Goal: Task Accomplishment & Management: Manage account settings

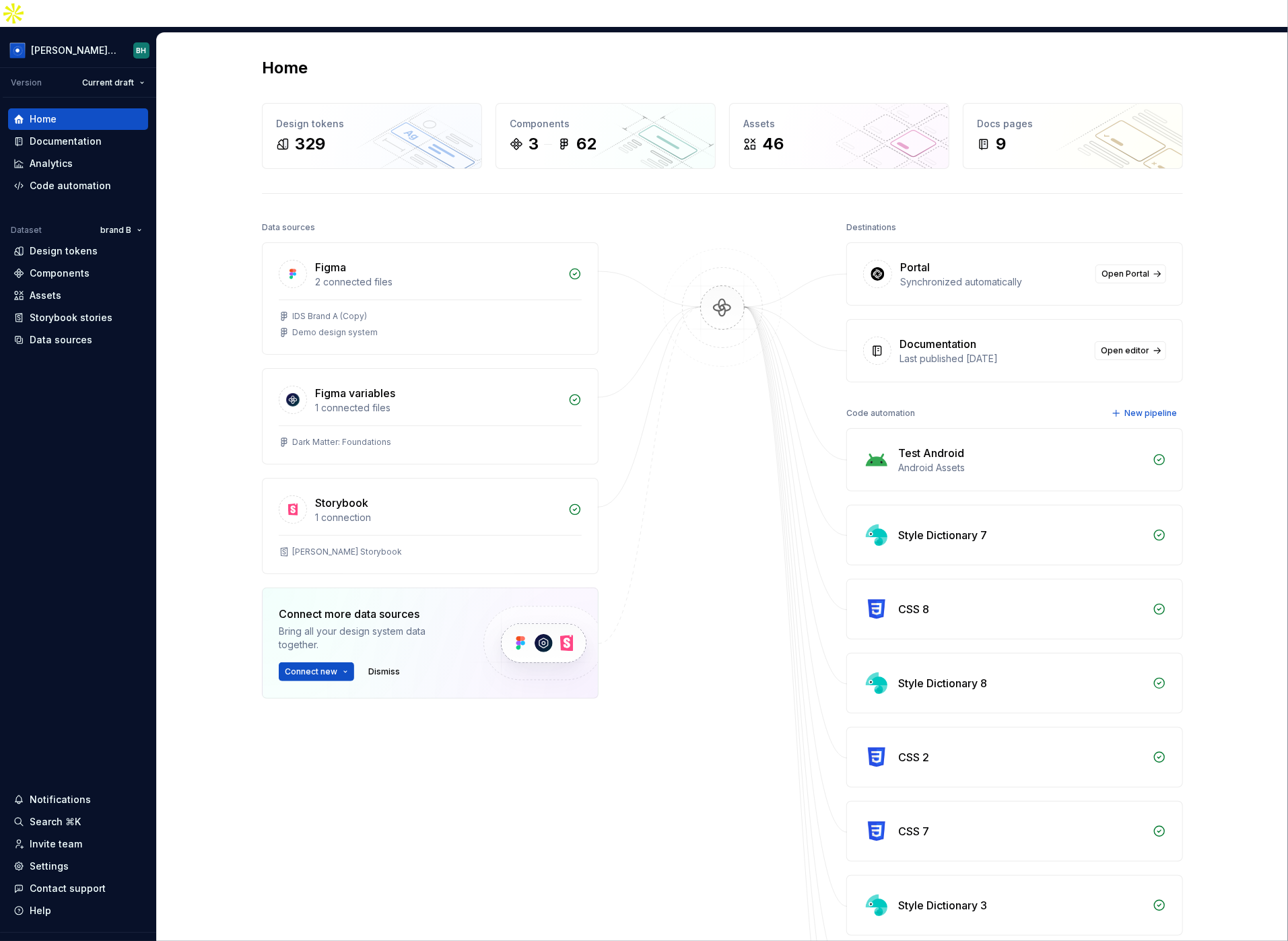
click at [207, 37] on div "Home Design tokens 329 Components 3 62 Assets 46 Docs pages 9 Data sources Figm…" at bounding box center [722, 635] width 1131 height 1204
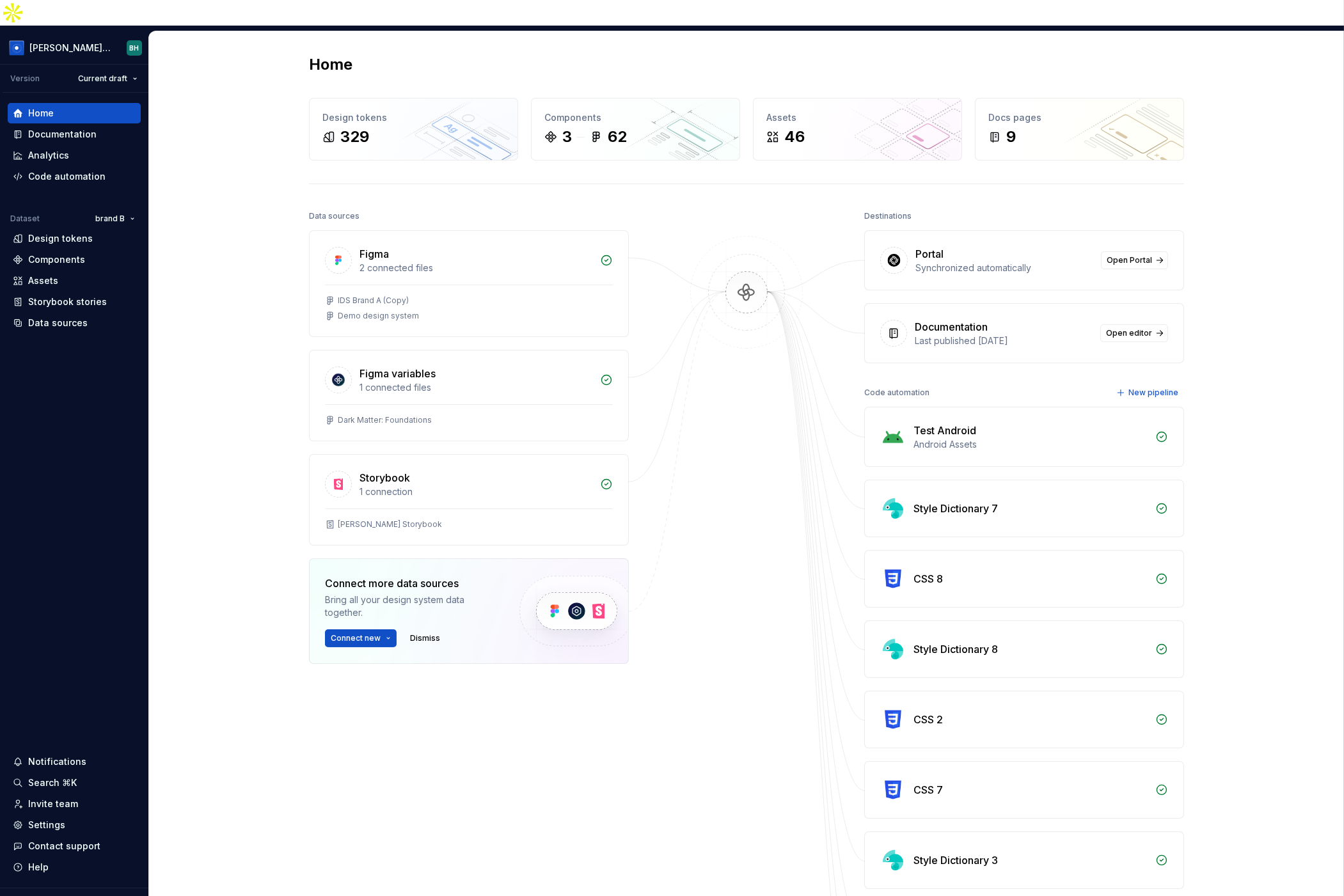
click at [222, 47] on div "Home Design tokens 329 Components 3 62 Assets 46 Docs pages 9 Data sources Figm…" at bounding box center [747, 603] width 1195 height 1144
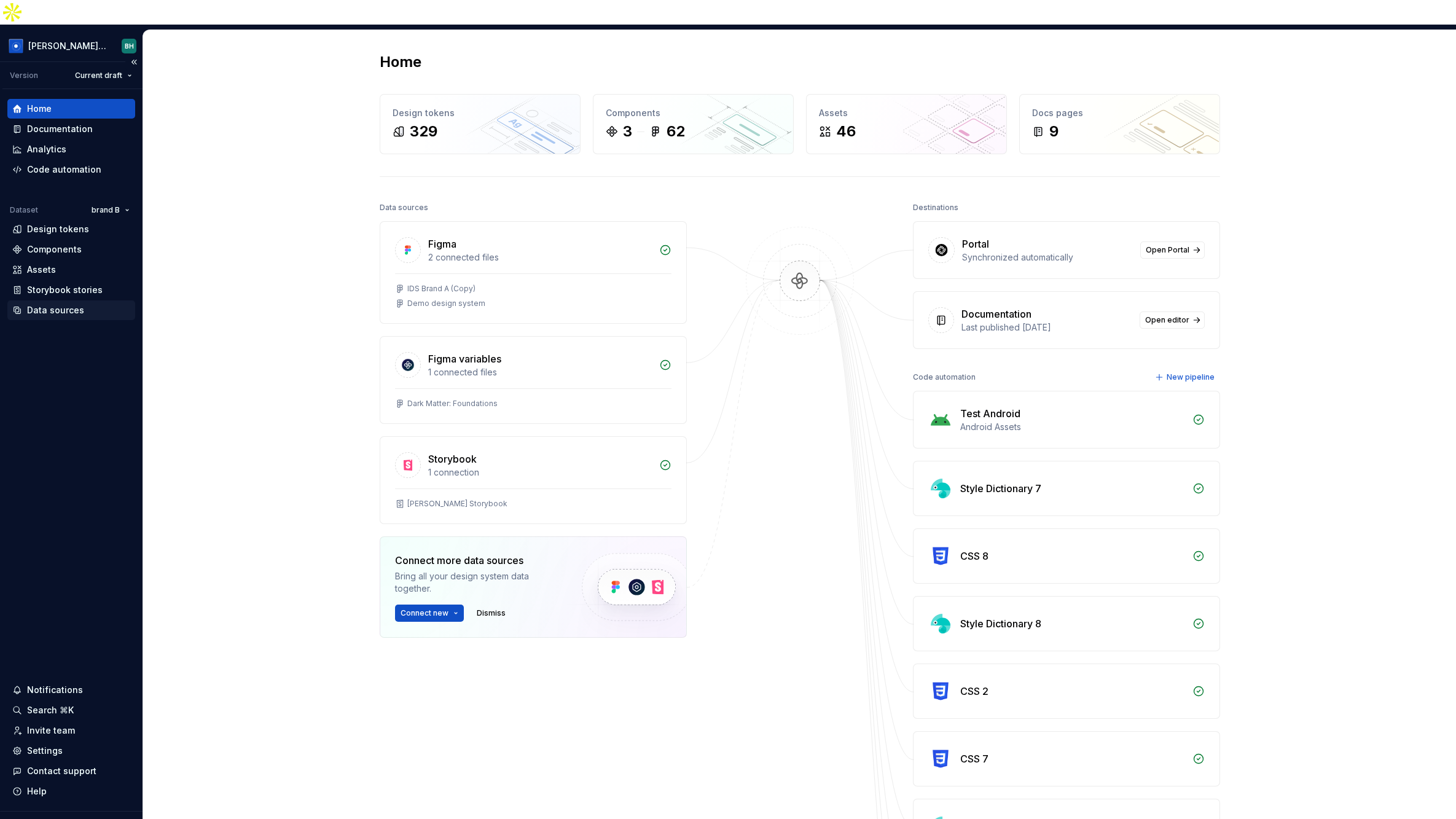
click at [58, 304] on div "Data sources" at bounding box center [55, 310] width 57 height 12
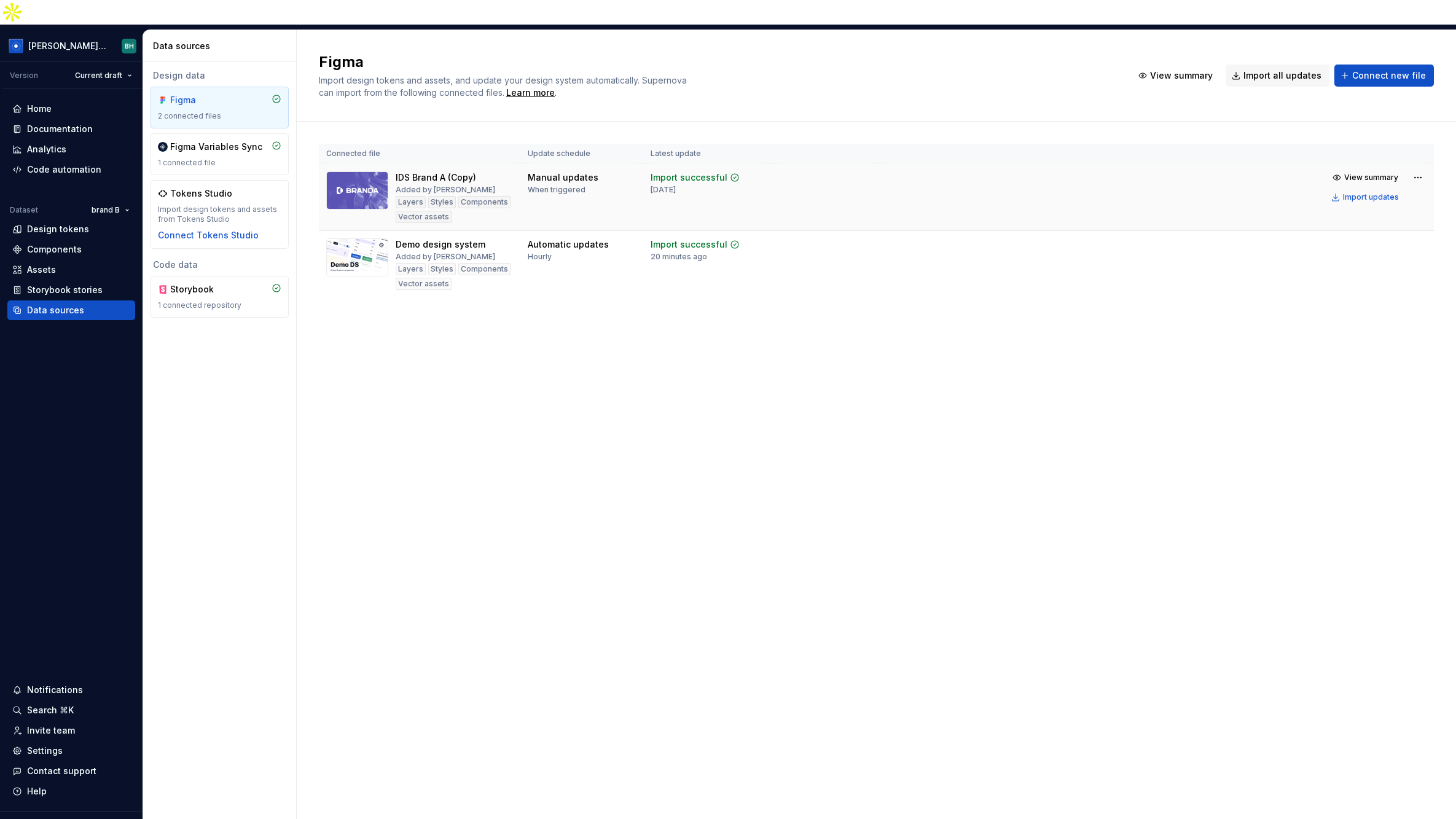
drag, startPoint x: 523, startPoint y: 151, endPoint x: 626, endPoint y: 180, distance: 107.0
click at [626, 180] on td "Manual updates When triggered" at bounding box center [582, 197] width 123 height 67
drag, startPoint x: 592, startPoint y: 185, endPoint x: 573, endPoint y: 172, distance: 23.0
click at [592, 185] on td "Manual updates When triggered" at bounding box center [582, 197] width 123 height 67
click at [1174, 172] on span "View summary" at bounding box center [1371, 177] width 54 height 10
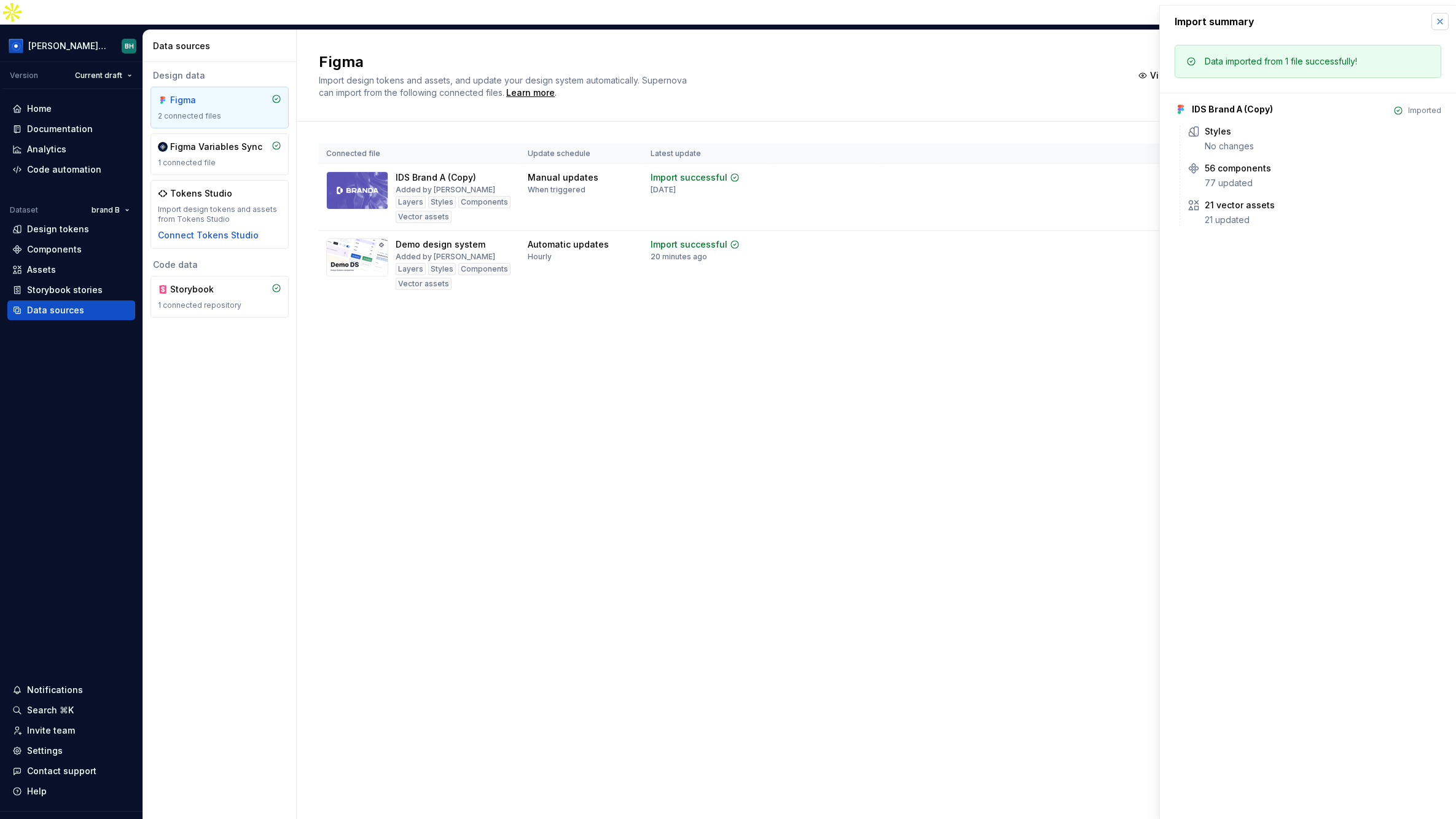
click at [1174, 23] on button "button" at bounding box center [1439, 21] width 17 height 17
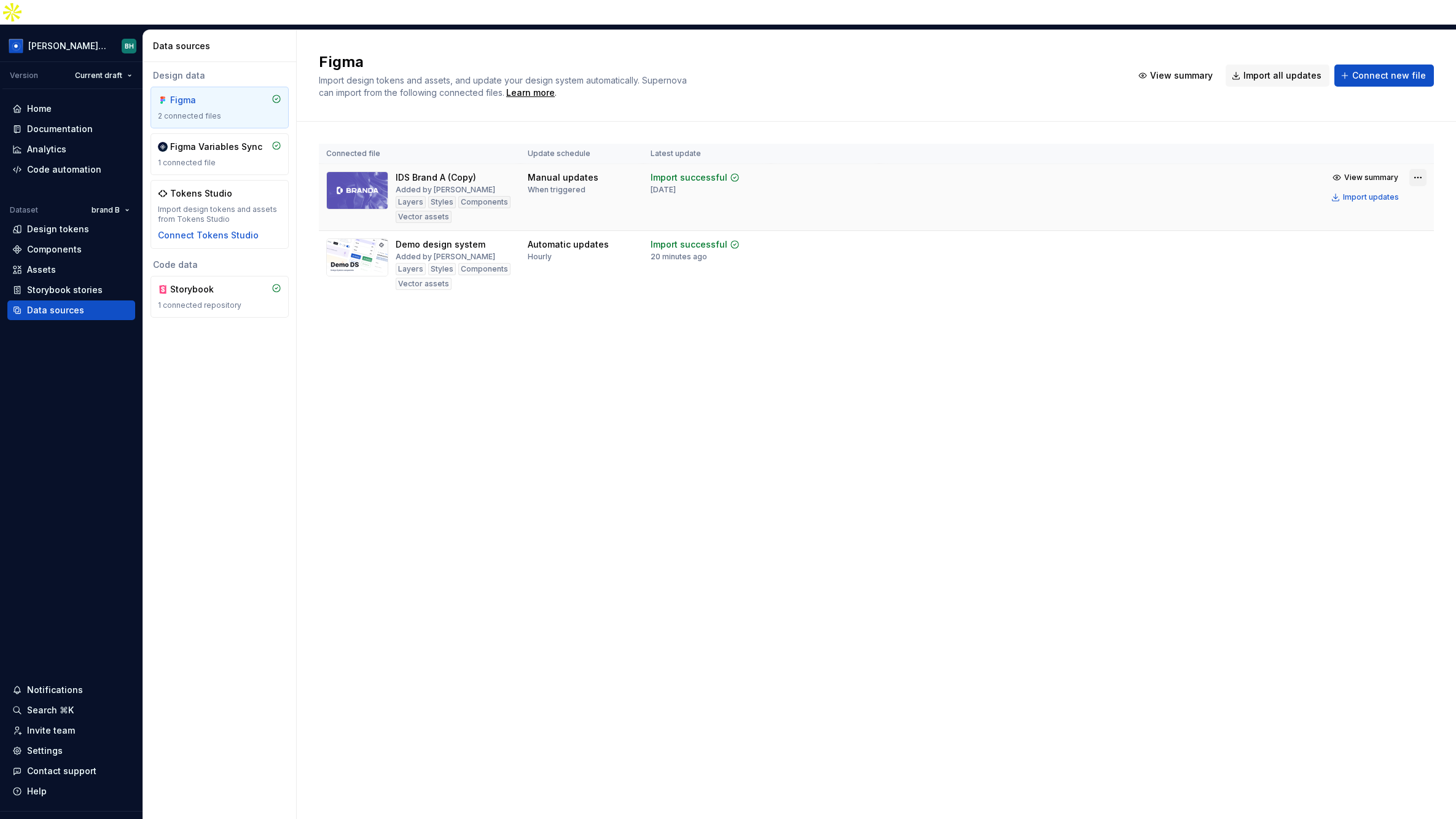
click at [1174, 152] on html "[PERSON_NAME] Design System BH Version Current draft Home Documentation Analyti…" at bounding box center [728, 410] width 1456 height 819
click at [1174, 178] on div "Edit import scope" at bounding box center [1382, 178] width 140 height 12
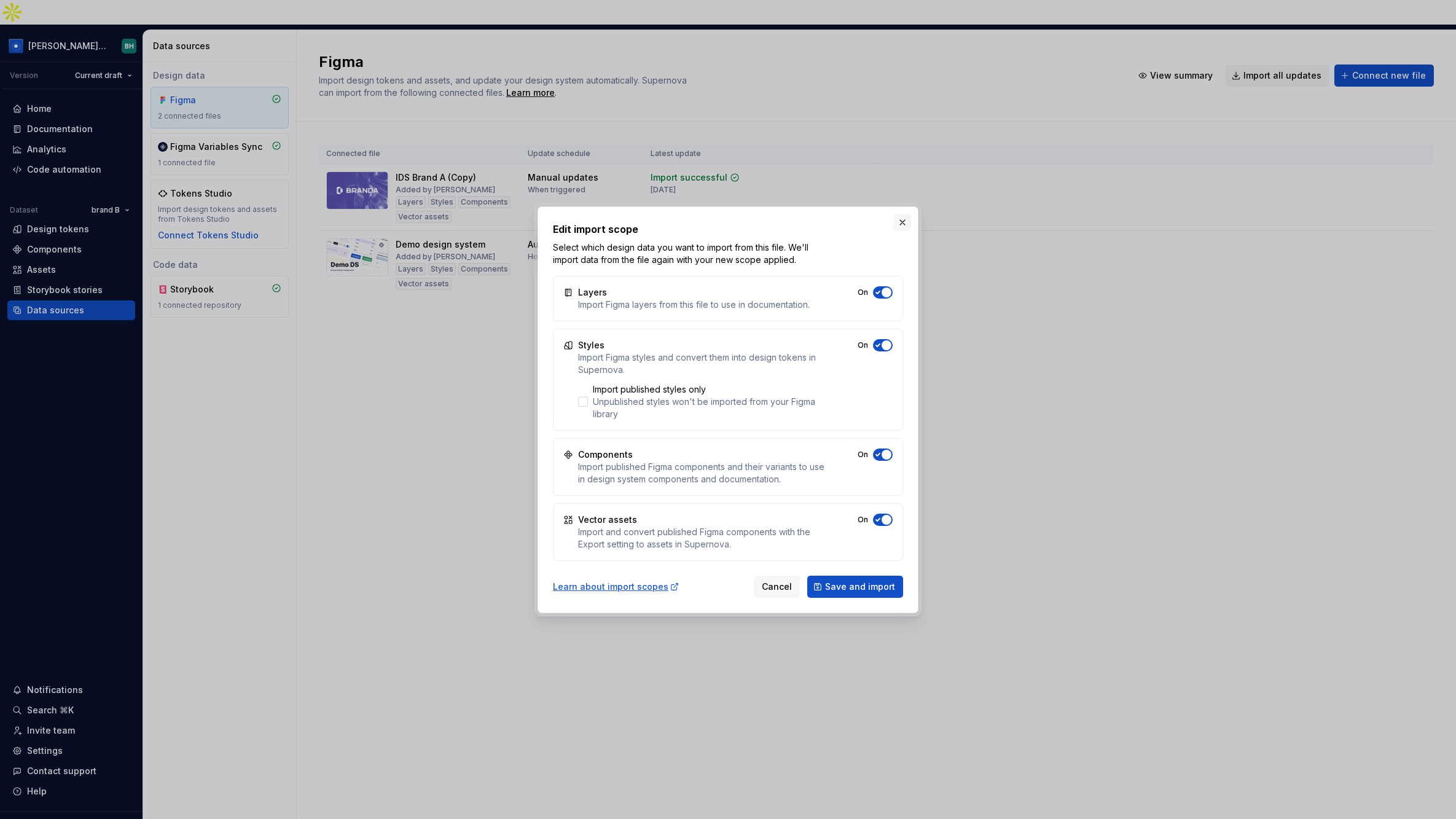
click at [901, 222] on button "button" at bounding box center [902, 222] width 17 height 17
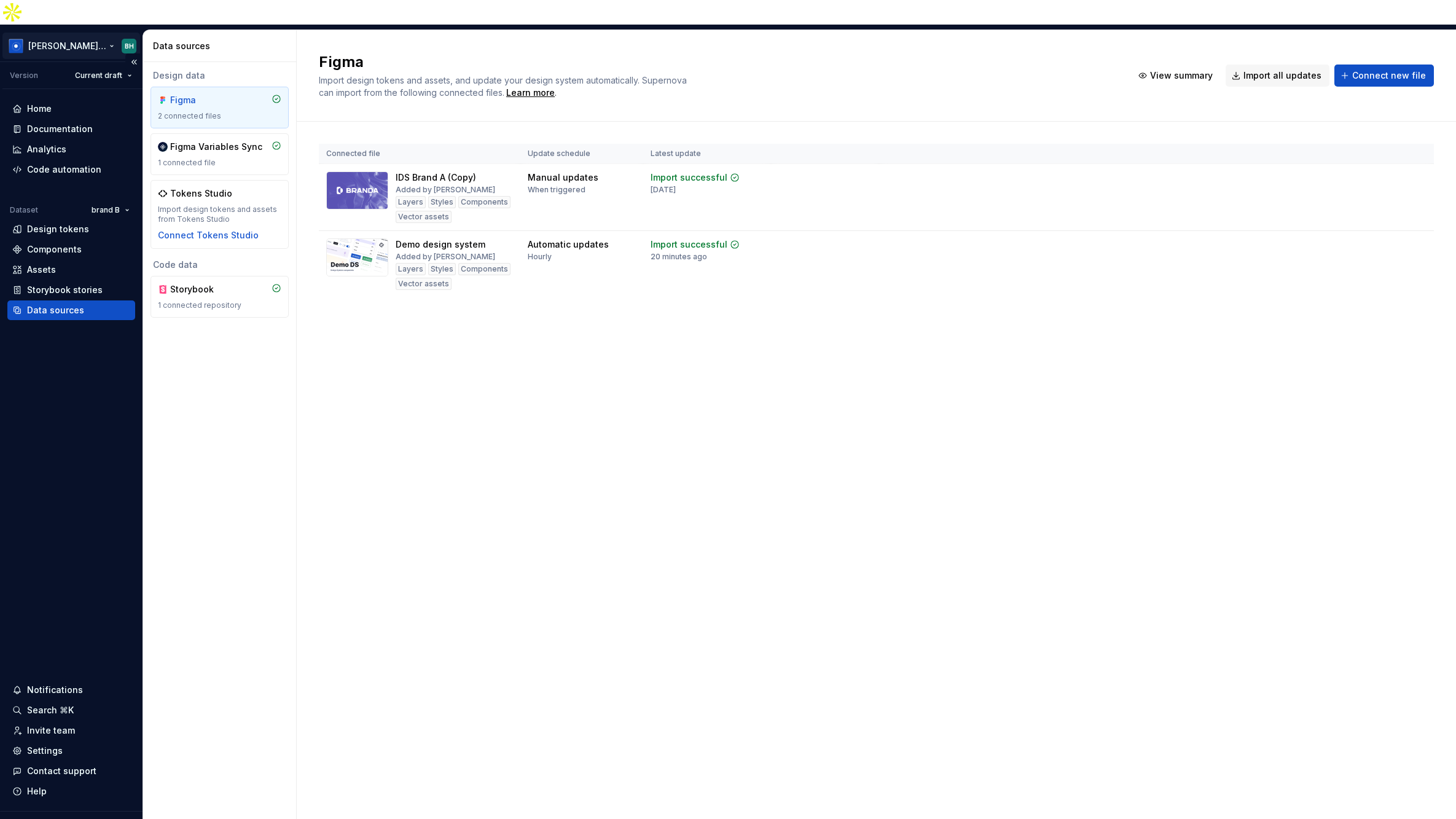
click at [111, 23] on html "[PERSON_NAME] Design System BH Version Current draft Home Documentation Analyti…" at bounding box center [728, 410] width 1456 height 819
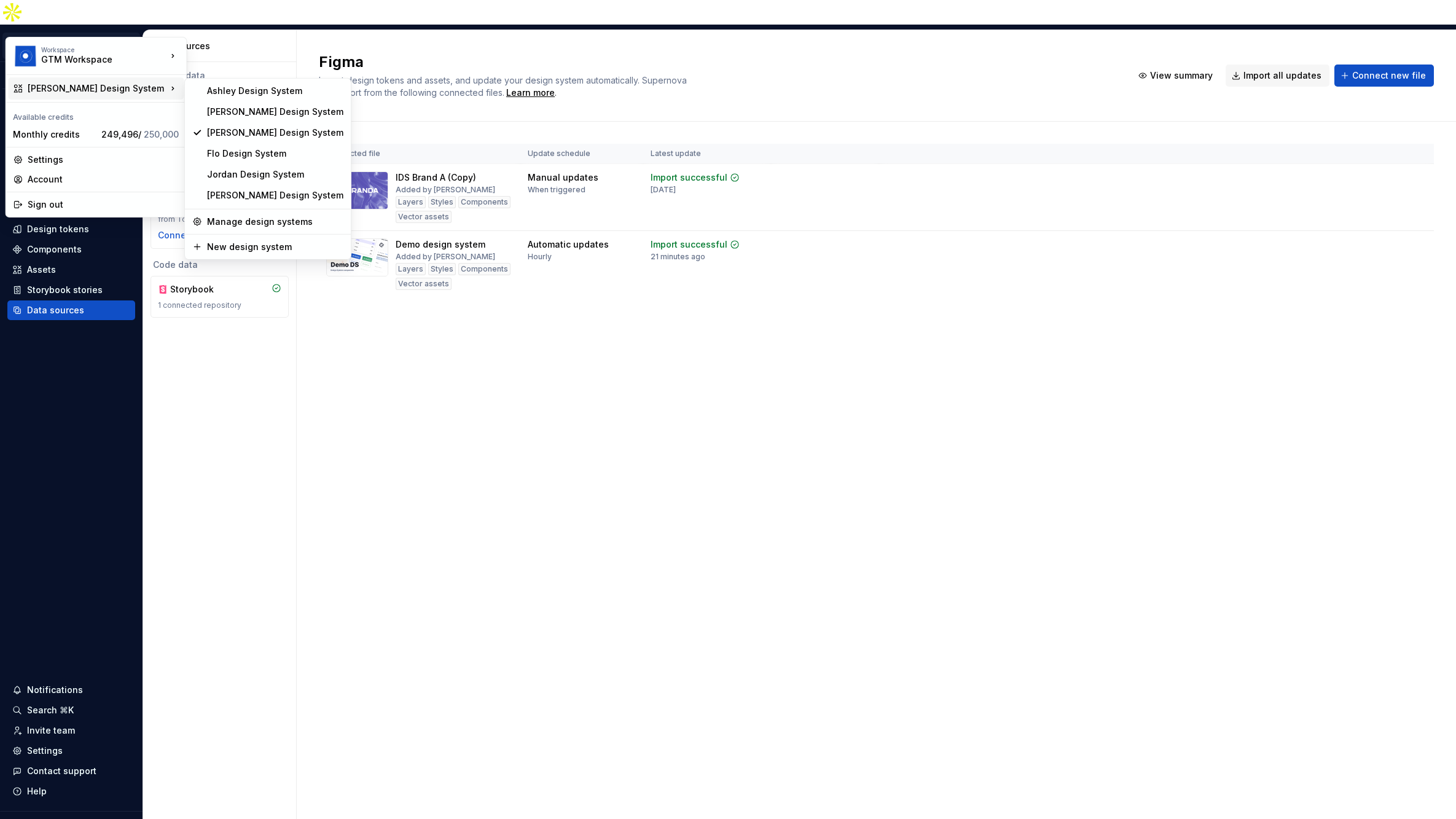
click at [507, 344] on html "[PERSON_NAME] Design System BH Version Current draft Home Documentation Analyti…" at bounding box center [728, 410] width 1456 height 819
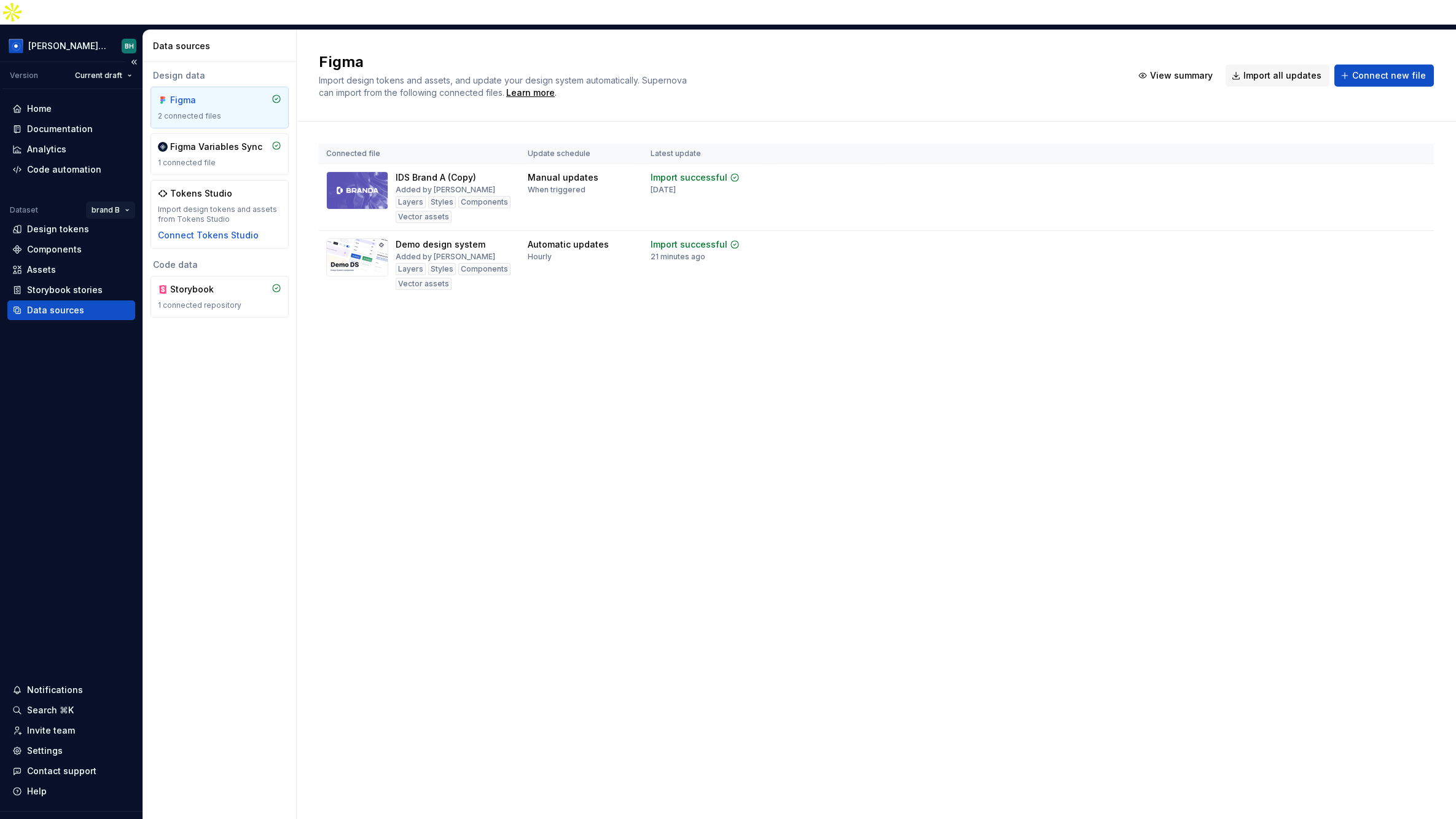
click at [105, 184] on html "[PERSON_NAME] Design System BH Version Current draft Home Documentation Analyti…" at bounding box center [728, 410] width 1456 height 819
click at [139, 251] on div "Manage datasets" at bounding box center [149, 254] width 80 height 12
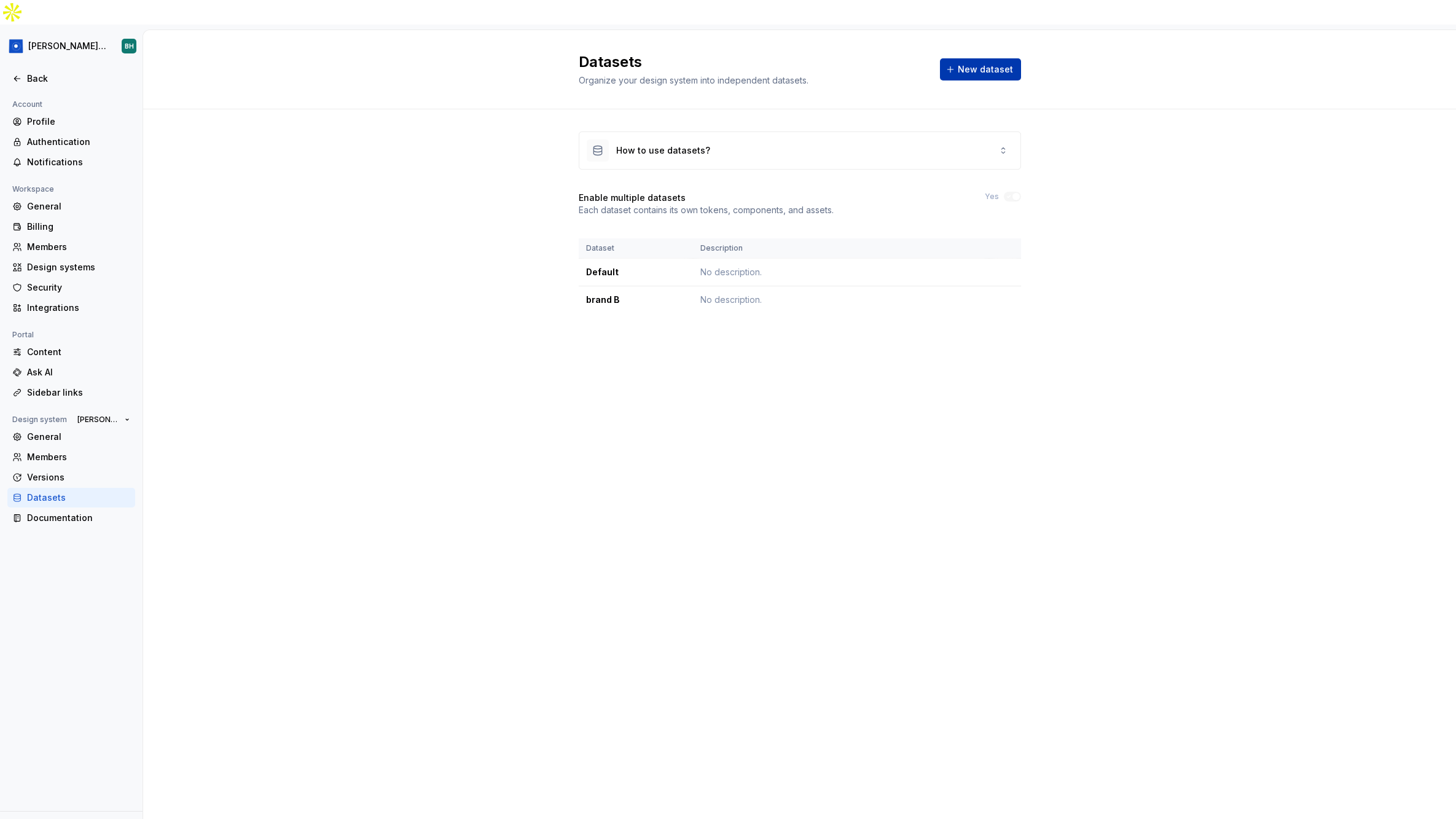
click at [979, 64] on span "New dataset" at bounding box center [985, 70] width 55 height 12
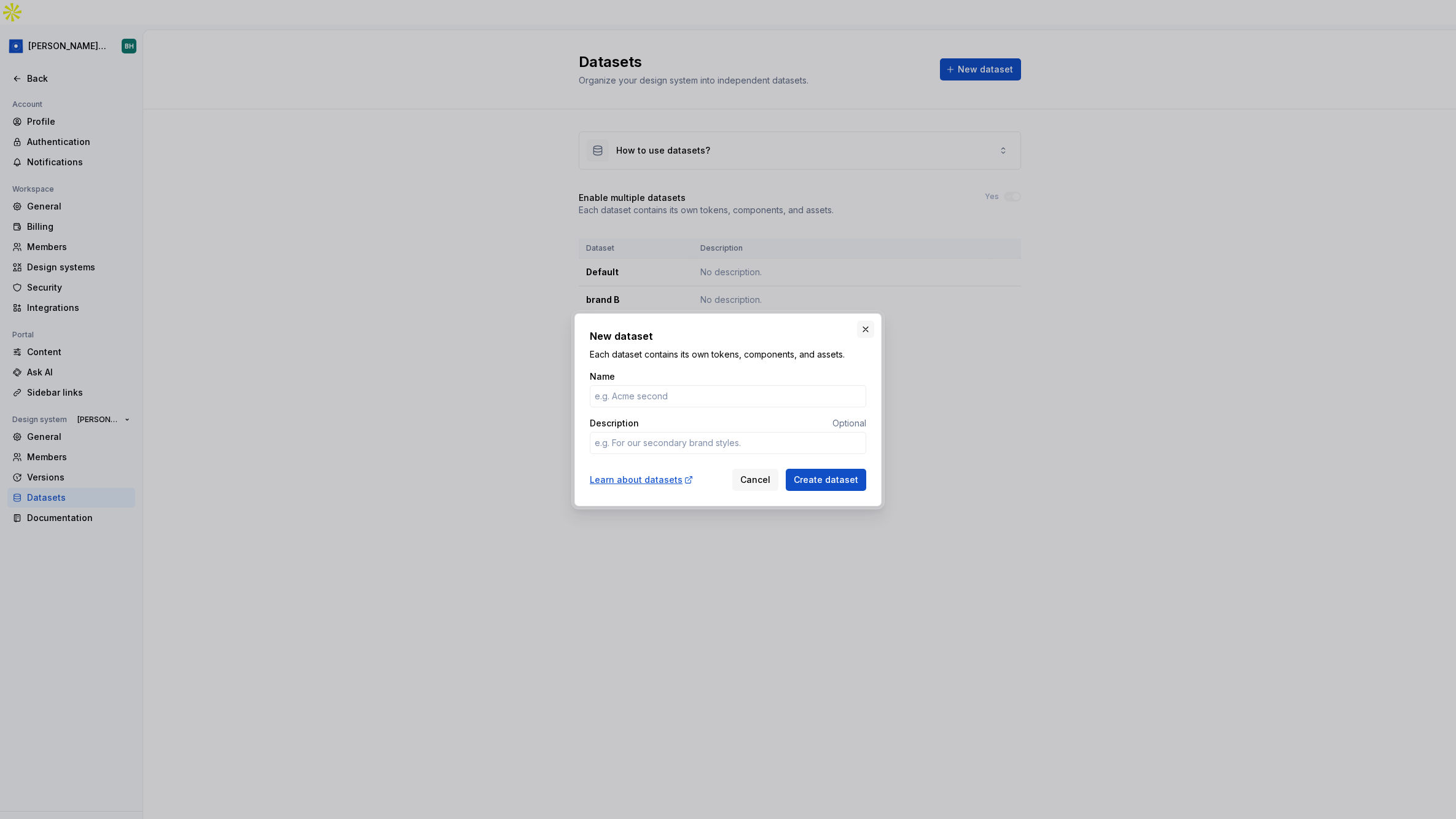
click at [865, 328] on button "button" at bounding box center [865, 329] width 17 height 17
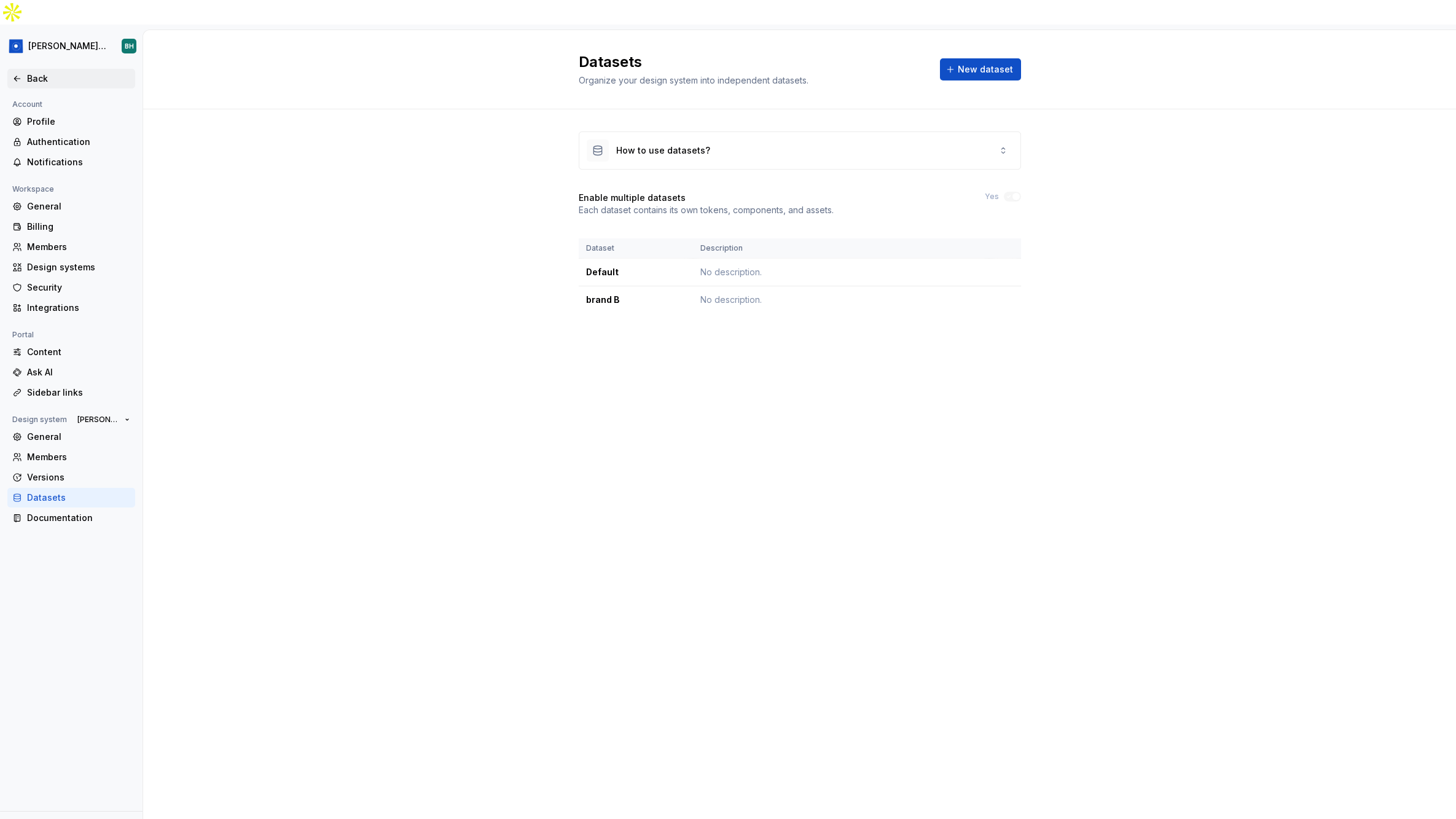
click at [22, 72] on div "Back" at bounding box center [71, 78] width 118 height 12
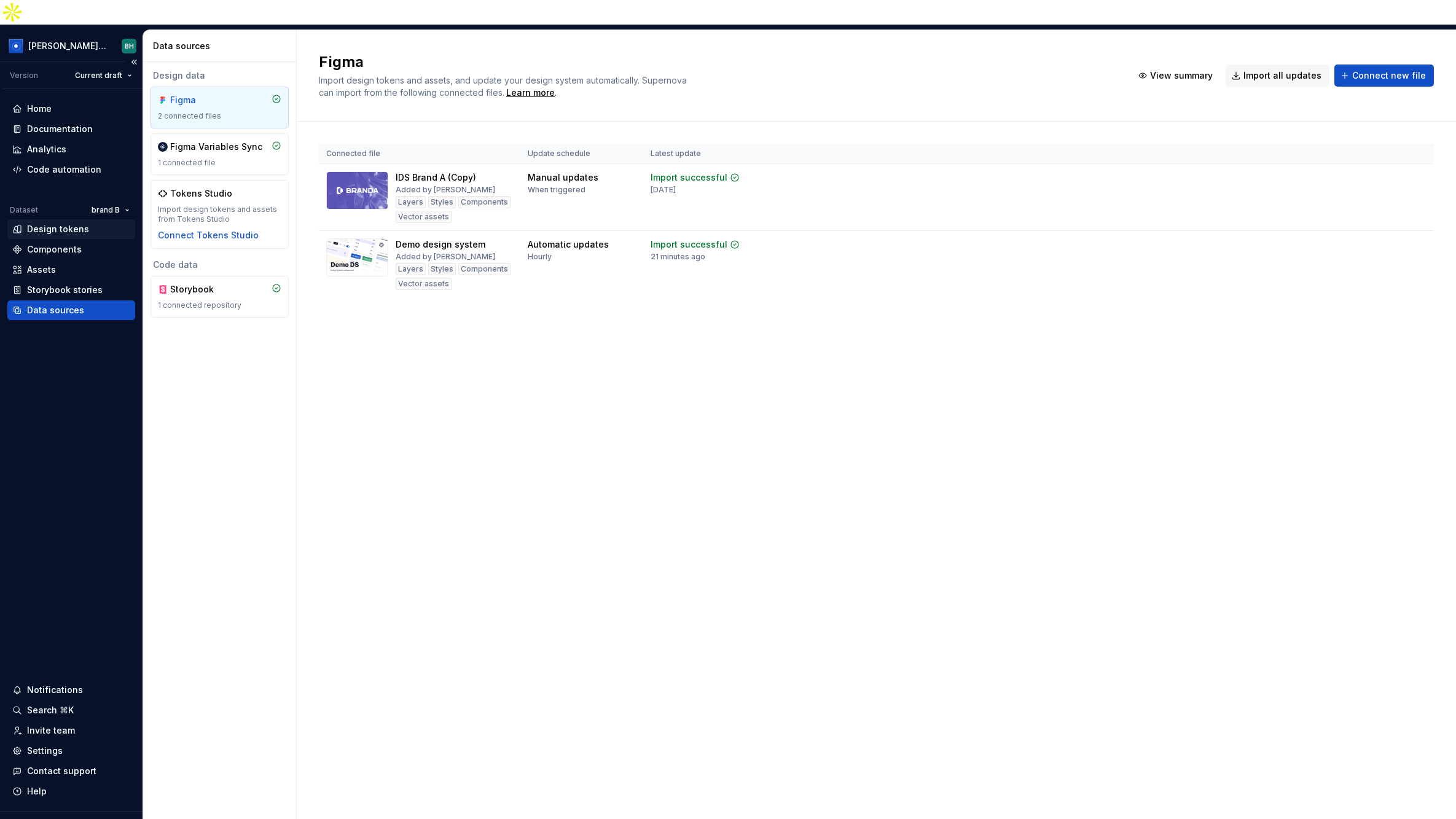
click at [97, 223] on div "Design tokens" at bounding box center [71, 229] width 118 height 12
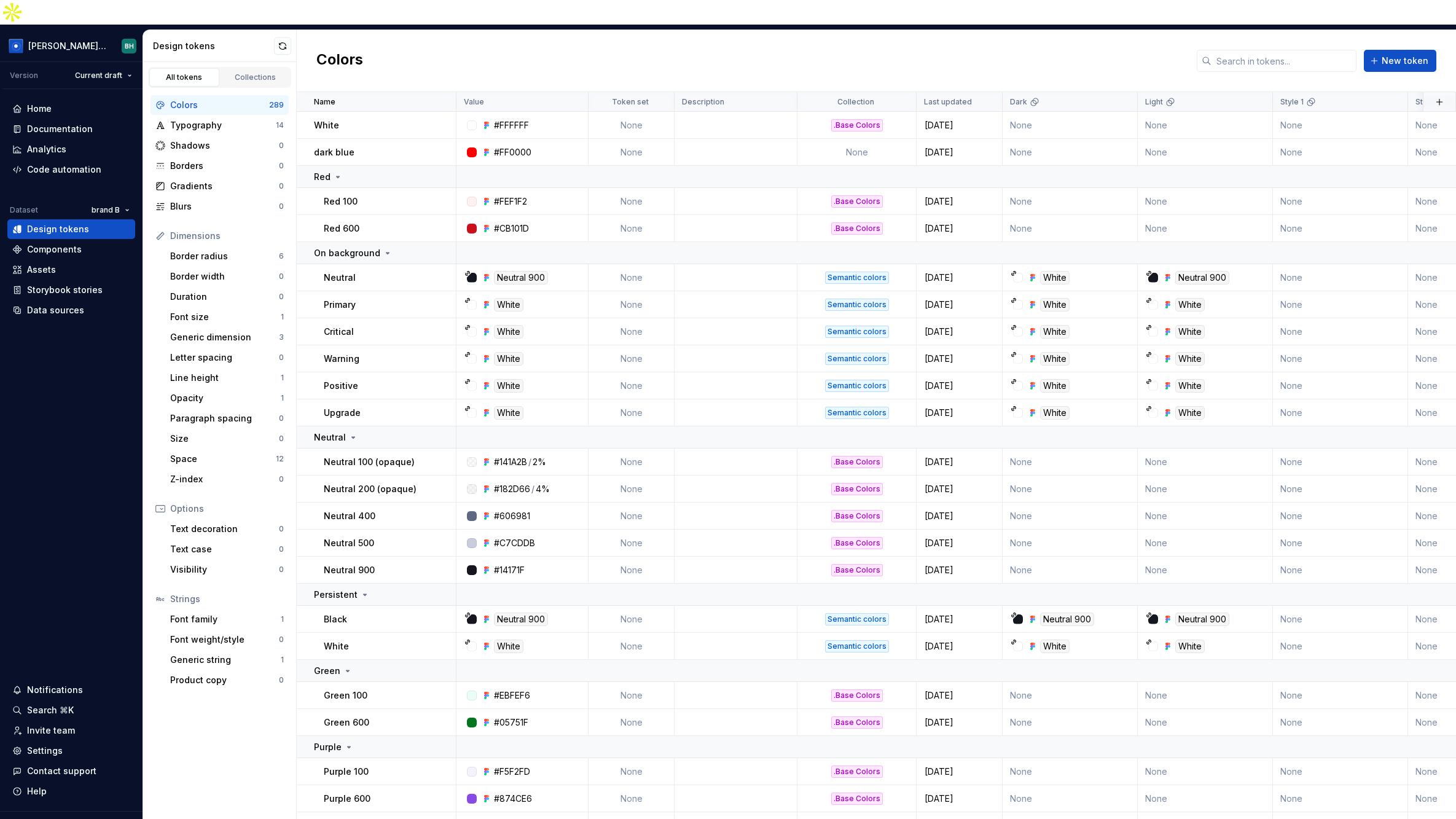
click at [251, 62] on div "All tokens Collections" at bounding box center [220, 75] width 153 height 26
click at [250, 72] on div "Collections" at bounding box center [255, 77] width 61 height 10
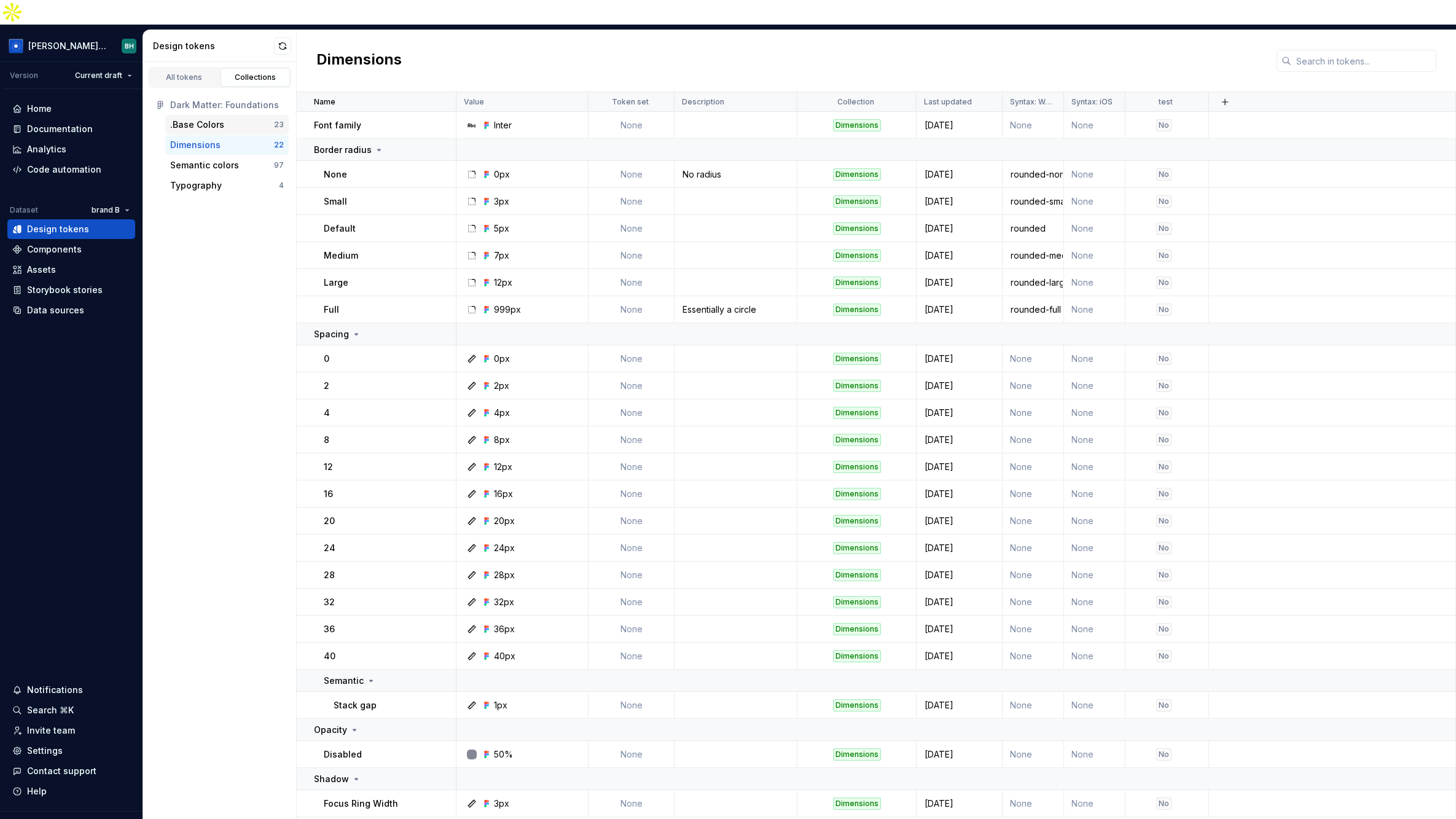
click at [222, 118] on div ".Base Colors" at bounding box center [197, 124] width 54 height 12
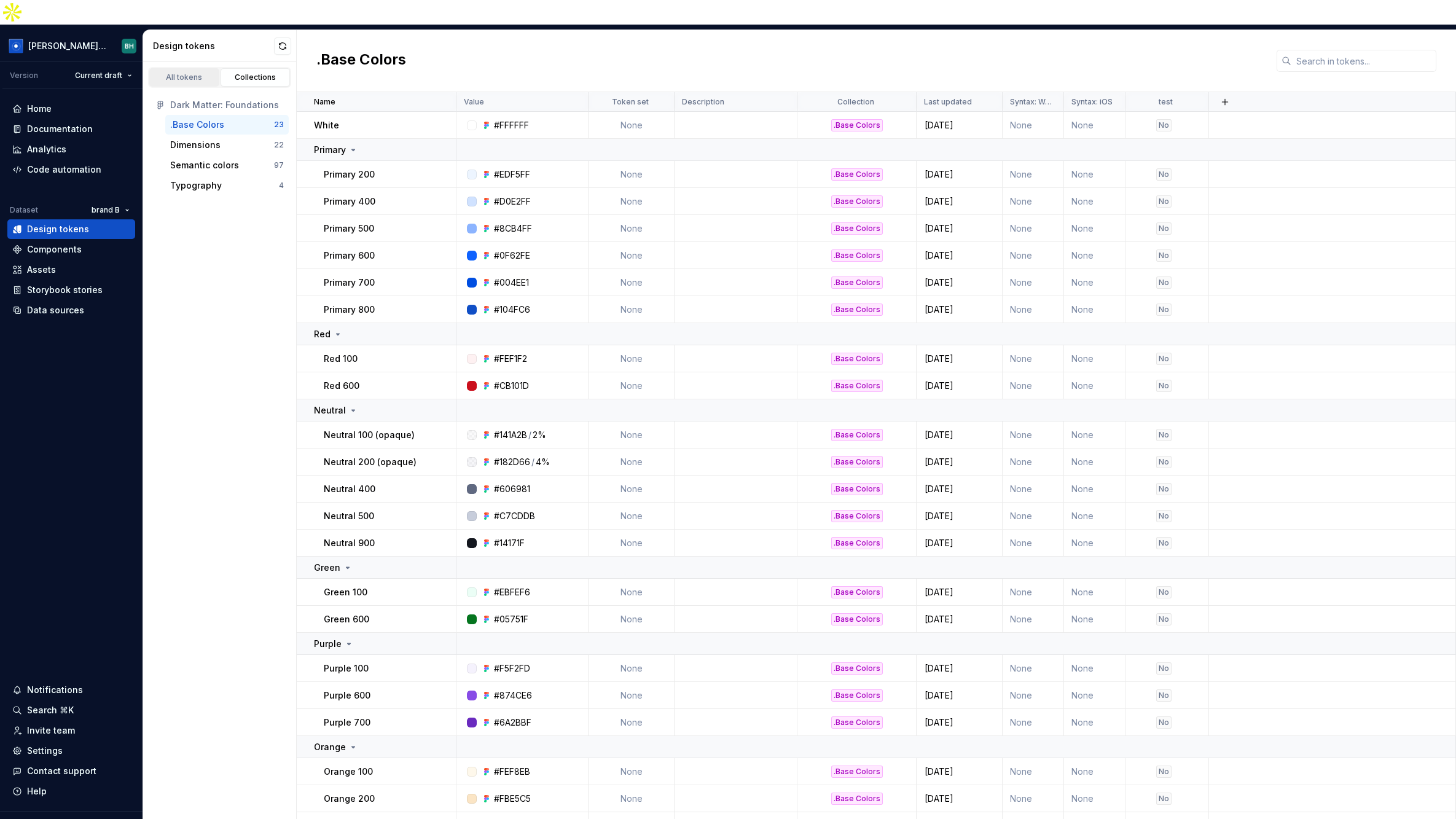
click at [192, 72] on div "All tokens" at bounding box center [184, 77] width 61 height 10
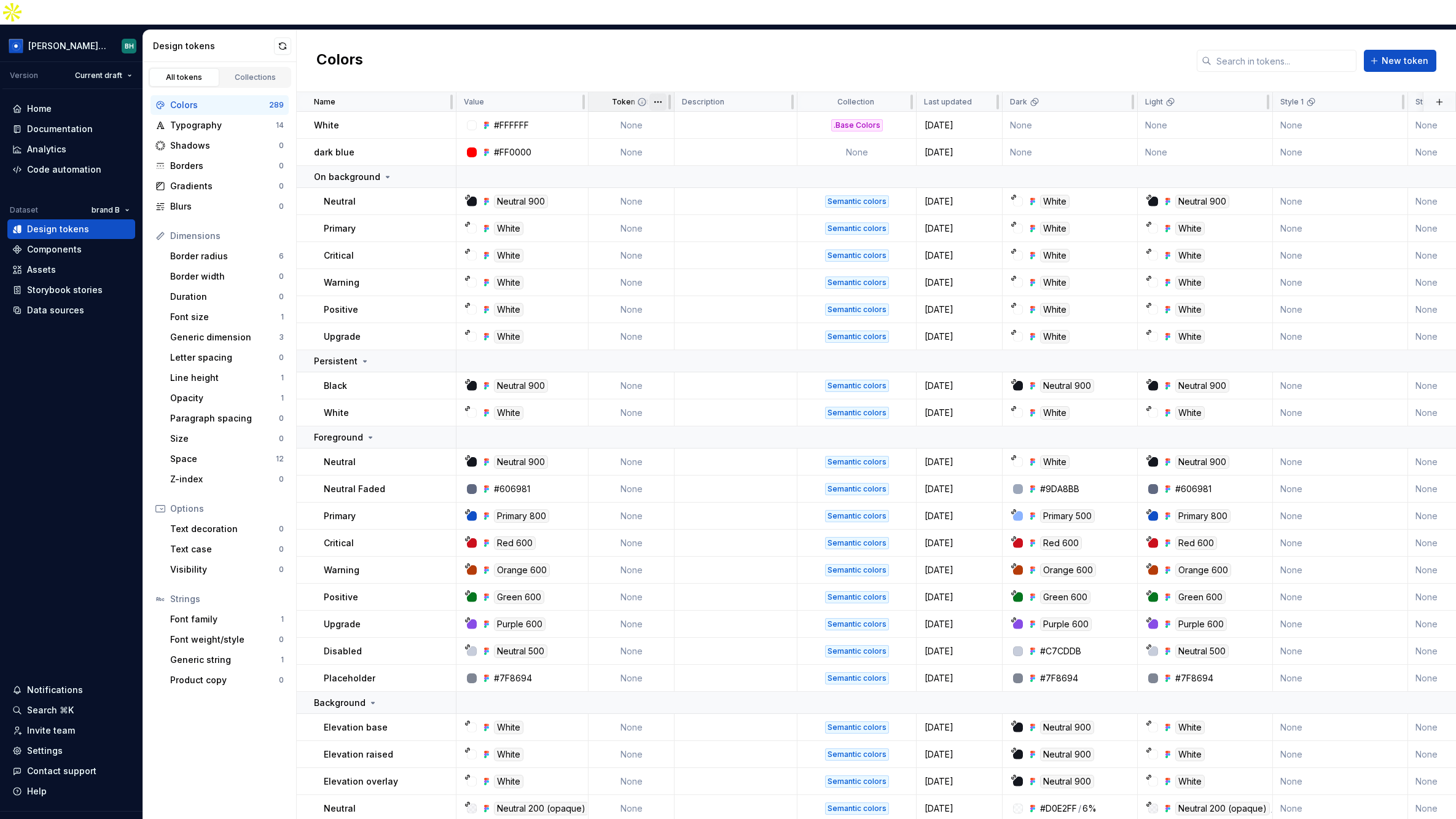
click at [653, 77] on html "[PERSON_NAME] Design System BH Version Current draft Home Documentation Analyti…" at bounding box center [728, 410] width 1456 height 819
click at [692, 93] on div "Edit property" at bounding box center [705, 101] width 105 height 20
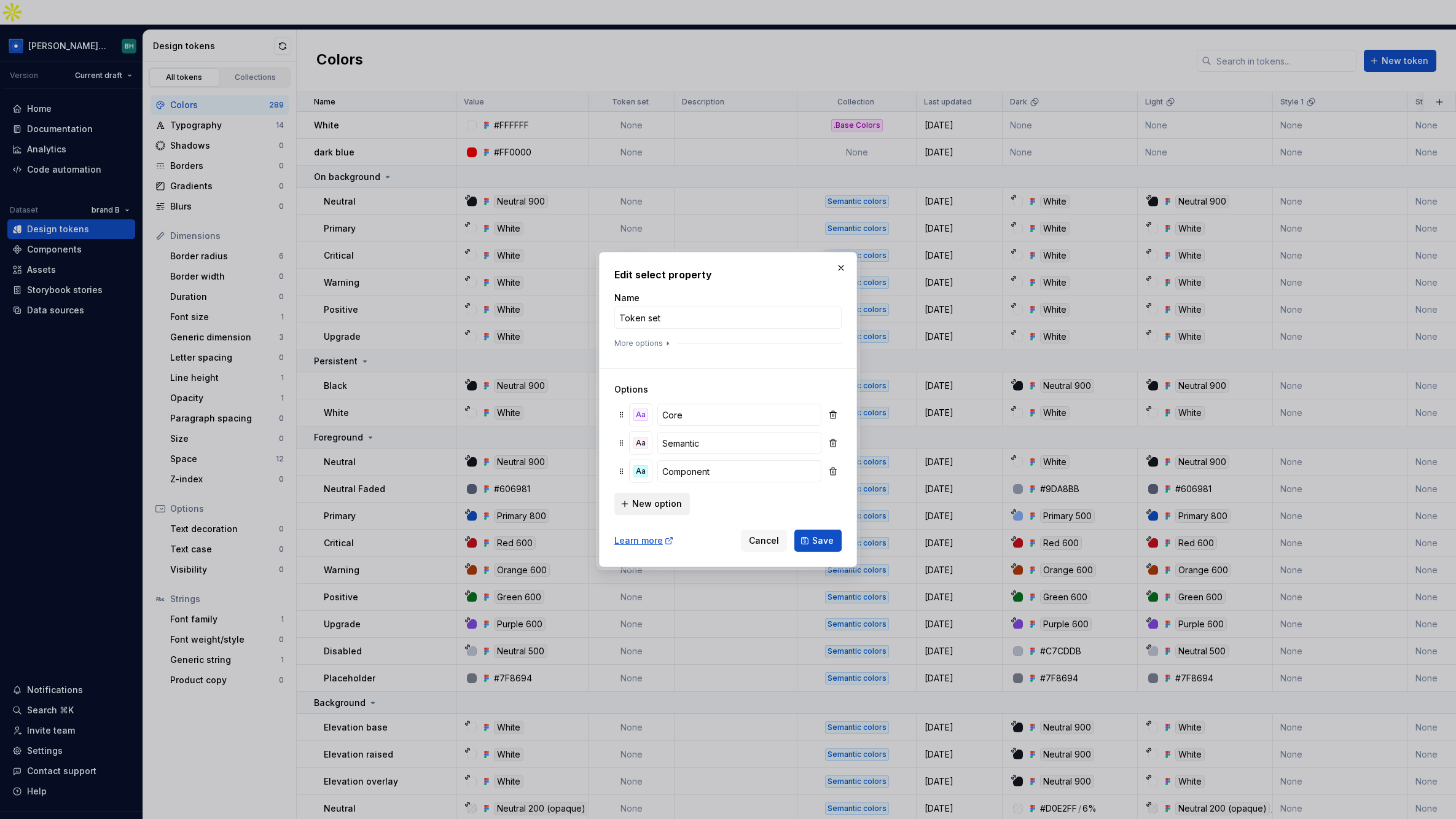
click at [646, 507] on span "New option" at bounding box center [657, 503] width 50 height 12
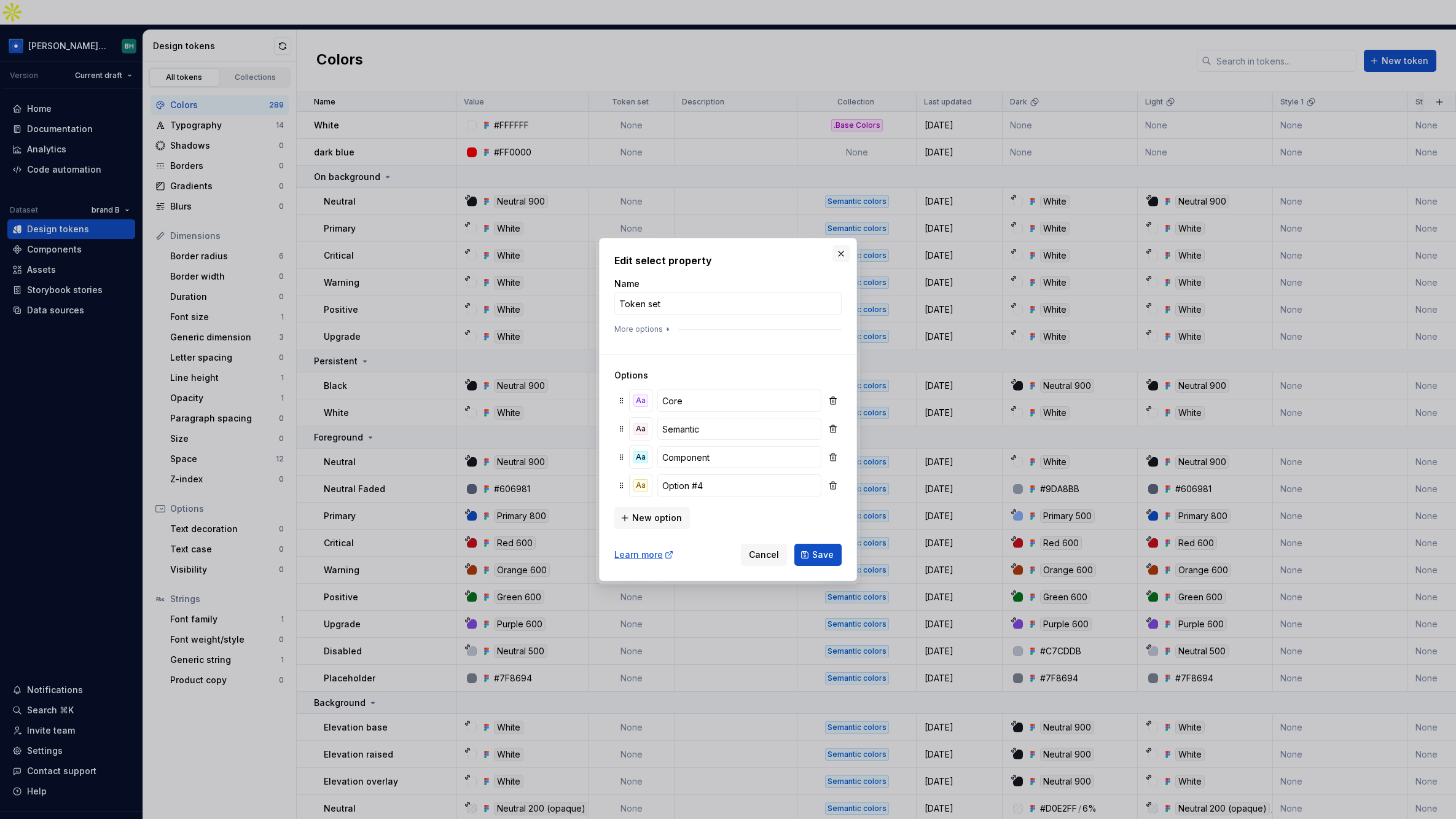
click at [843, 256] on button "button" at bounding box center [840, 253] width 17 height 17
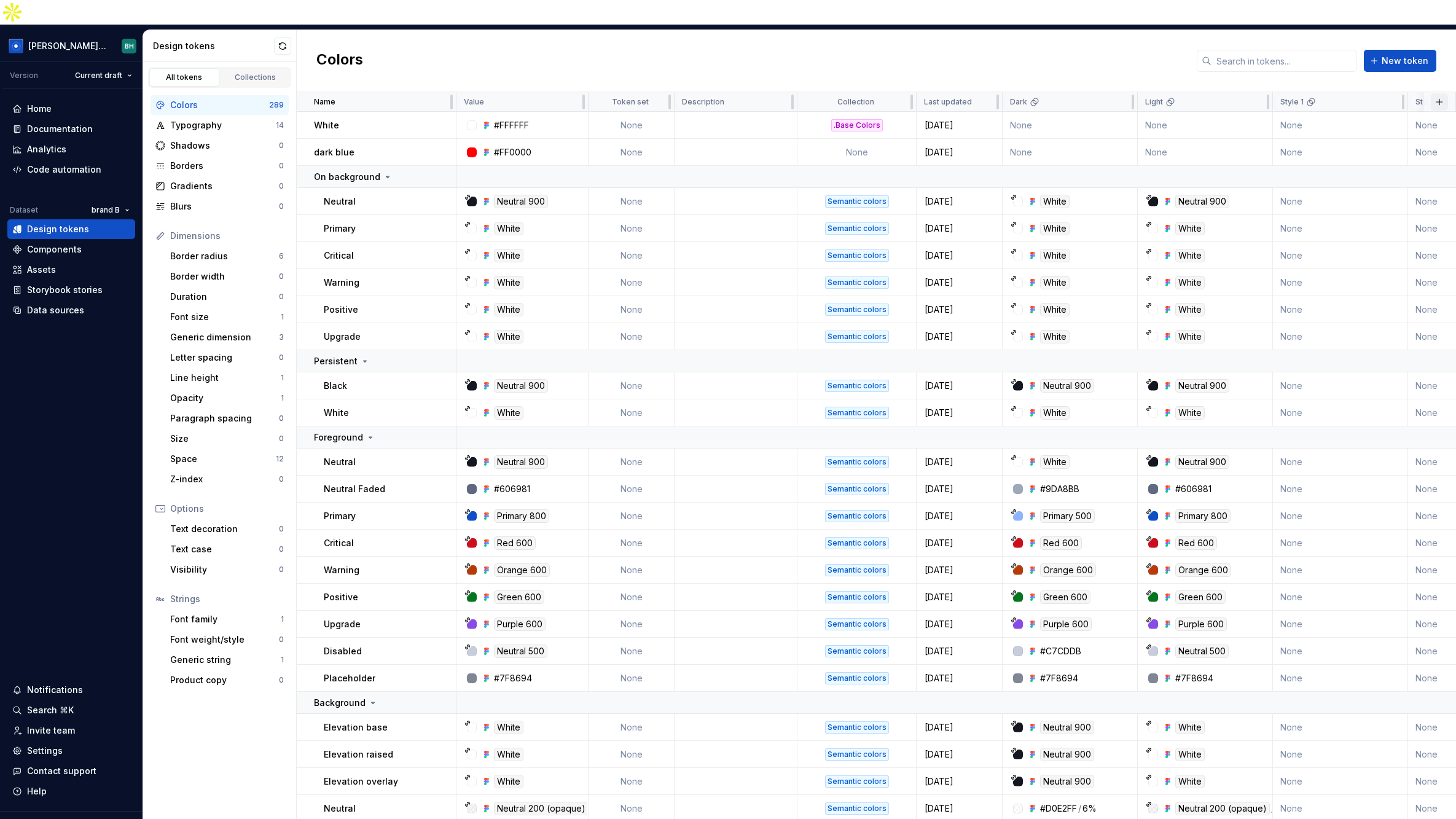
click at [1174, 93] on button "button" at bounding box center [1439, 101] width 17 height 17
click at [1174, 127] on div "New custom property" at bounding box center [1369, 126] width 92 height 12
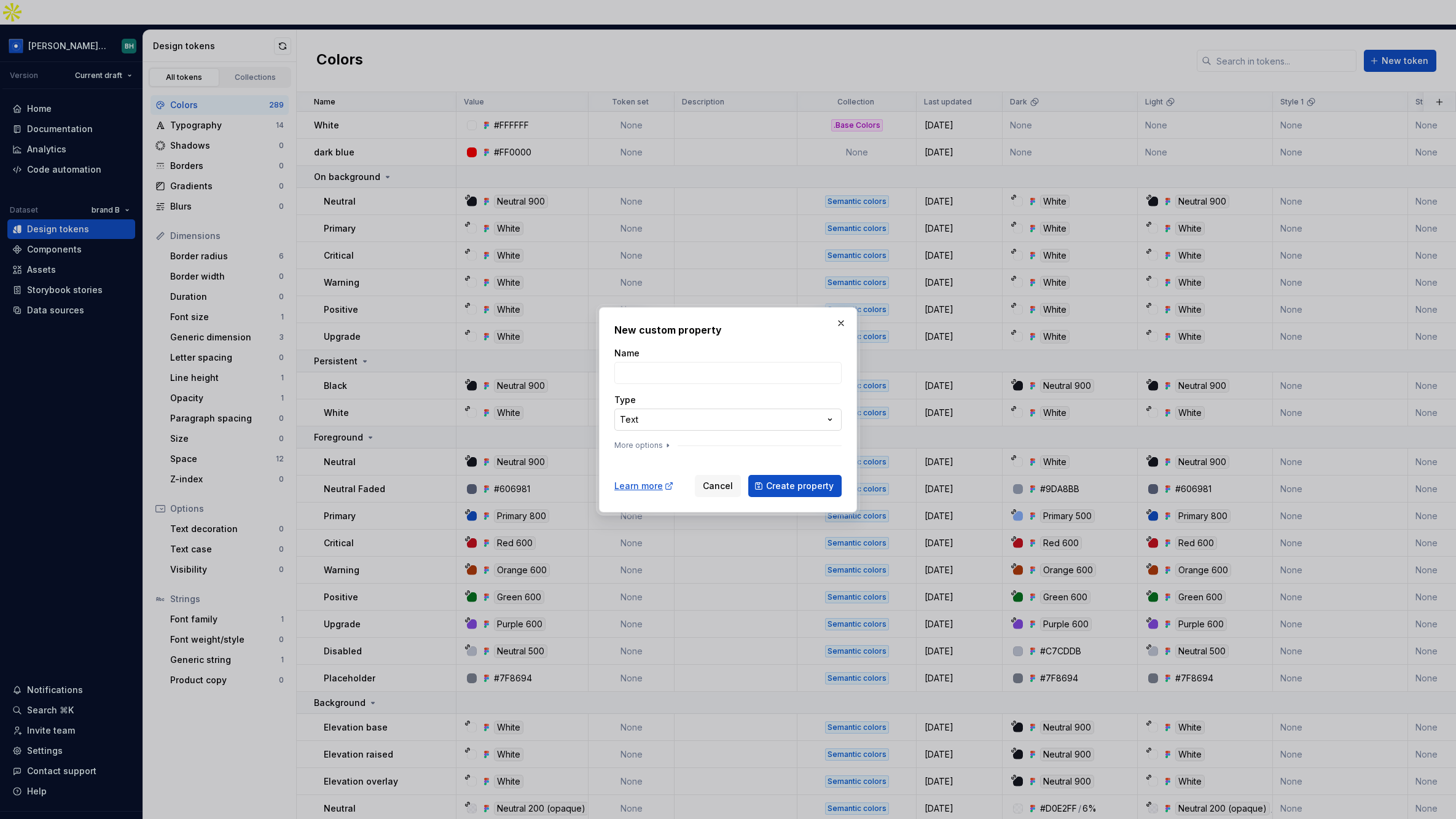
click at [695, 420] on div "**********" at bounding box center [728, 410] width 1456 height 819
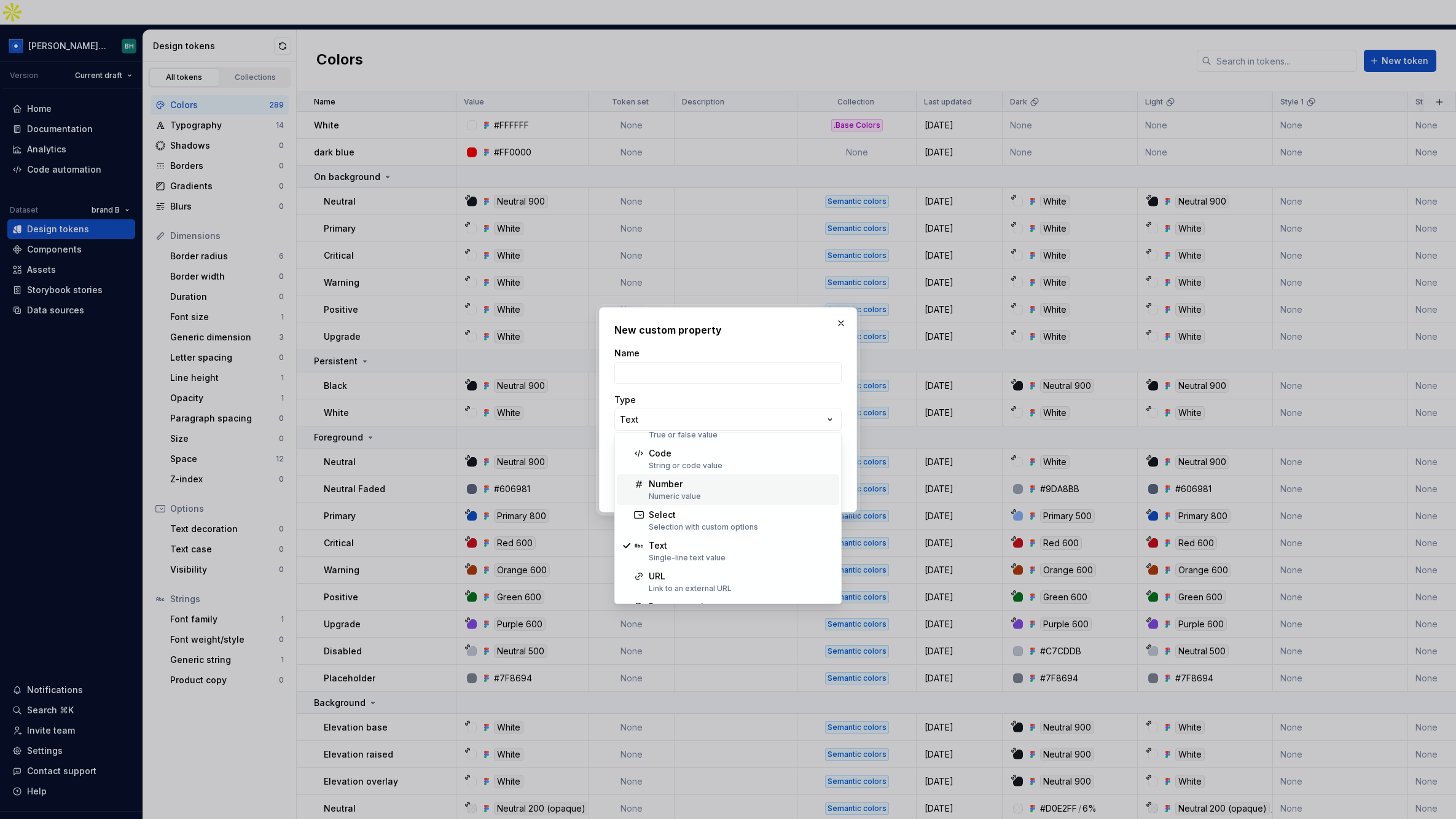
scroll to position [47, 0]
click at [838, 322] on div "**********" at bounding box center [728, 410] width 1456 height 819
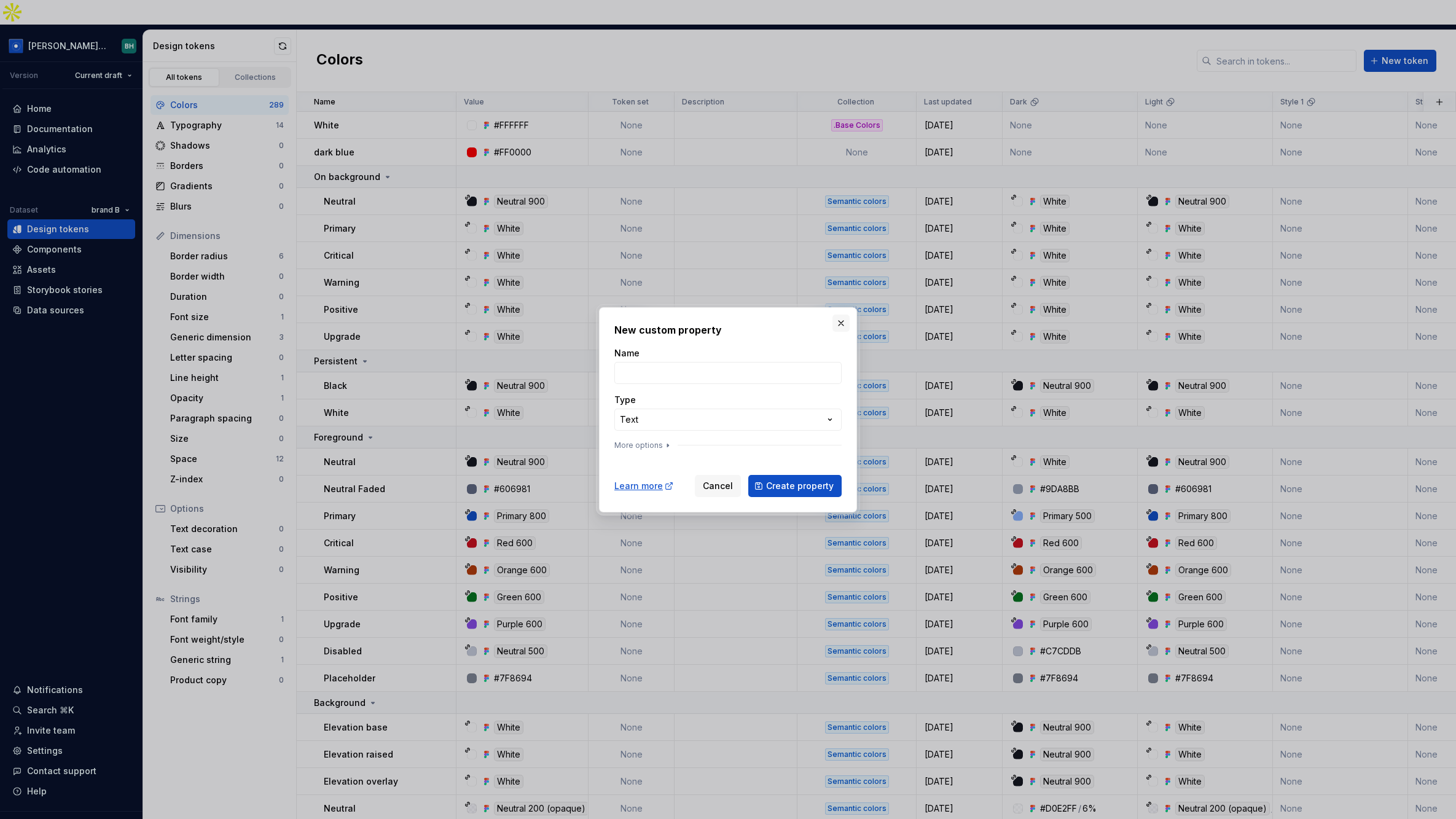
click at [838, 322] on button "button" at bounding box center [840, 323] width 17 height 17
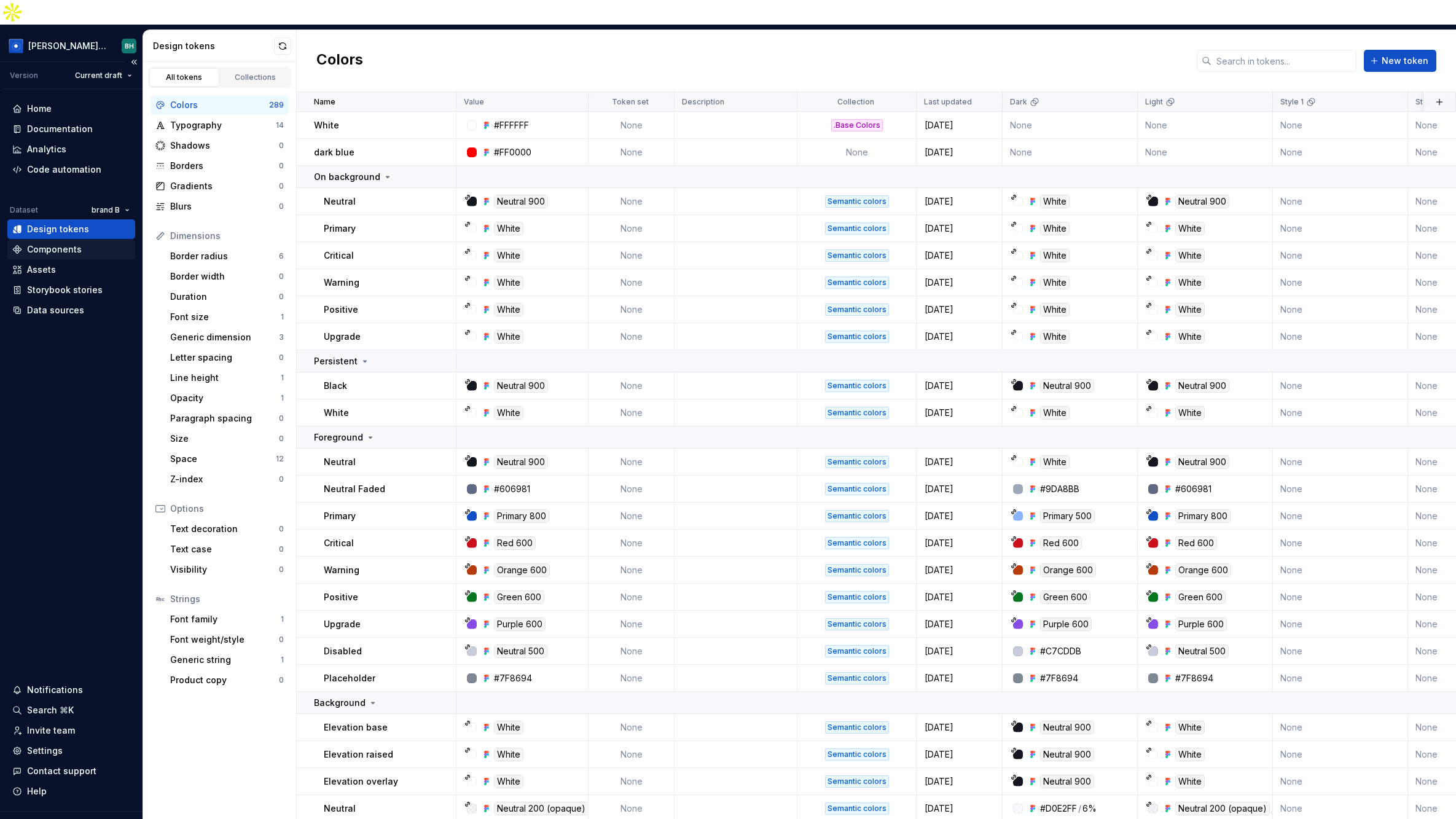
click at [63, 243] on div "Components" at bounding box center [54, 249] width 55 height 12
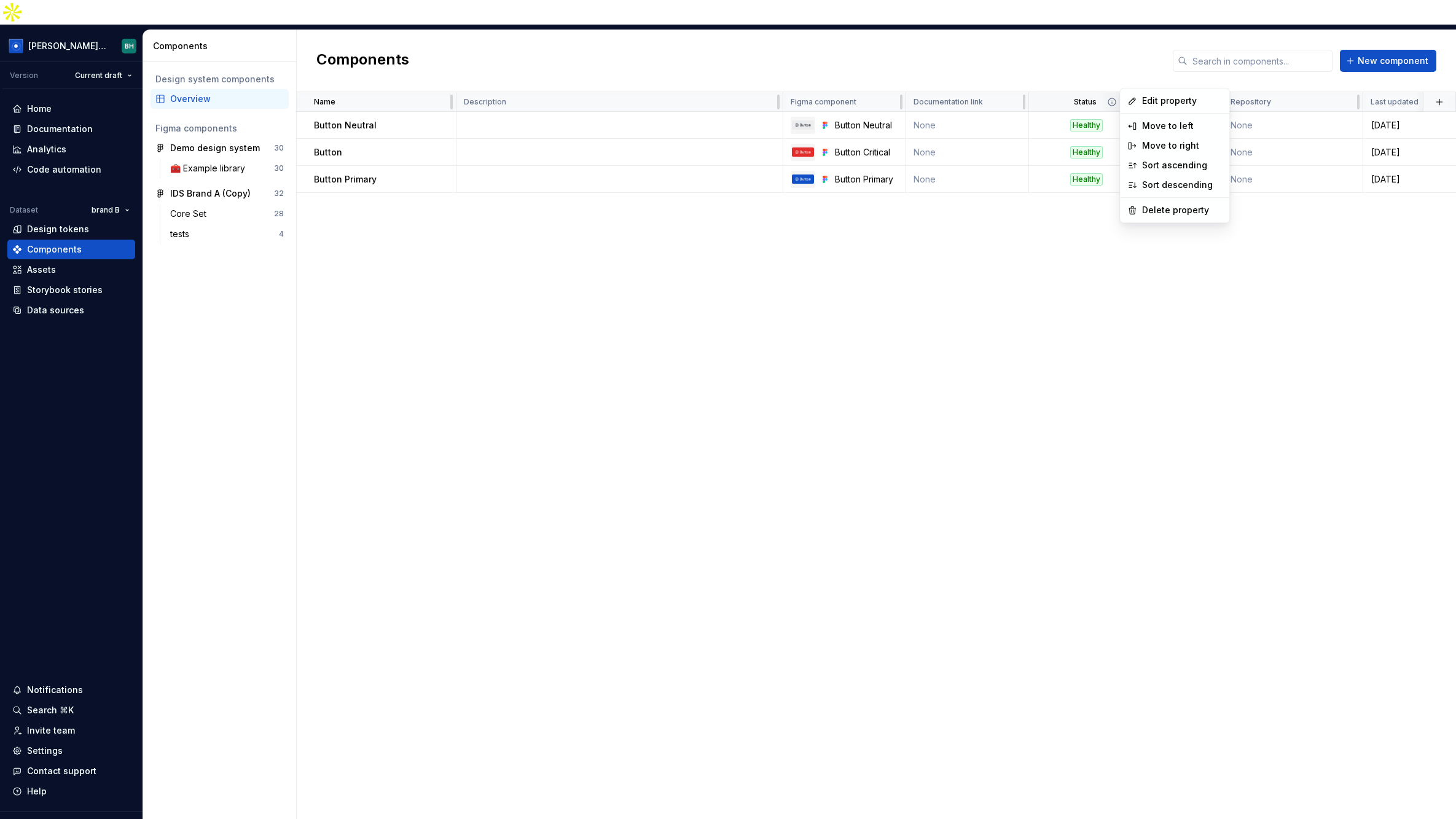
click at [1129, 78] on html "[PERSON_NAME] Design System BH Version Current draft Home Documentation Analyti…" at bounding box center [728, 410] width 1456 height 819
click at [1157, 99] on span "Edit property" at bounding box center [1182, 101] width 80 height 12
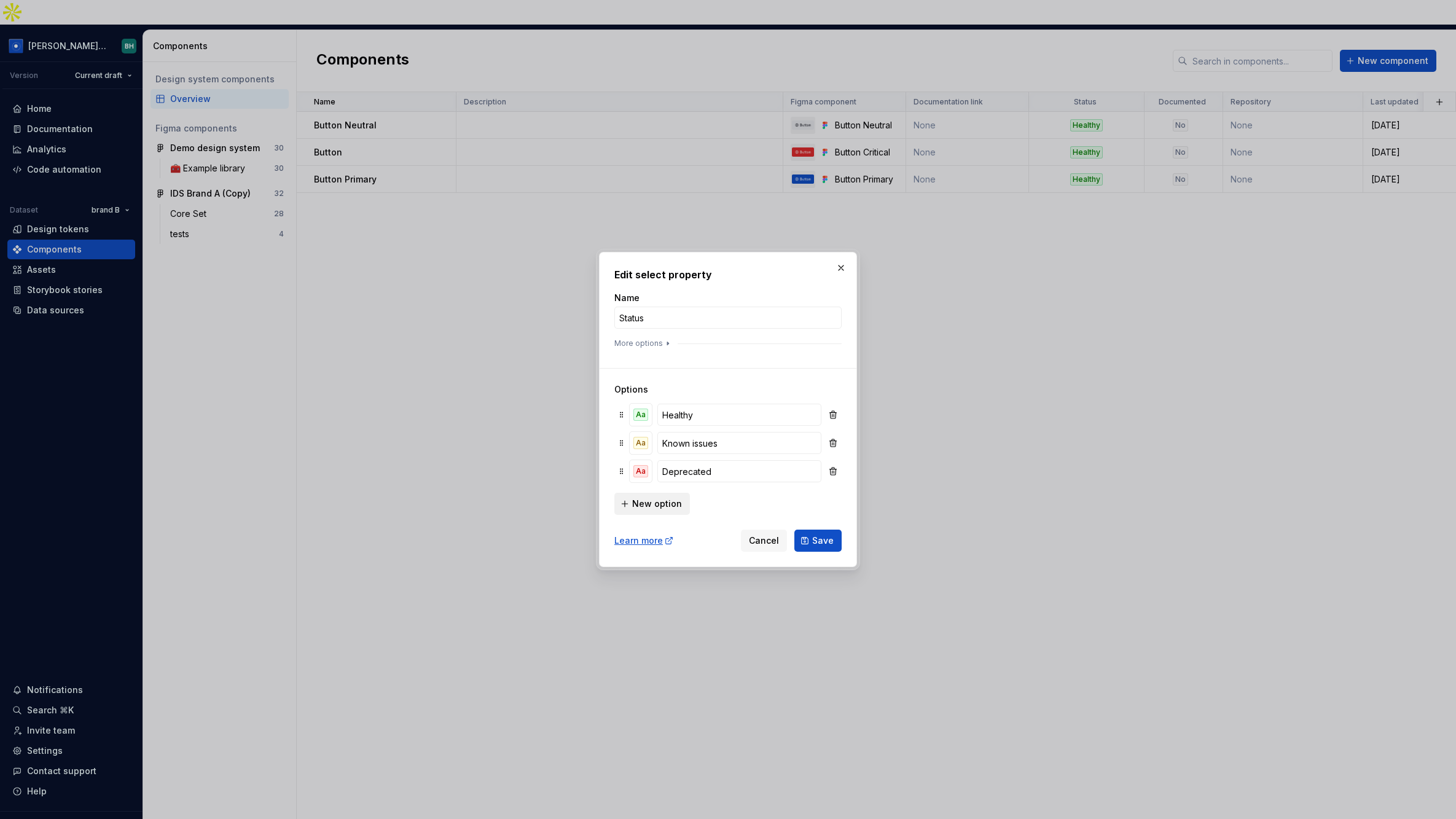
click at [646, 502] on span "New option" at bounding box center [657, 503] width 50 height 12
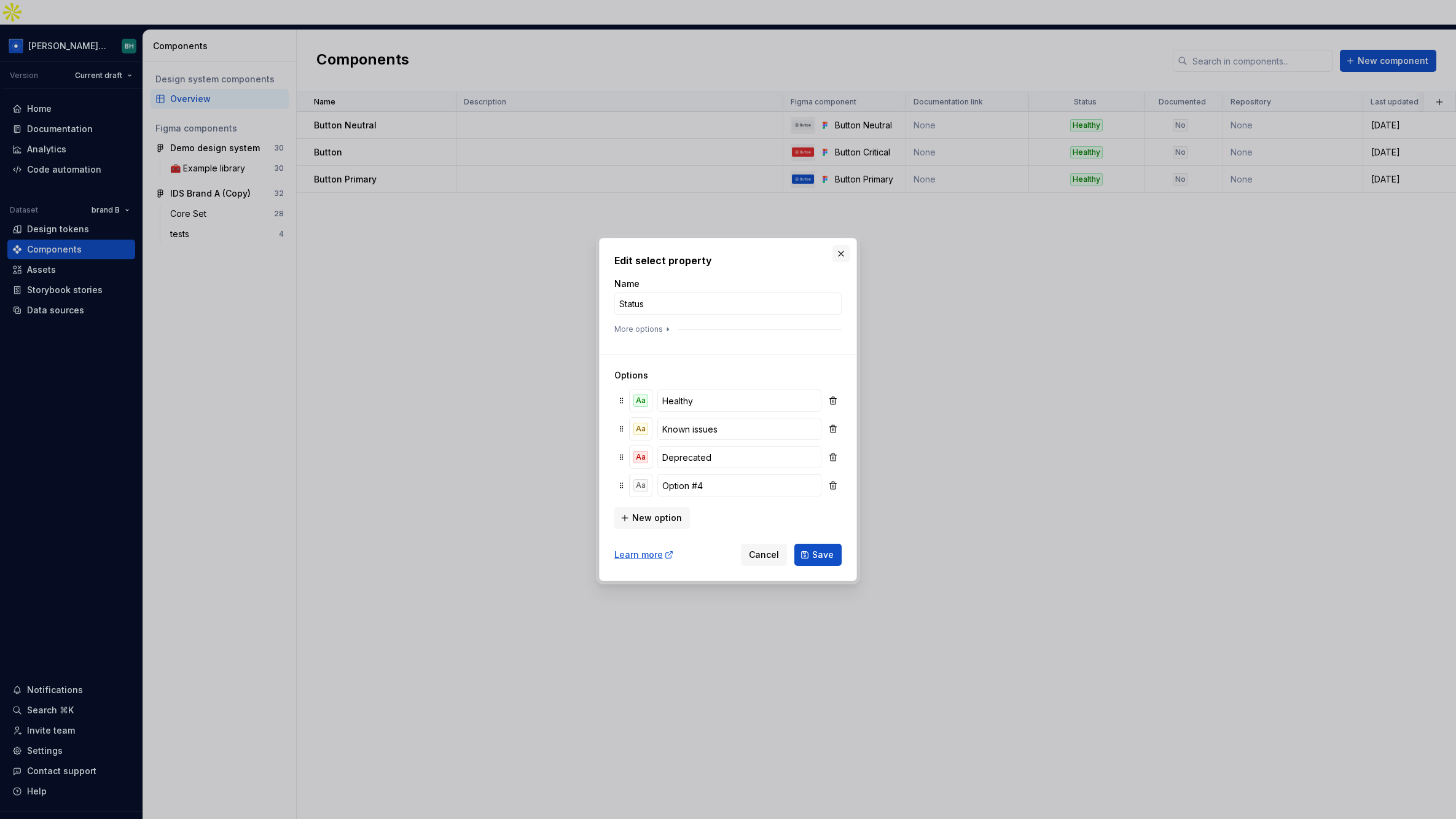
click at [836, 254] on button "button" at bounding box center [840, 253] width 17 height 17
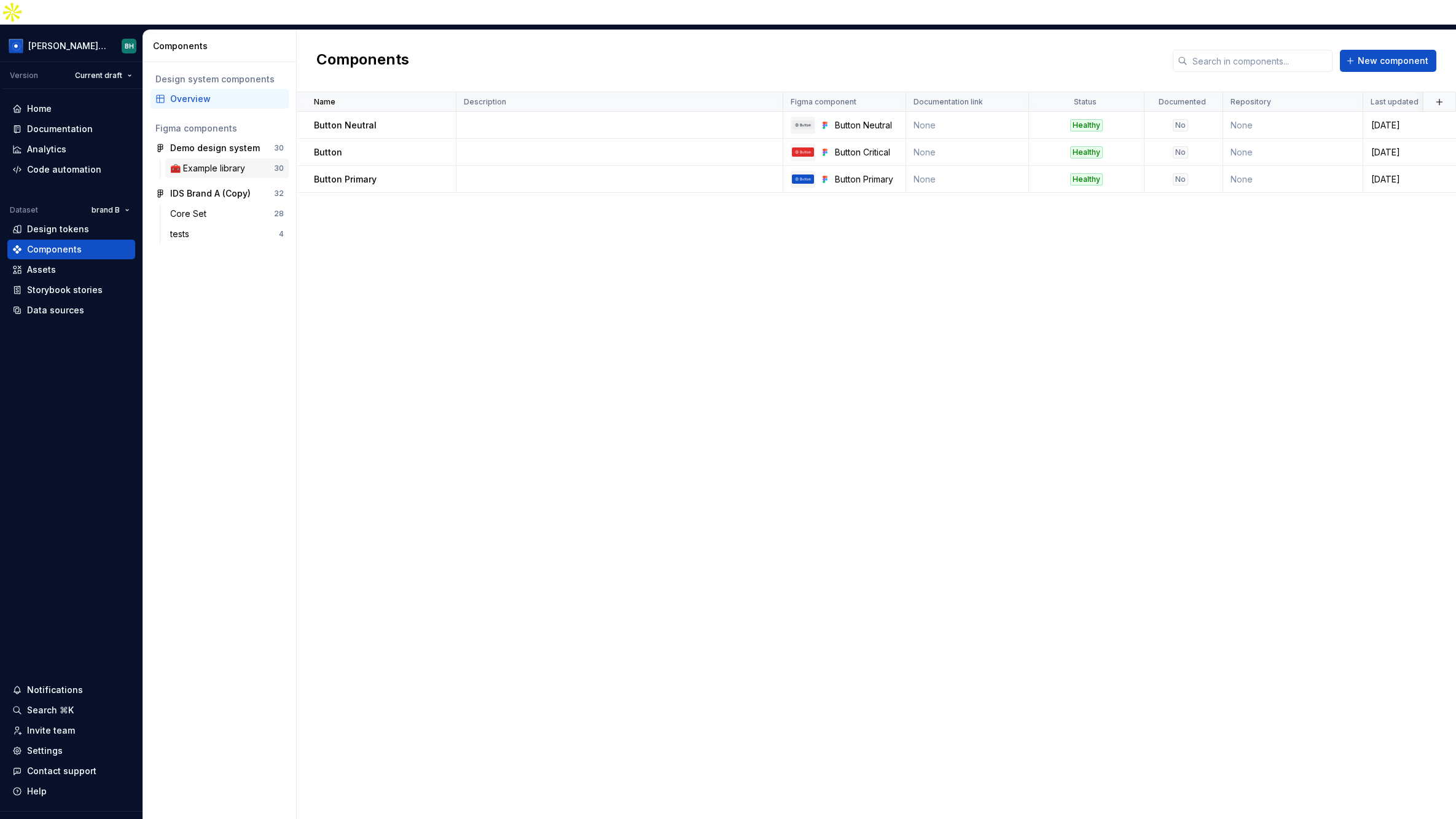
click at [241, 162] on div "🧰 Example library" at bounding box center [210, 168] width 80 height 12
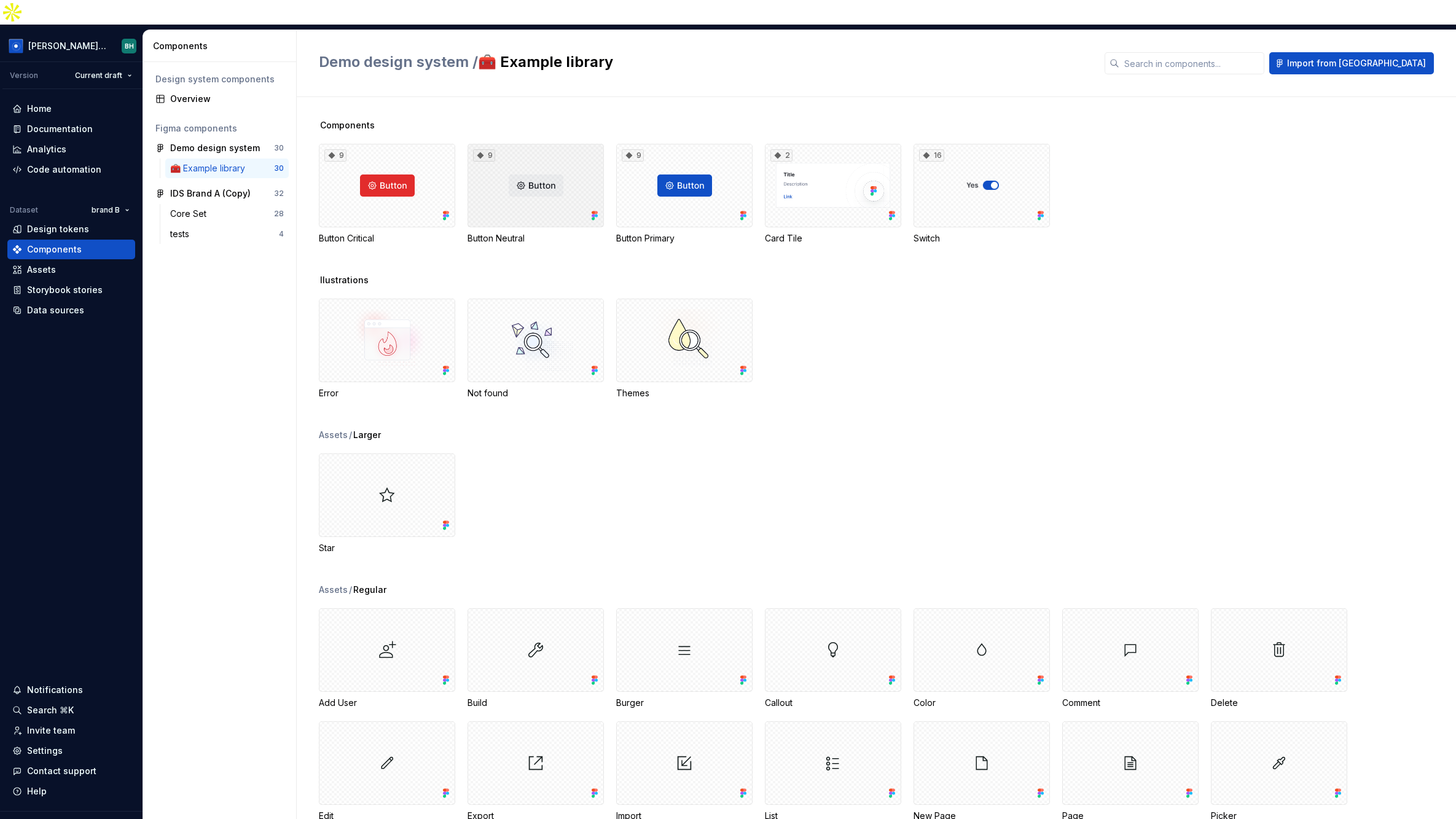
click at [544, 144] on div "9" at bounding box center [536, 186] width 136 height 84
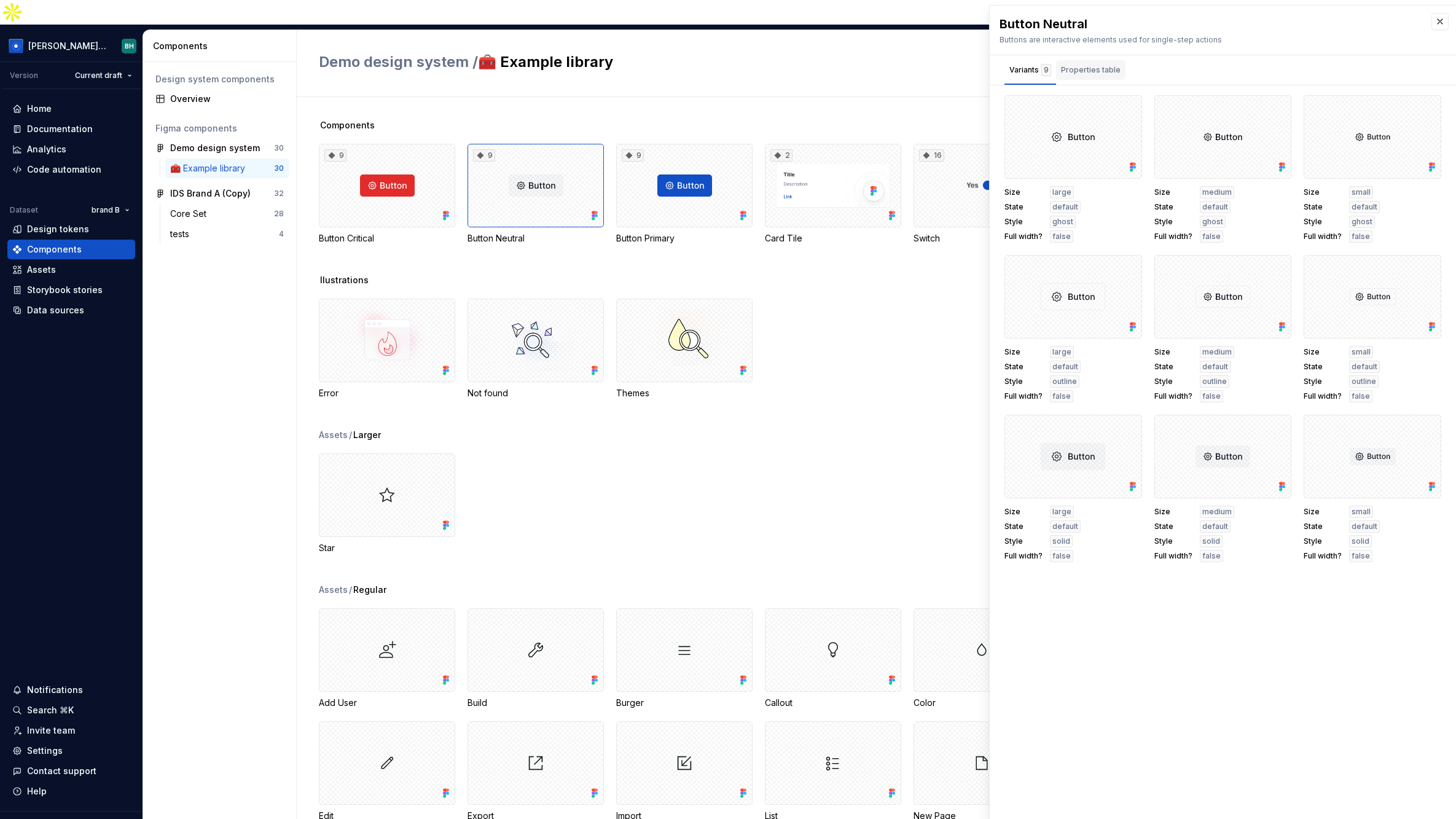
click at [1095, 75] on div "Properties table" at bounding box center [1090, 70] width 59 height 12
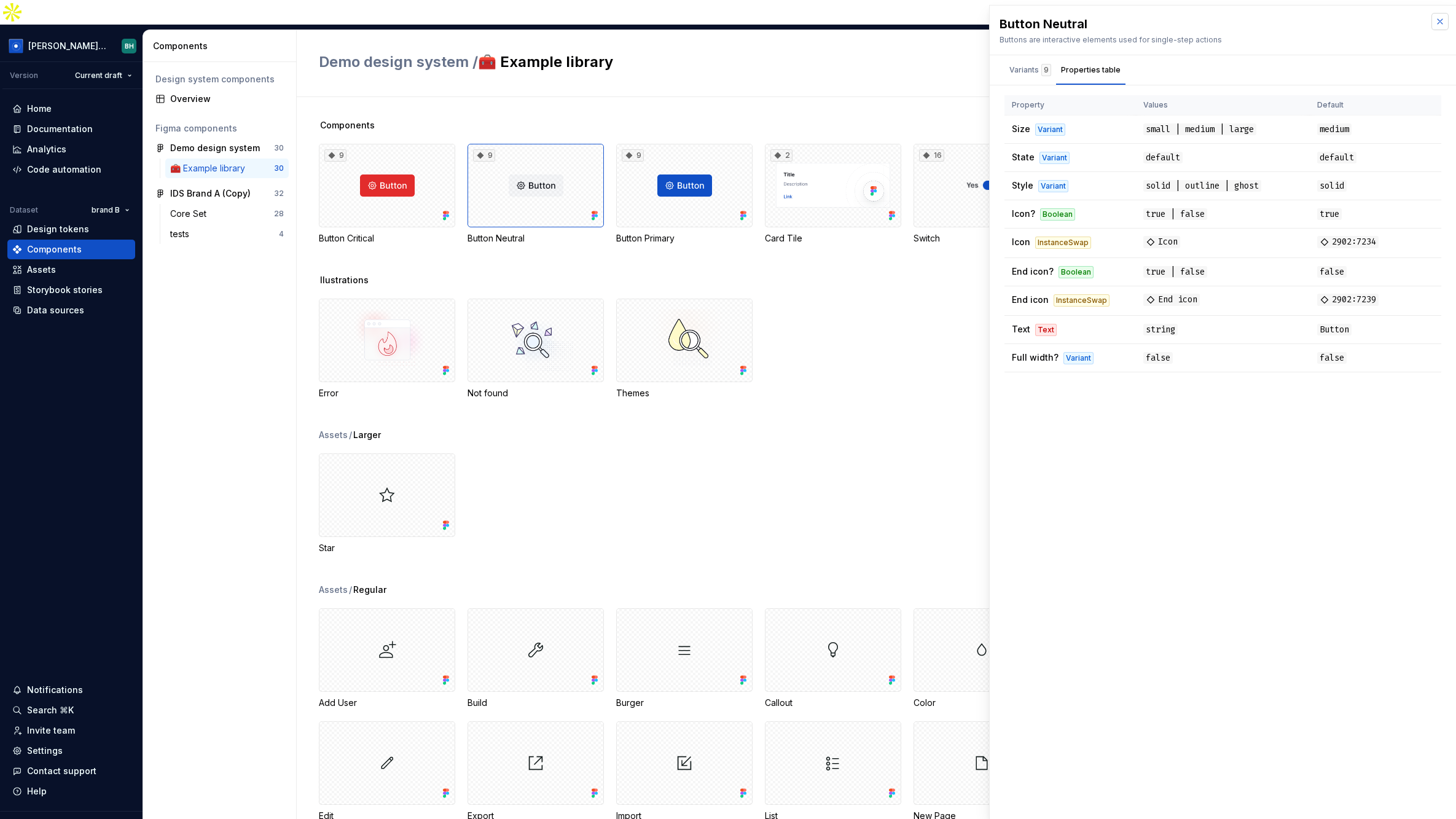
click at [1174, 17] on button "button" at bounding box center [1439, 21] width 17 height 17
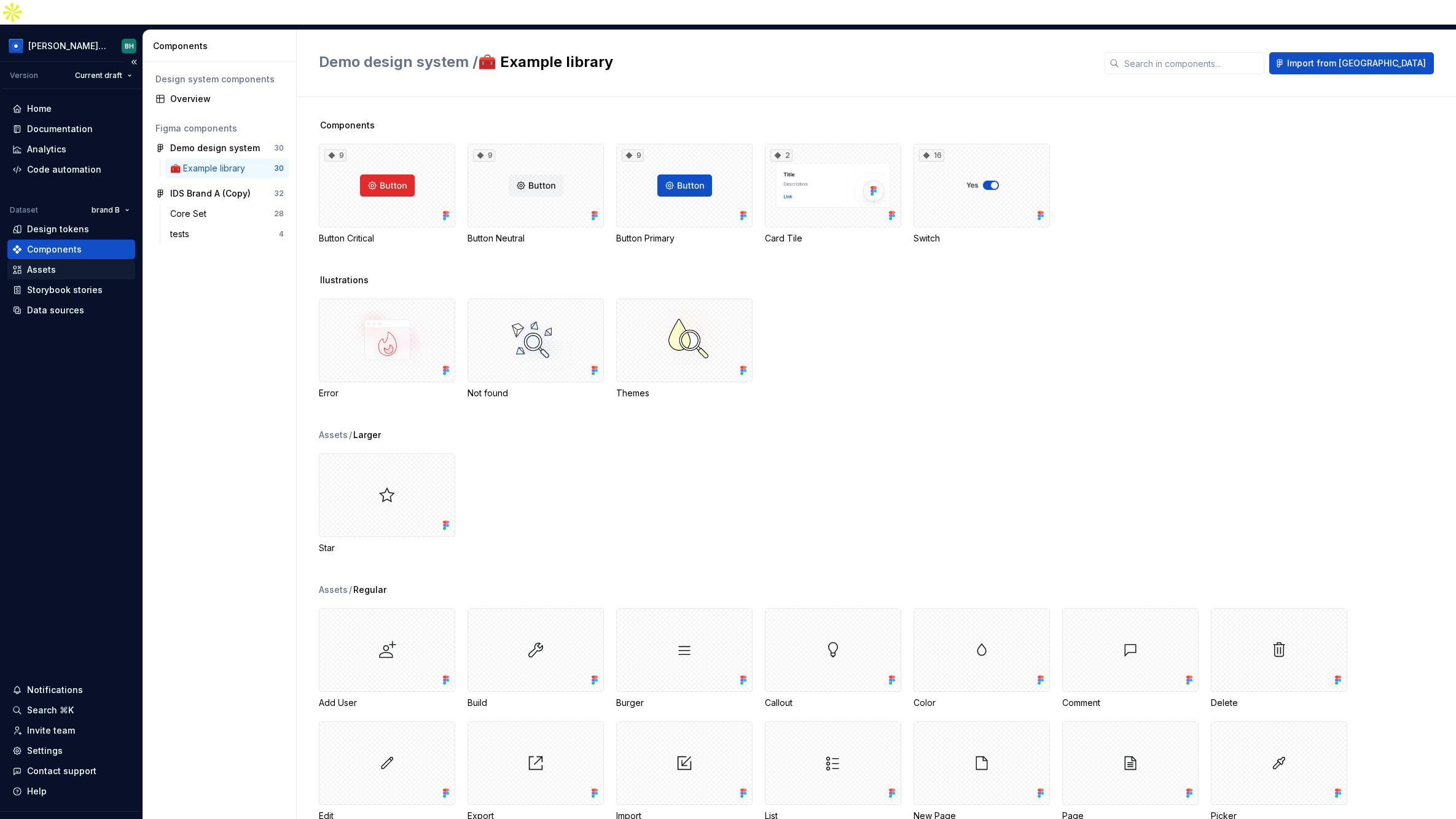
click at [75, 260] on div "Assets" at bounding box center [71, 270] width 128 height 20
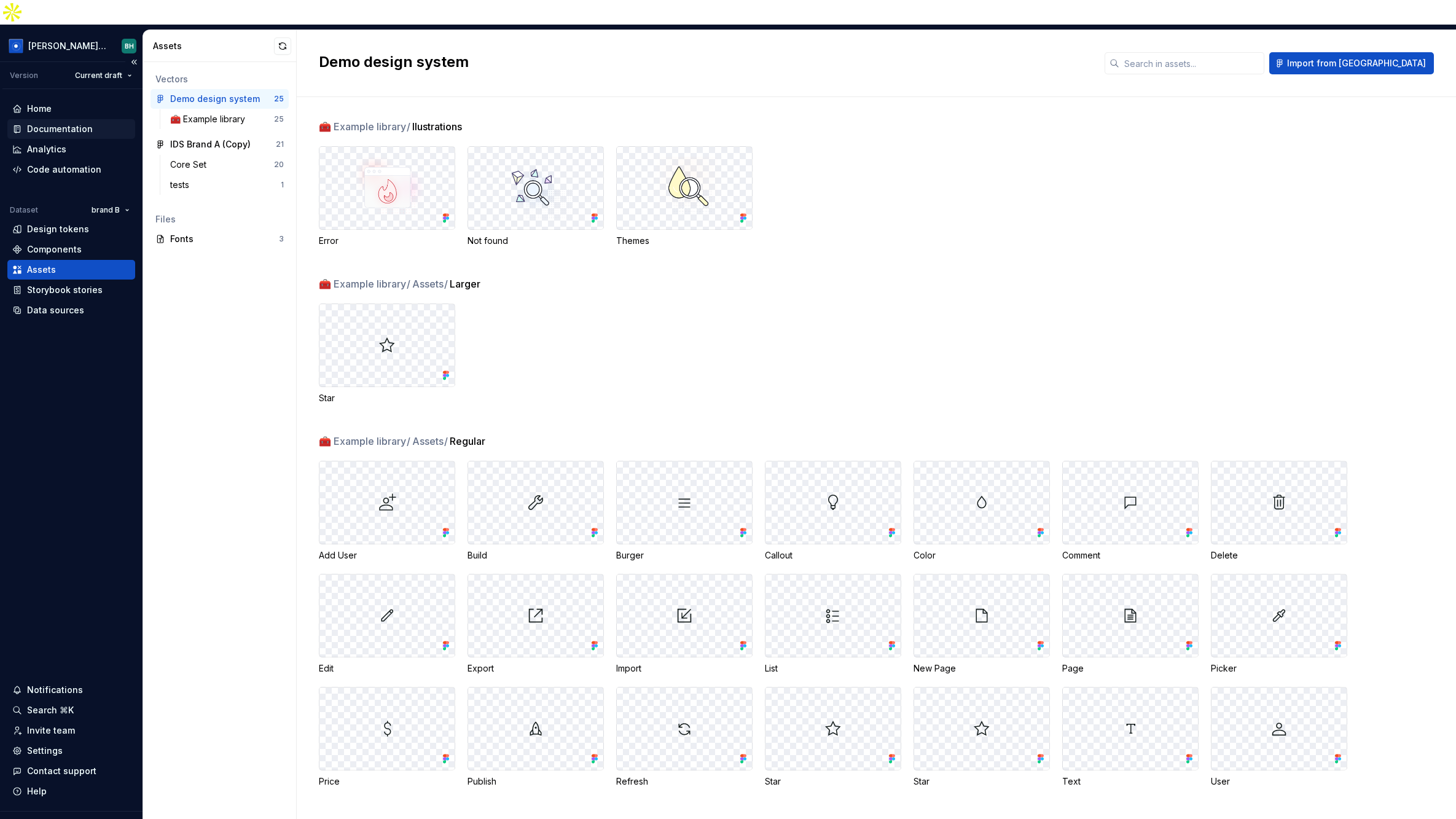
click at [88, 123] on div "Documentation" at bounding box center [59, 129] width 66 height 12
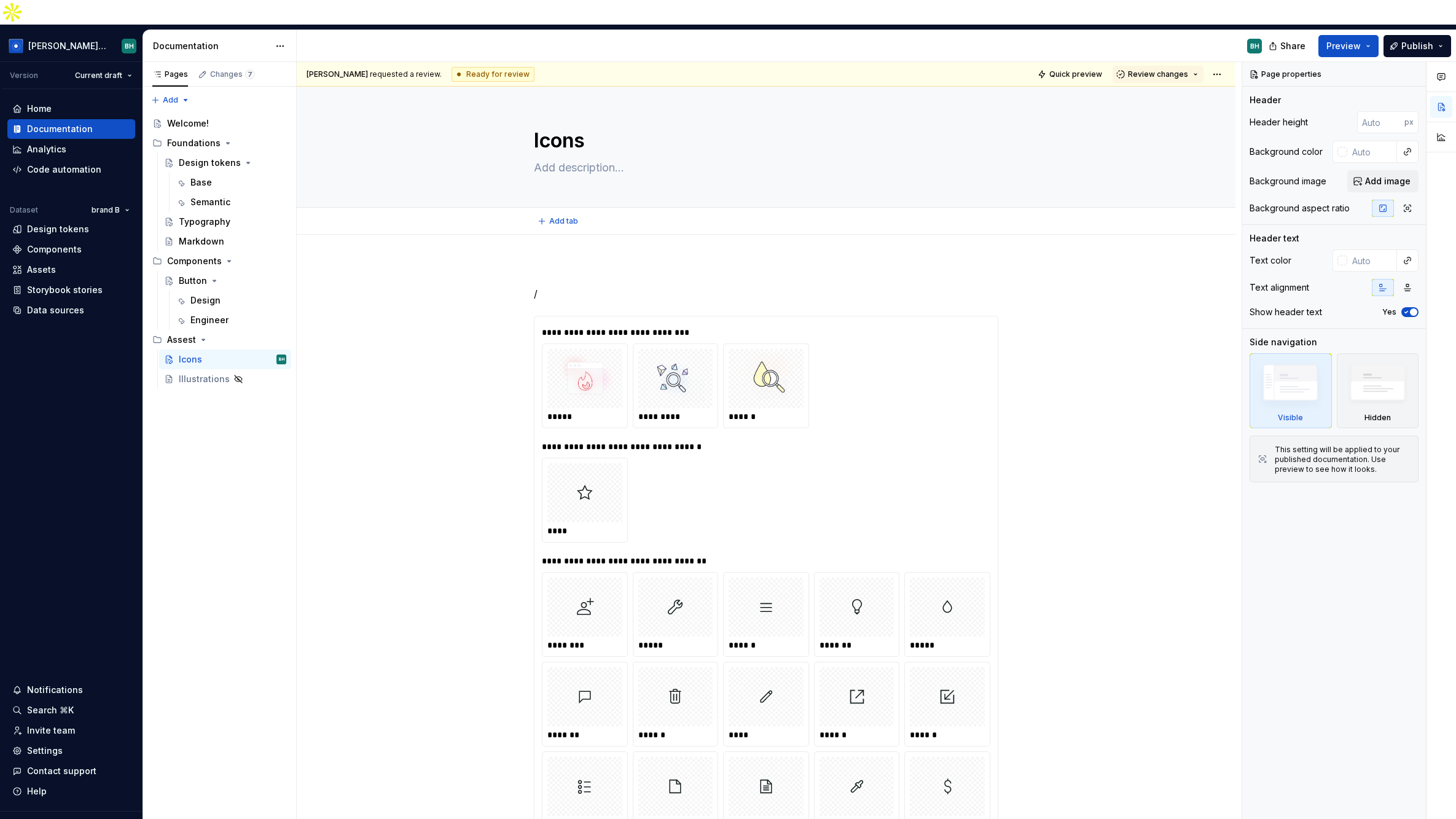
type textarea "*"
click at [599, 287] on p "/" at bounding box center [765, 294] width 464 height 15
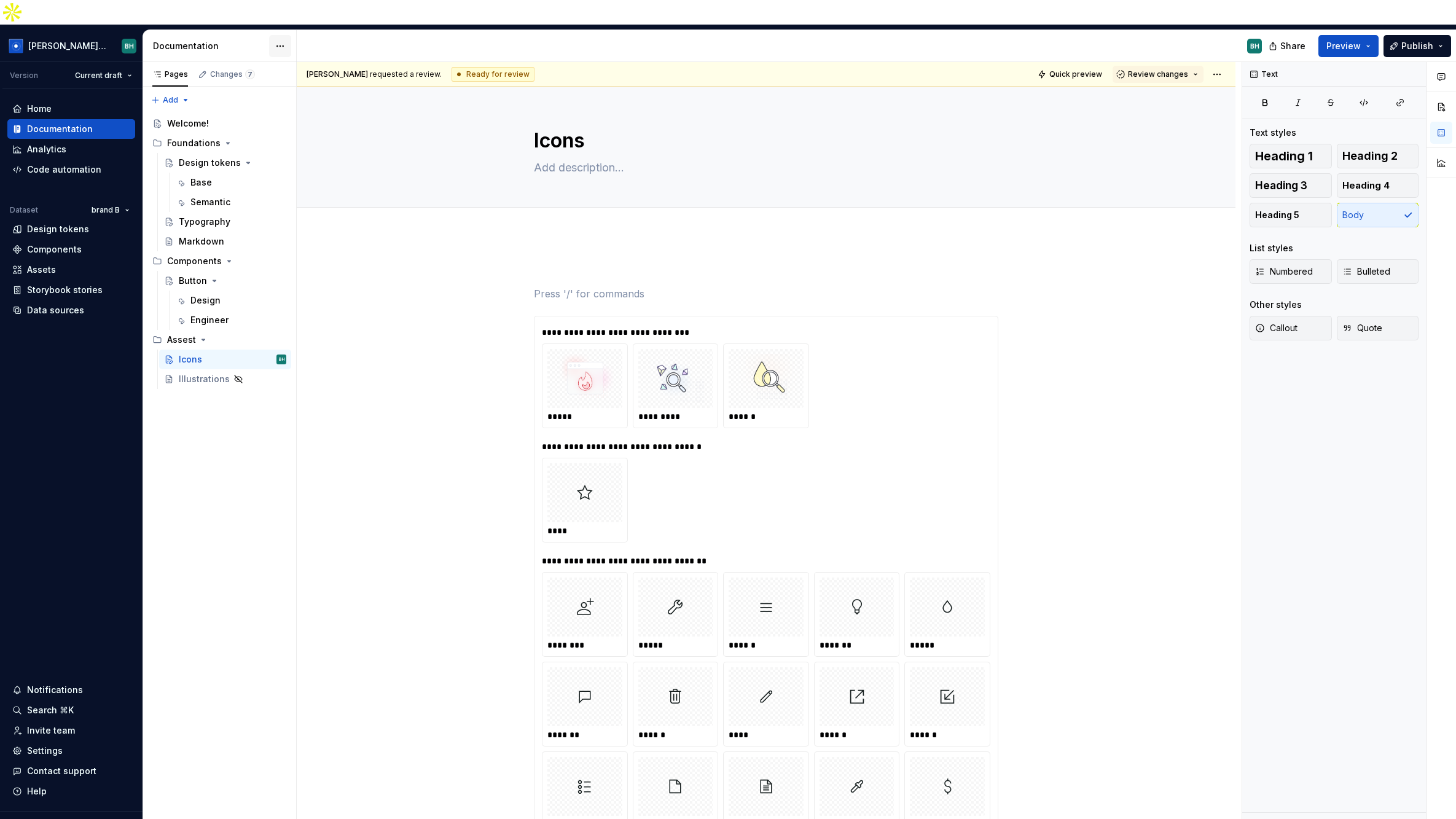
click at [278, 18] on html "[PERSON_NAME] Design System BH Version Current draft Home Documentation Analyti…" at bounding box center [728, 410] width 1456 height 819
click at [354, 124] on div "Documentation settings" at bounding box center [350, 128] width 117 height 12
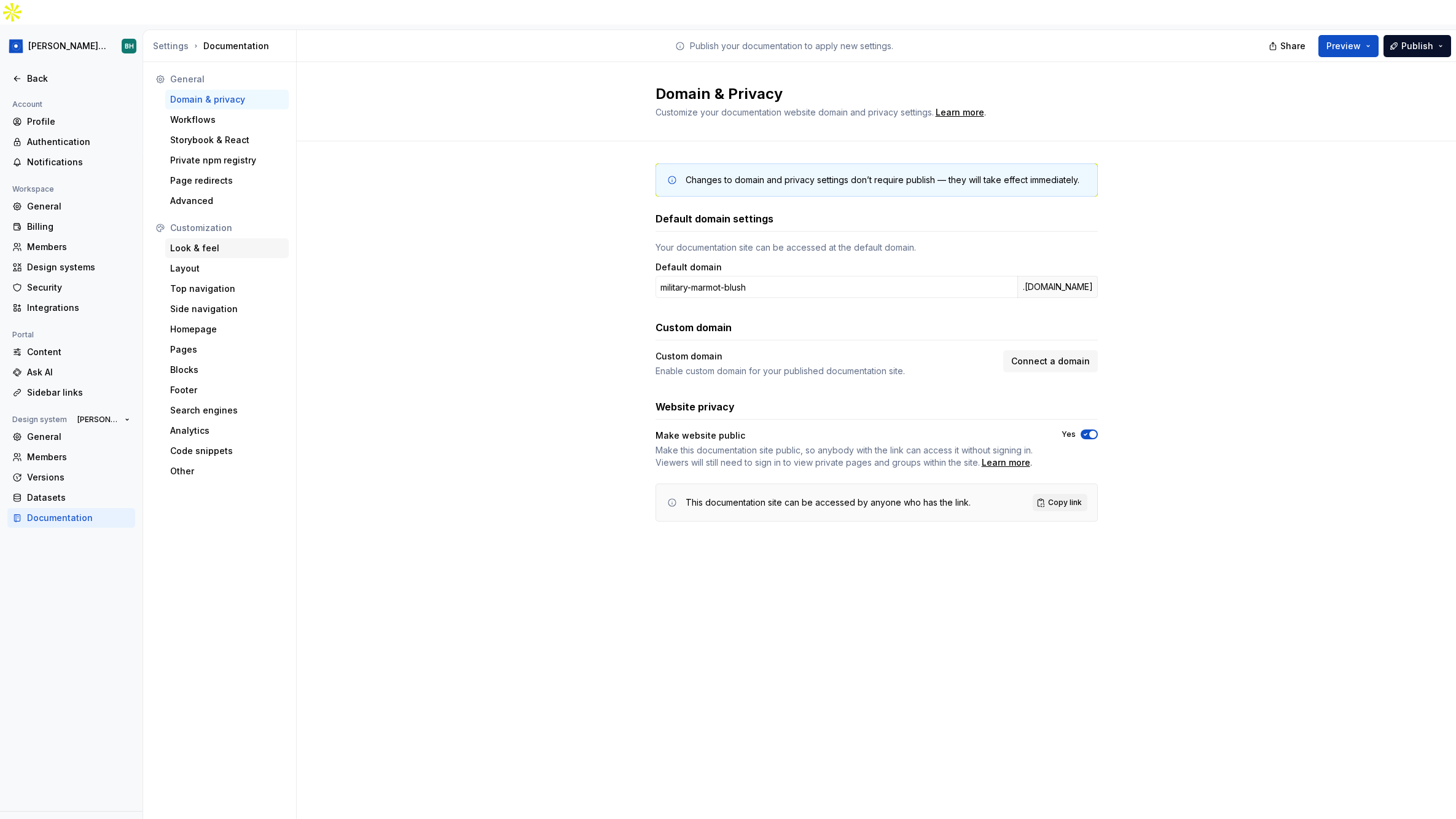
click at [224, 242] on div "Look & feel" at bounding box center [227, 248] width 114 height 12
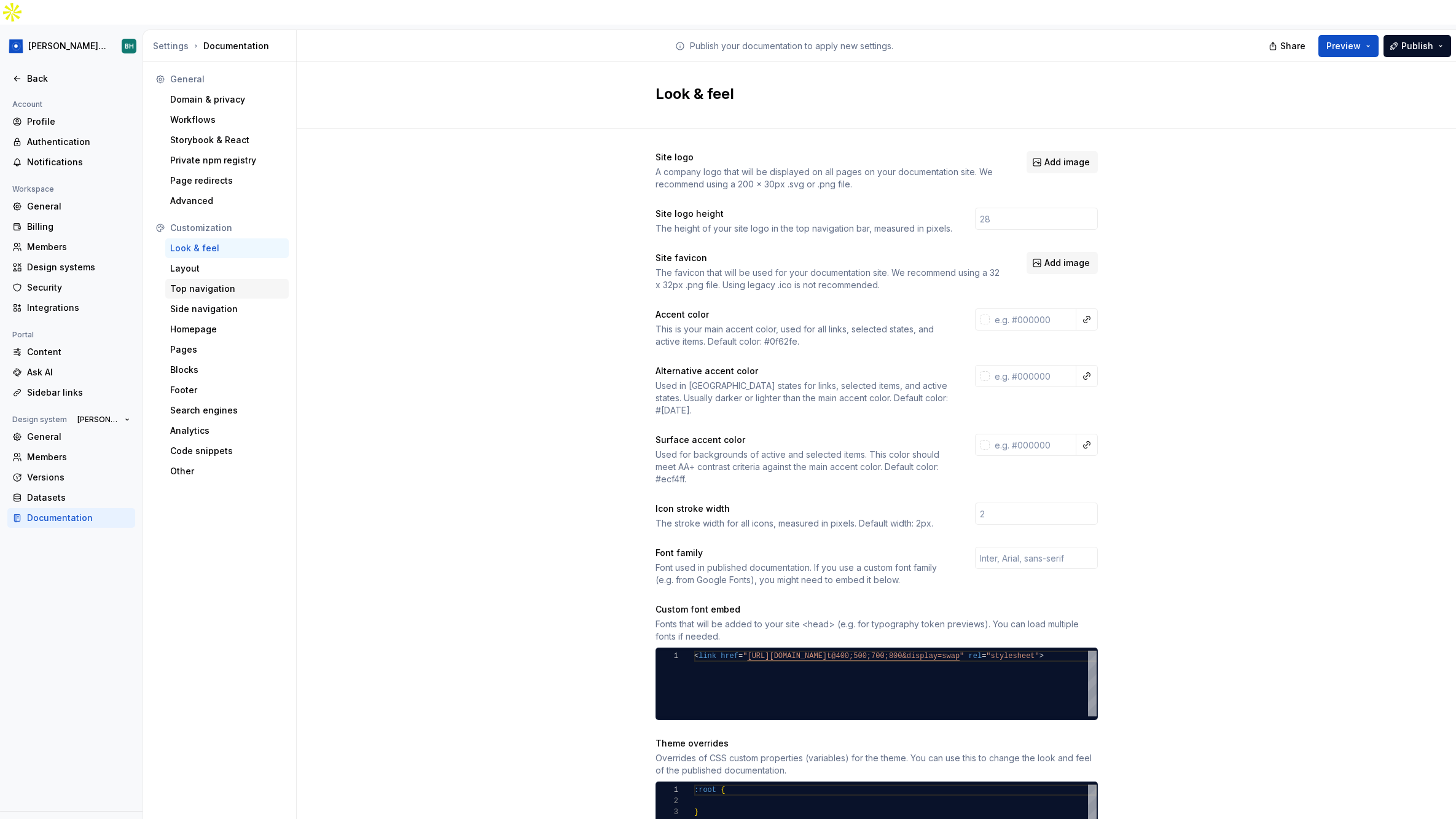
click at [233, 282] on div "Top navigation" at bounding box center [227, 289] width 114 height 12
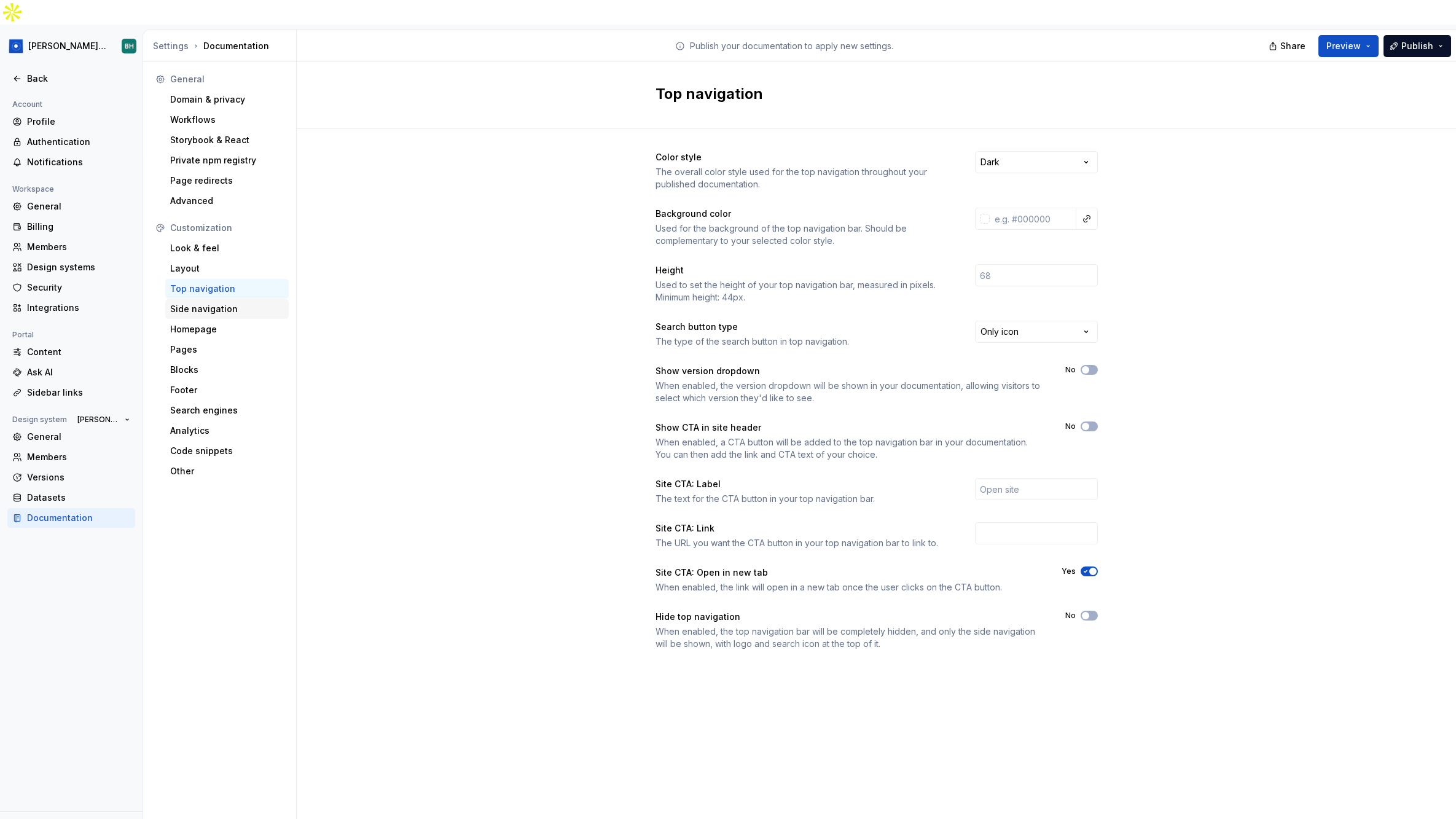
click at [225, 303] on div "Side navigation" at bounding box center [227, 309] width 114 height 12
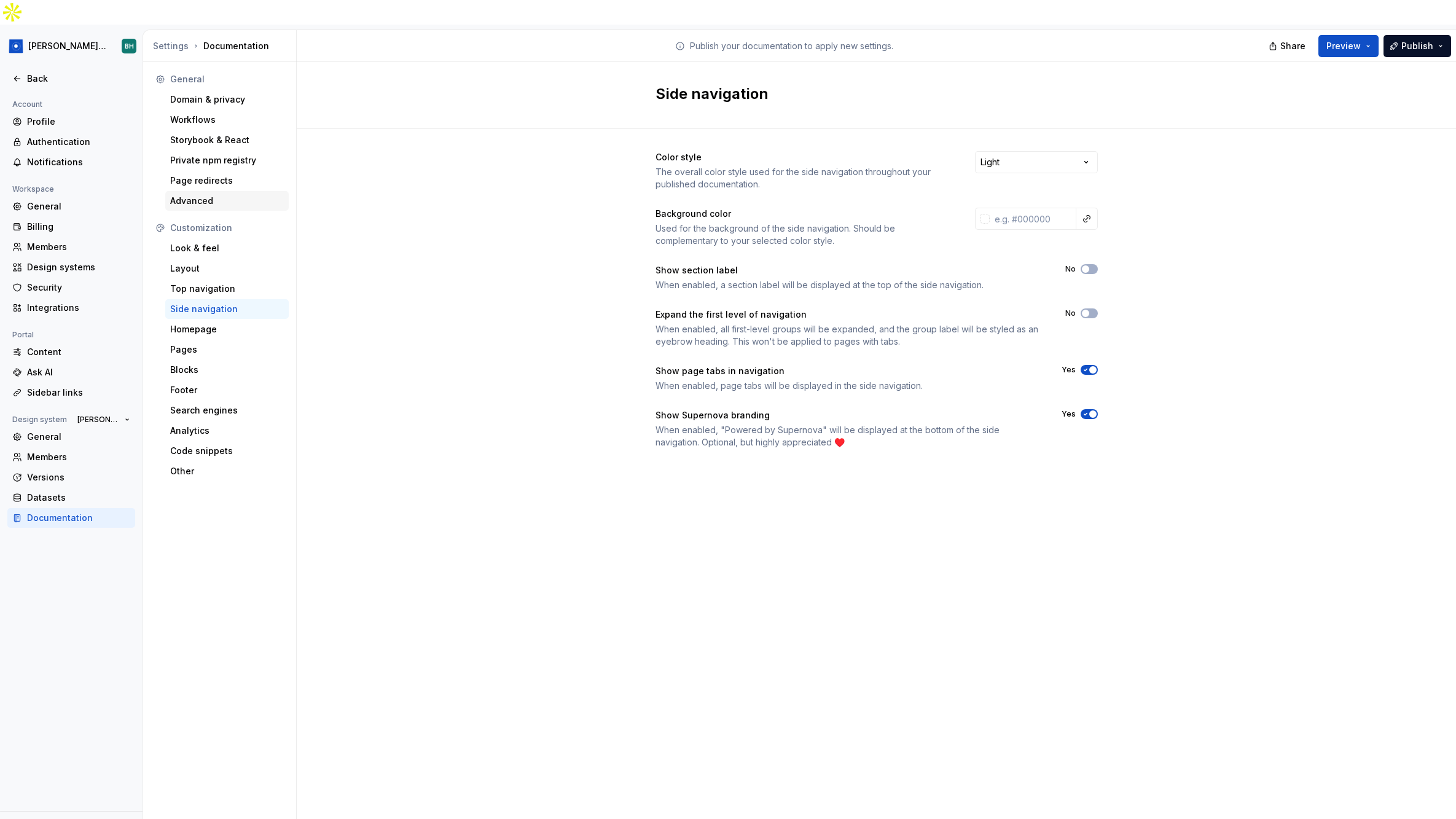
click at [214, 191] on div "Advanced" at bounding box center [227, 201] width 124 height 20
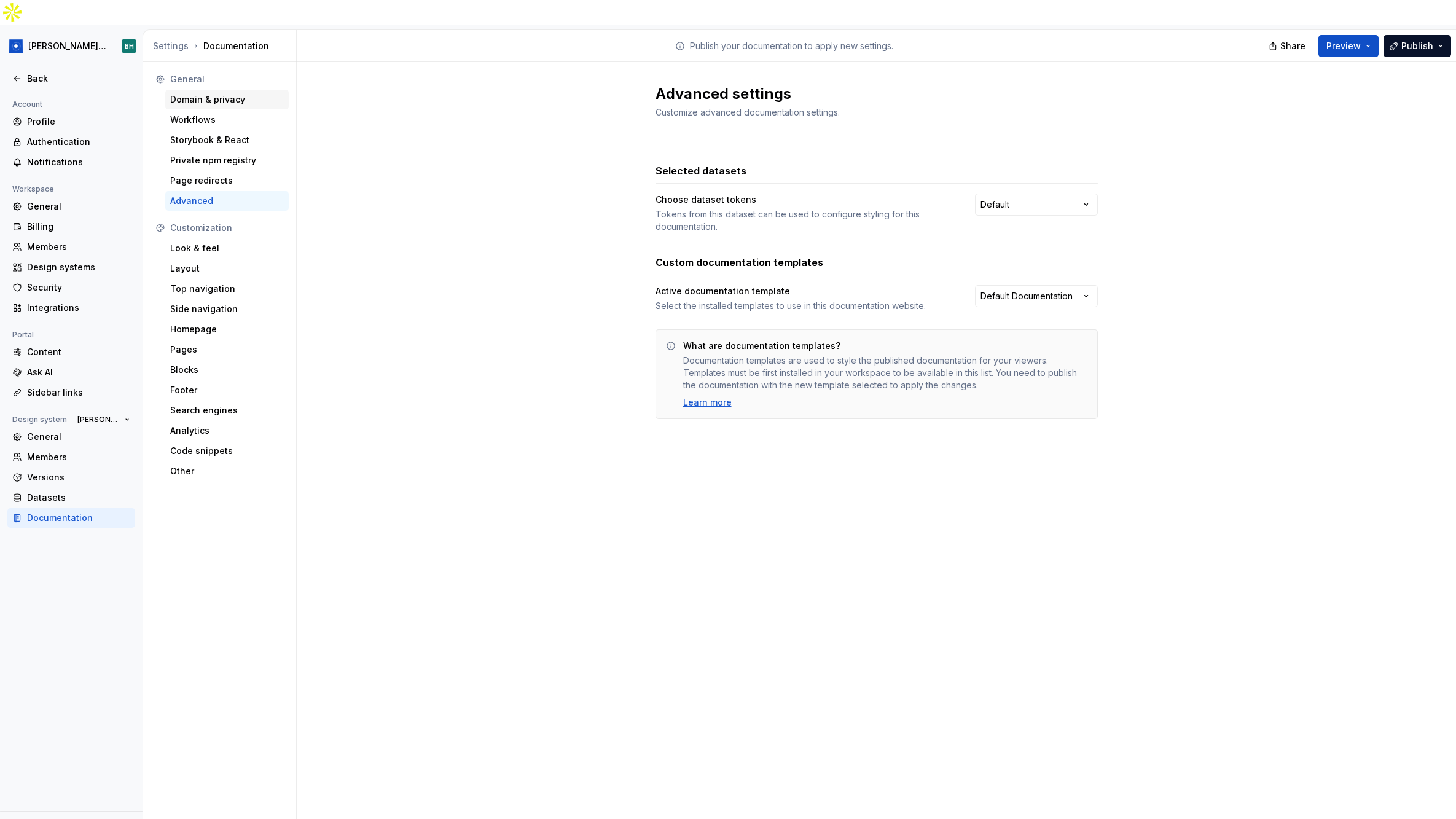
click at [229, 90] on div "Domain & privacy" at bounding box center [227, 99] width 124 height 20
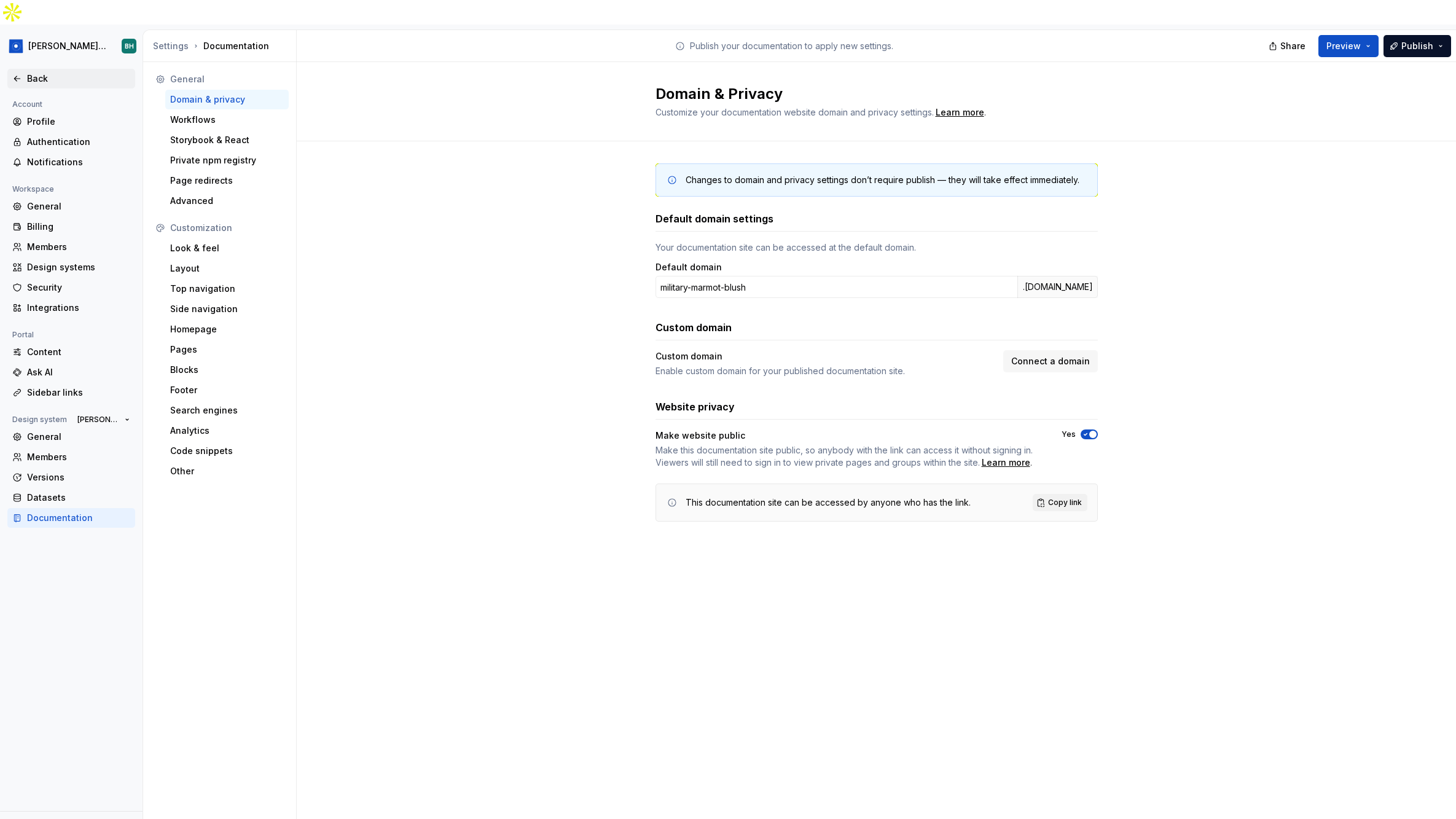
click at [30, 72] on div "Back" at bounding box center [78, 78] width 103 height 12
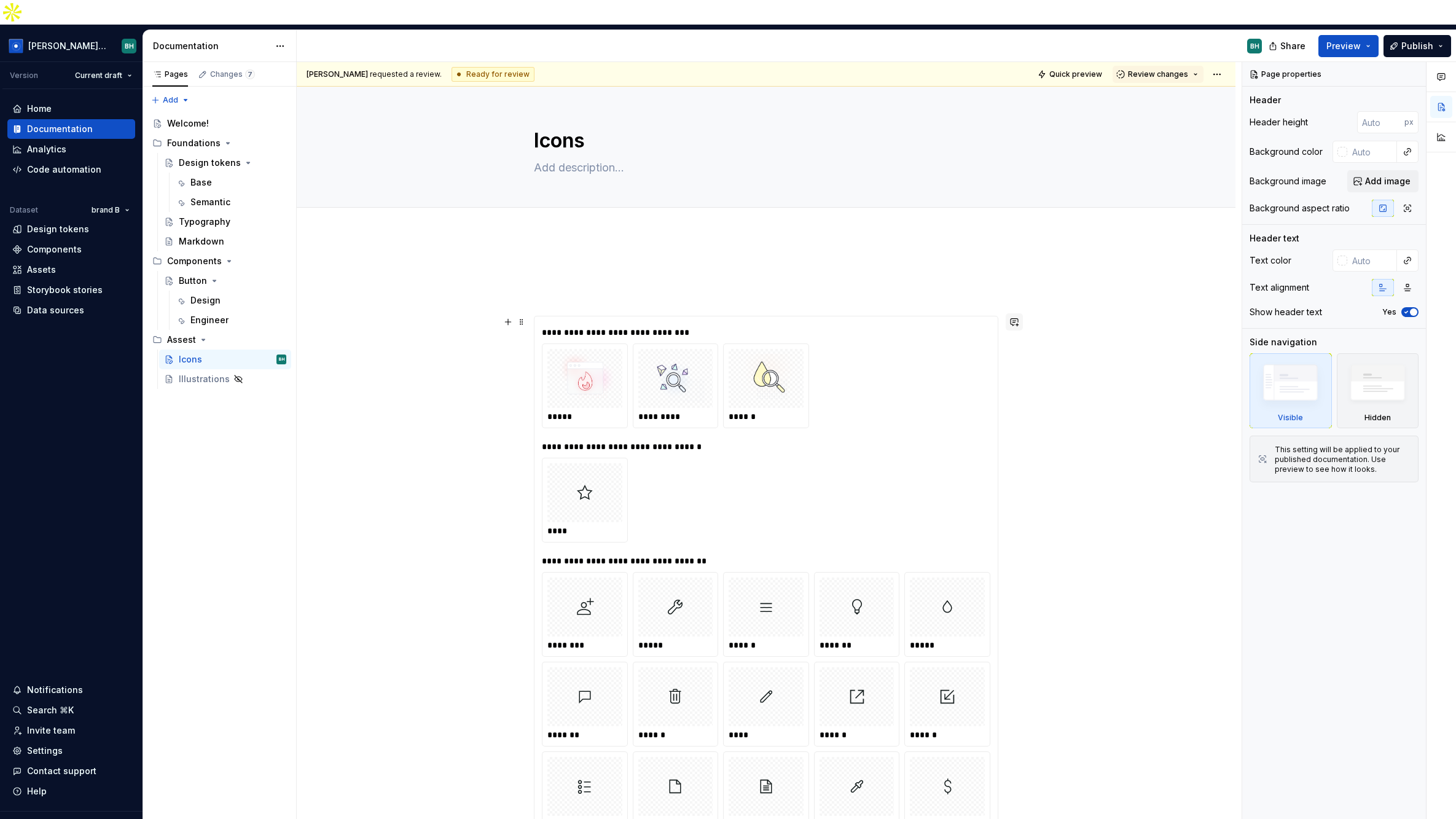
click at [1018, 314] on button "button" at bounding box center [1013, 322] width 17 height 17
click at [1174, 66] on button "button" at bounding box center [1441, 76] width 22 height 22
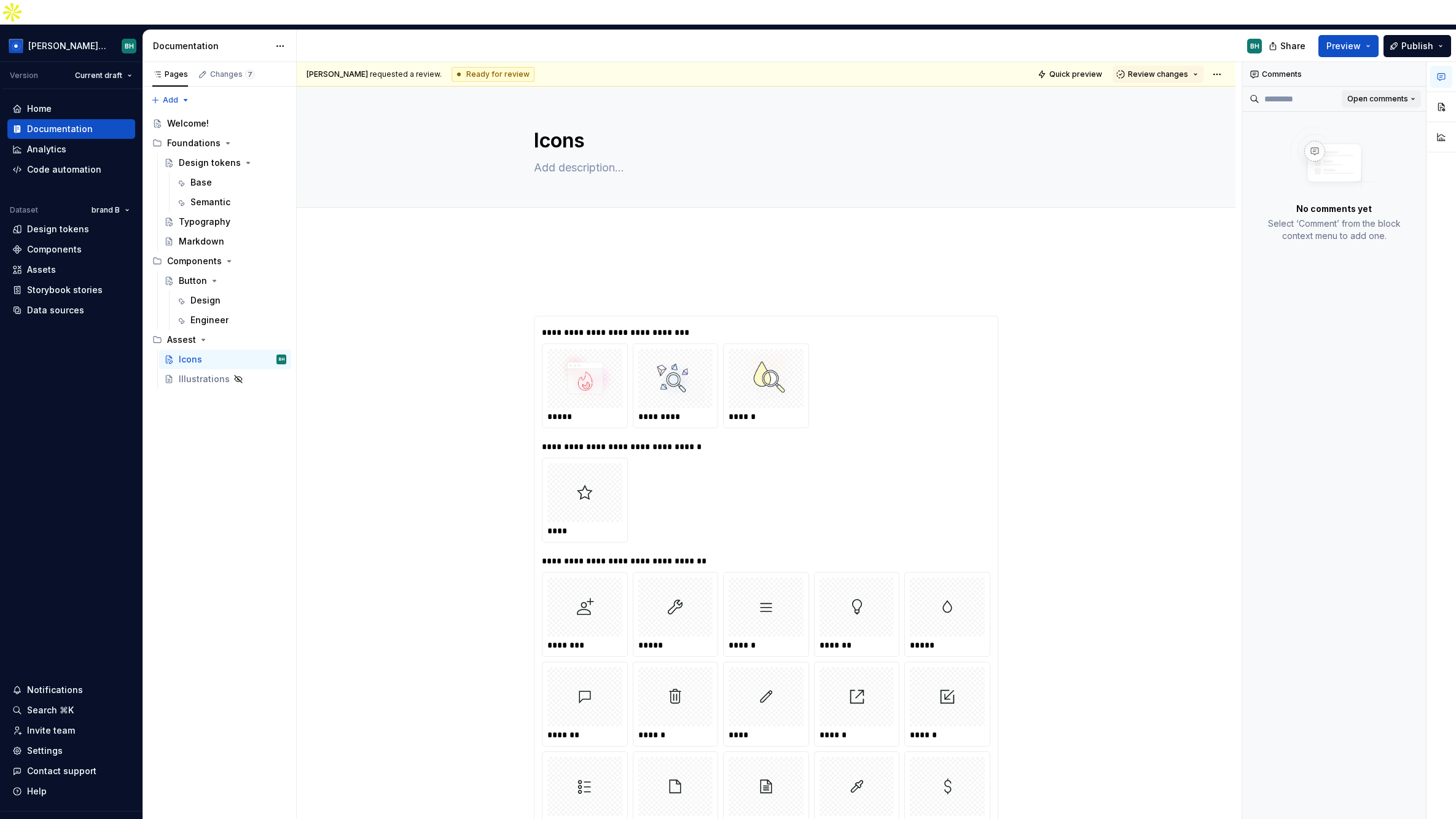
click at [1174, 94] on span "Open comments" at bounding box center [1378, 99] width 61 height 10
click at [1150, 248] on html "[PERSON_NAME] Design System BH Version Current draft Home Documentation Analyti…" at bounding box center [728, 410] width 1456 height 819
click at [1174, 96] on button "button" at bounding box center [1441, 107] width 22 height 22
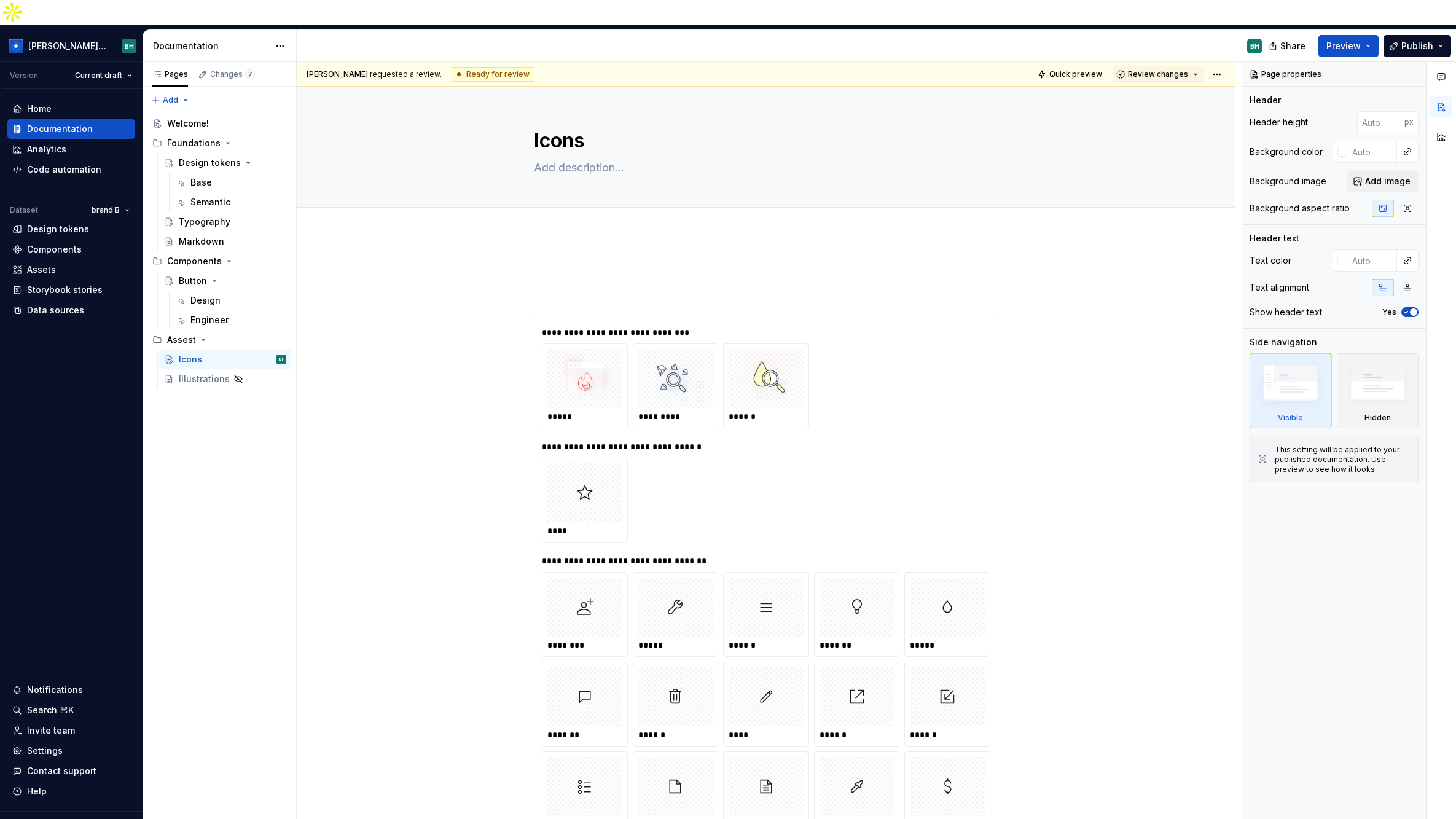
drag, startPoint x: 441, startPoint y: 49, endPoint x: 534, endPoint y: 51, distance: 93.0
click at [533, 62] on div "[PERSON_NAME] requested a review. Ready for review Quick preview Review changes" at bounding box center [765, 74] width 938 height 24
click at [536, 62] on div "[PERSON_NAME] requested a review. Ready for review Quick preview Review changes" at bounding box center [765, 74] width 938 height 24
click at [1174, 70] on span "Review changes" at bounding box center [1157, 74] width 60 height 10
drag, startPoint x: 1149, startPoint y: 190, endPoint x: 1163, endPoint y: 179, distance: 17.8
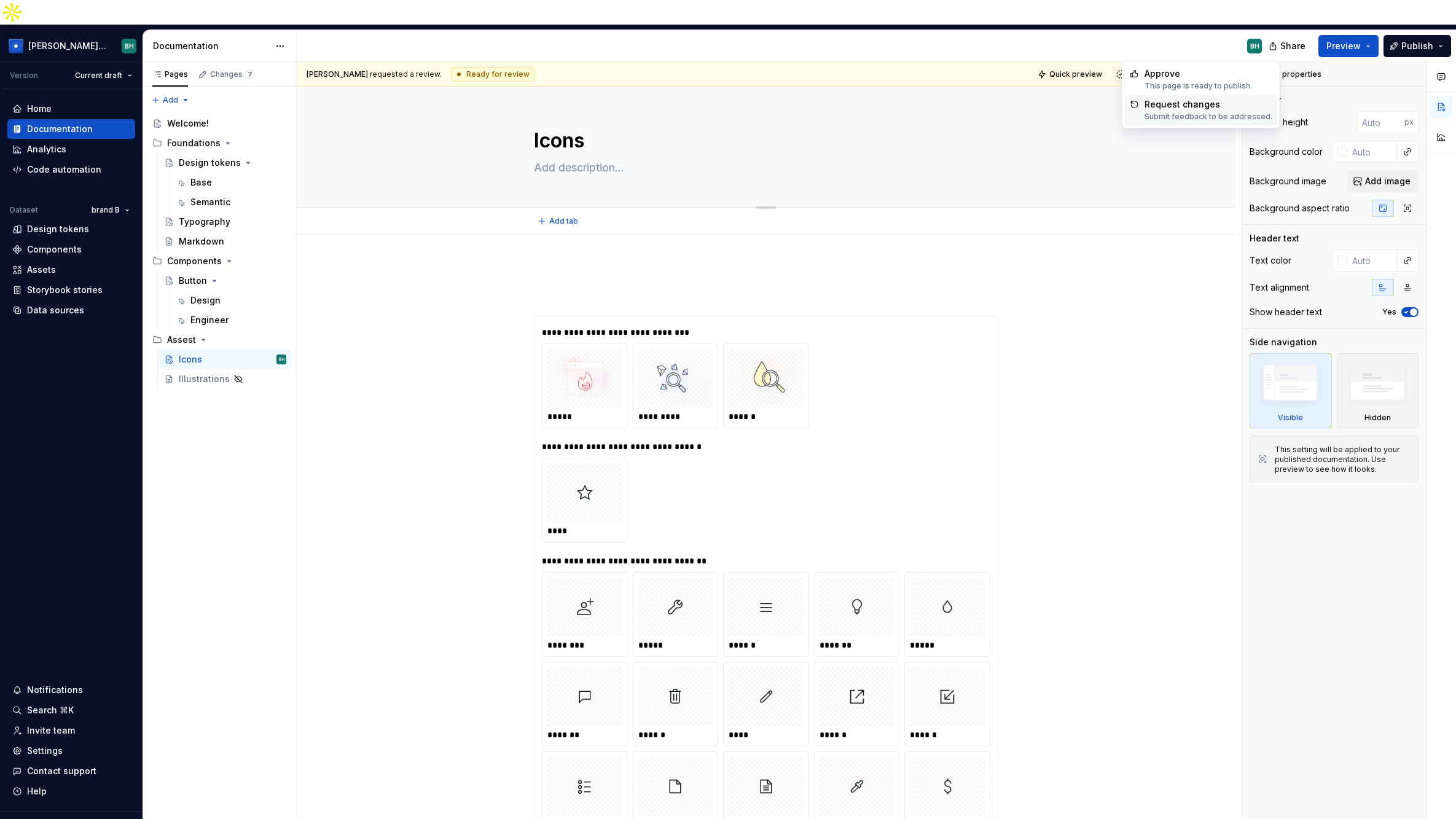
click at [1149, 213] on div "Add tab" at bounding box center [766, 221] width 840 height 17
click at [1174, 43] on html "[PERSON_NAME] Design System BH Version Current draft Home Documentation Analyti…" at bounding box center [728, 410] width 1456 height 819
click at [1134, 262] on html "[PERSON_NAME] Design System BH Version Current draft Home Documentation Analyti…" at bounding box center [728, 410] width 1456 height 819
click at [213, 70] on div "Changes 7" at bounding box center [232, 74] width 45 height 10
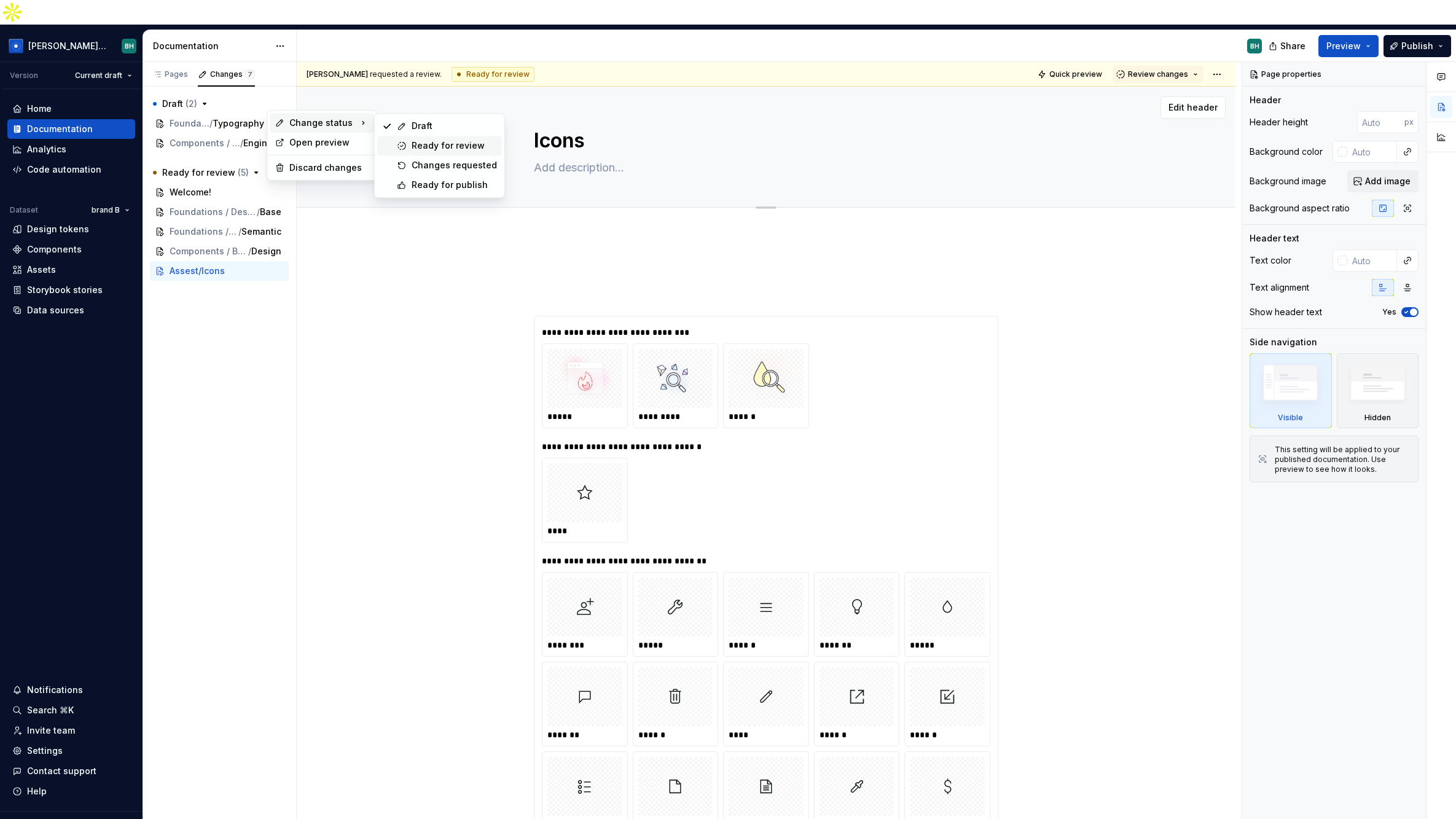
click at [441, 143] on div "Ready for review" at bounding box center [454, 145] width 85 height 12
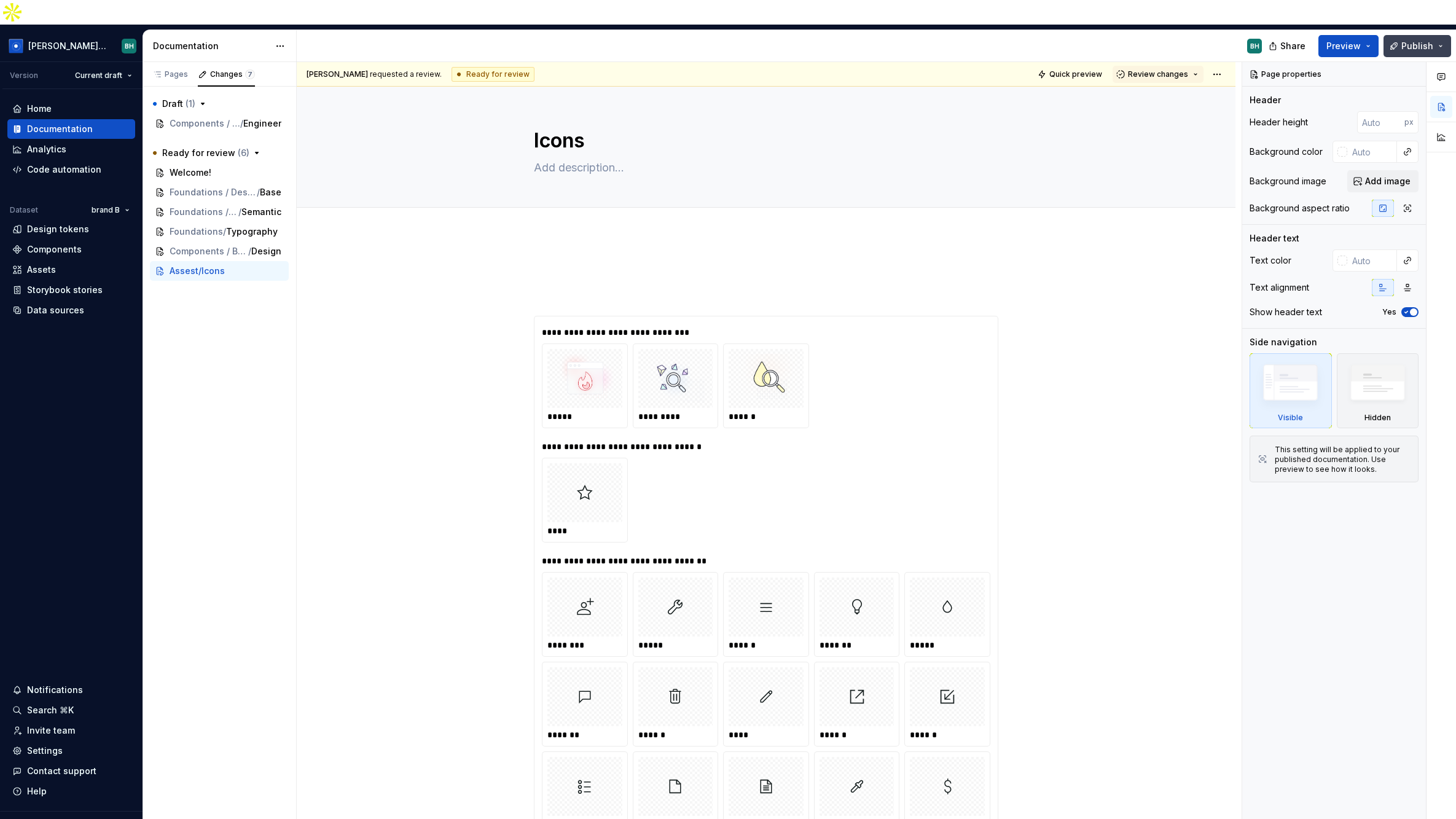
click at [1174, 40] on span "Publish" at bounding box center [1417, 46] width 32 height 12
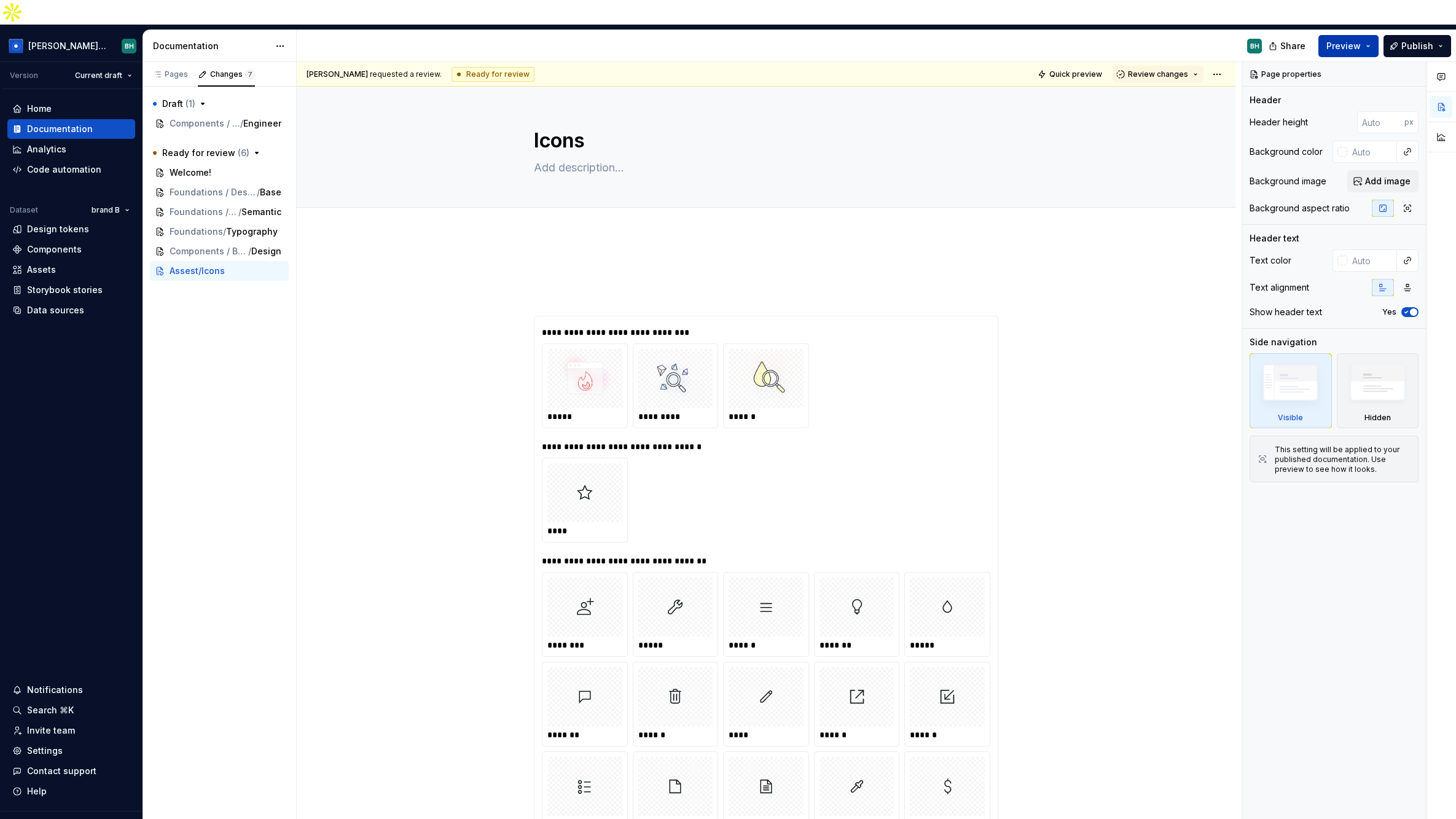
click at [1174, 35] on button "Preview" at bounding box center [1348, 46] width 60 height 22
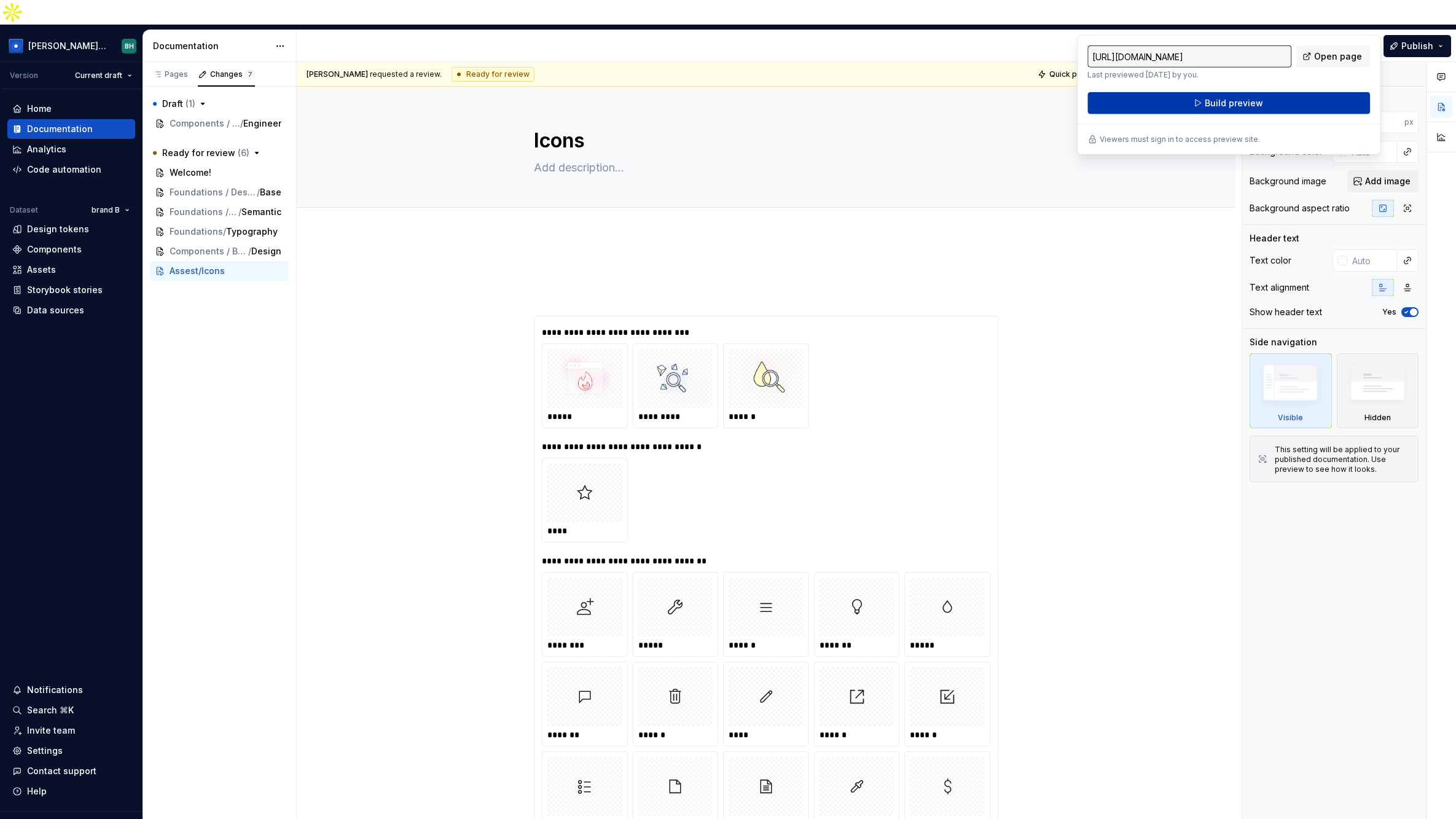
click at [1174, 103] on button "Build preview" at bounding box center [1228, 103] width 282 height 22
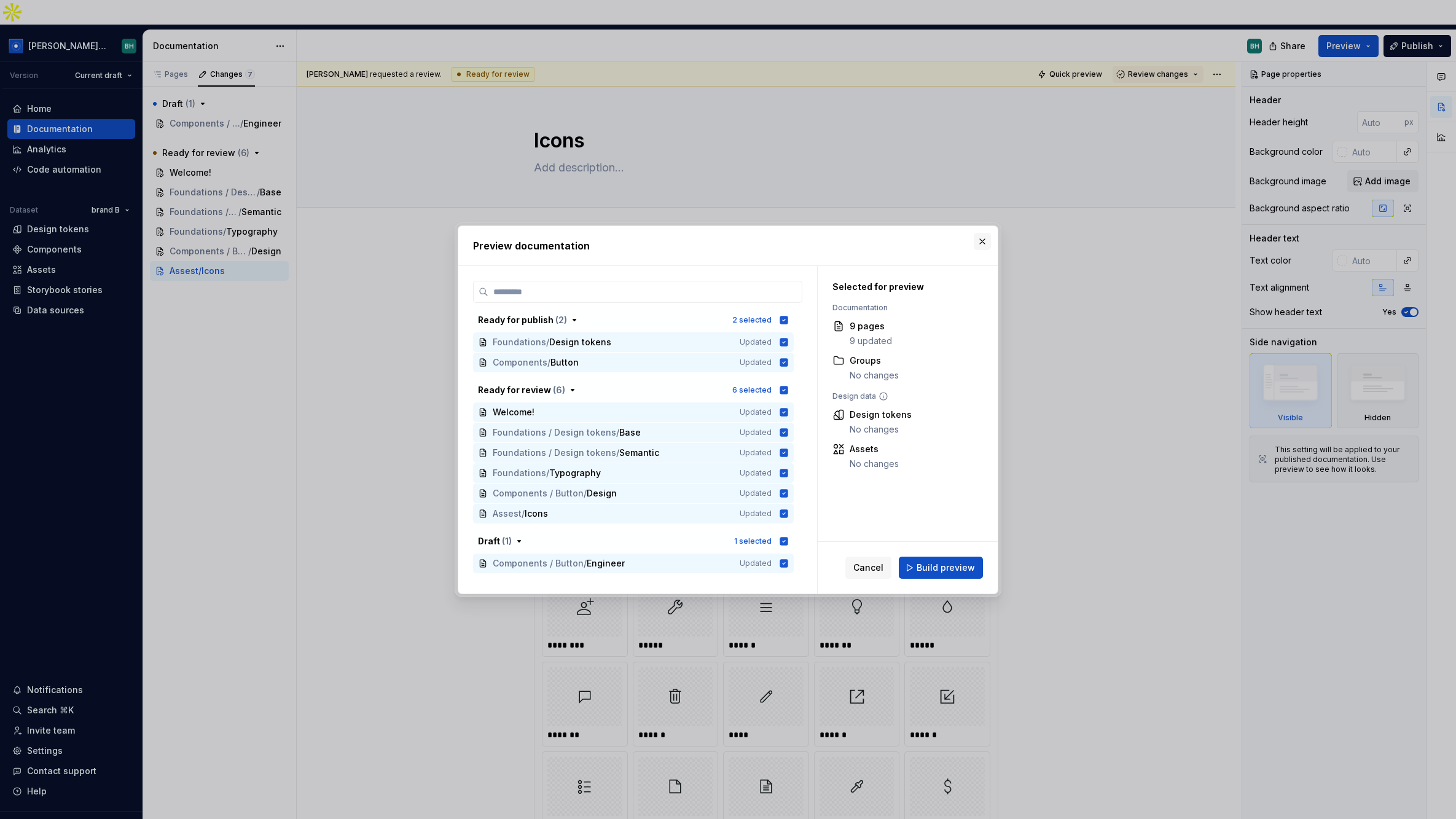
click at [989, 239] on button "button" at bounding box center [982, 241] width 17 height 17
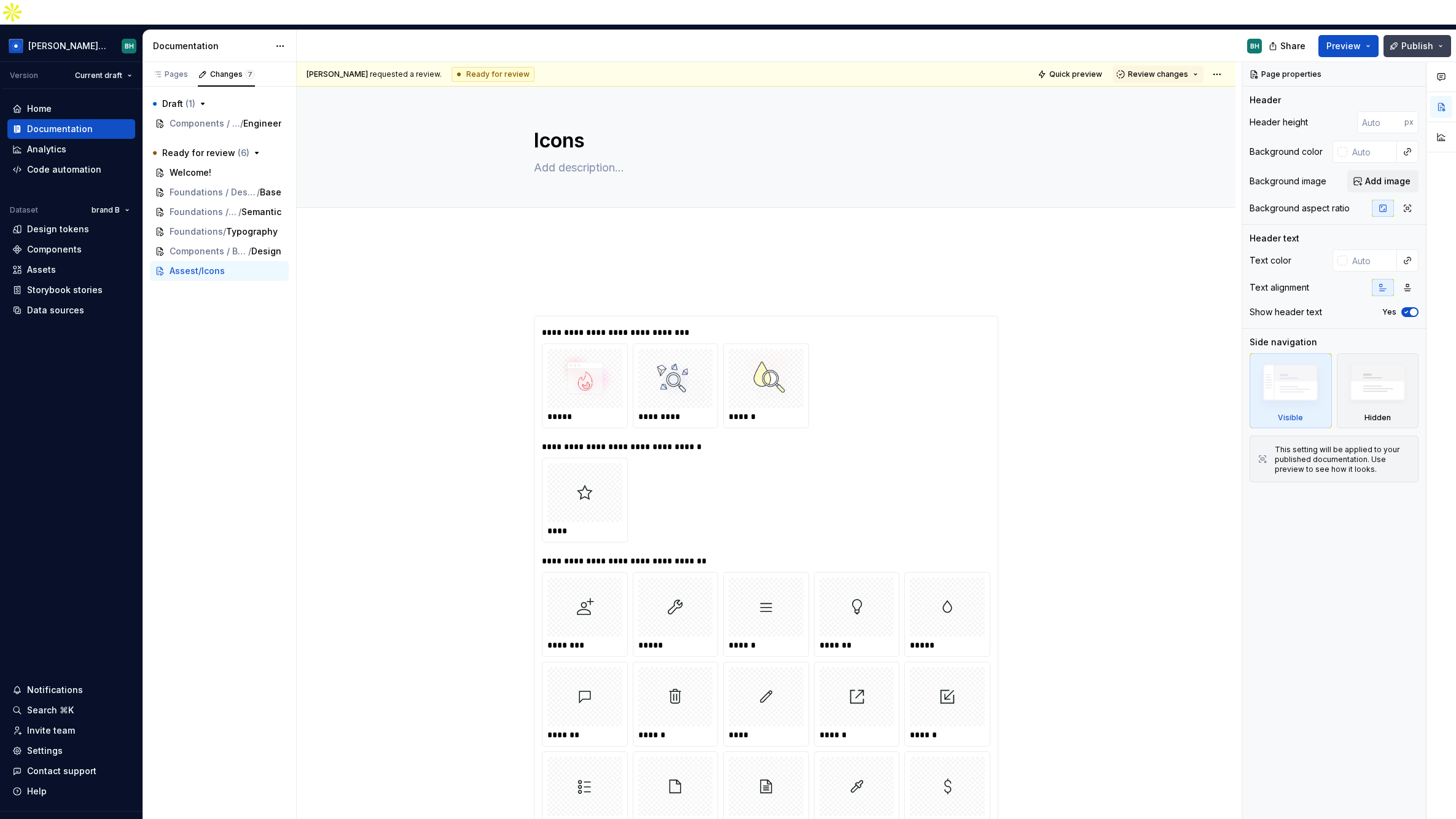
click at [1174, 35] on button "Publish" at bounding box center [1417, 46] width 68 height 22
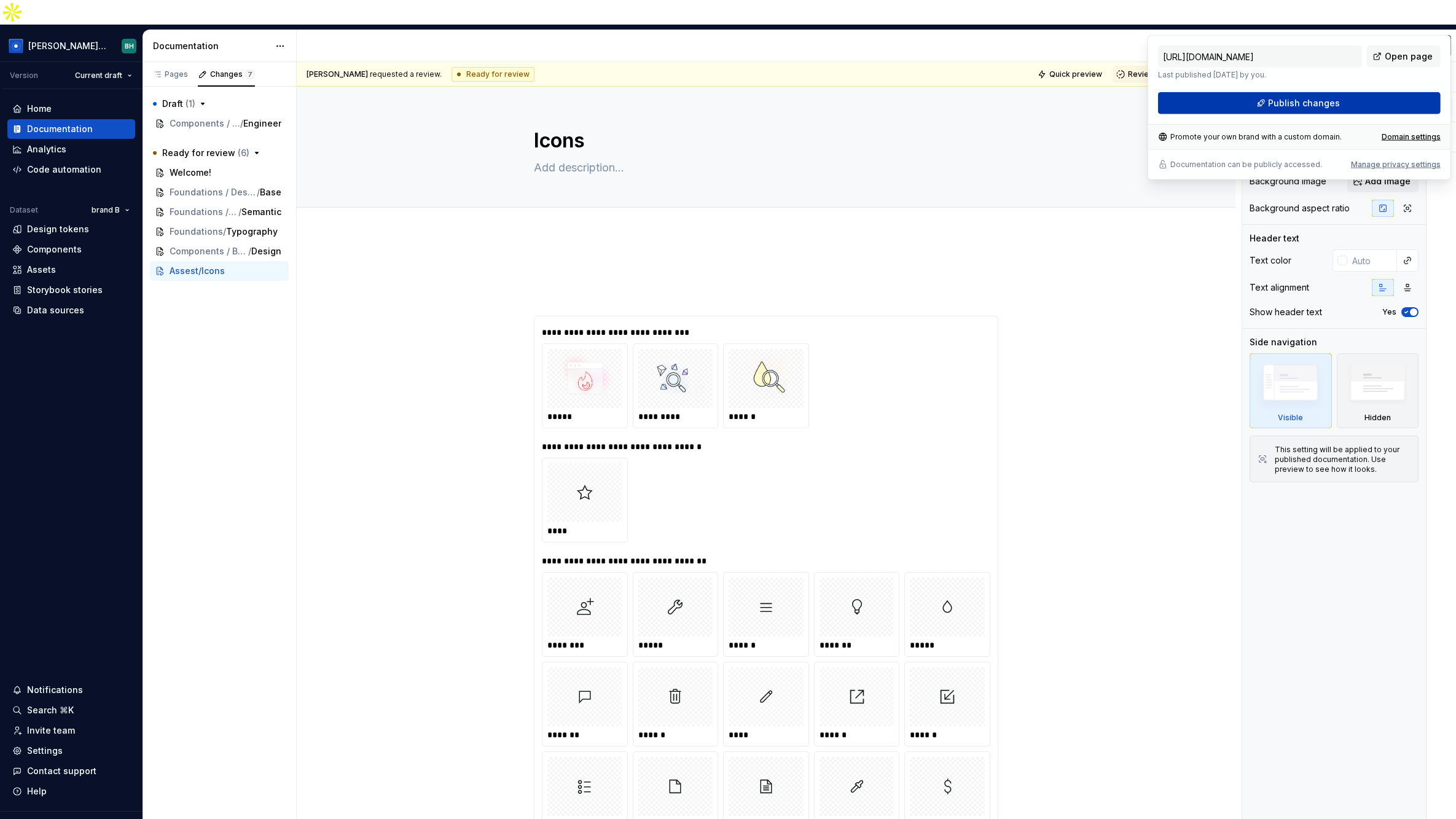
click at [1174, 105] on button "Publish changes" at bounding box center [1299, 103] width 282 height 22
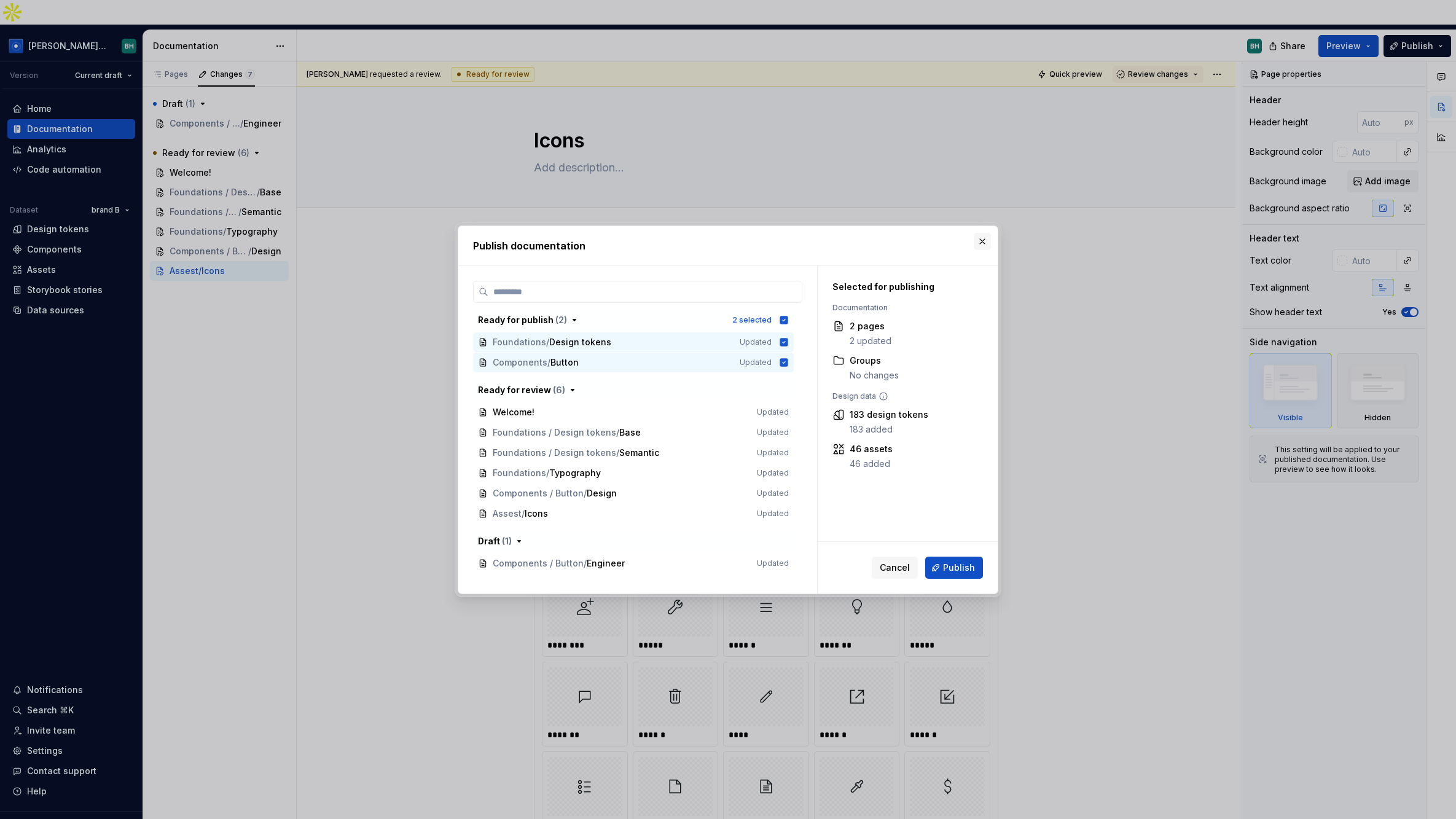
click at [985, 237] on button "button" at bounding box center [982, 241] width 17 height 17
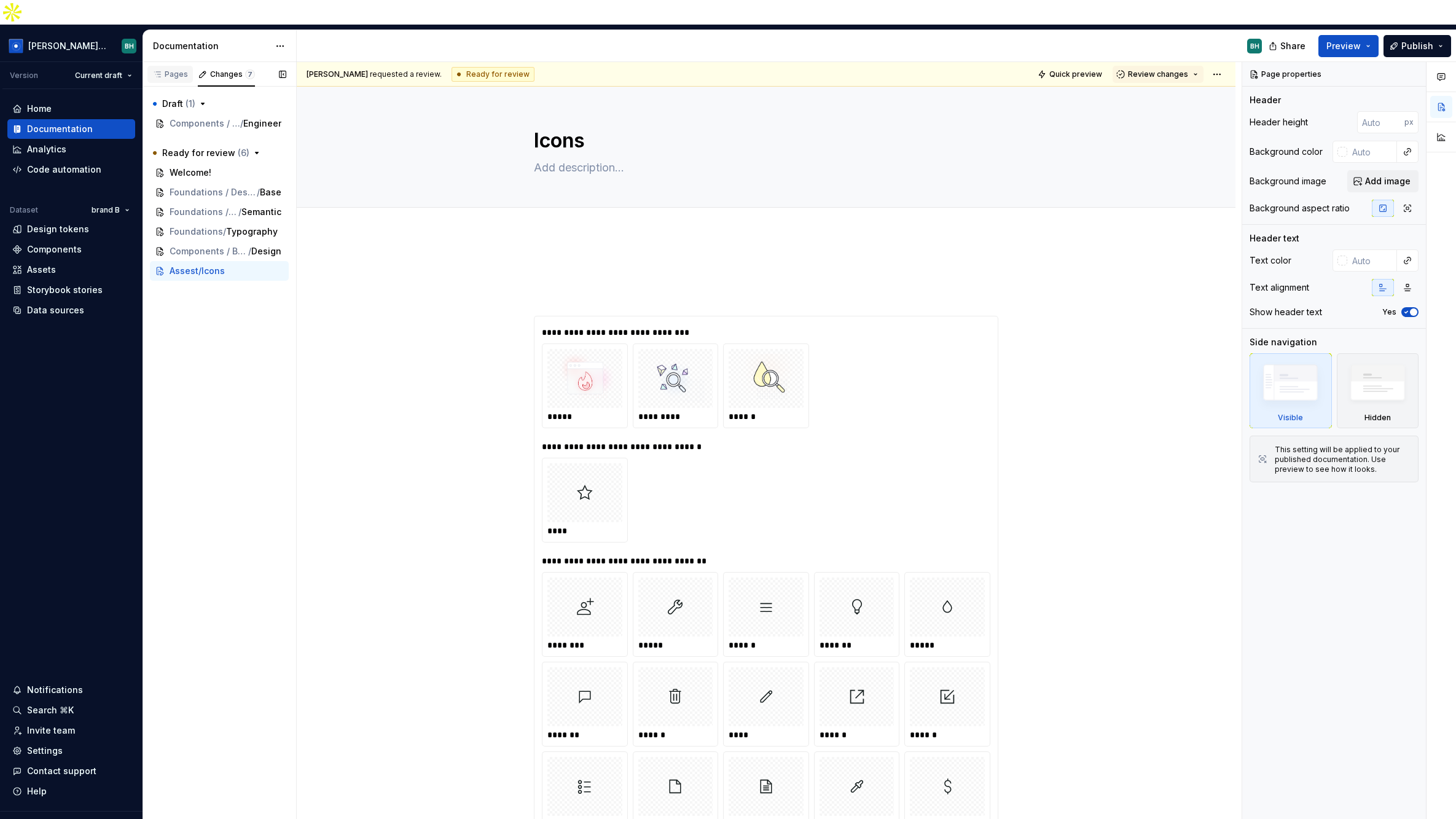
click at [172, 70] on div "Pages" at bounding box center [170, 74] width 36 height 10
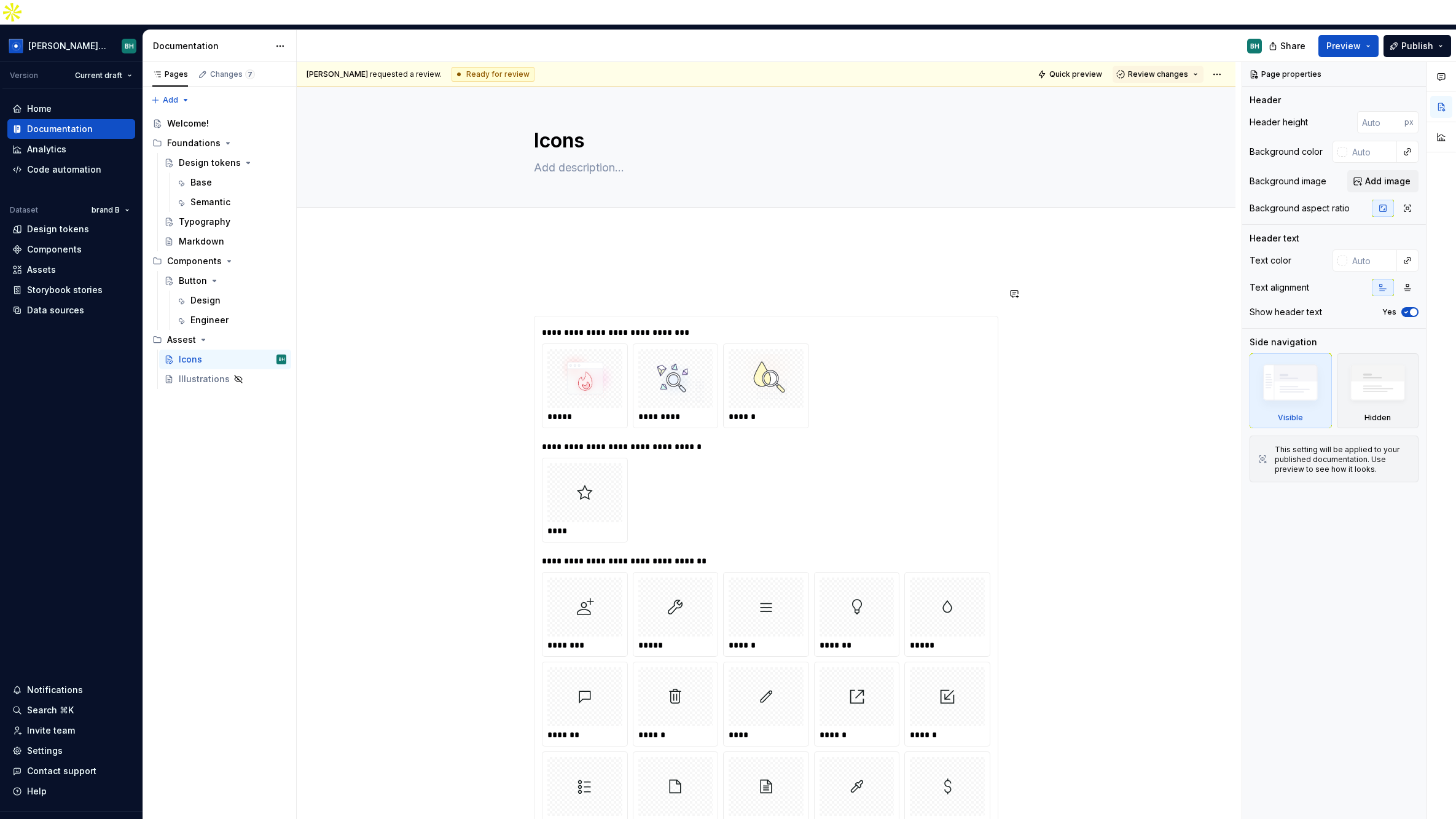
click at [624, 287] on p at bounding box center [765, 294] width 464 height 15
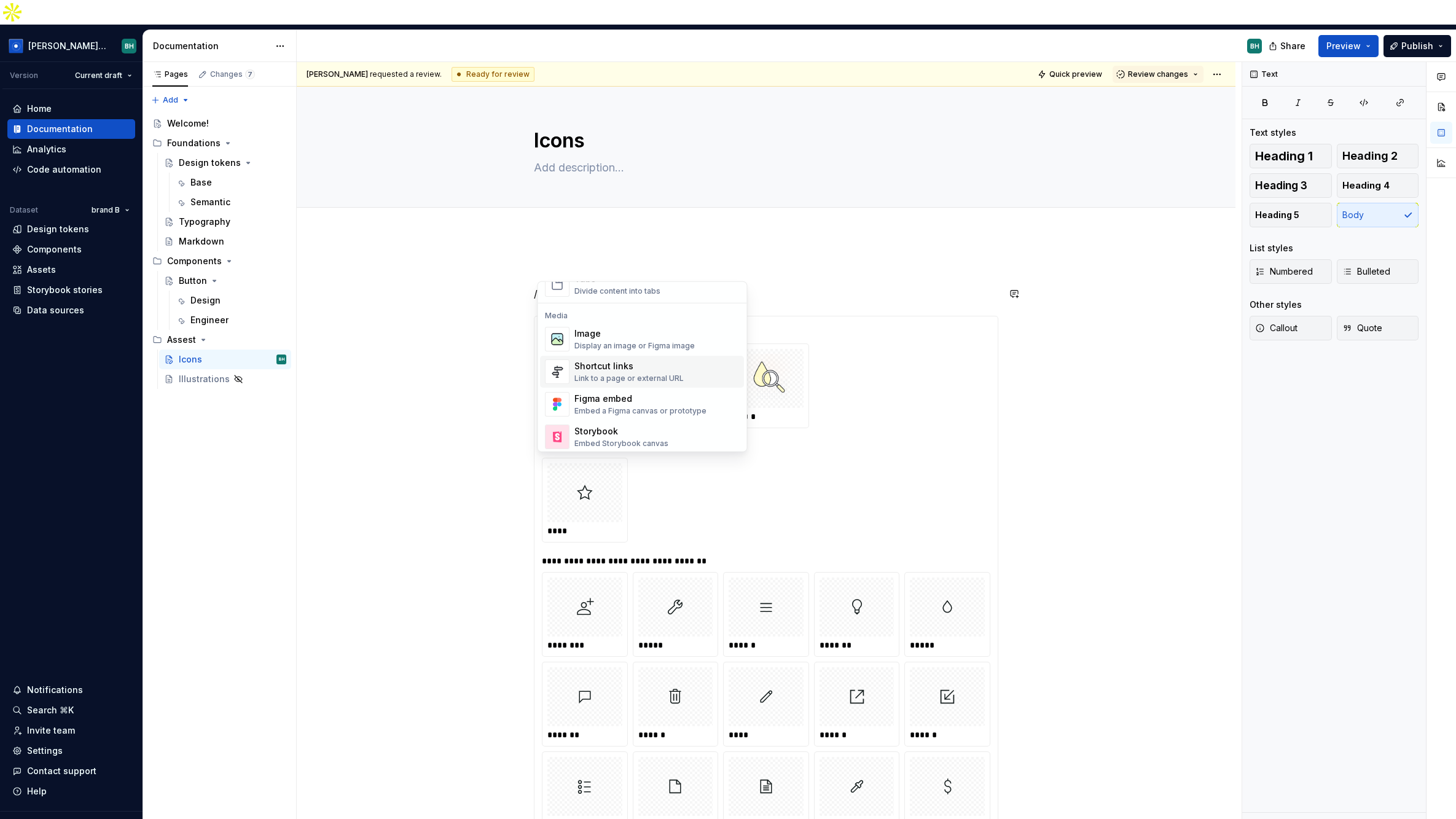
scroll to position [524, 0]
type textarea "*"
click at [604, 287] on p "/" at bounding box center [765, 294] width 464 height 15
click at [257, 154] on button "Page tree" at bounding box center [260, 162] width 17 height 17
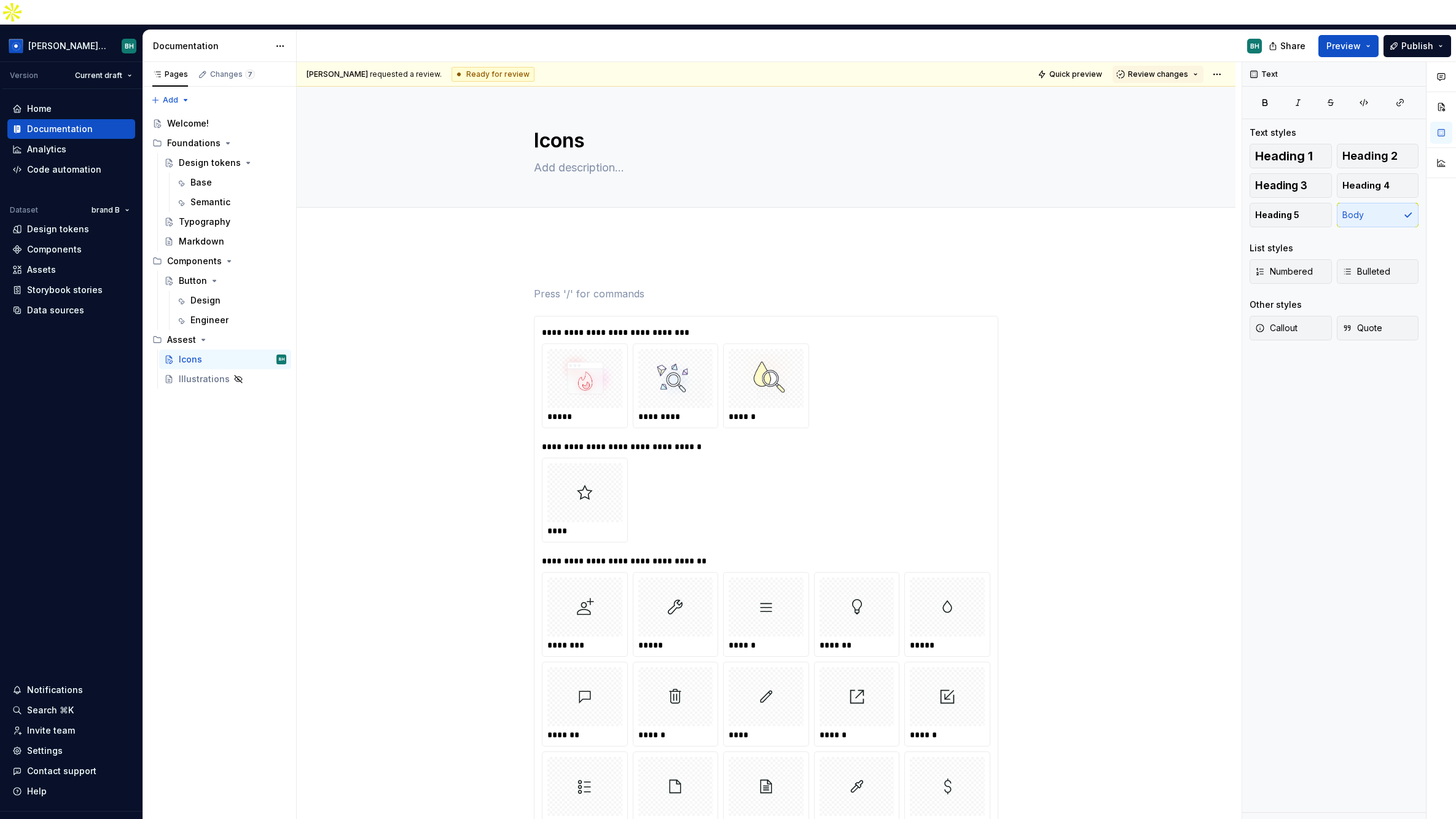
click at [491, 232] on html "[PERSON_NAME] Design System BH Version Current draft Home Documentation Analyti…" at bounding box center [728, 410] width 1456 height 819
click at [233, 174] on div "Base" at bounding box center [239, 182] width 96 height 17
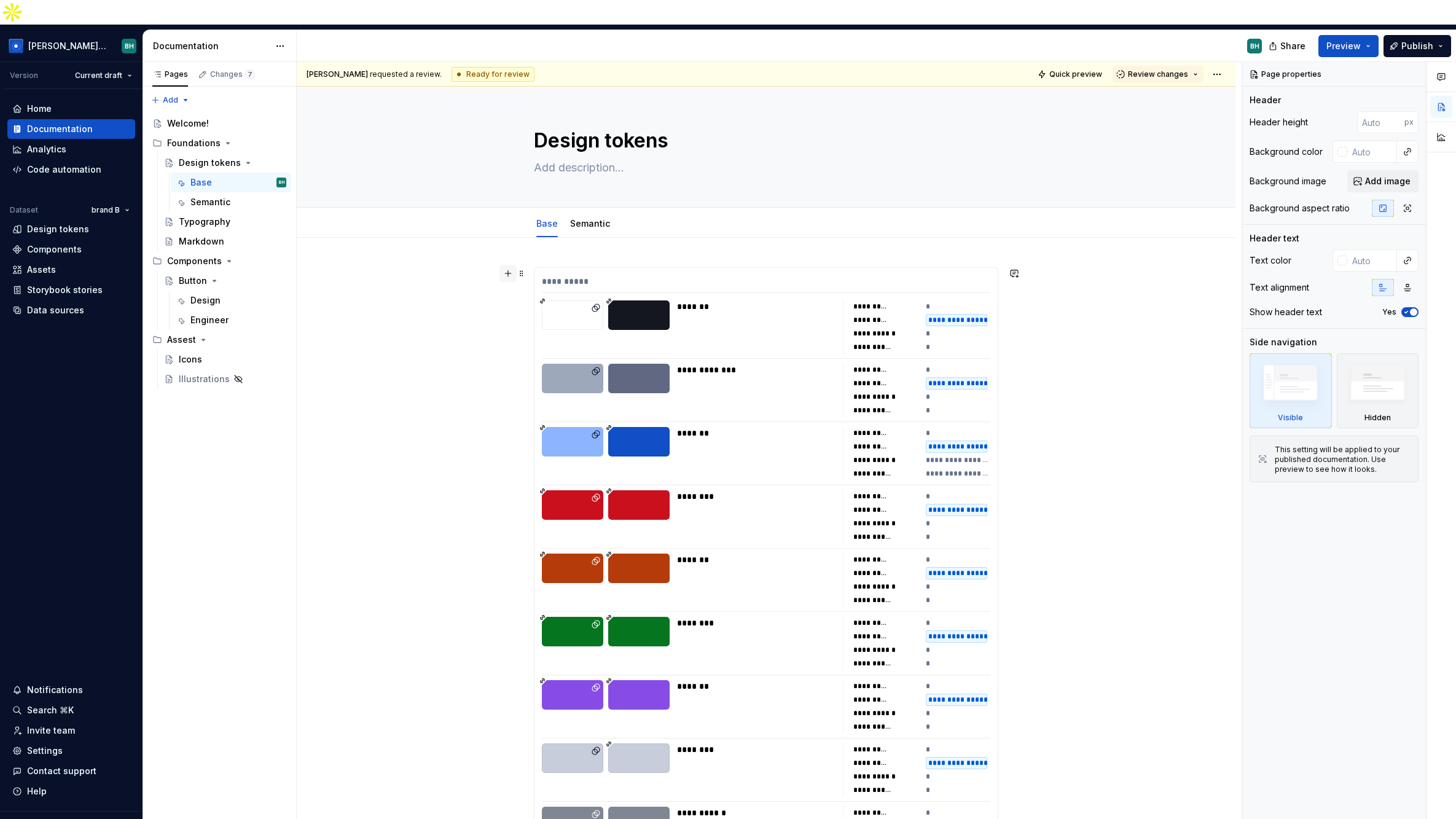
type textarea "*"
click at [511, 265] on button "button" at bounding box center [507, 273] width 17 height 17
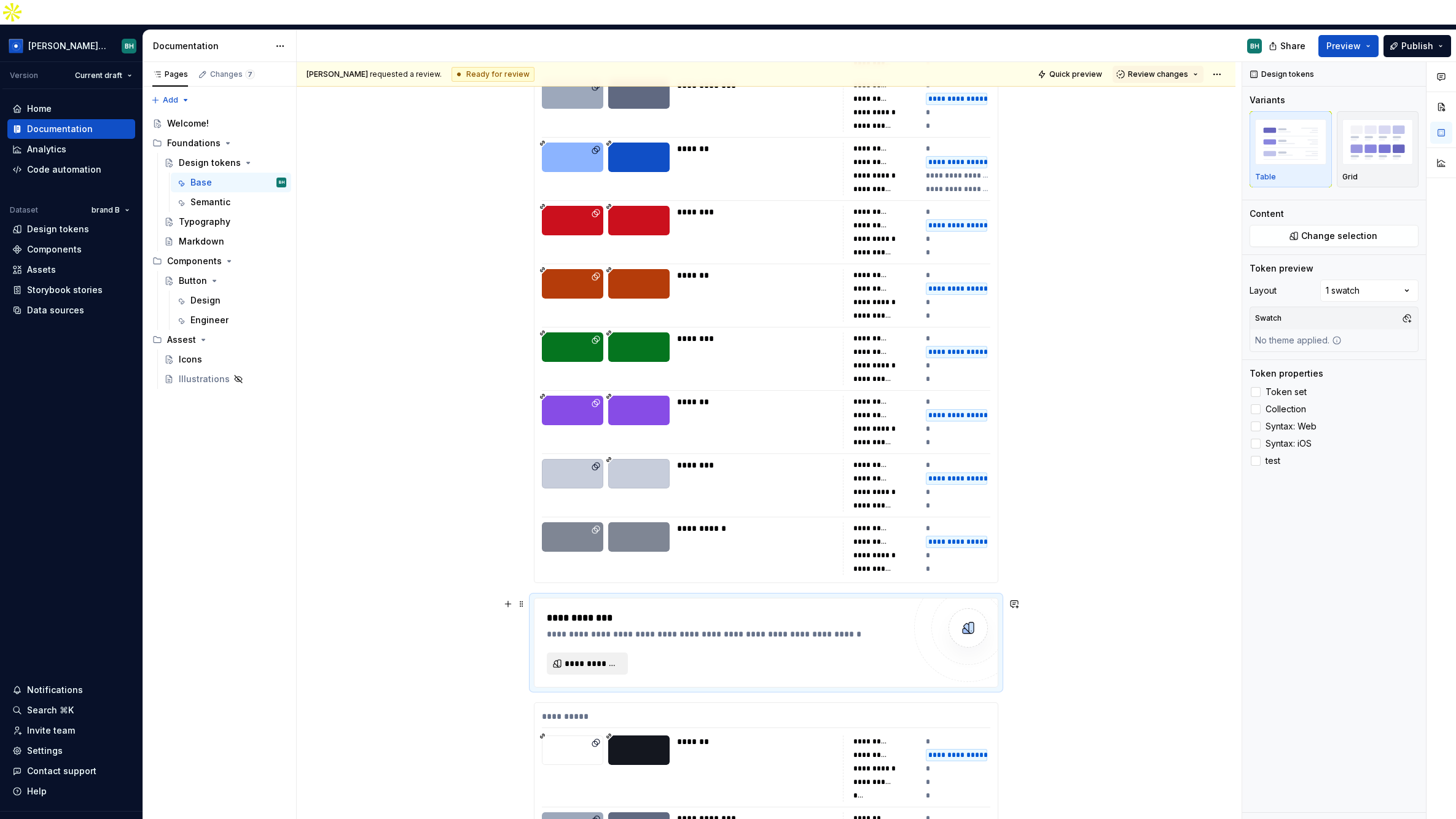
scroll to position [289, 0]
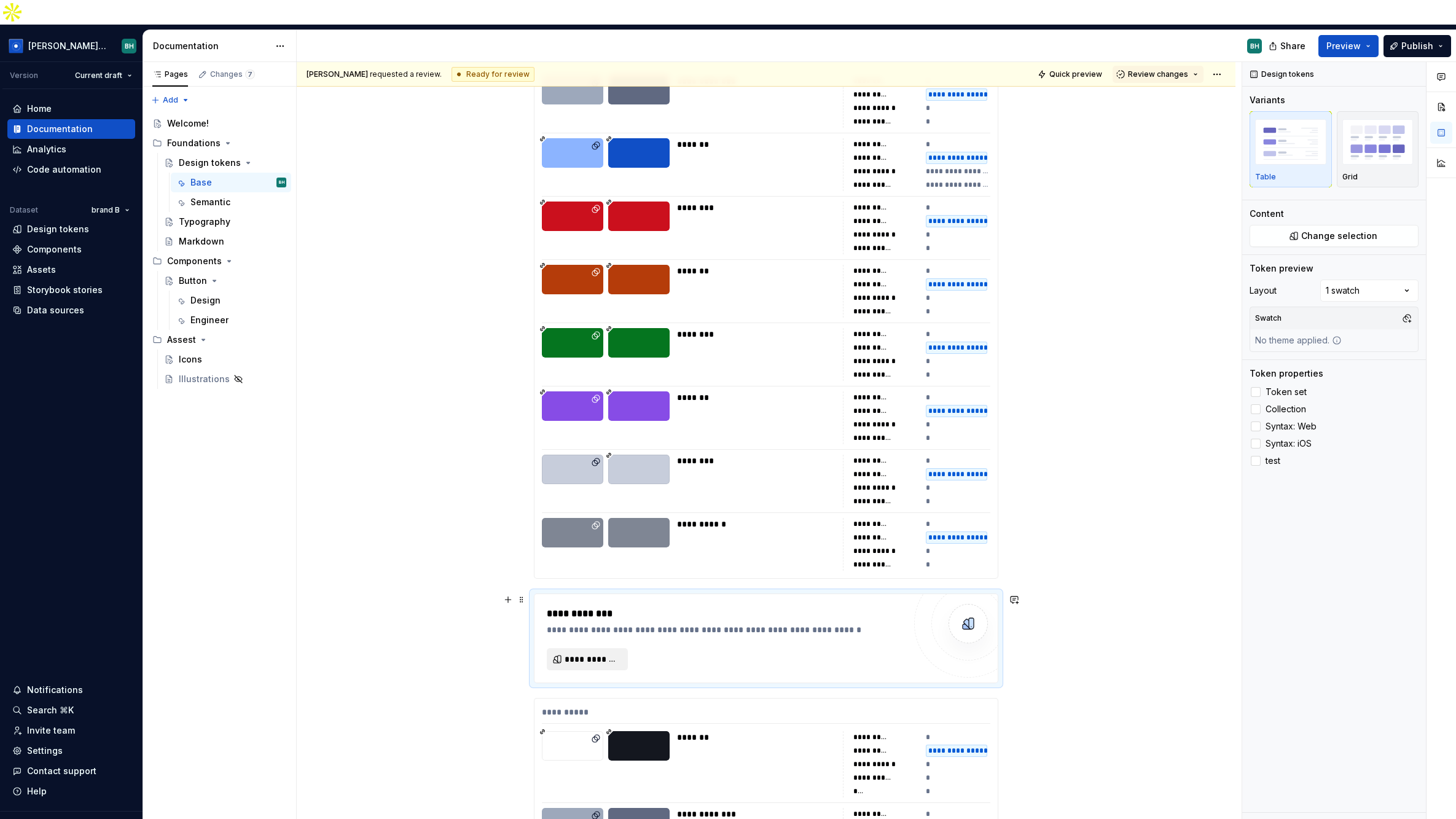
click at [616, 653] on span "**********" at bounding box center [593, 659] width 55 height 12
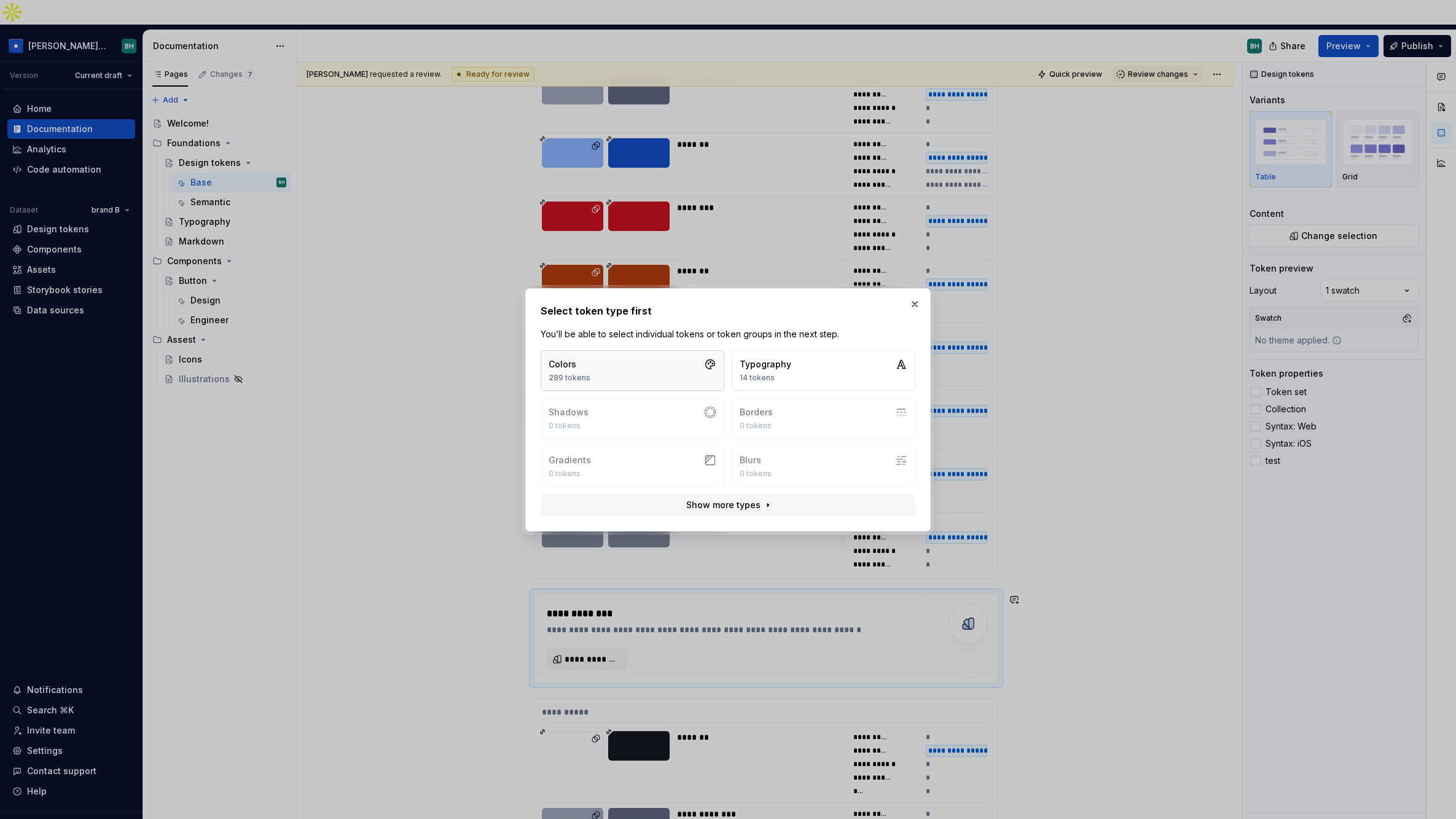
click at [649, 369] on button "Colors 289 tokens" at bounding box center [632, 370] width 184 height 41
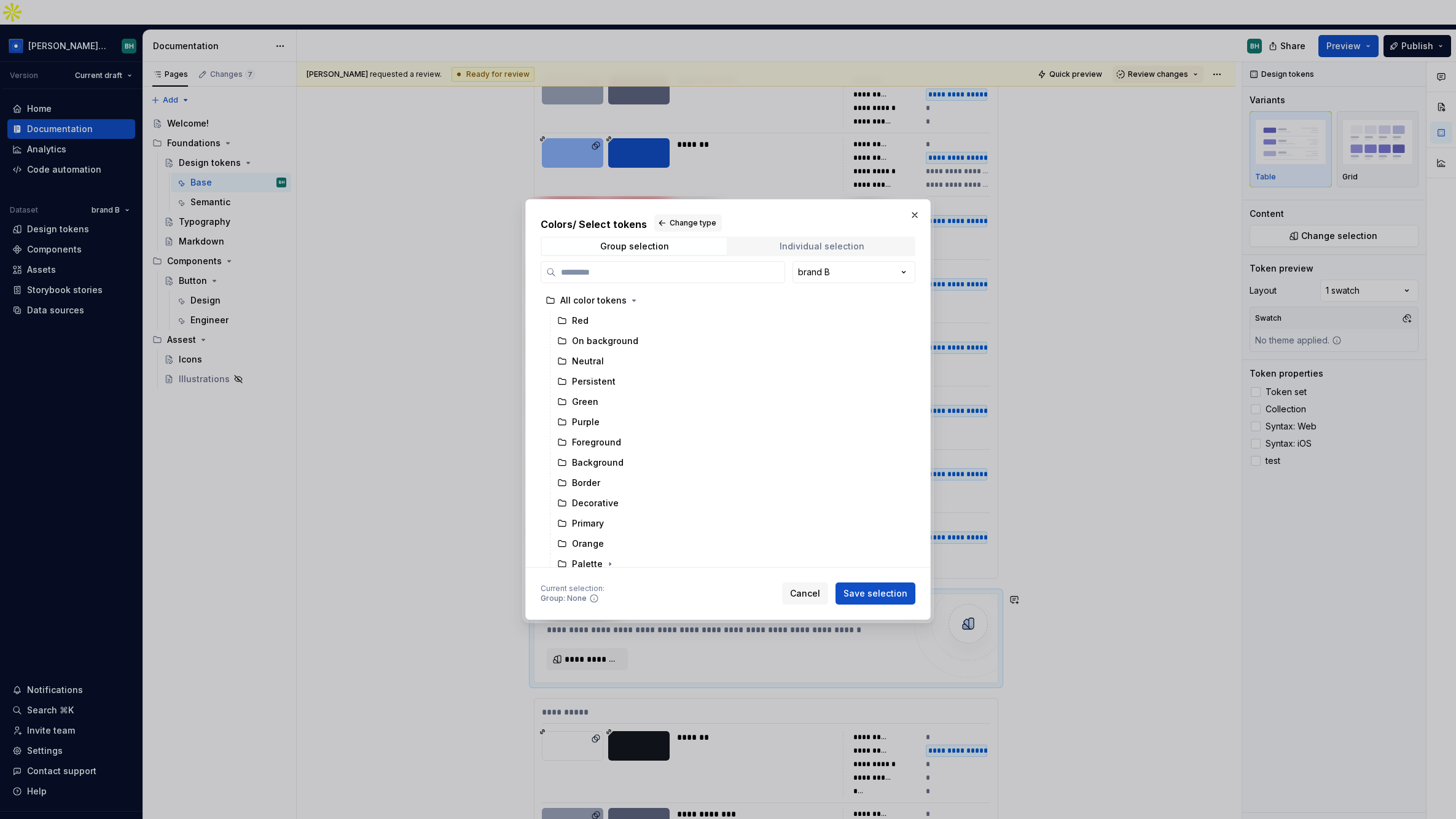
click at [795, 241] on div "Individual selection" at bounding box center [822, 246] width 84 height 10
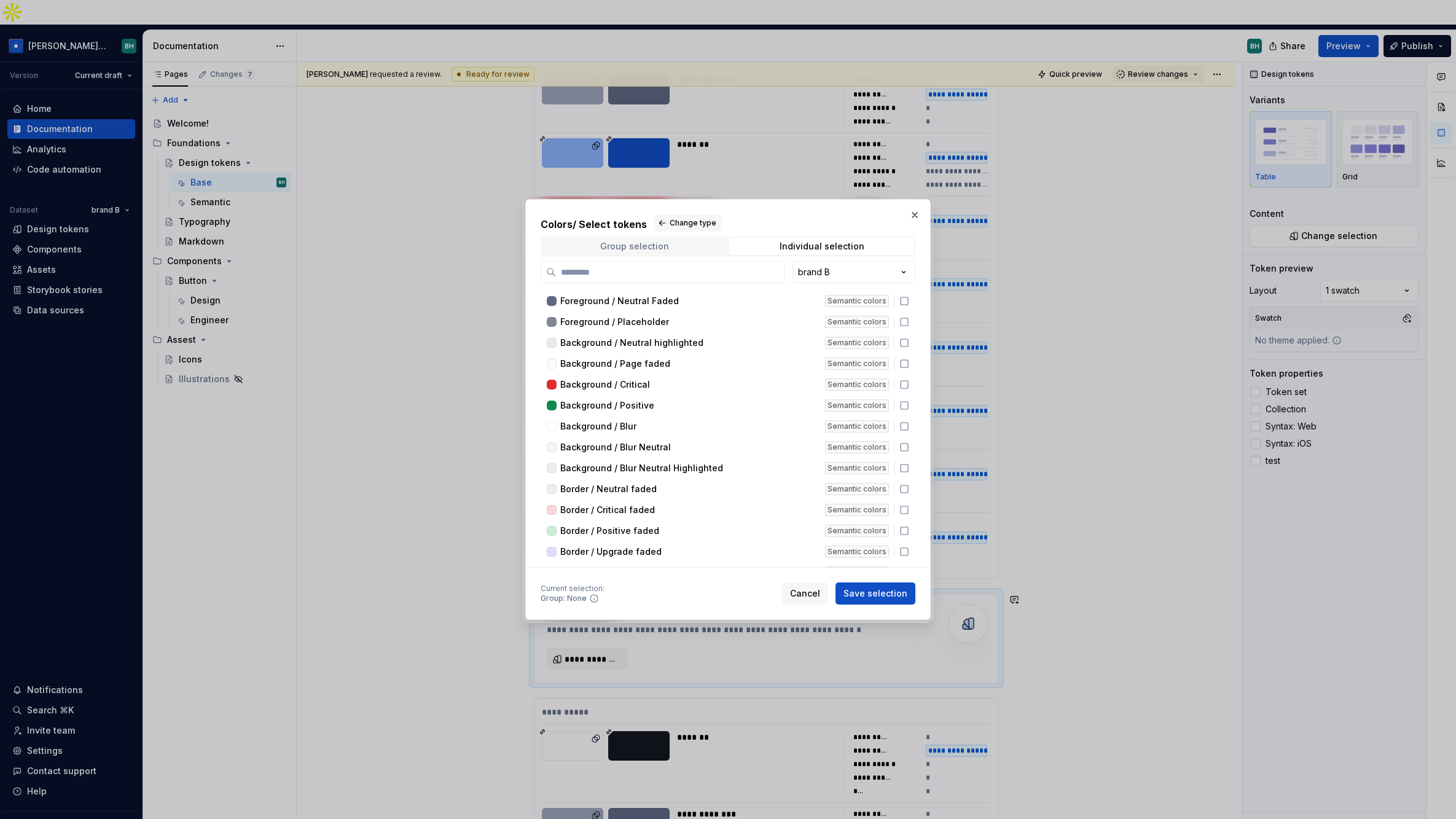
click at [649, 249] on div "Group selection" at bounding box center [634, 246] width 69 height 10
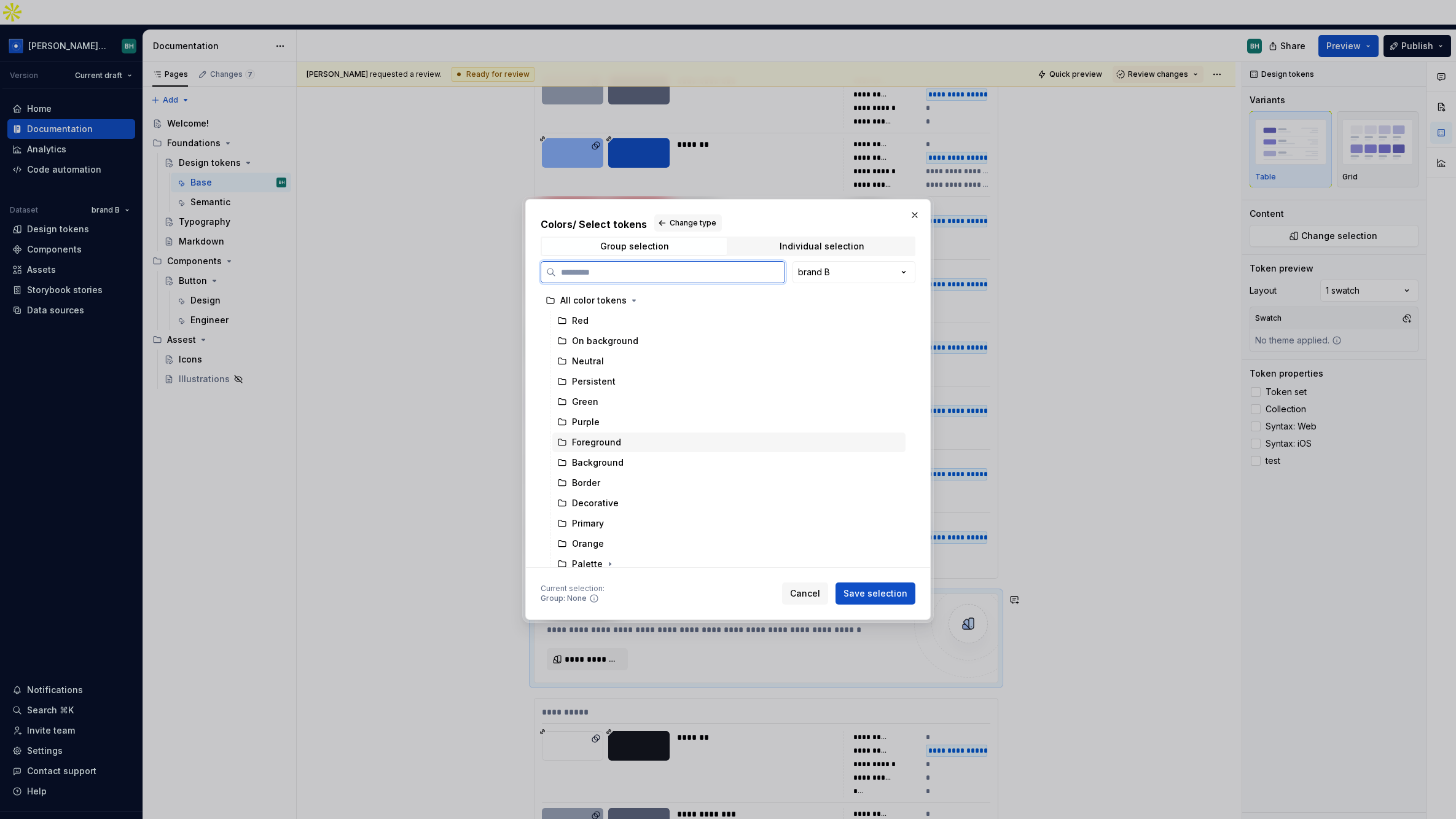
click at [619, 446] on div "Foreground" at bounding box center [596, 443] width 49 height 12
click at [874, 593] on span "Save selection" at bounding box center [875, 593] width 64 height 12
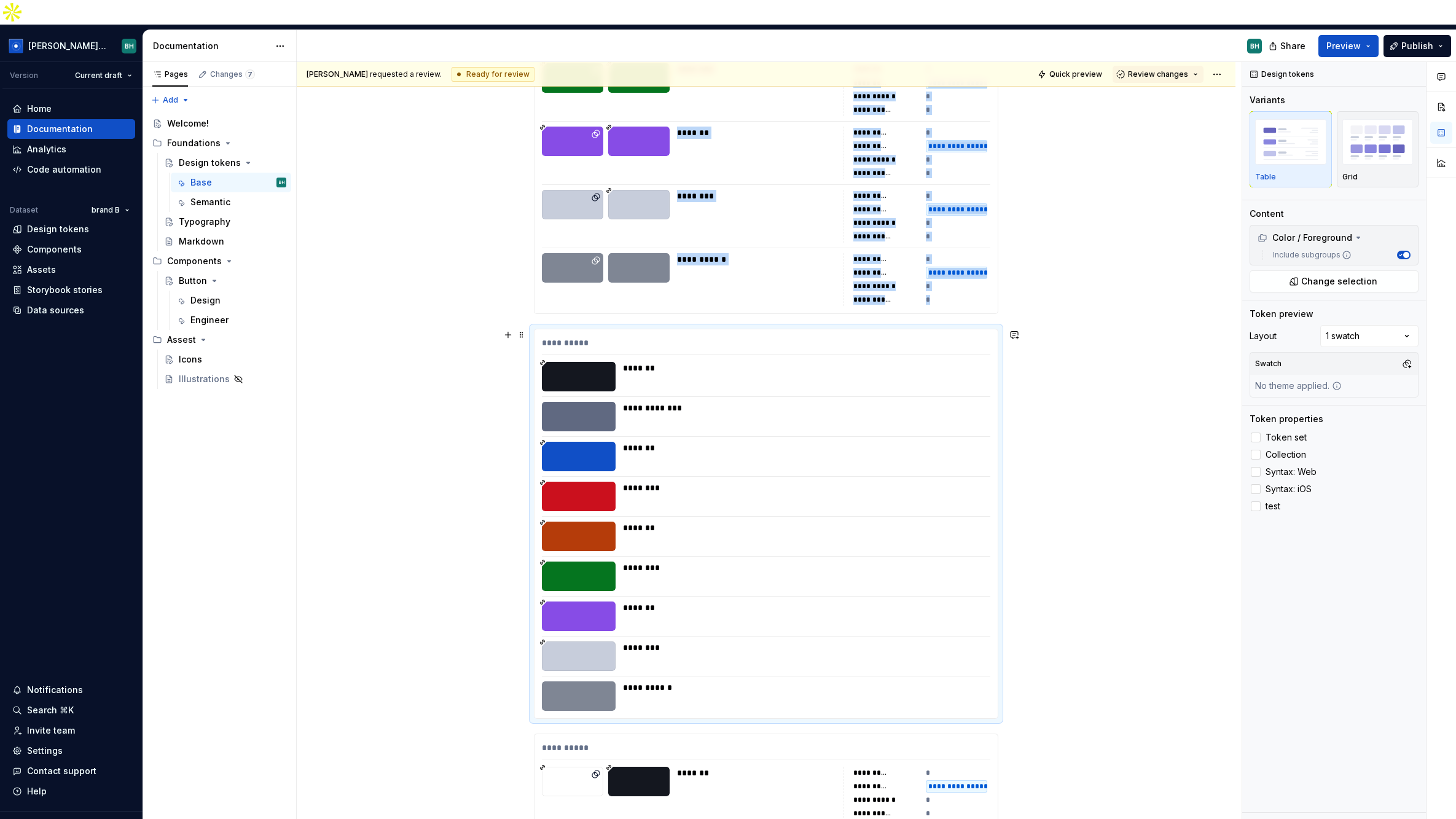
scroll to position [557, 0]
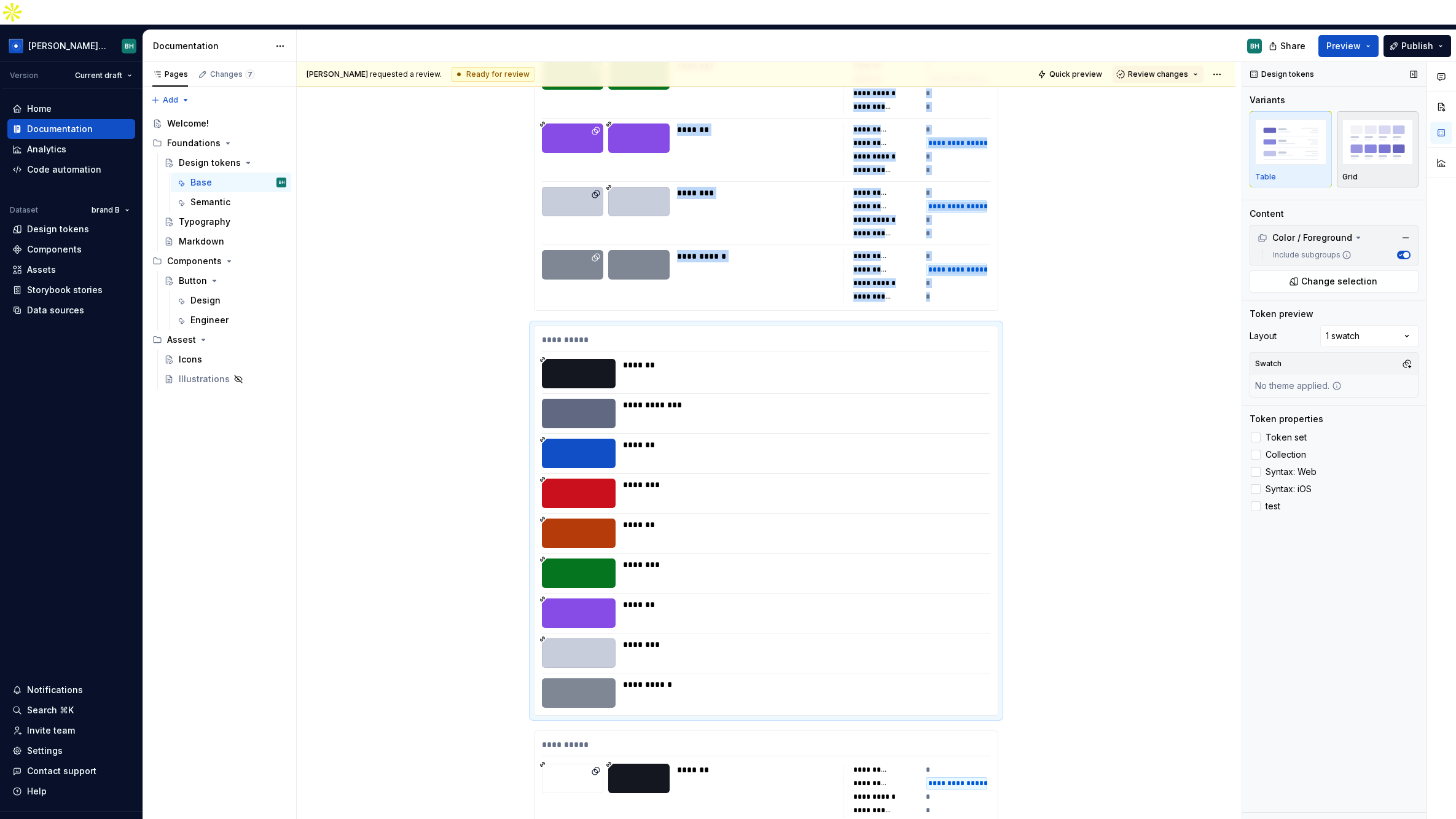
click at [1174, 126] on img "button" at bounding box center [1378, 141] width 71 height 45
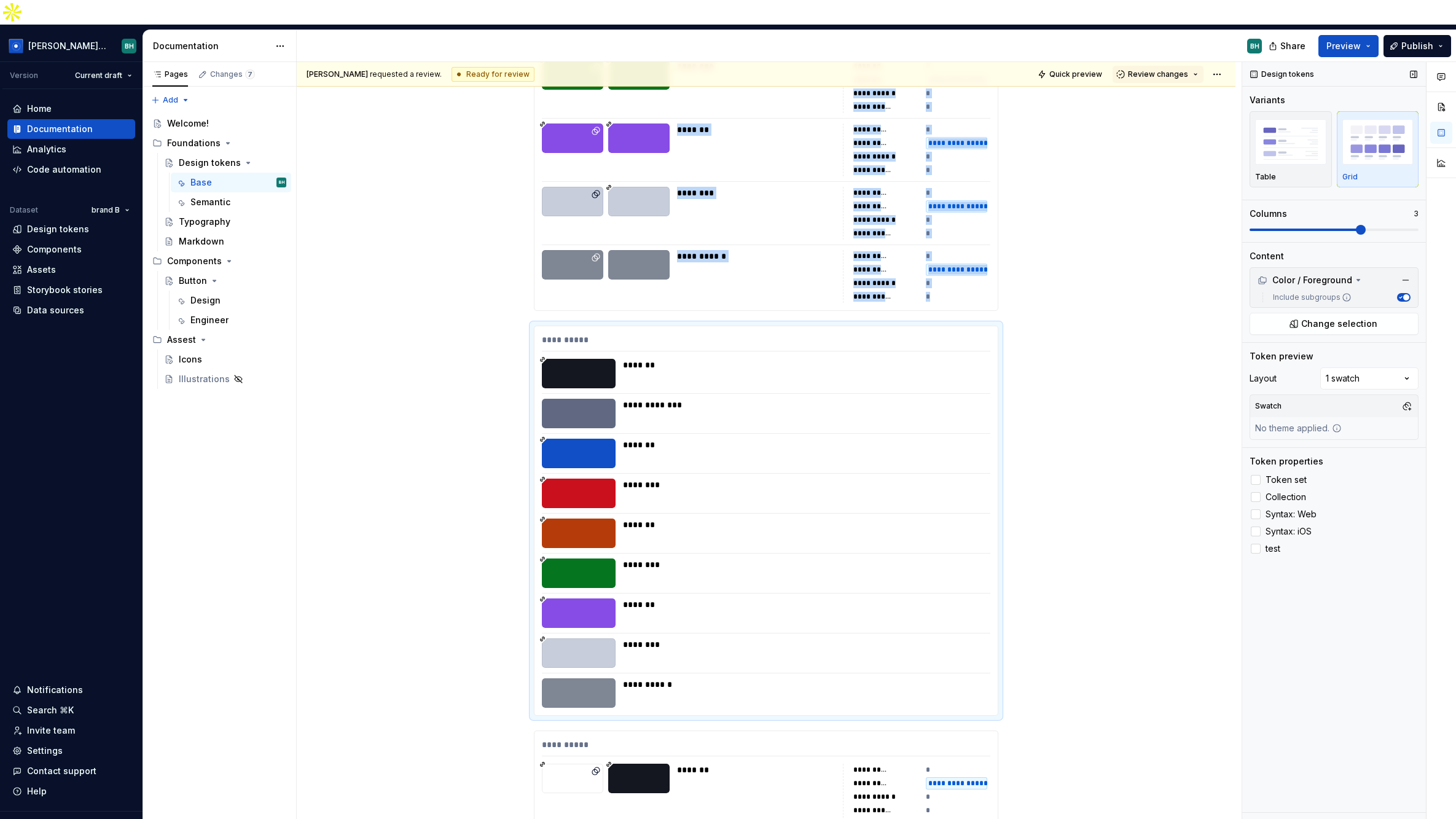
click at [1174, 225] on span at bounding box center [1361, 230] width 10 height 10
click at [1174, 475] on div at bounding box center [1255, 480] width 10 height 10
click at [1174, 492] on div at bounding box center [1255, 497] width 10 height 10
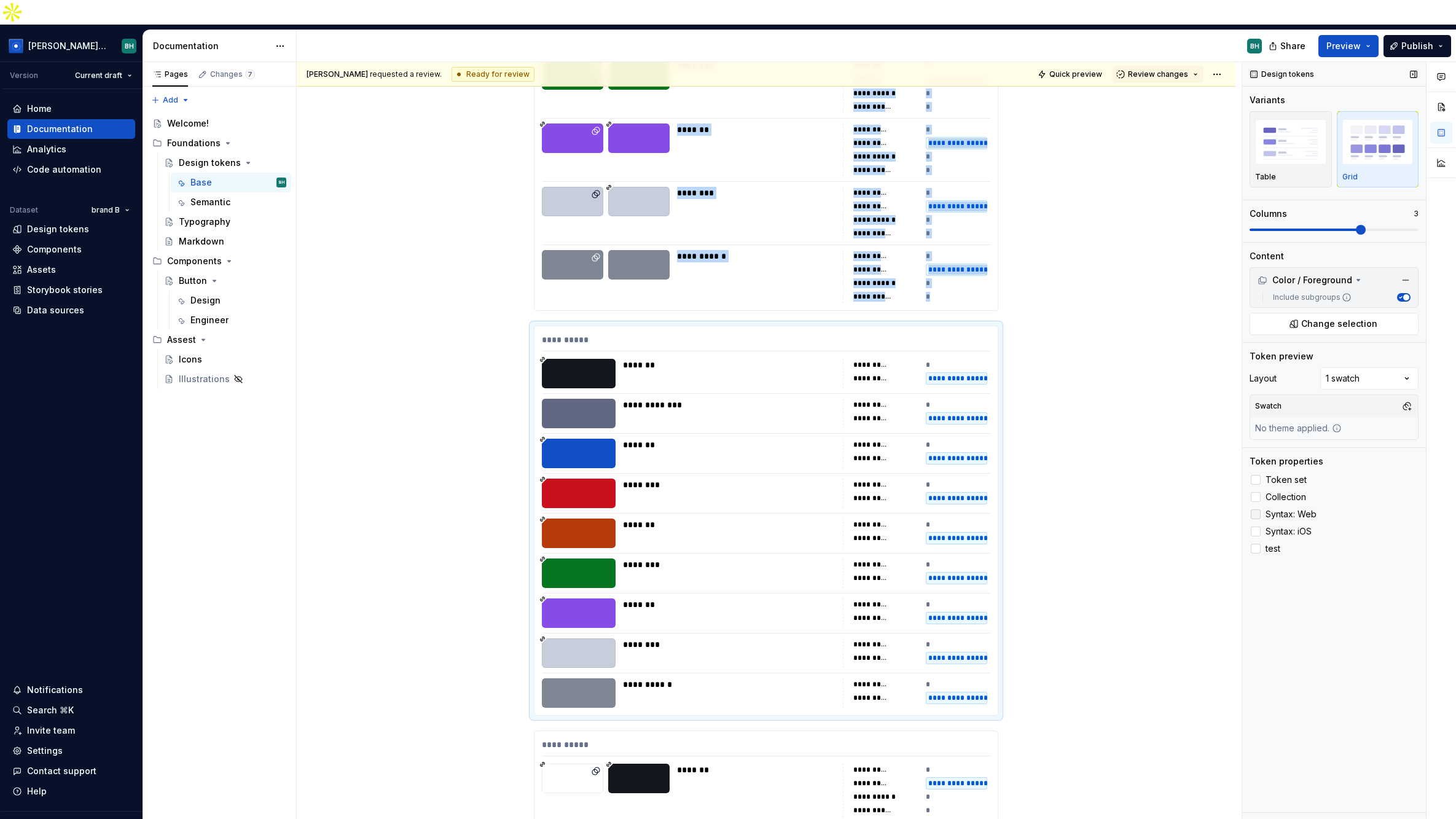
click at [1174, 510] on div at bounding box center [1255, 514] width 10 height 10
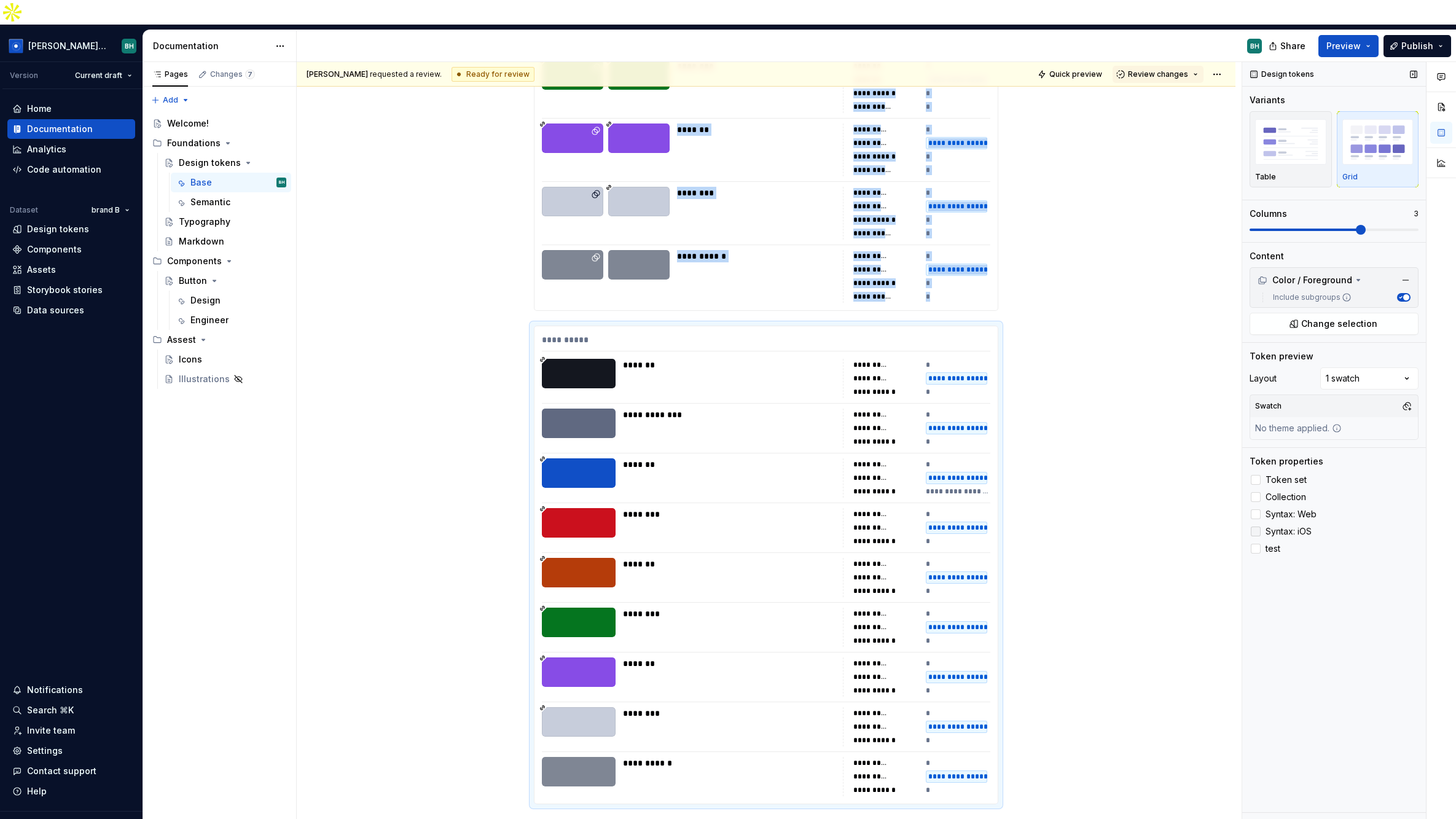
click at [1174, 526] on div at bounding box center [1255, 531] width 10 height 10
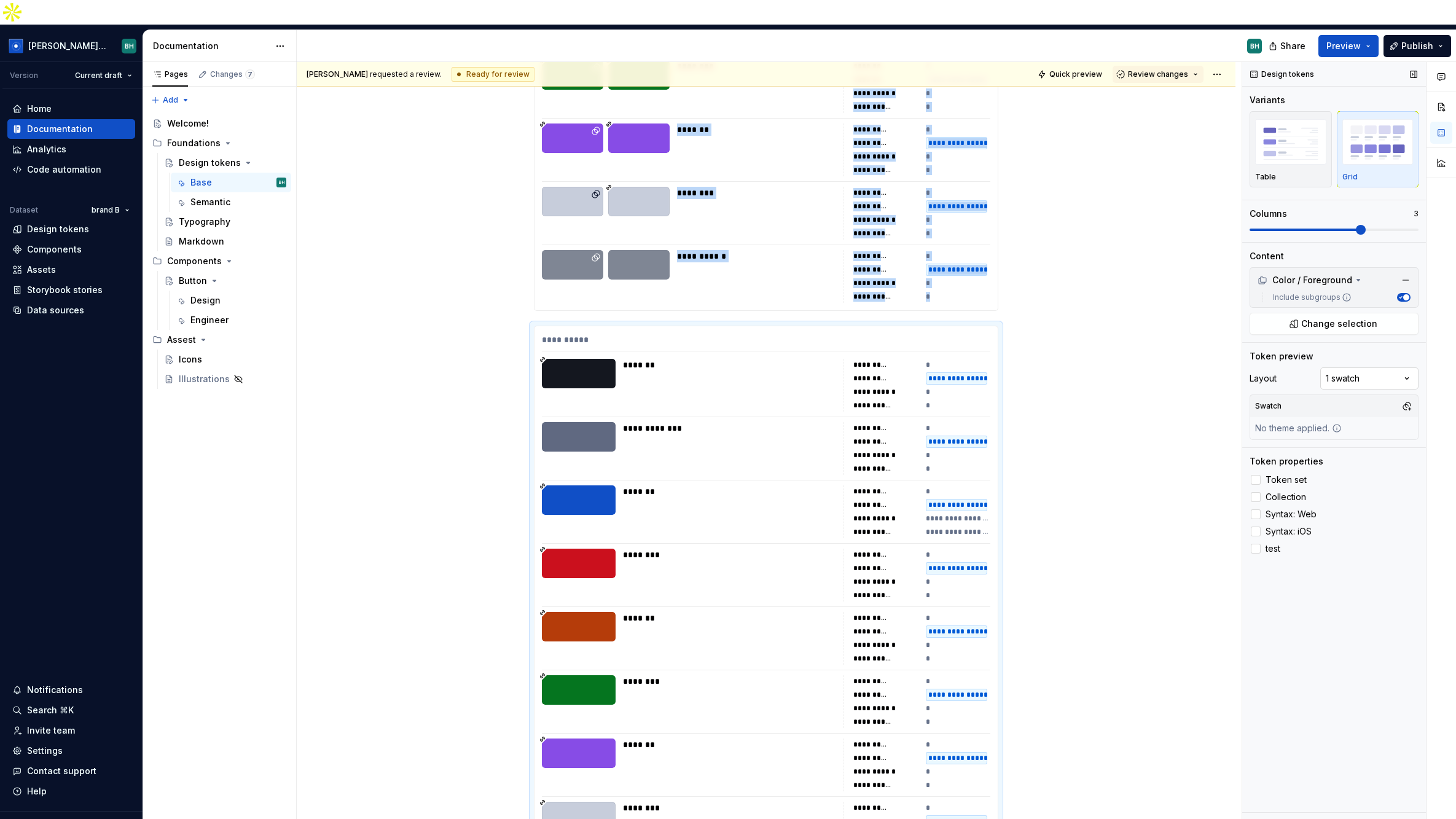
click at [1174, 360] on div "Comments Open comments No comments yet Select ‘Comment’ from the block context …" at bounding box center [1349, 453] width 214 height 782
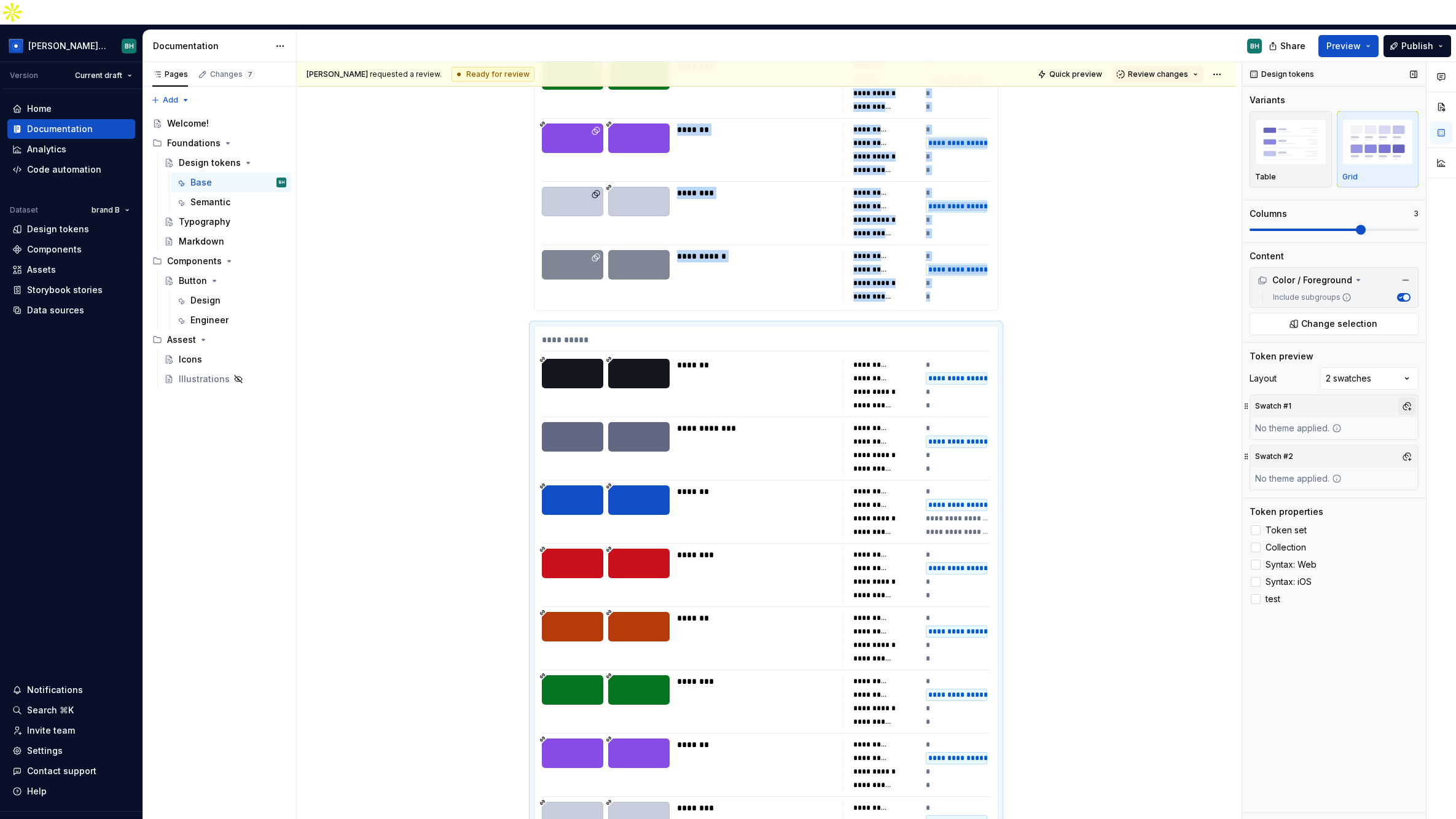
click at [1174, 397] on button "button" at bounding box center [1406, 405] width 17 height 17
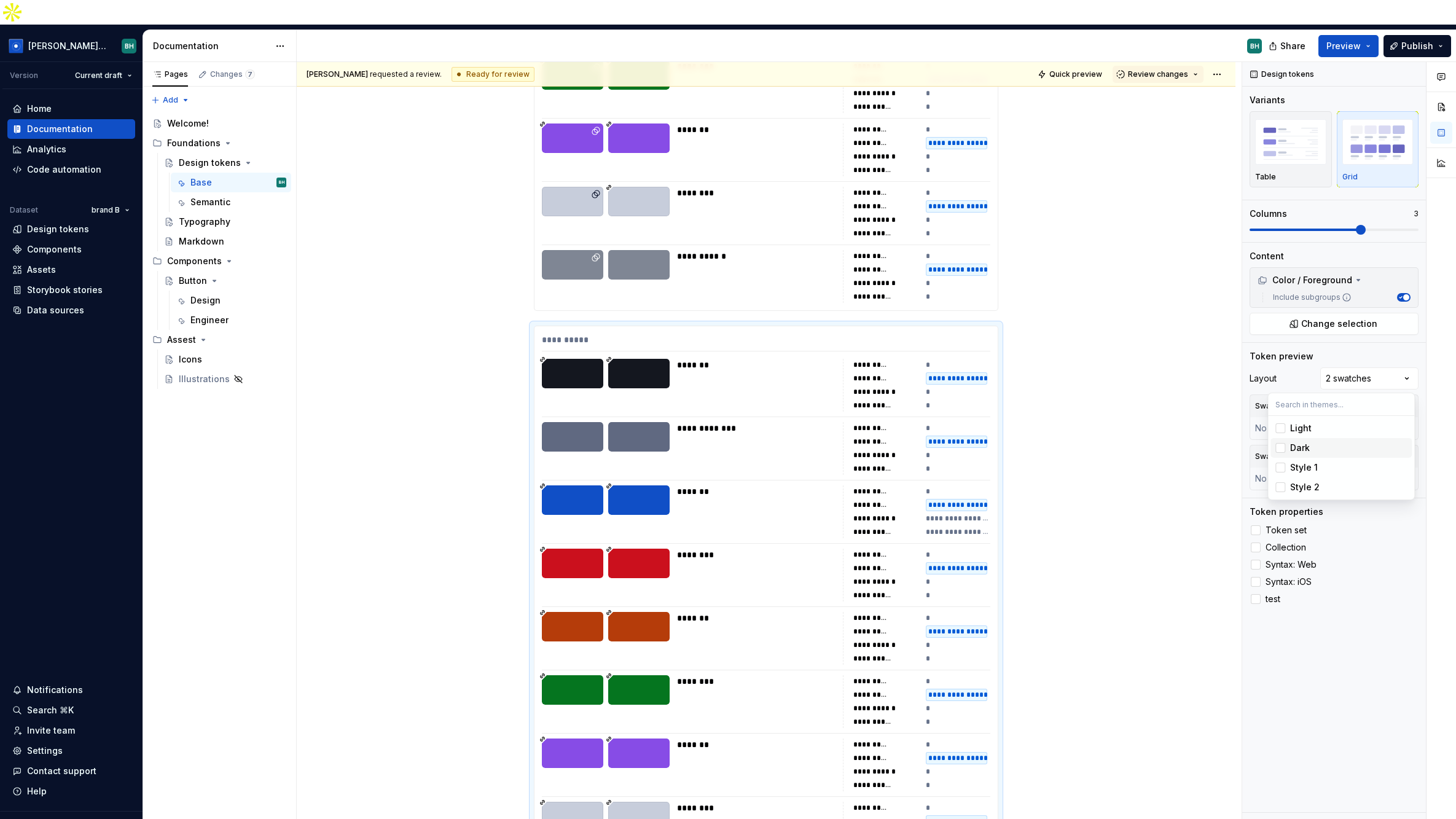
click at [1174, 448] on div "Suggestions" at bounding box center [1280, 448] width 10 height 10
click at [1174, 32] on html "[PERSON_NAME] Design System BH Version Current draft Home Documentation Analyti…" at bounding box center [728, 410] width 1456 height 819
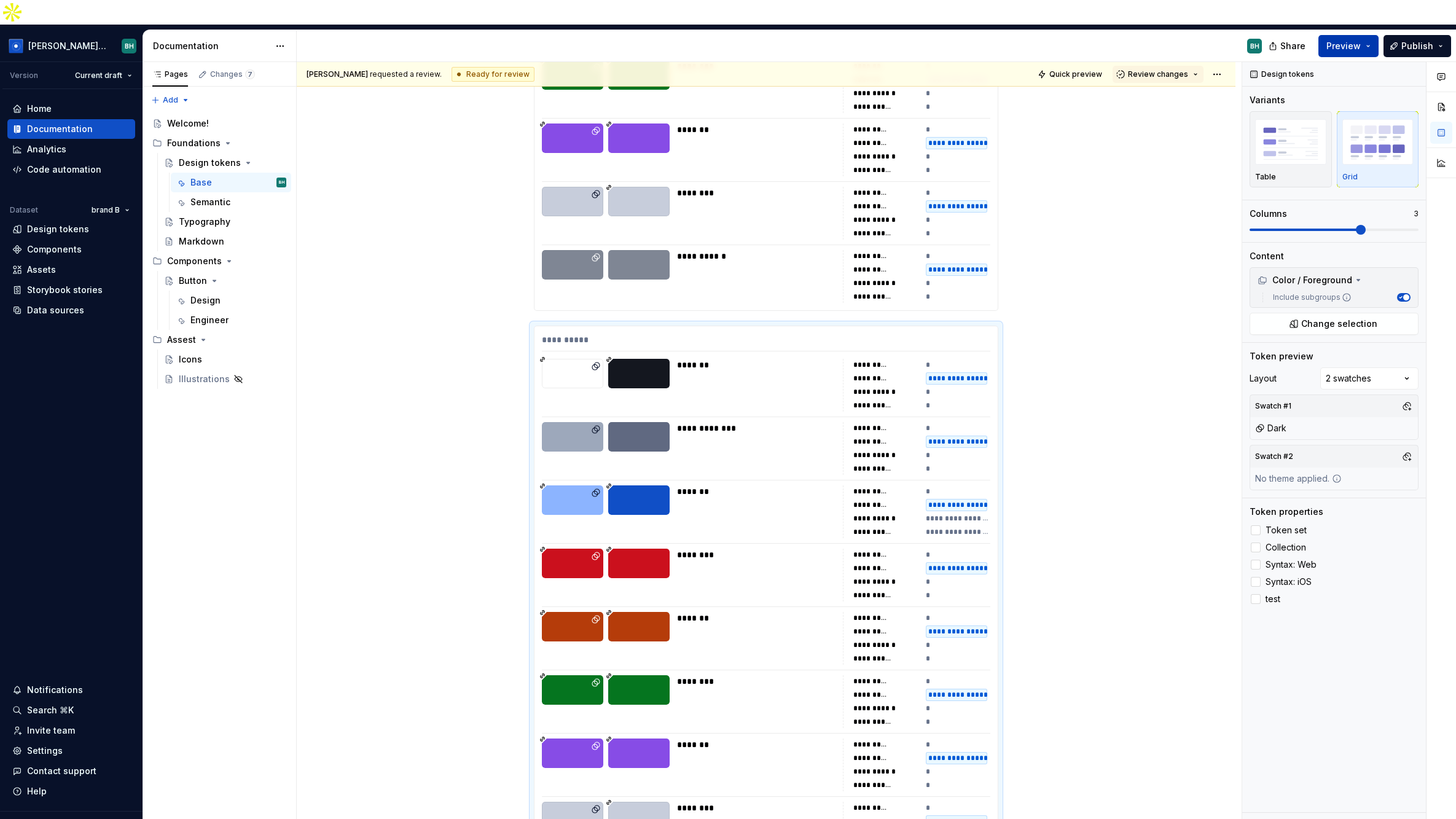
click at [1174, 35] on button "Preview" at bounding box center [1348, 46] width 60 height 22
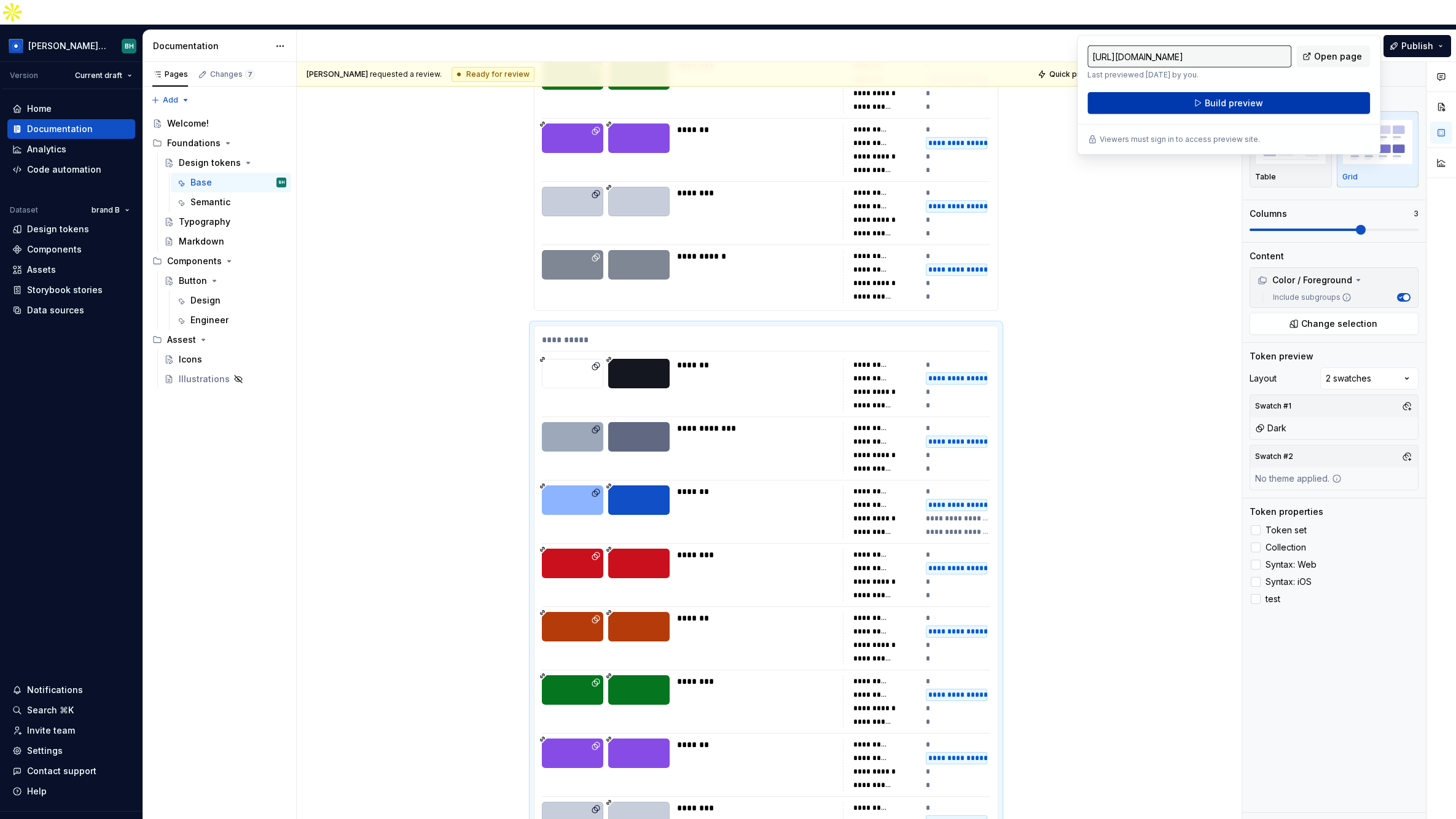
click at [1174, 105] on button "Build preview" at bounding box center [1228, 103] width 282 height 22
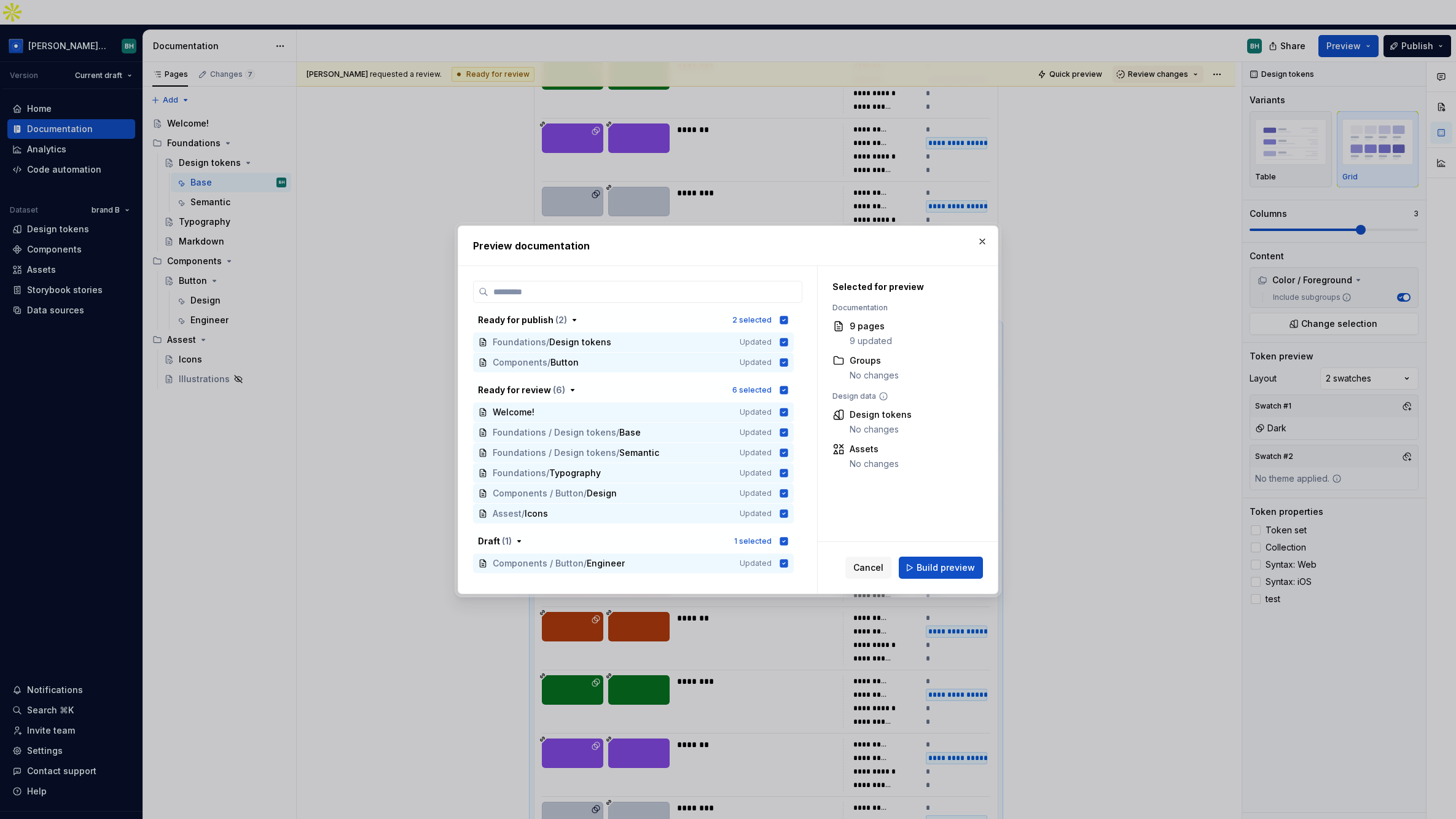
click at [942, 567] on span "Build preview" at bounding box center [946, 568] width 58 height 12
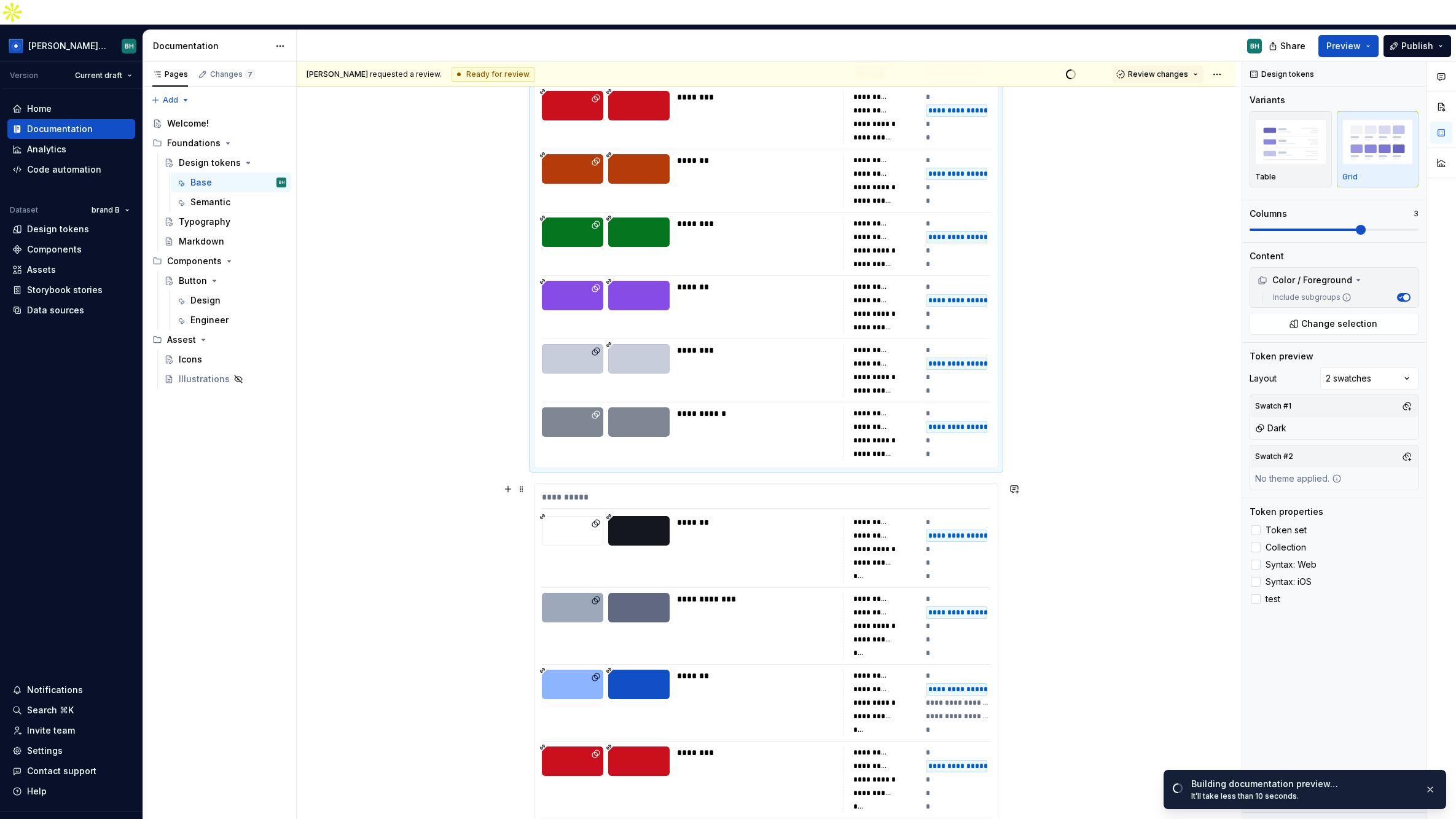
scroll to position [1039, 0]
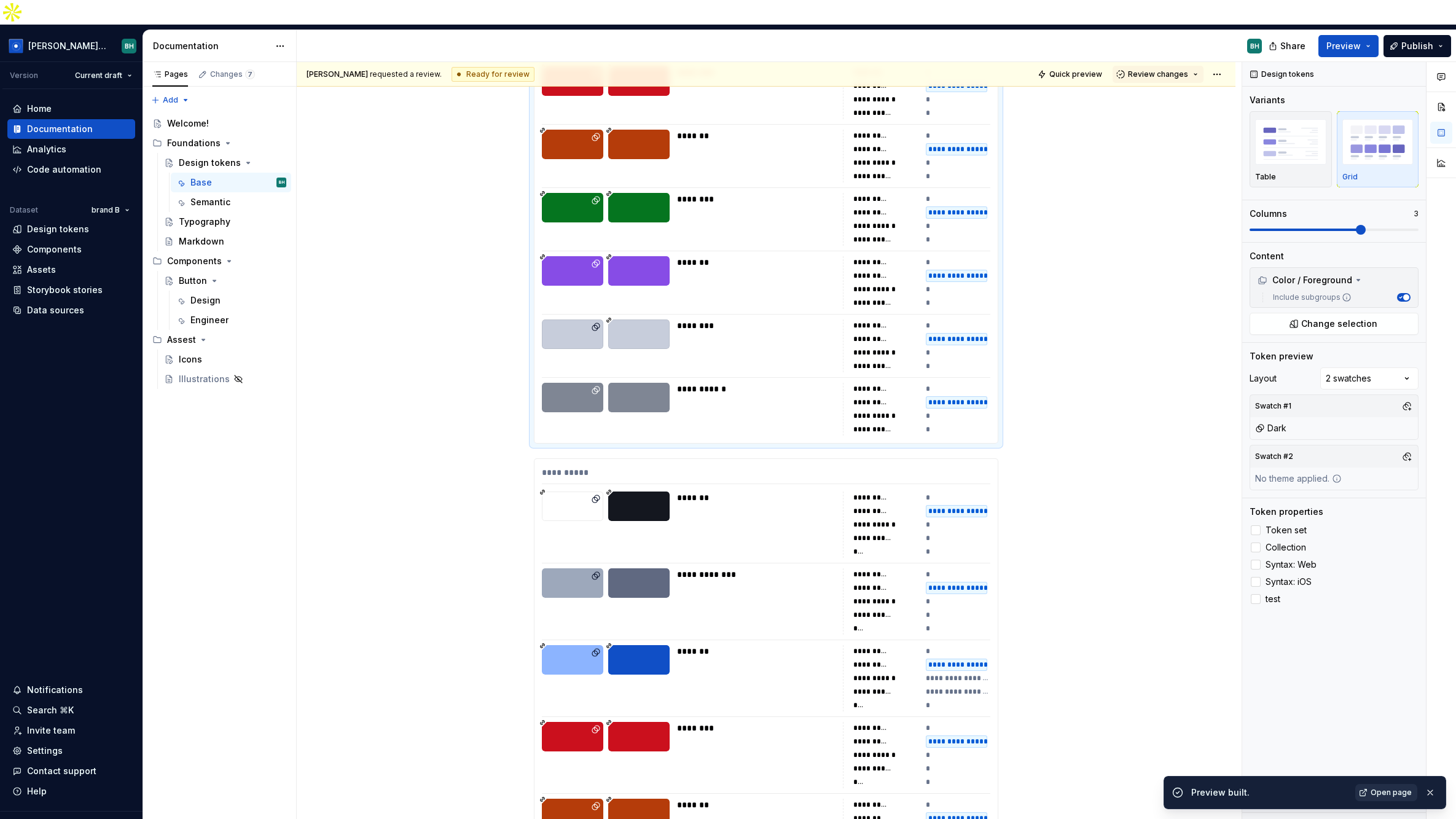
click at [1174, 785] on link "Open page" at bounding box center [1386, 792] width 62 height 17
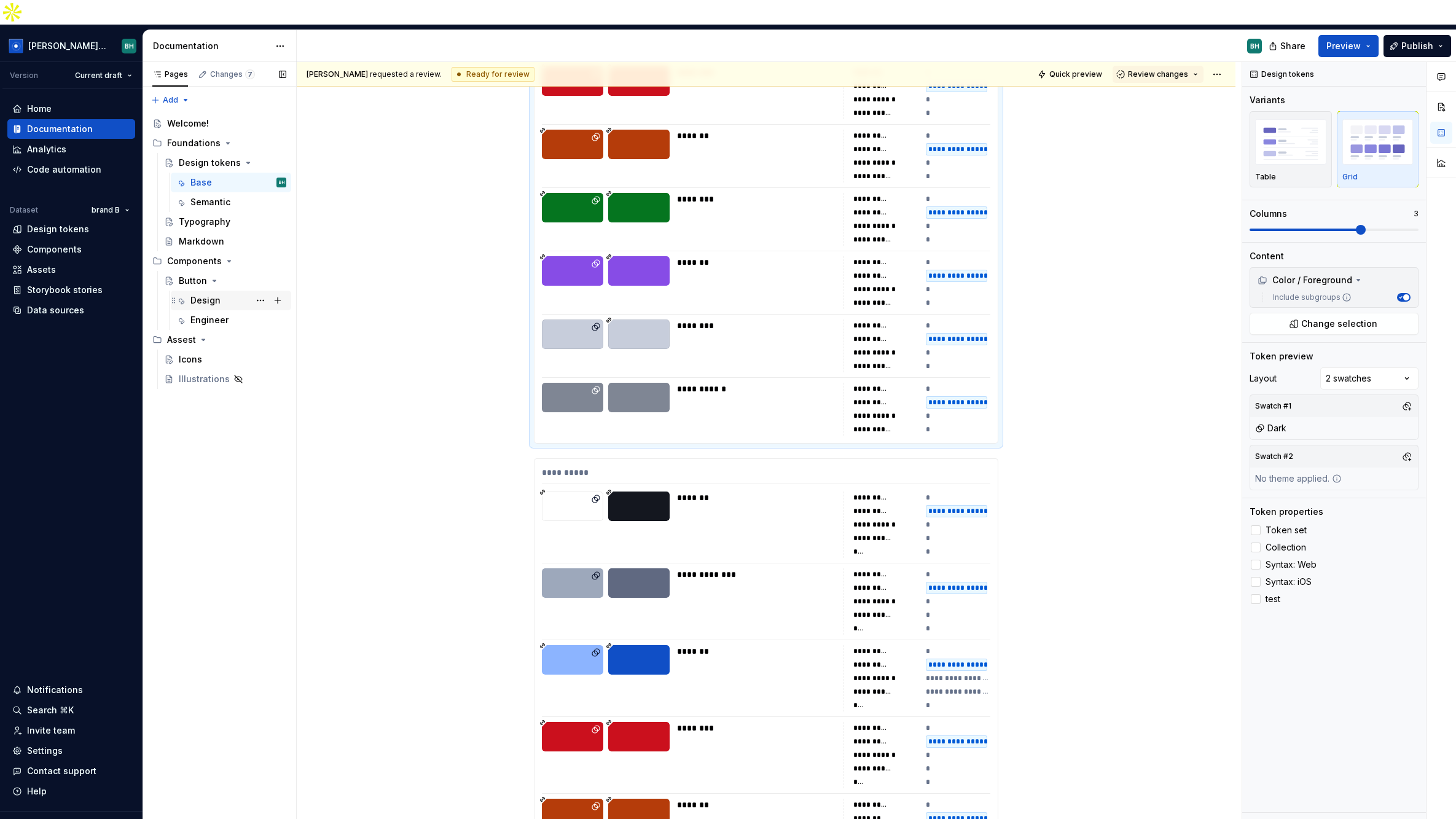
click at [233, 292] on div "Design" at bounding box center [239, 300] width 96 height 17
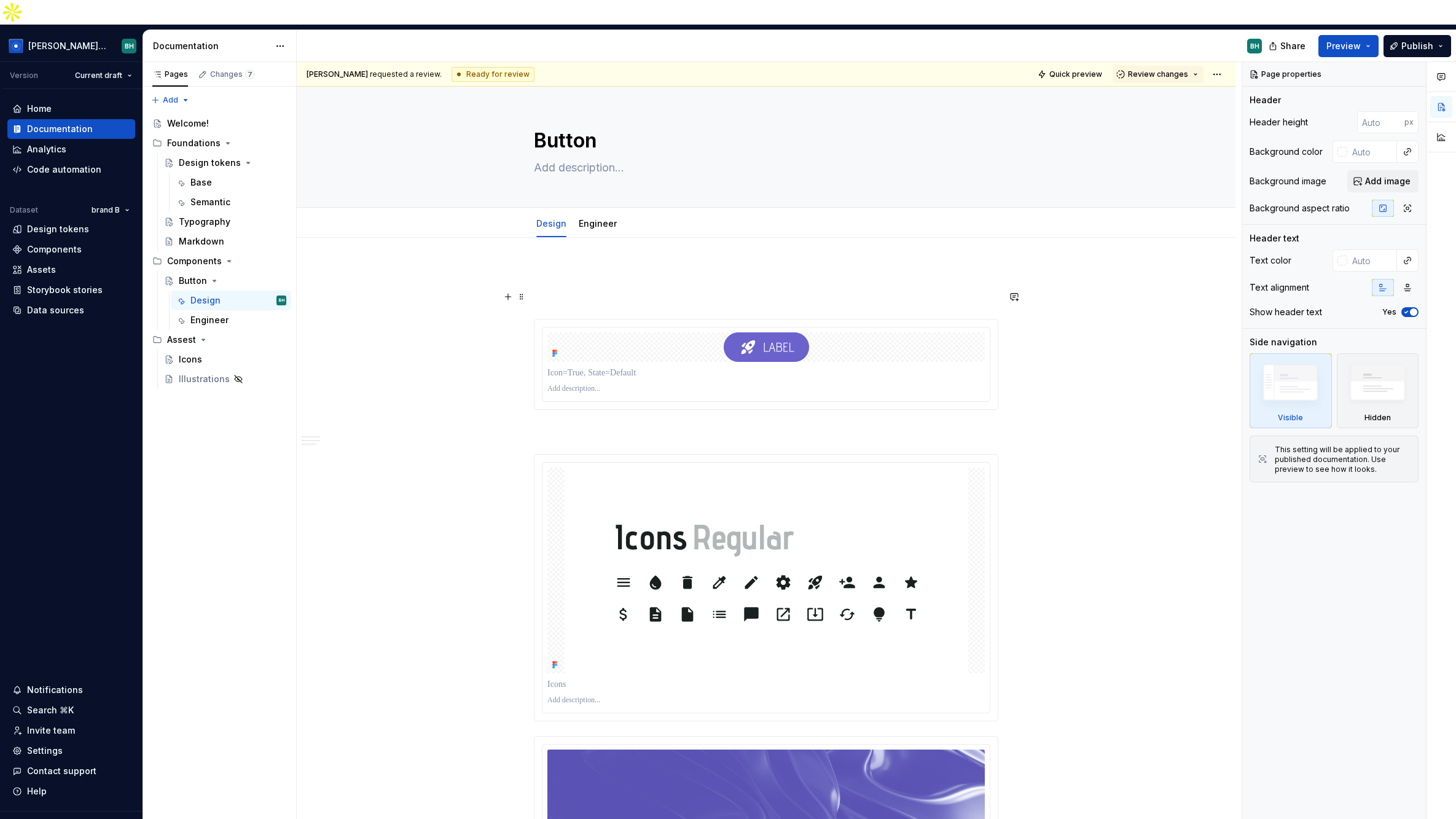
type textarea "*"
click at [593, 289] on p at bounding box center [765, 297] width 464 height 15
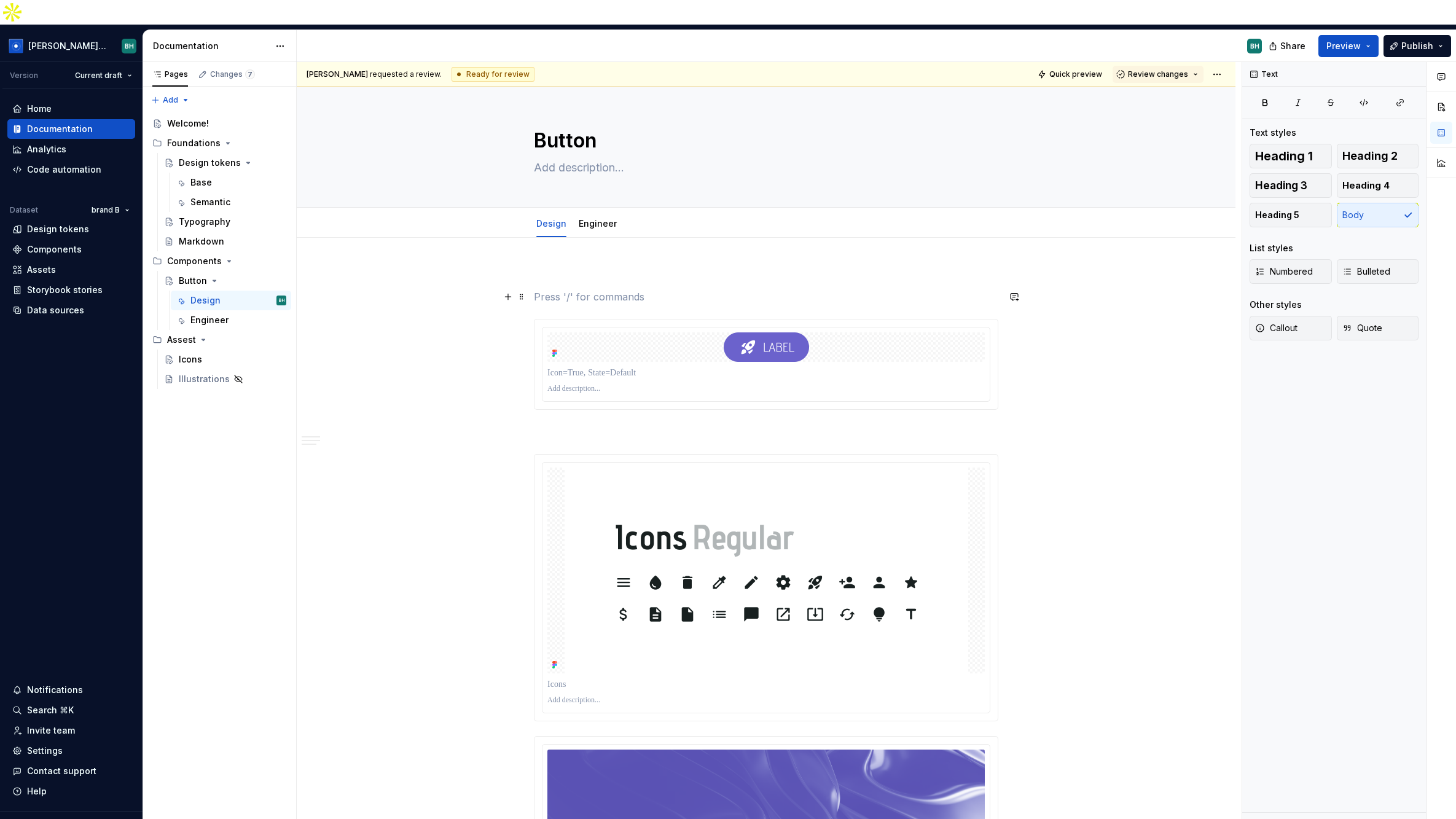
click at [586, 289] on p at bounding box center [765, 297] width 464 height 15
click at [649, 414] on div "Generate images from Figma layers" at bounding box center [640, 414] width 132 height 10
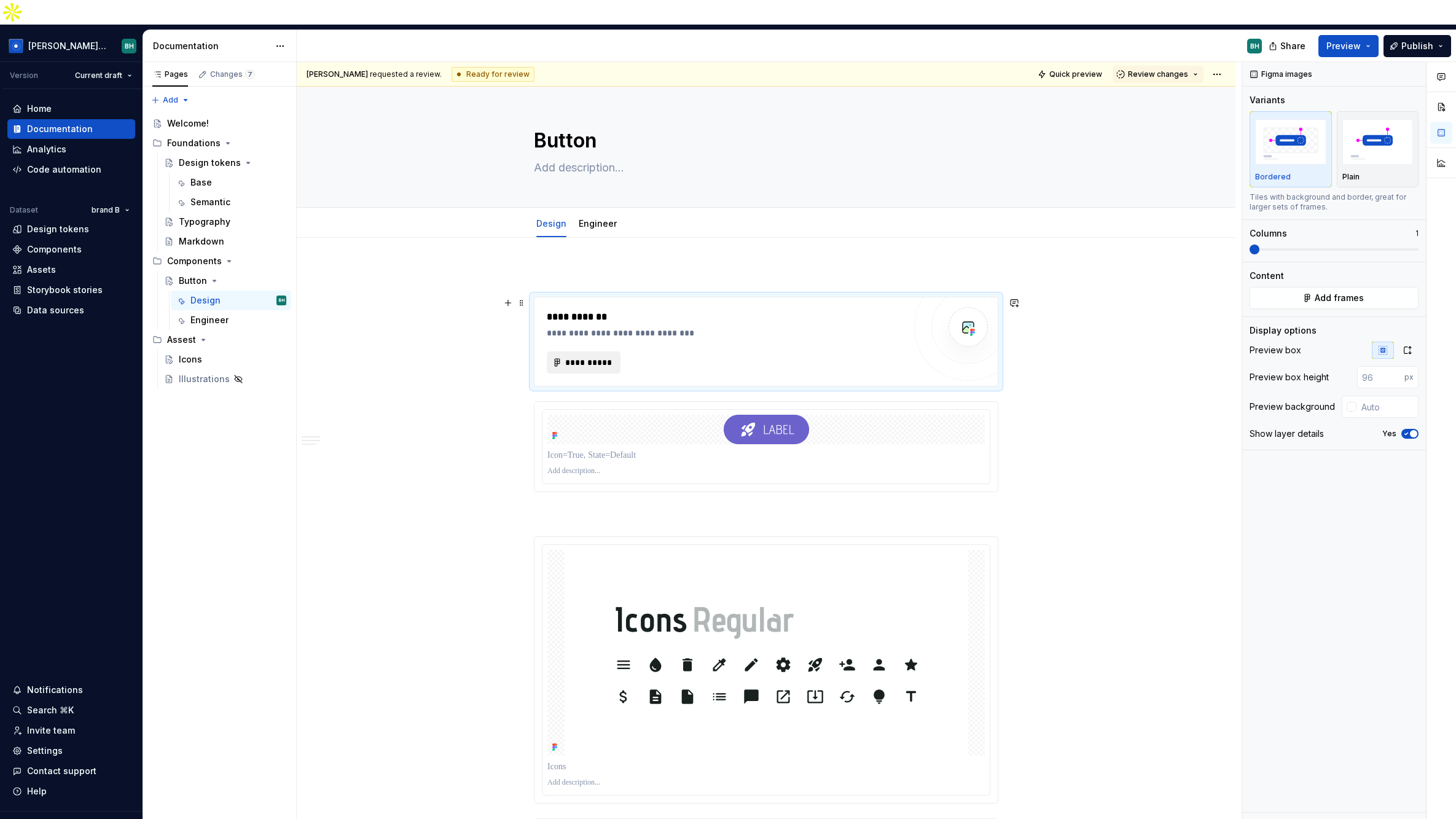
click at [609, 356] on span "**********" at bounding box center [588, 362] width 48 height 12
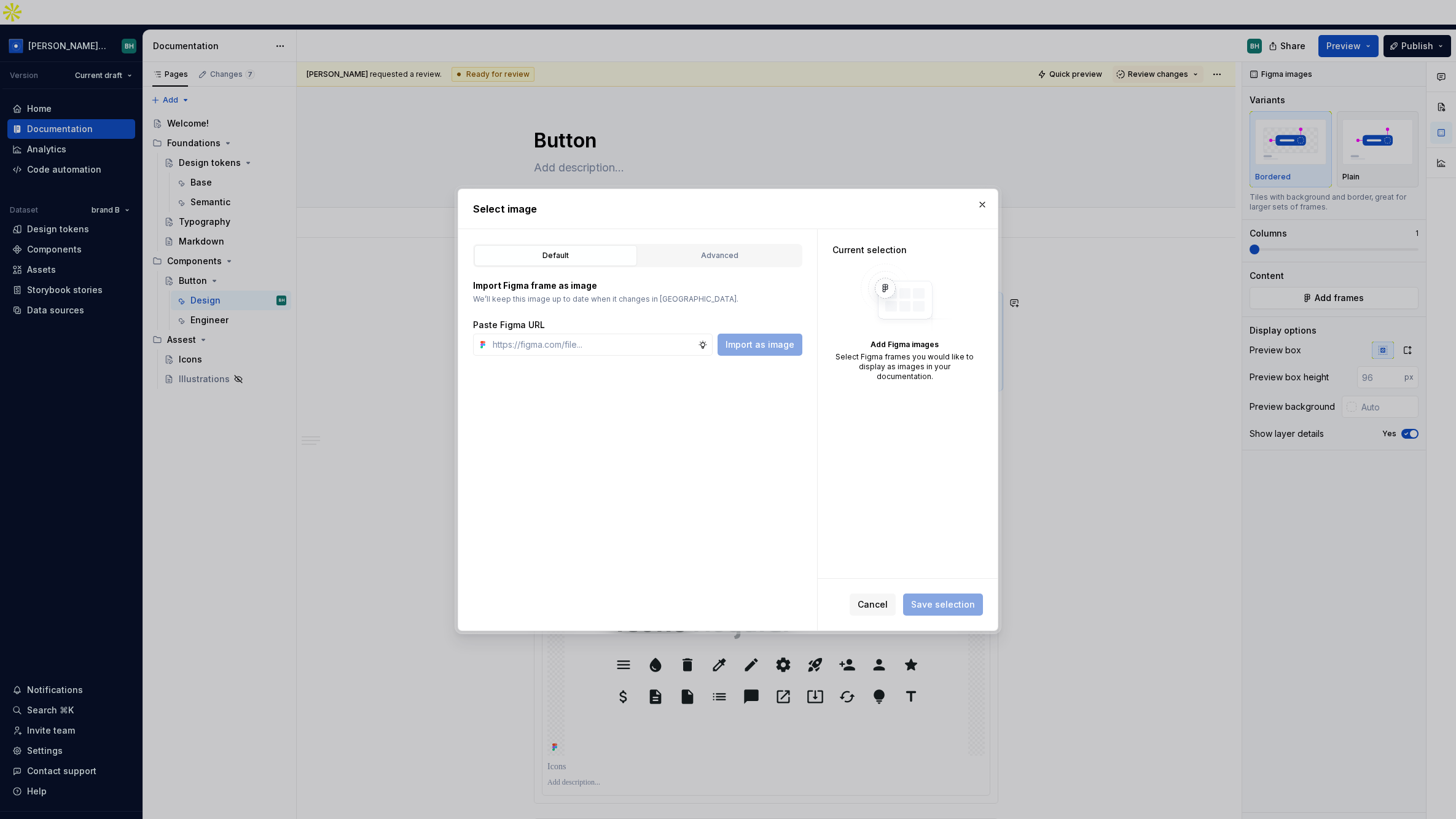
type textarea "*"
click at [668, 257] on div "Advanced" at bounding box center [720, 255] width 154 height 12
click at [536, 360] on icon "button" at bounding box center [537, 360] width 1 height 3
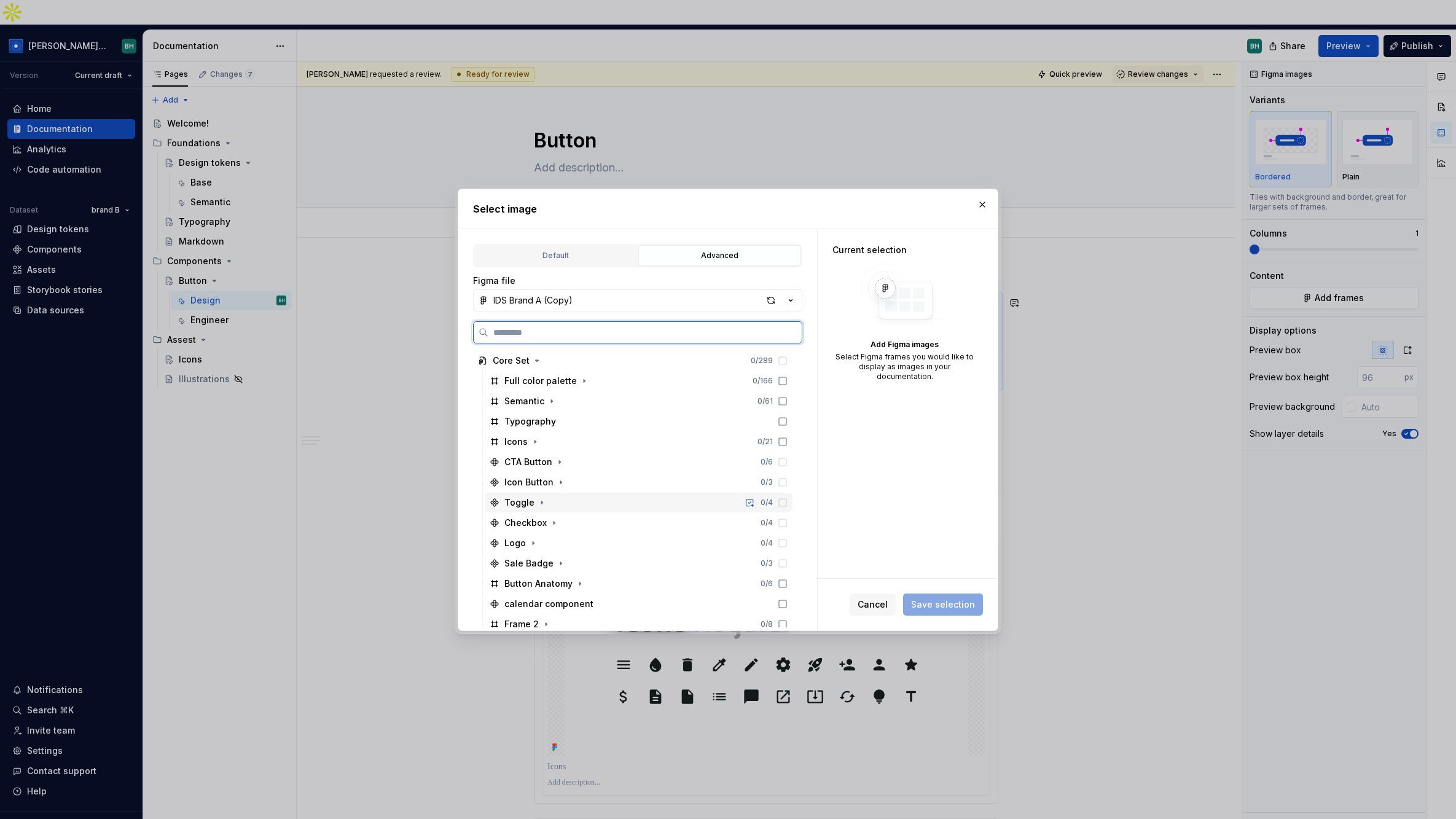
click at [788, 504] on icon at bounding box center [782, 502] width 10 height 10
click at [788, 519] on icon at bounding box center [782, 522] width 10 height 10
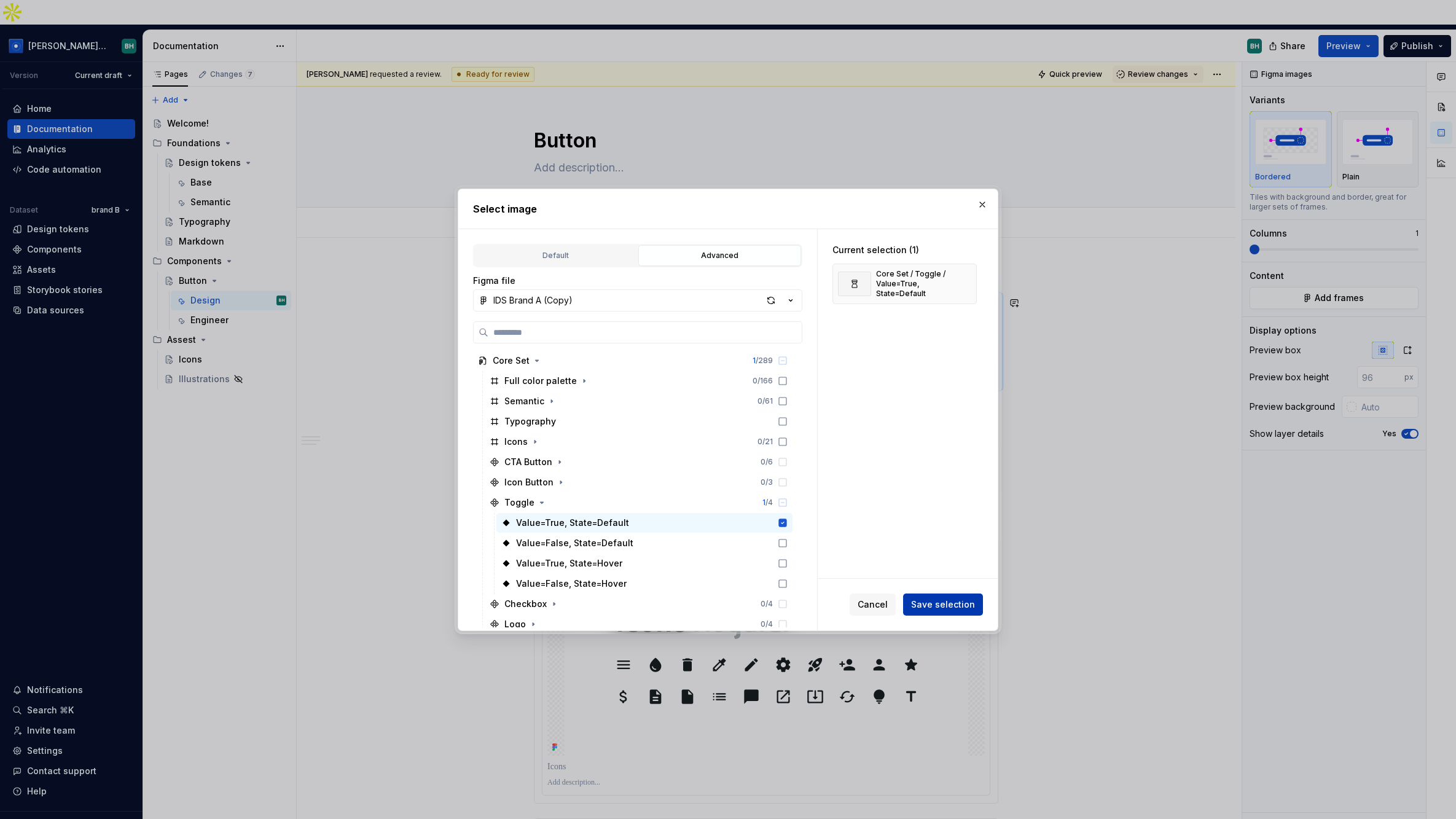
click at [949, 604] on span "Save selection" at bounding box center [943, 605] width 64 height 12
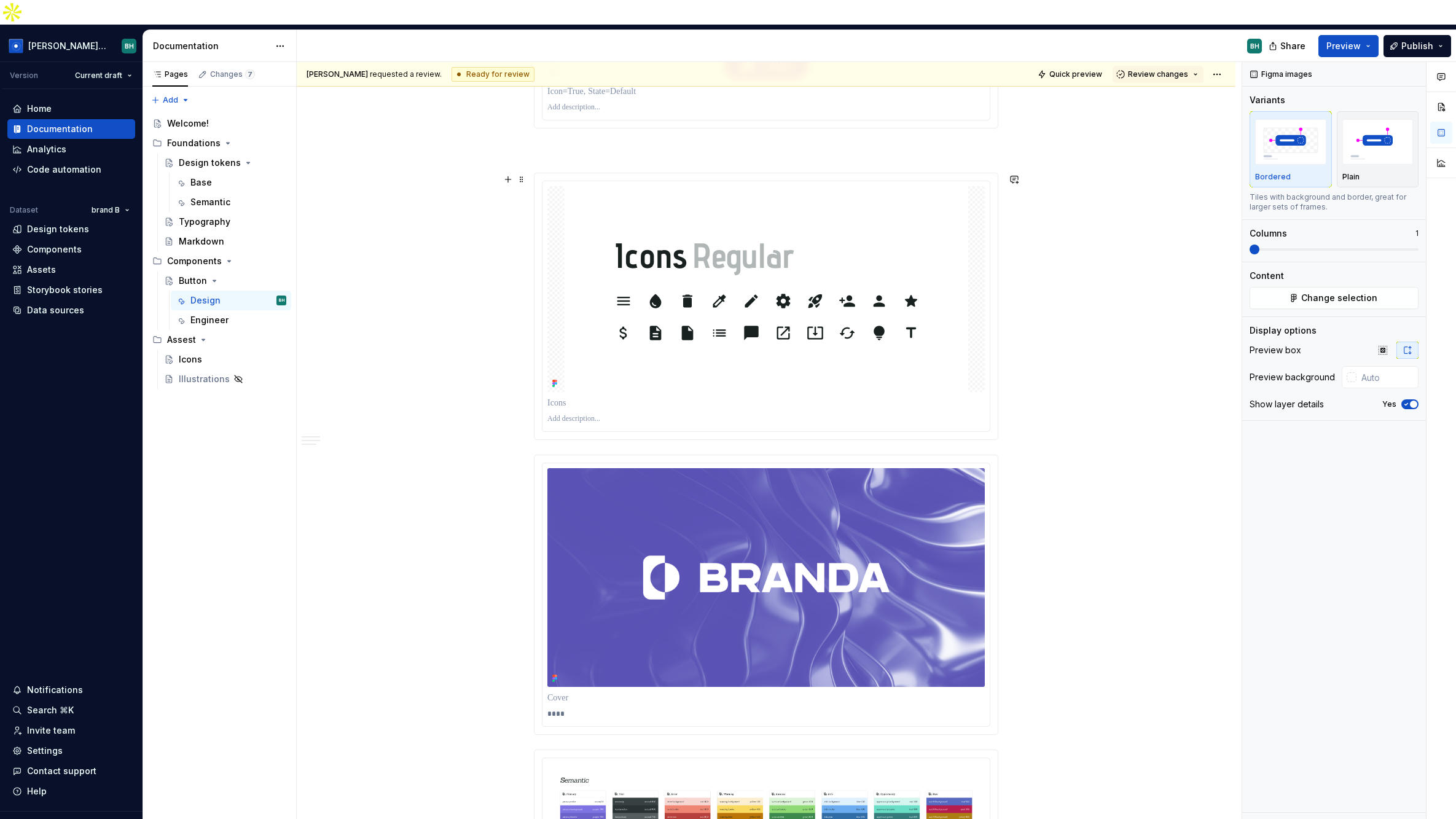
scroll to position [357, 0]
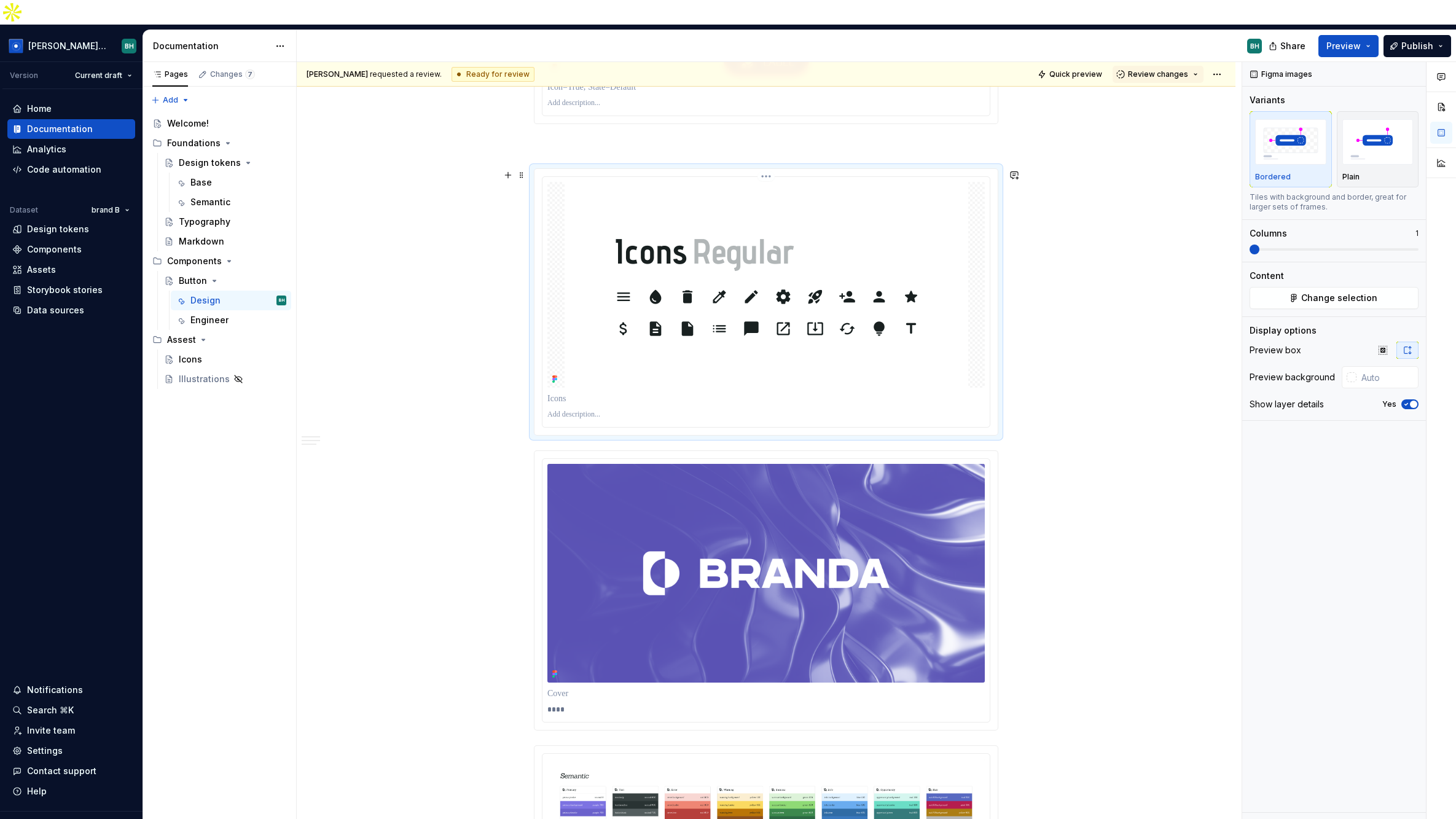
click at [768, 286] on img at bounding box center [766, 284] width 403 height 206
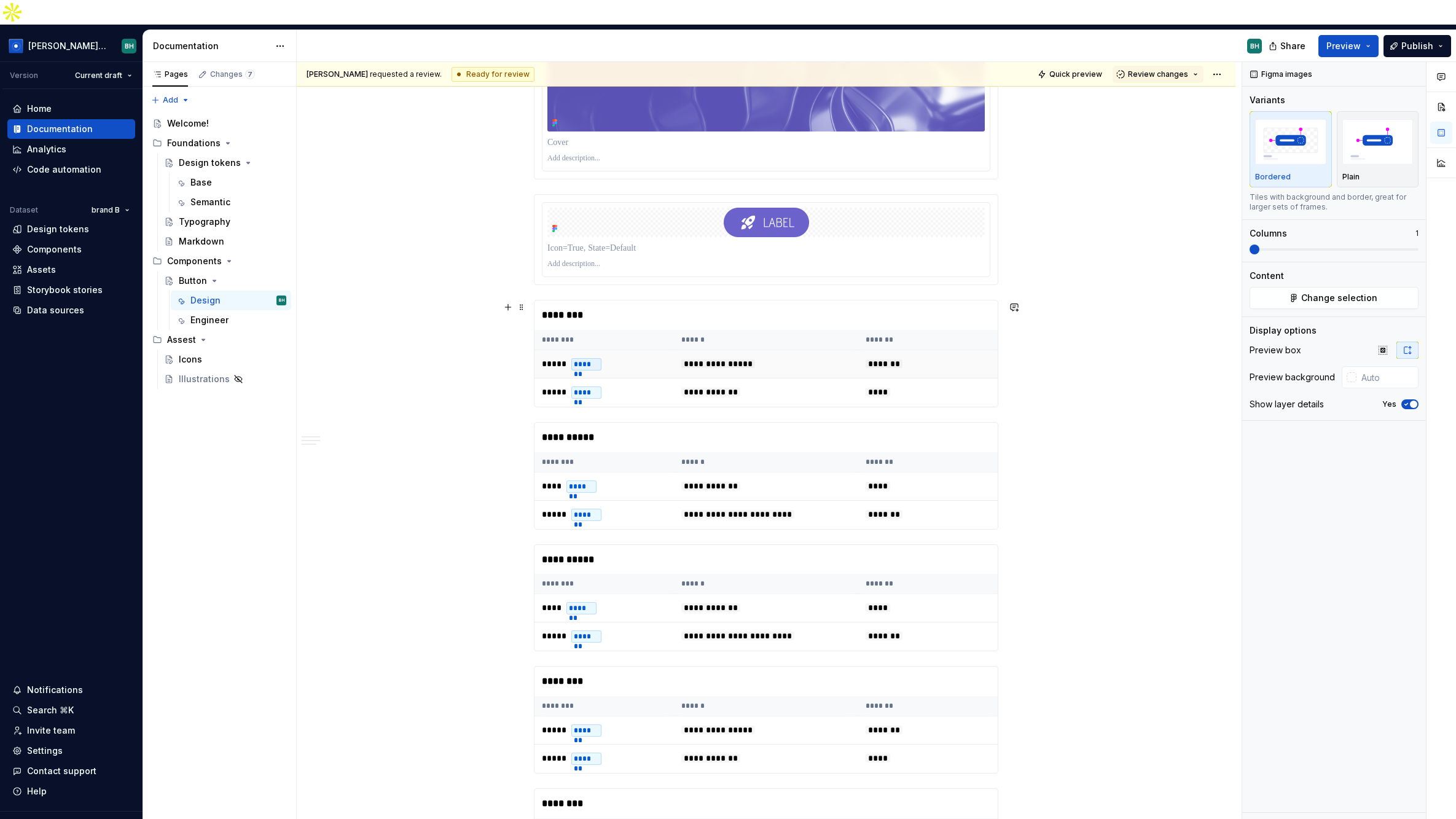
scroll to position [1647, 0]
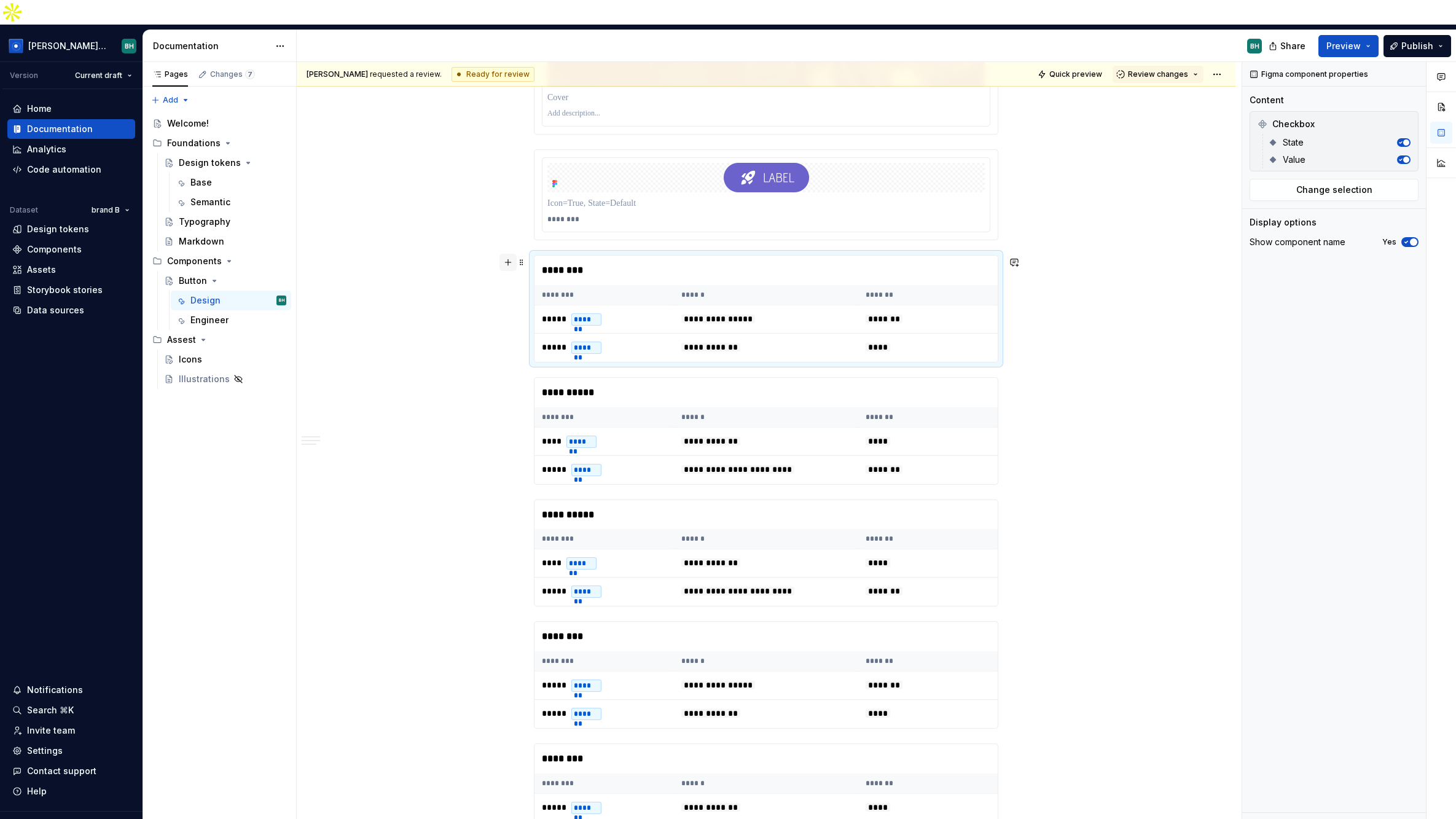
click at [511, 254] on button "button" at bounding box center [507, 262] width 17 height 17
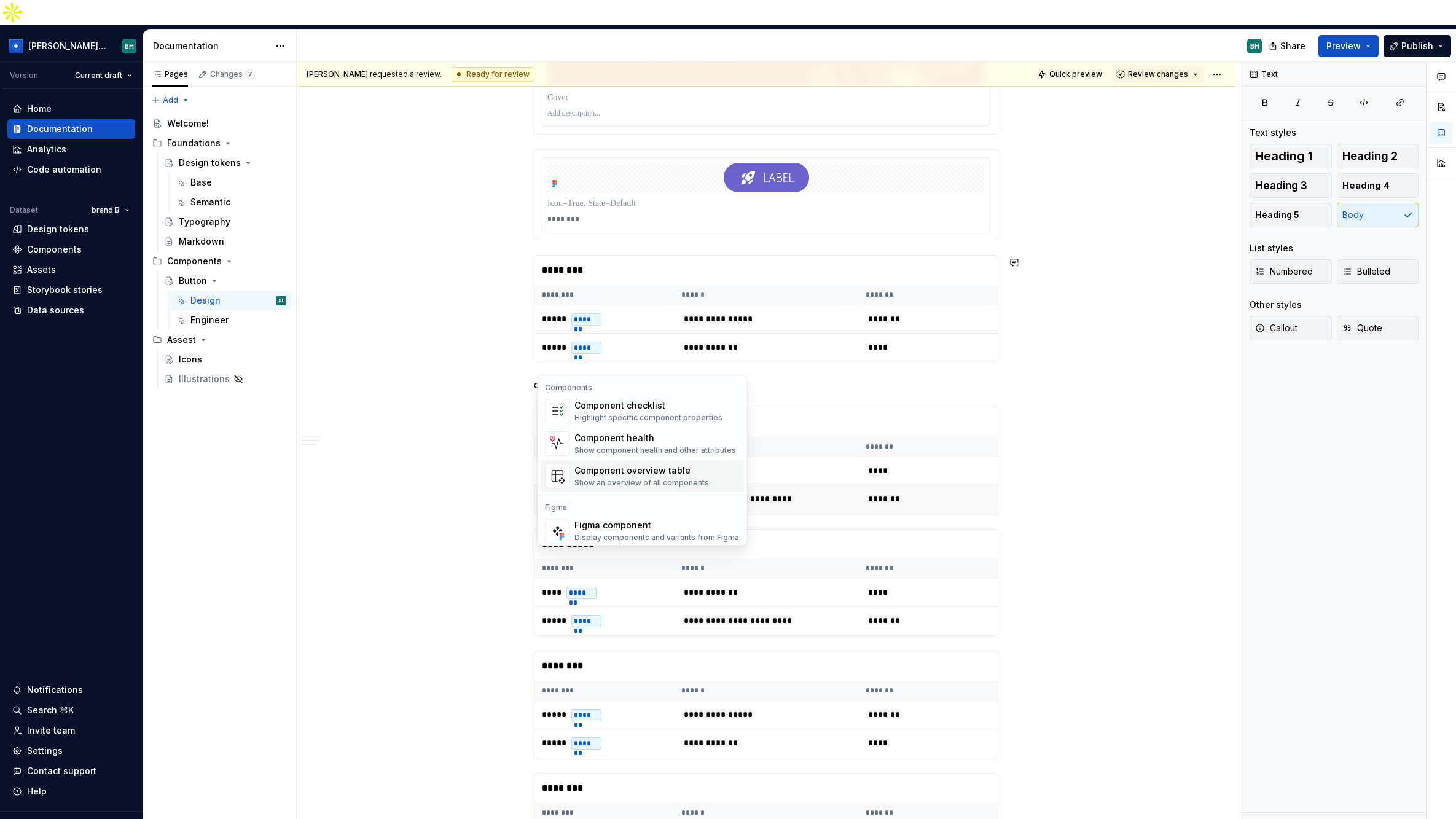
click at [653, 477] on div "Component overview table" at bounding box center [641, 470] width 134 height 12
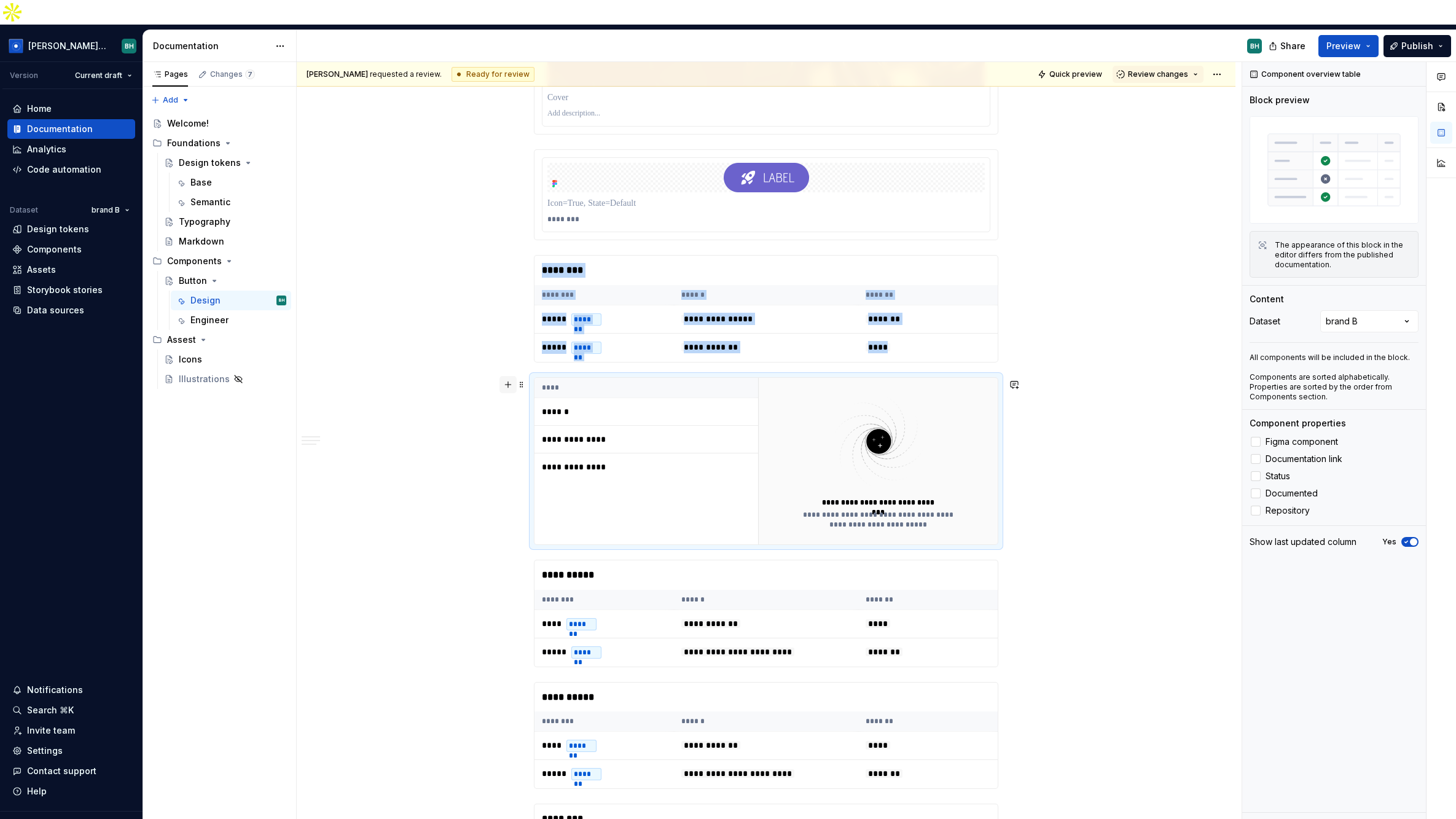
click at [509, 376] on button "button" at bounding box center [507, 384] width 17 height 17
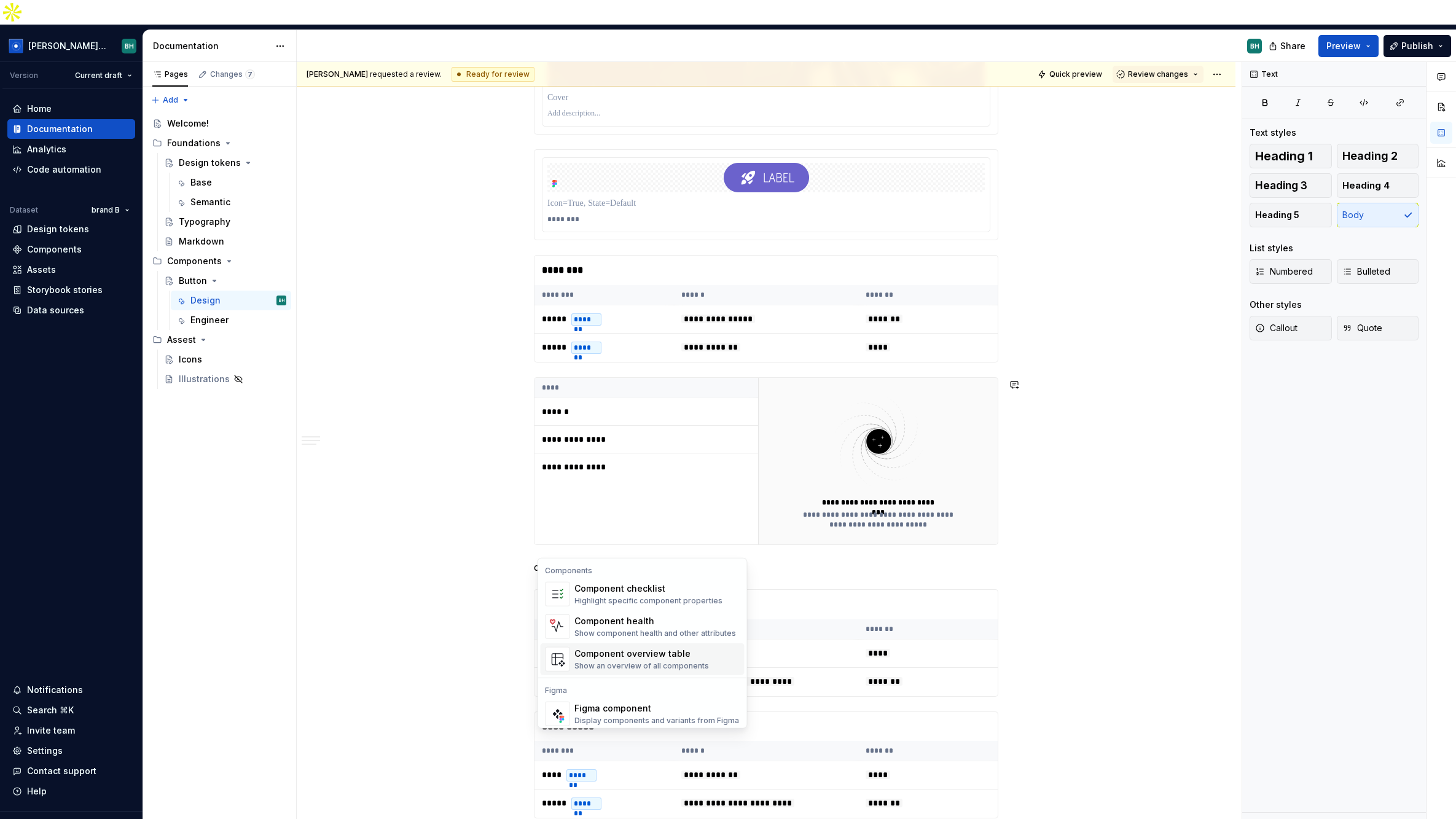
scroll to position [37, 0]
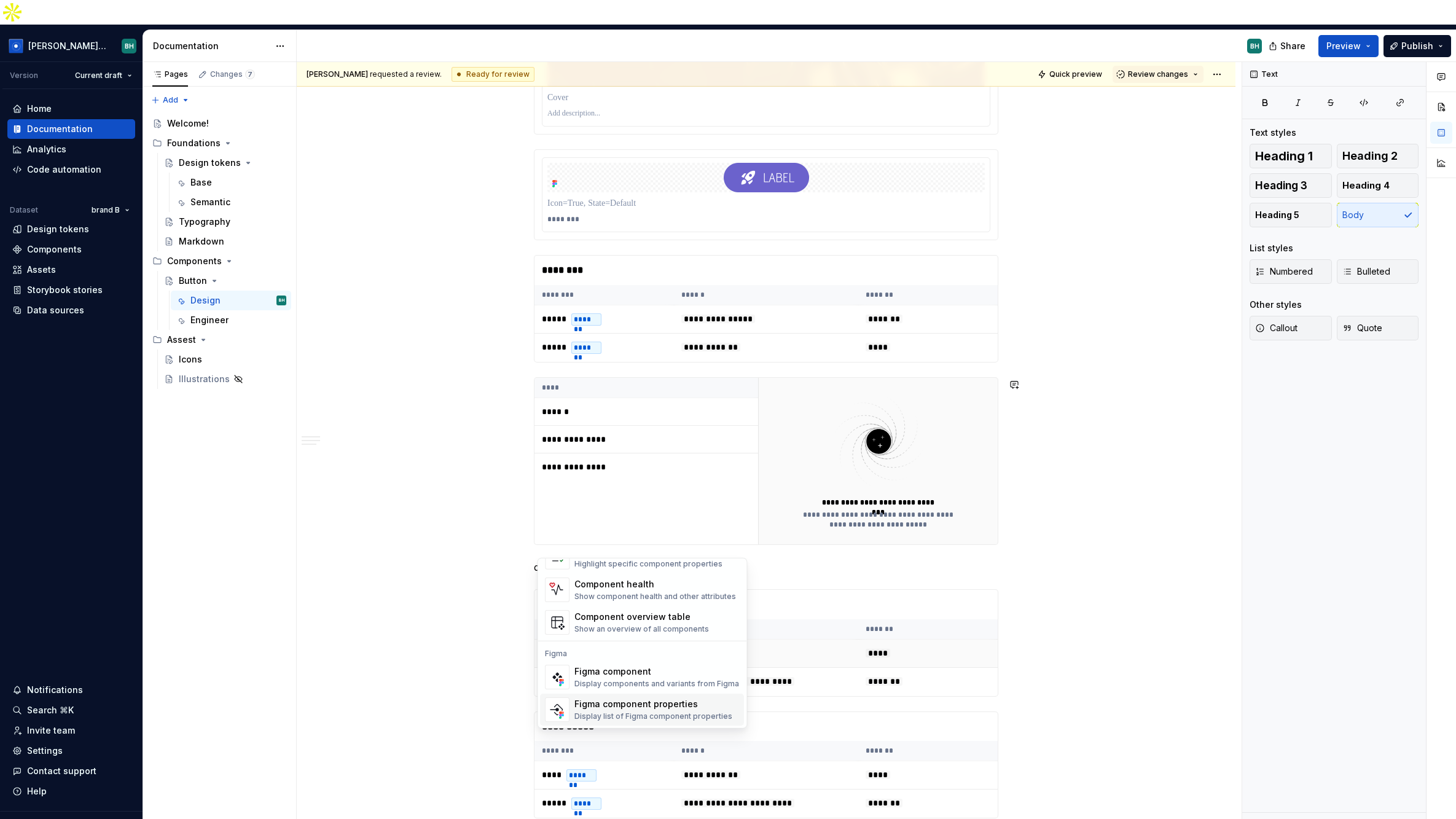
click at [684, 704] on div "Figma component properties" at bounding box center [653, 704] width 158 height 12
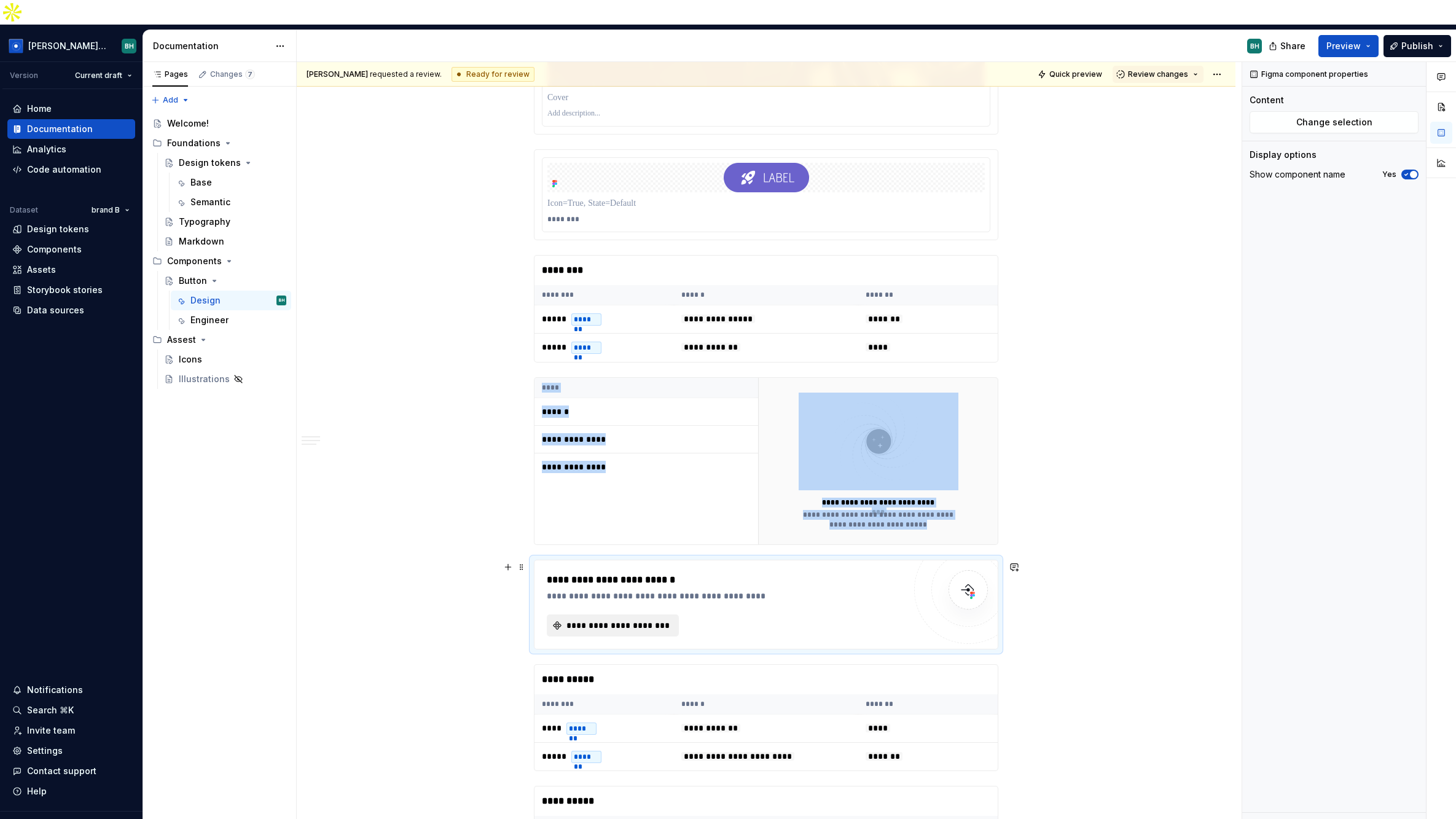
click at [607, 614] on button "**********" at bounding box center [612, 625] width 132 height 22
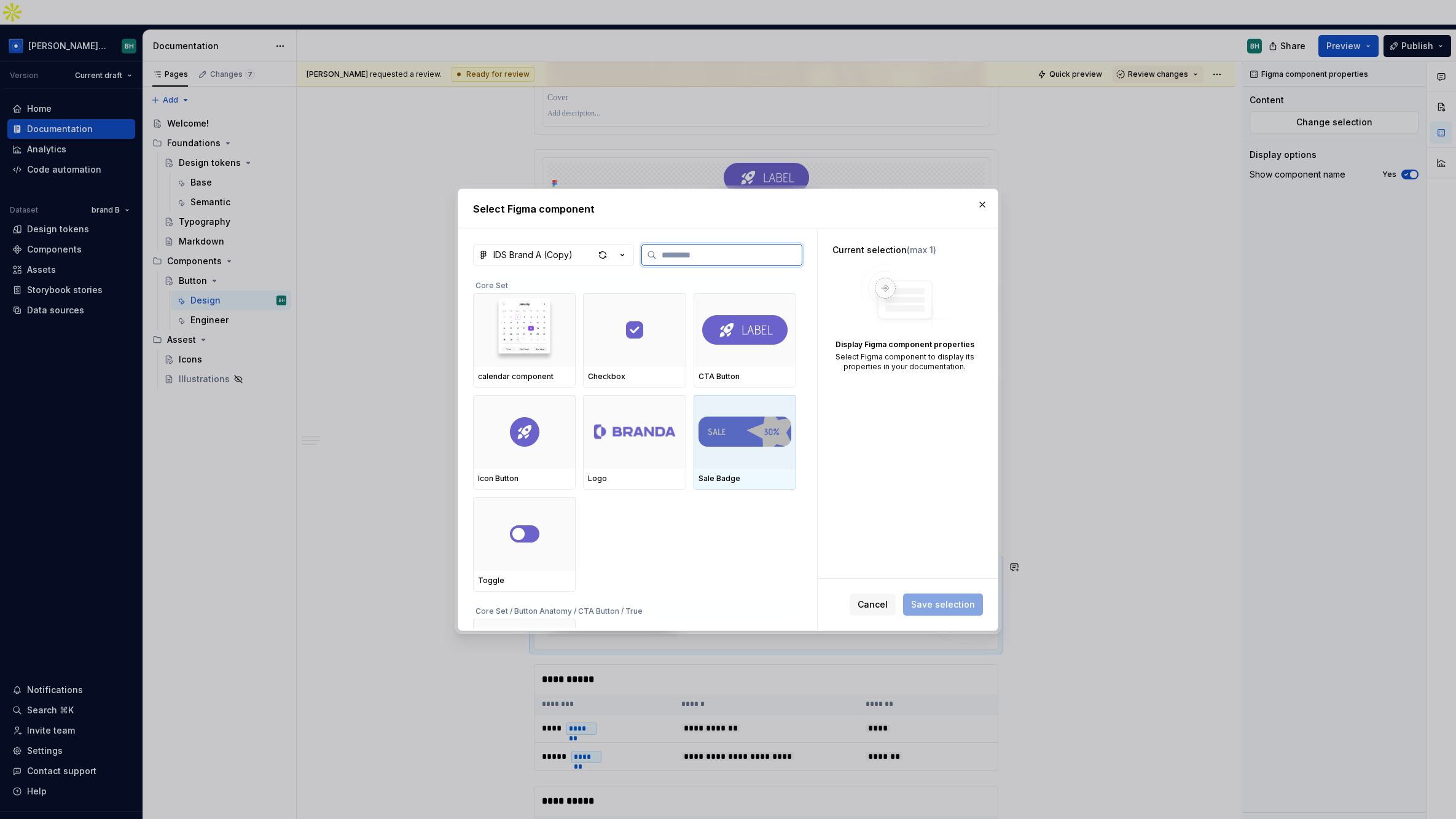
drag, startPoint x: 733, startPoint y: 451, endPoint x: 788, endPoint y: 476, distance: 60.4
click at [734, 451] on img at bounding box center [745, 432] width 93 height 49
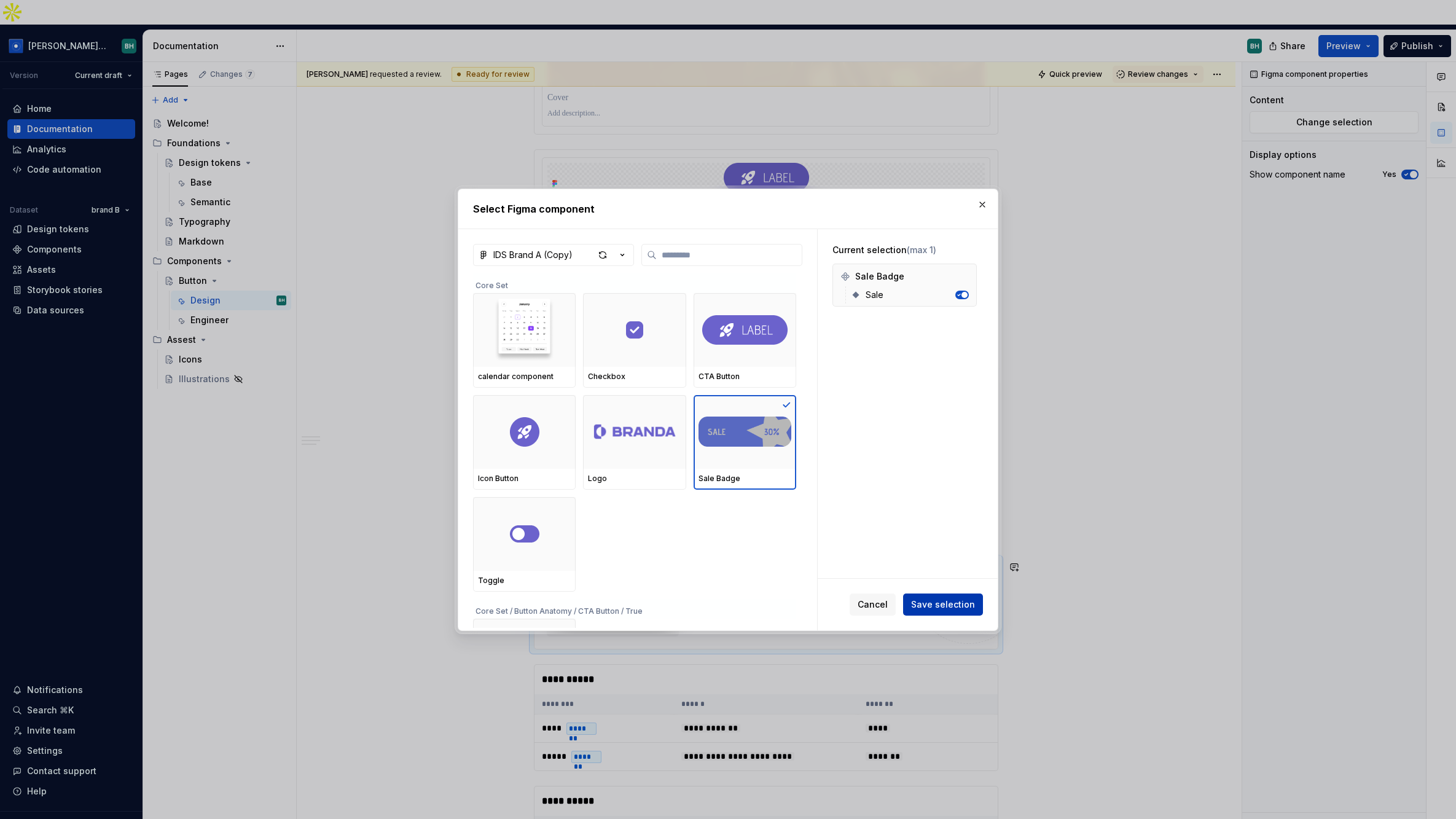
click at [964, 599] on span "Save selection" at bounding box center [943, 605] width 64 height 12
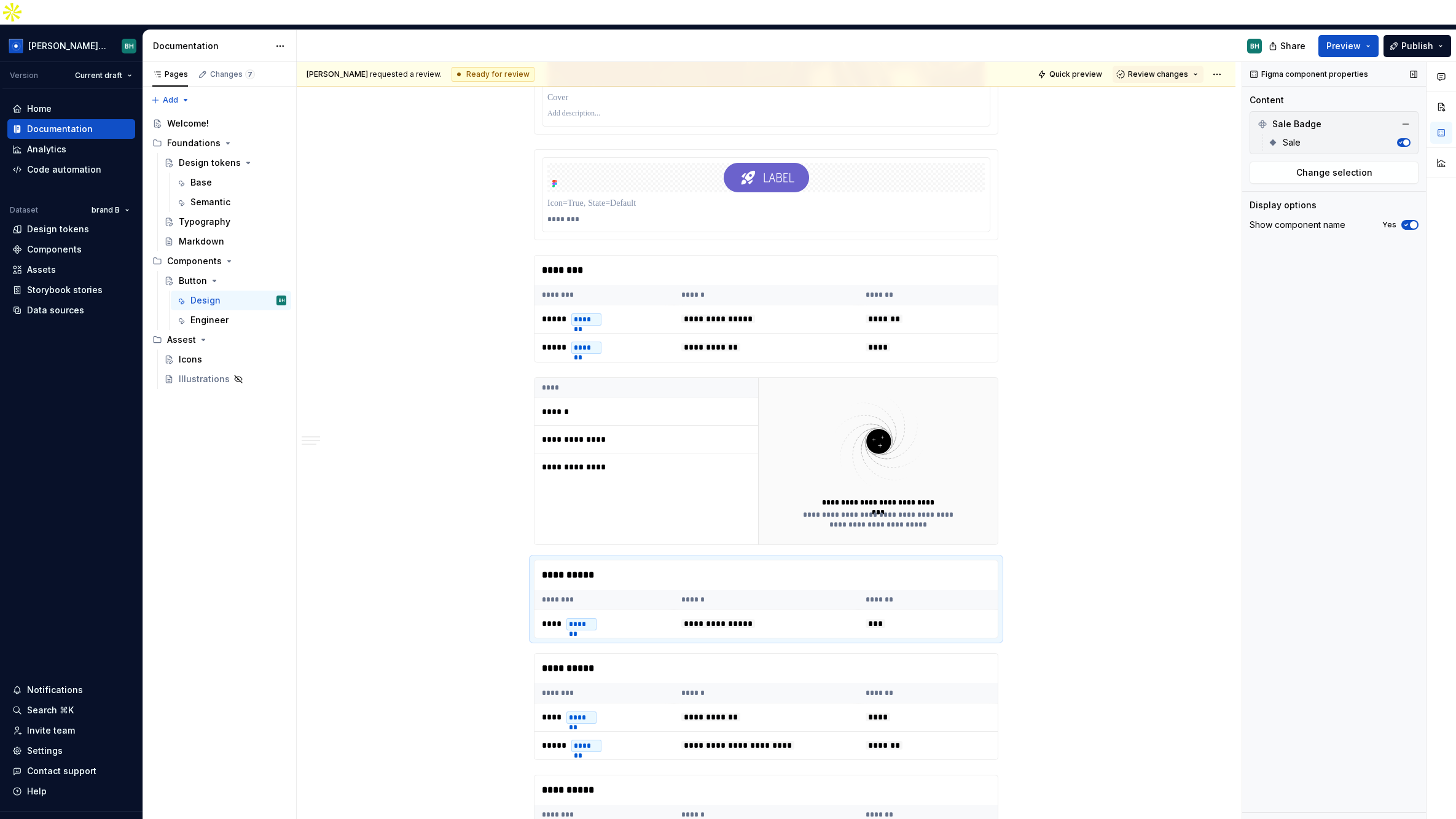
click at [1174, 139] on span "button" at bounding box center [1406, 142] width 6 height 6
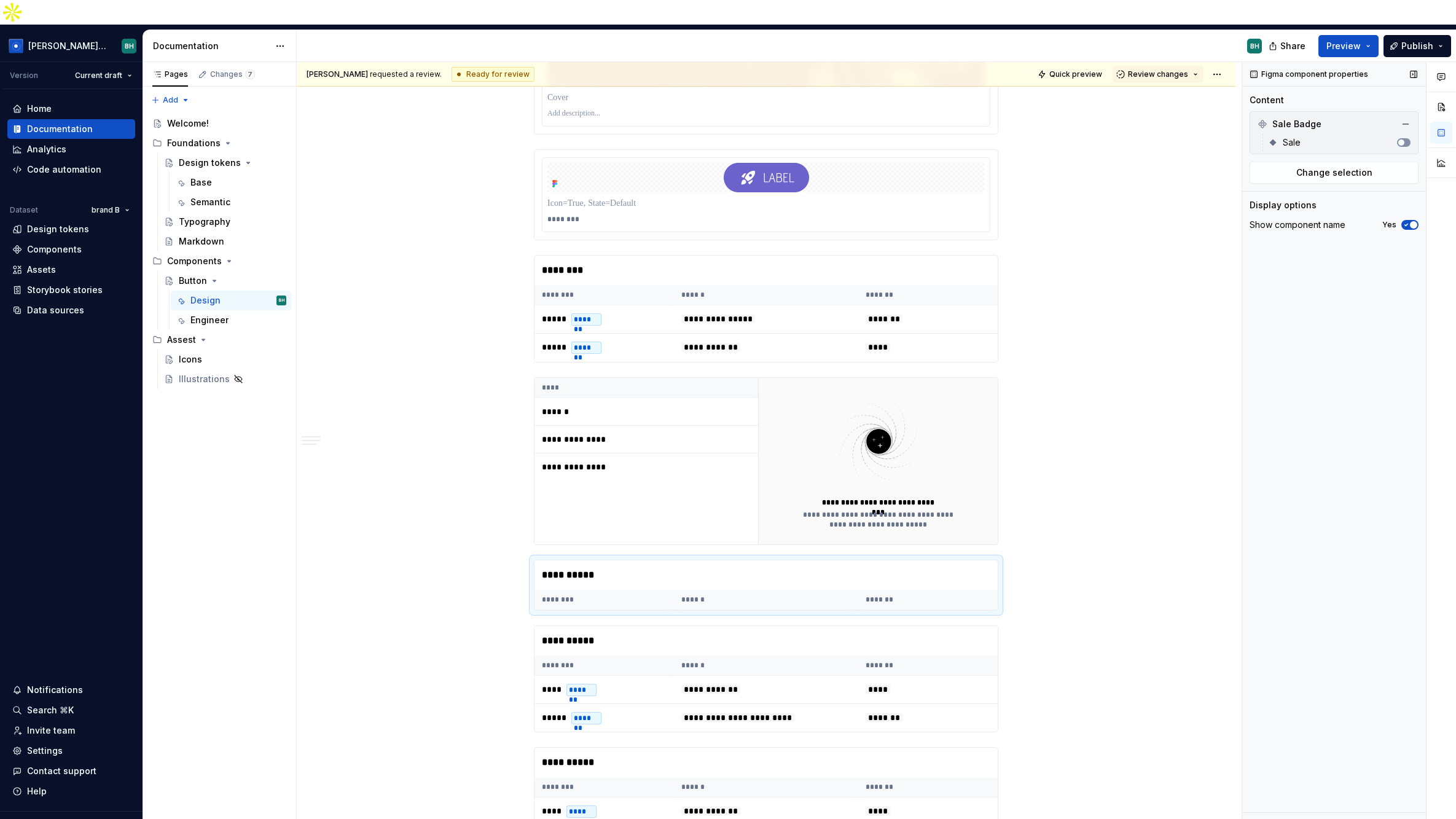
click at [1174, 139] on span "button" at bounding box center [1401, 142] width 6 height 6
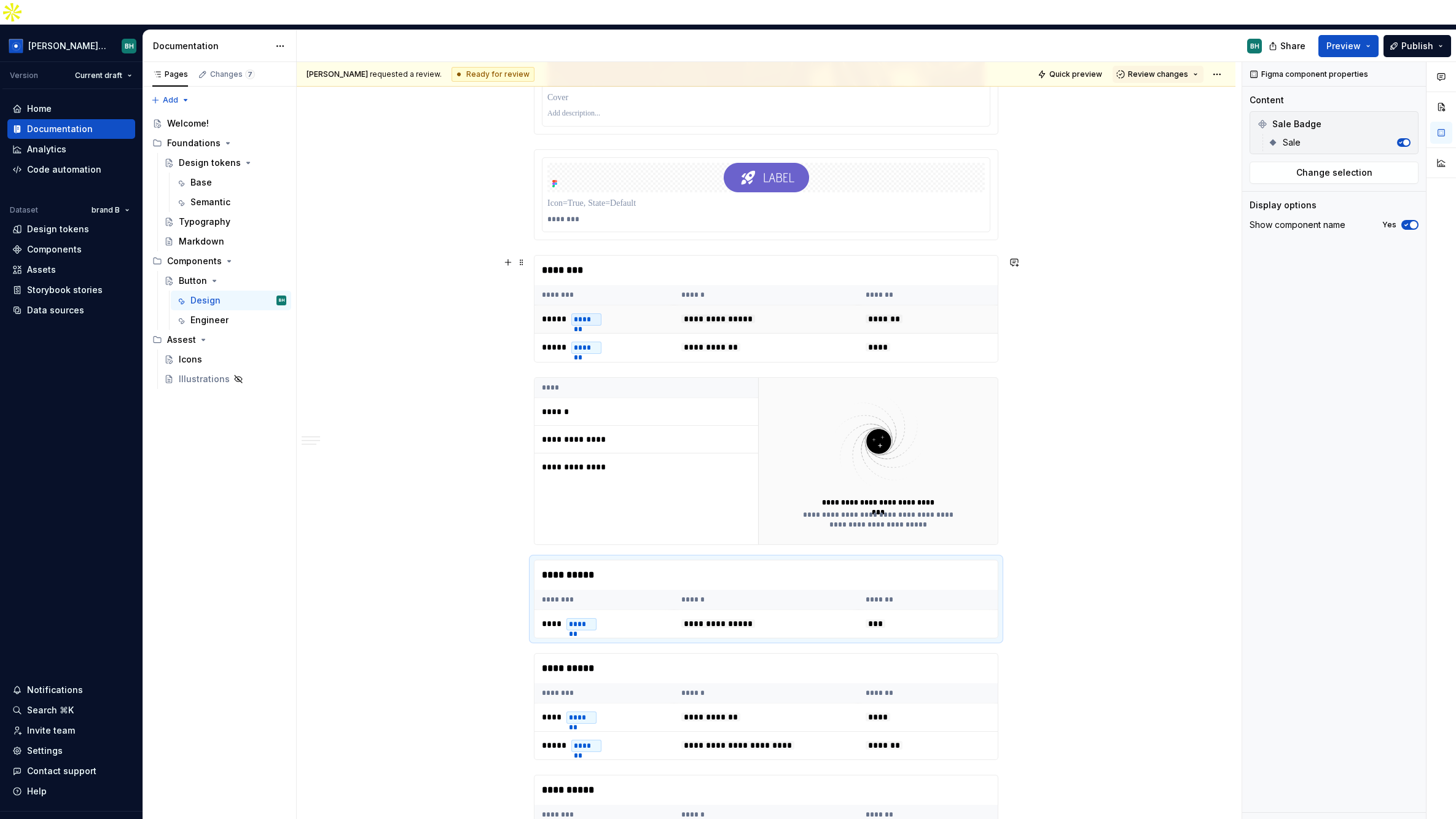
click at [740, 305] on td "**********" at bounding box center [765, 319] width 184 height 28
click at [1174, 157] on icon "button" at bounding box center [1400, 159] width 6 height 6
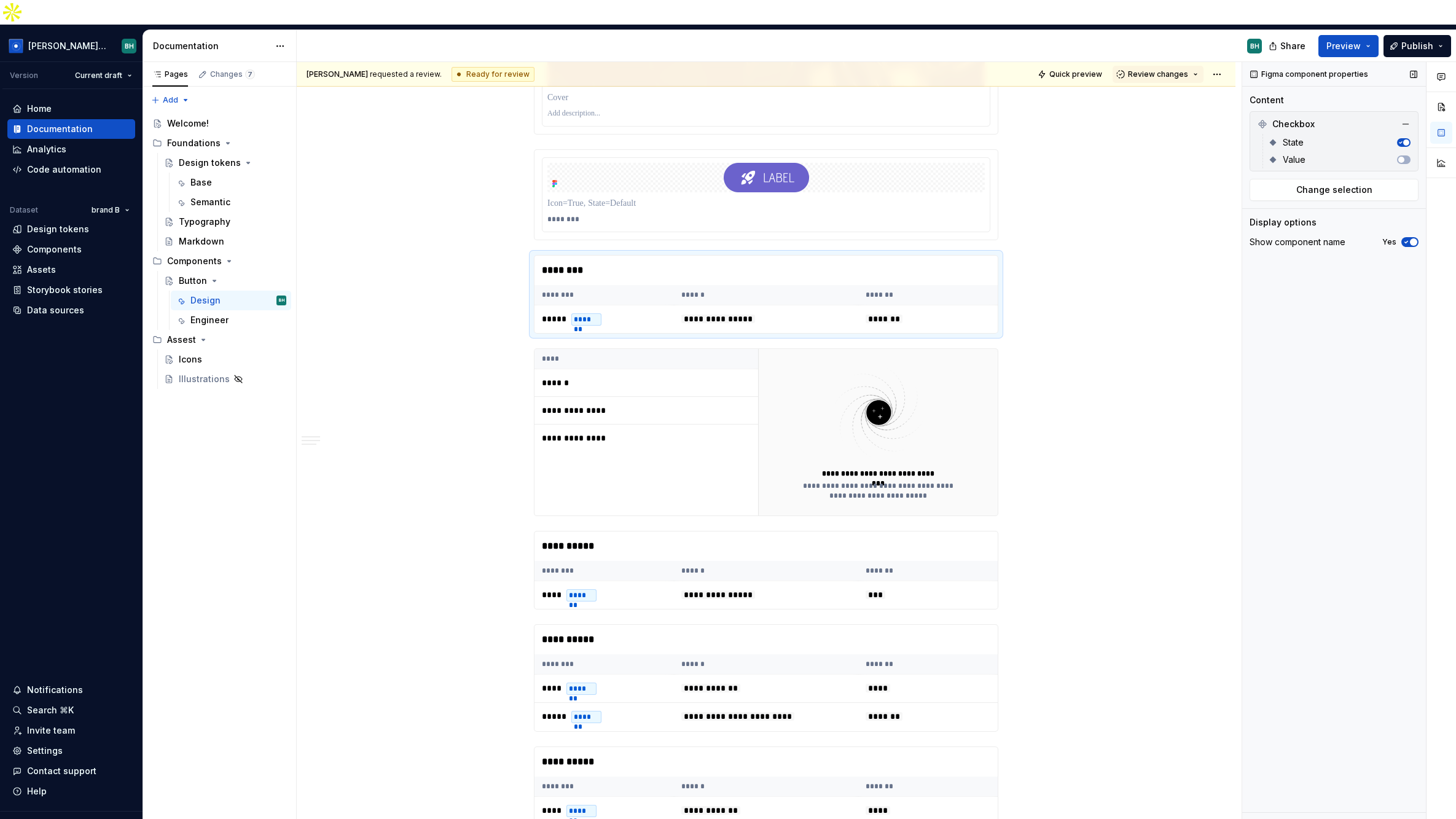
click at [1174, 142] on icon "button" at bounding box center [1401, 143] width 3 height 2
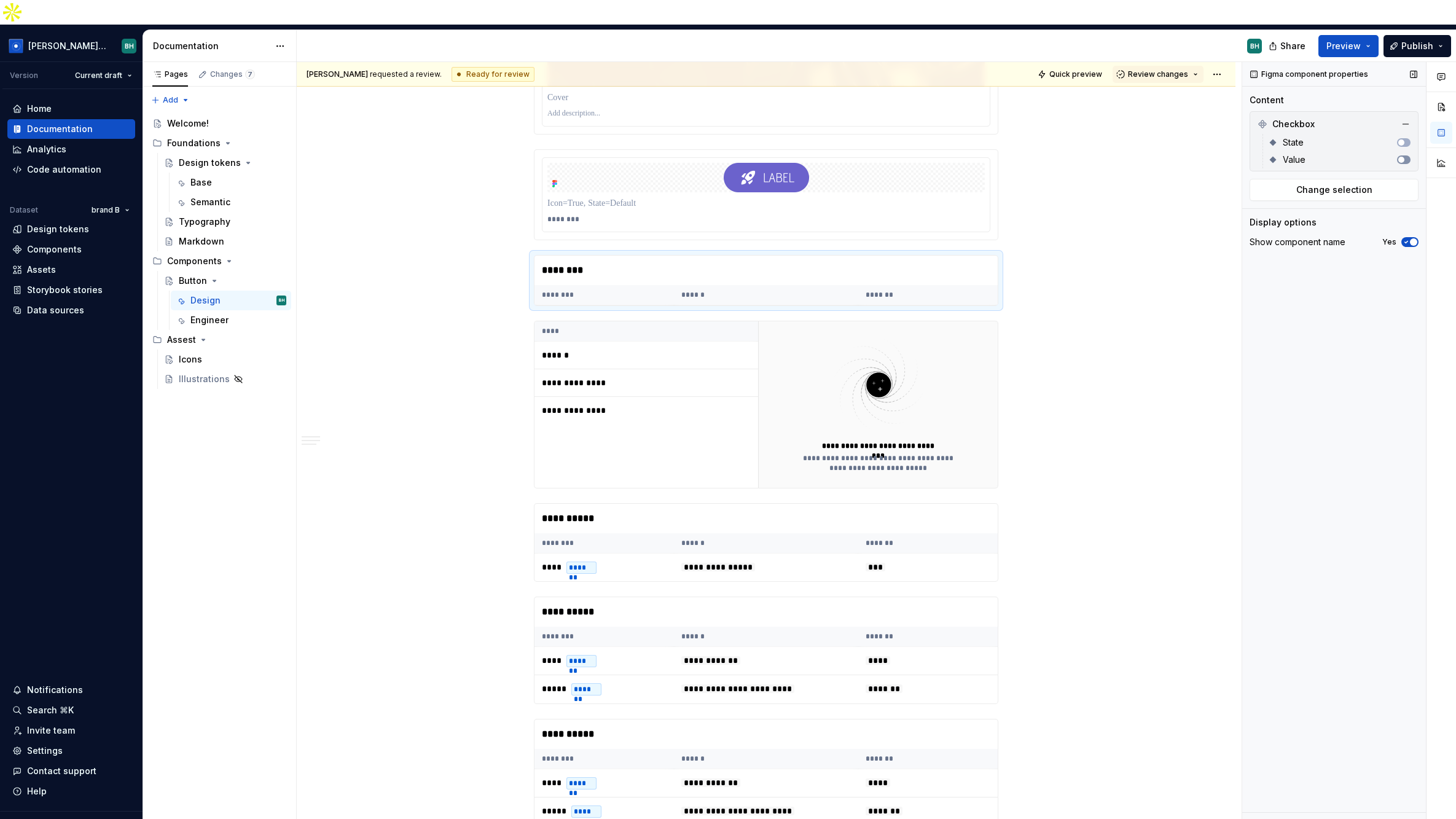
click at [1174, 157] on span "button" at bounding box center [1401, 159] width 6 height 6
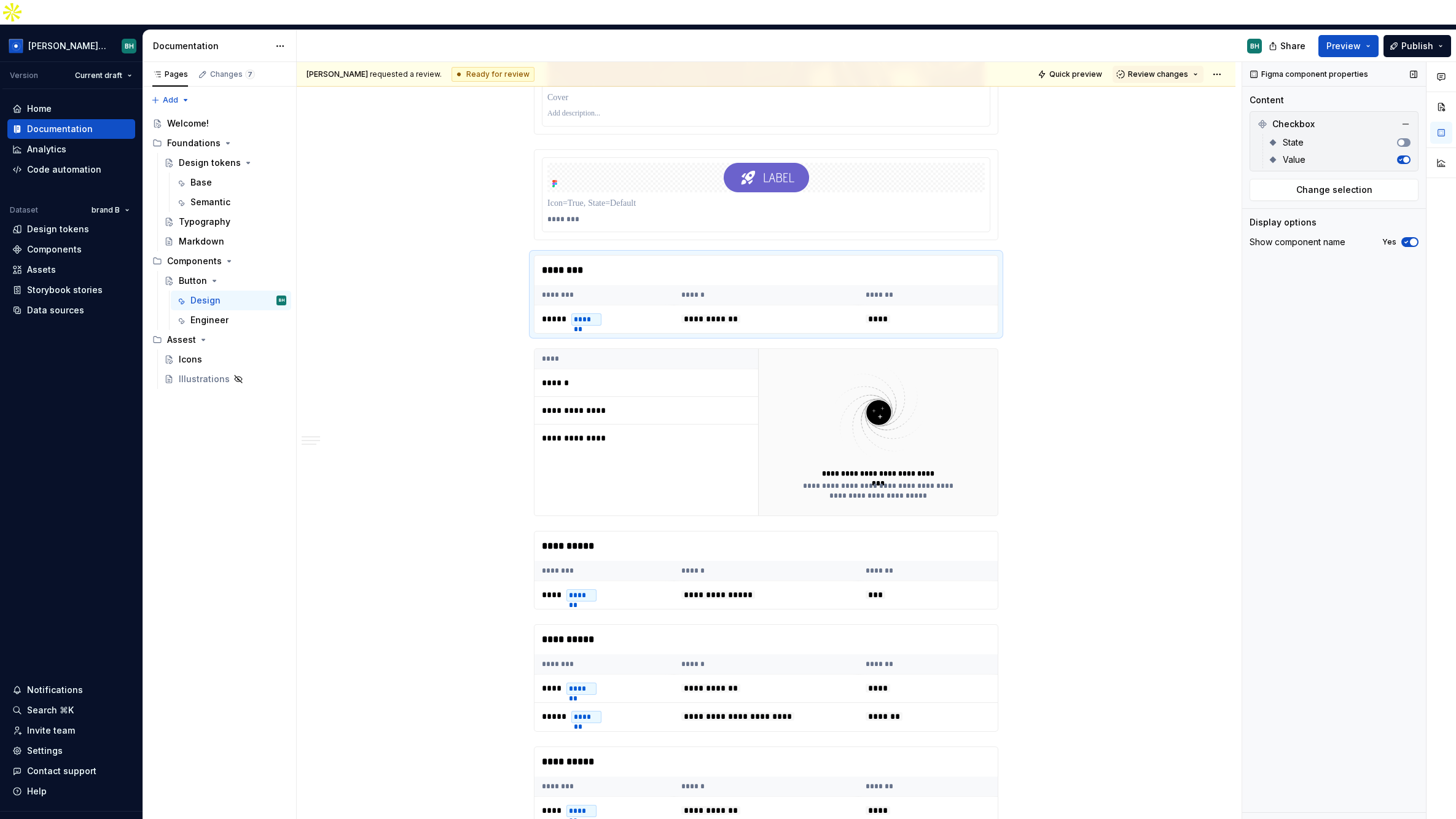
click at [1174, 139] on button "button" at bounding box center [1404, 143] width 14 height 9
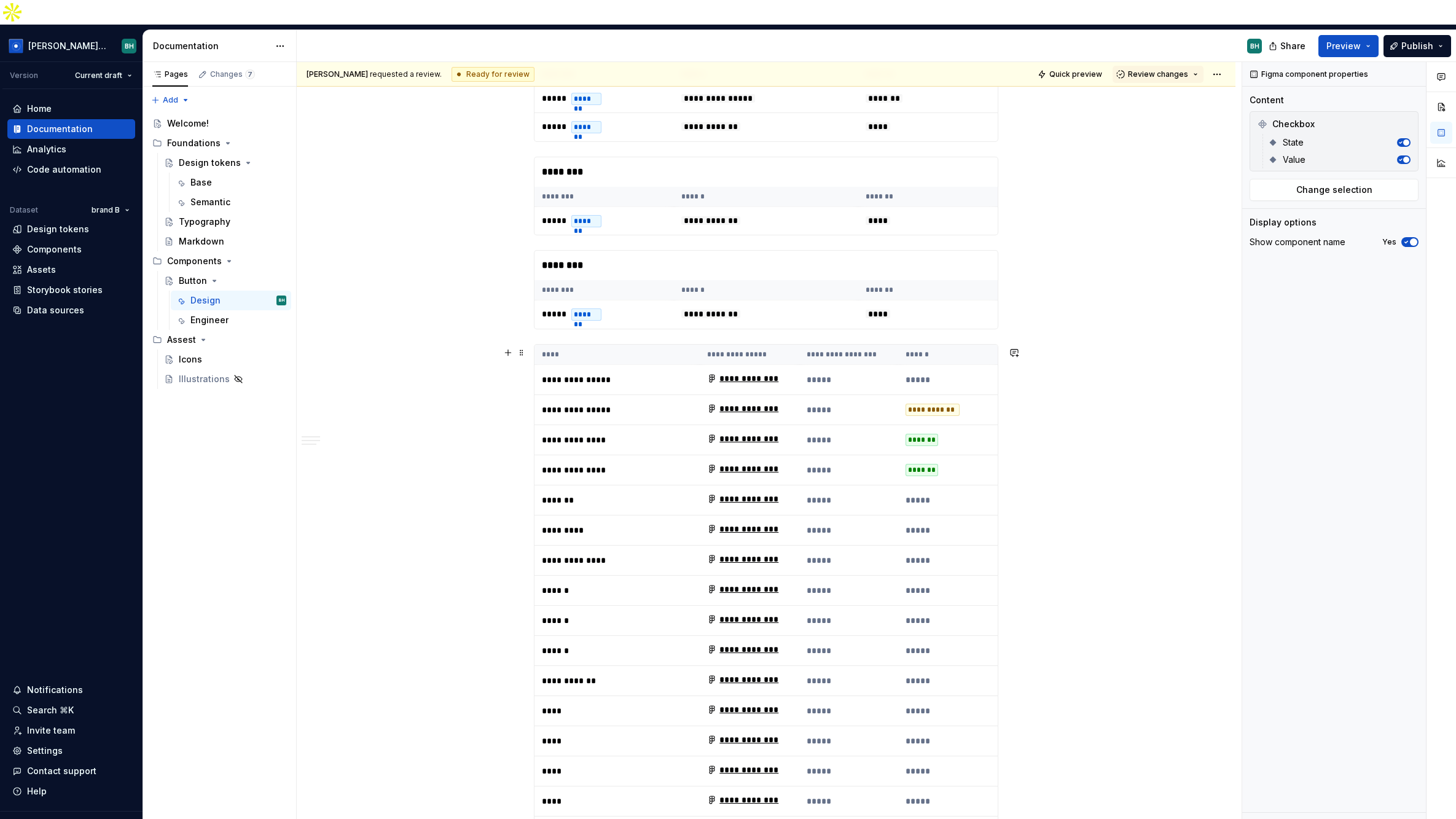
scroll to position [2499, 0]
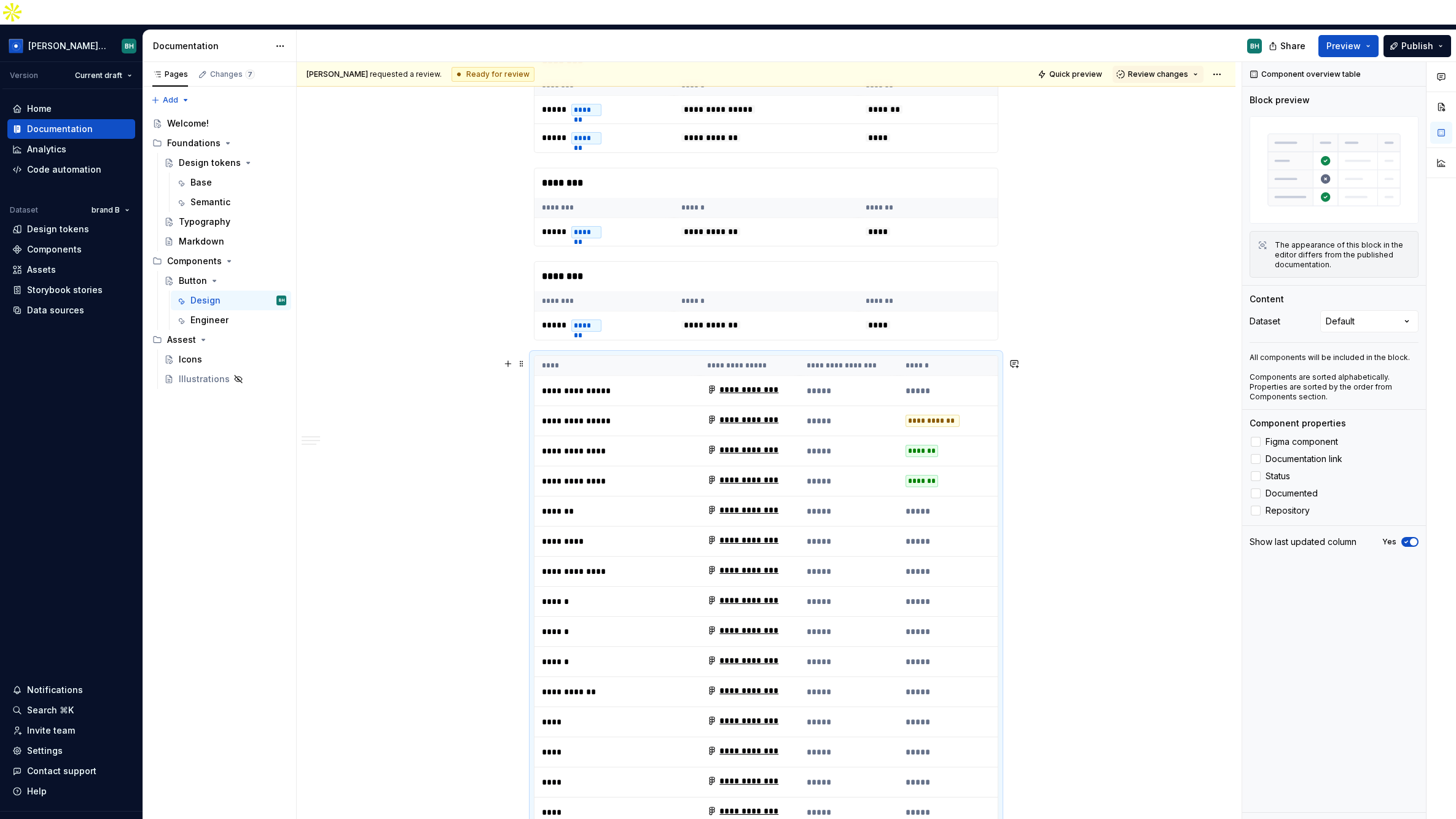
click at [670, 384] on p "**********" at bounding box center [617, 391] width 151 height 12
click at [509, 355] on button "button" at bounding box center [507, 364] width 17 height 17
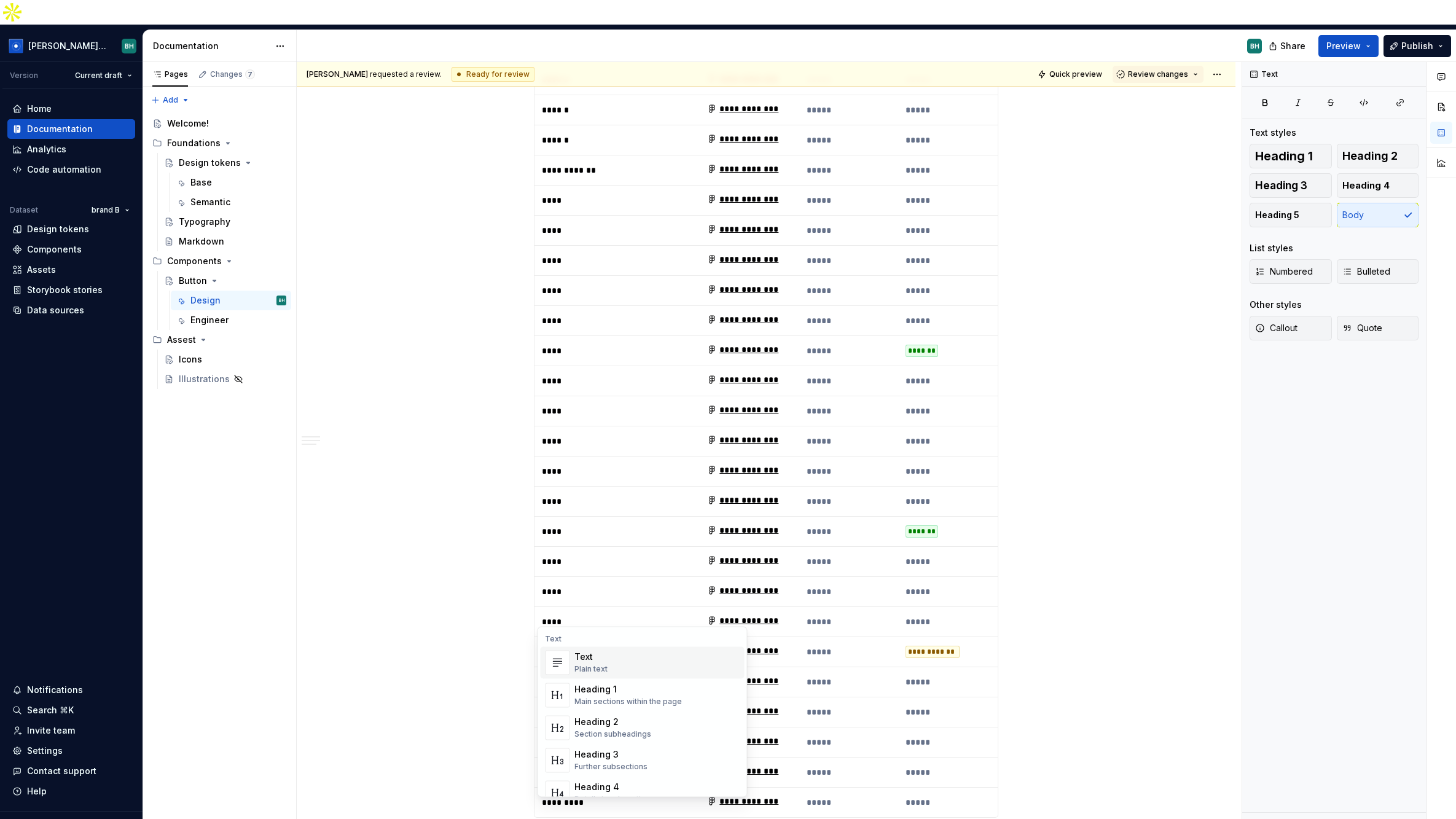
scroll to position [3079, 0]
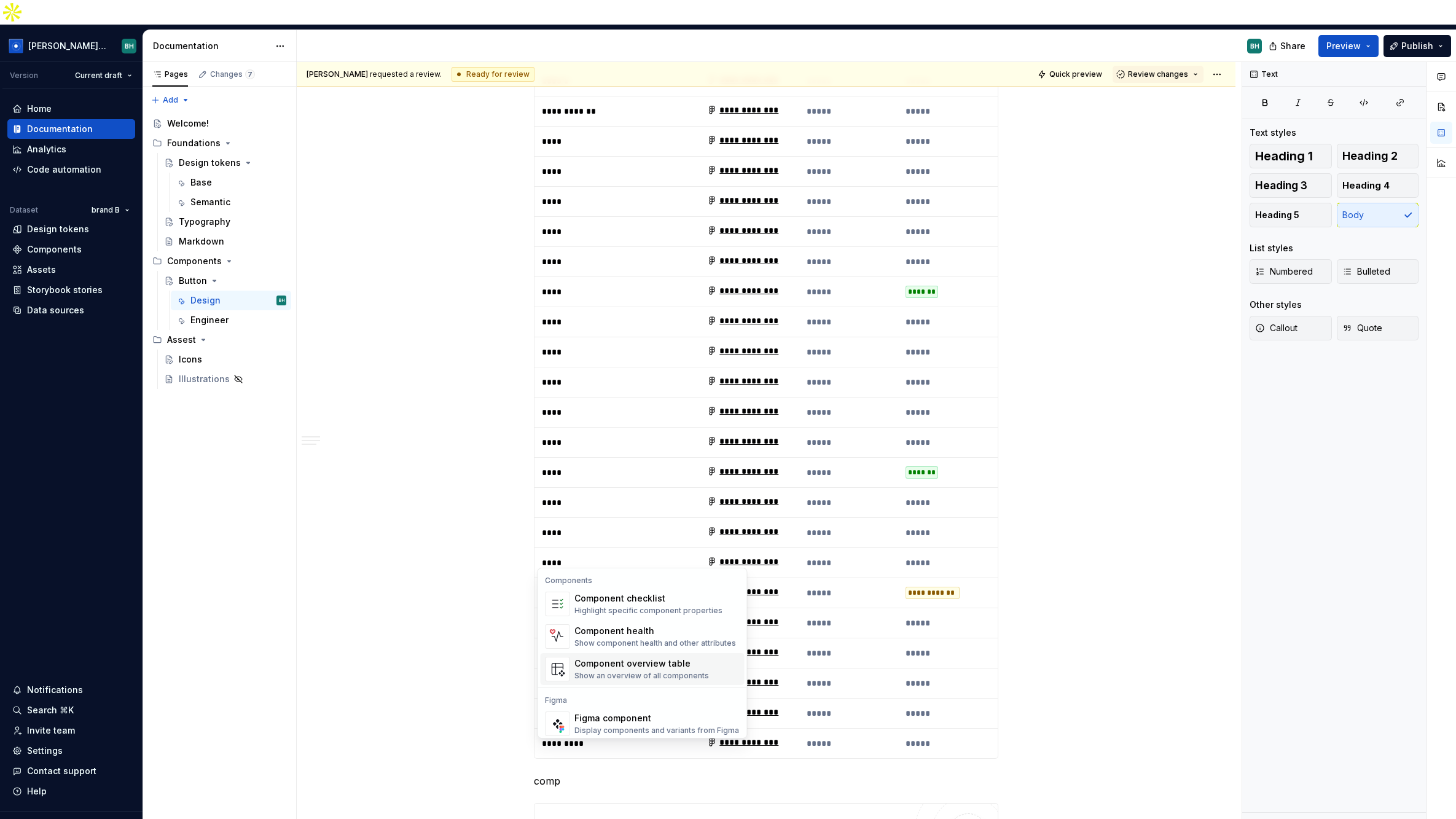
click at [682, 666] on div "Component overview table" at bounding box center [641, 664] width 134 height 12
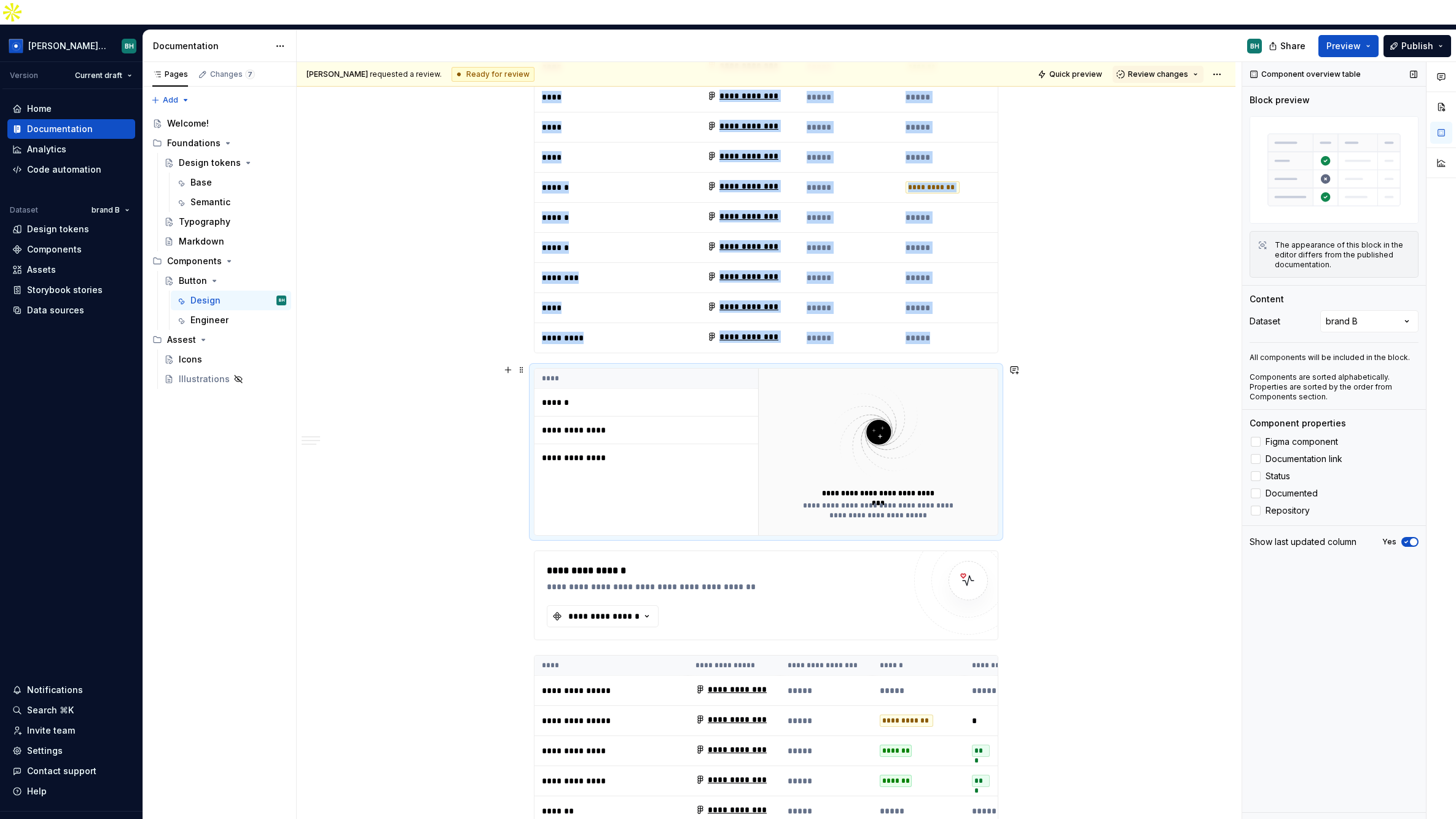
scroll to position [3485, 0]
click at [1174, 300] on div "Comments Open comments No comments yet Select ‘Comment’ from the block context …" at bounding box center [1349, 453] width 214 height 782
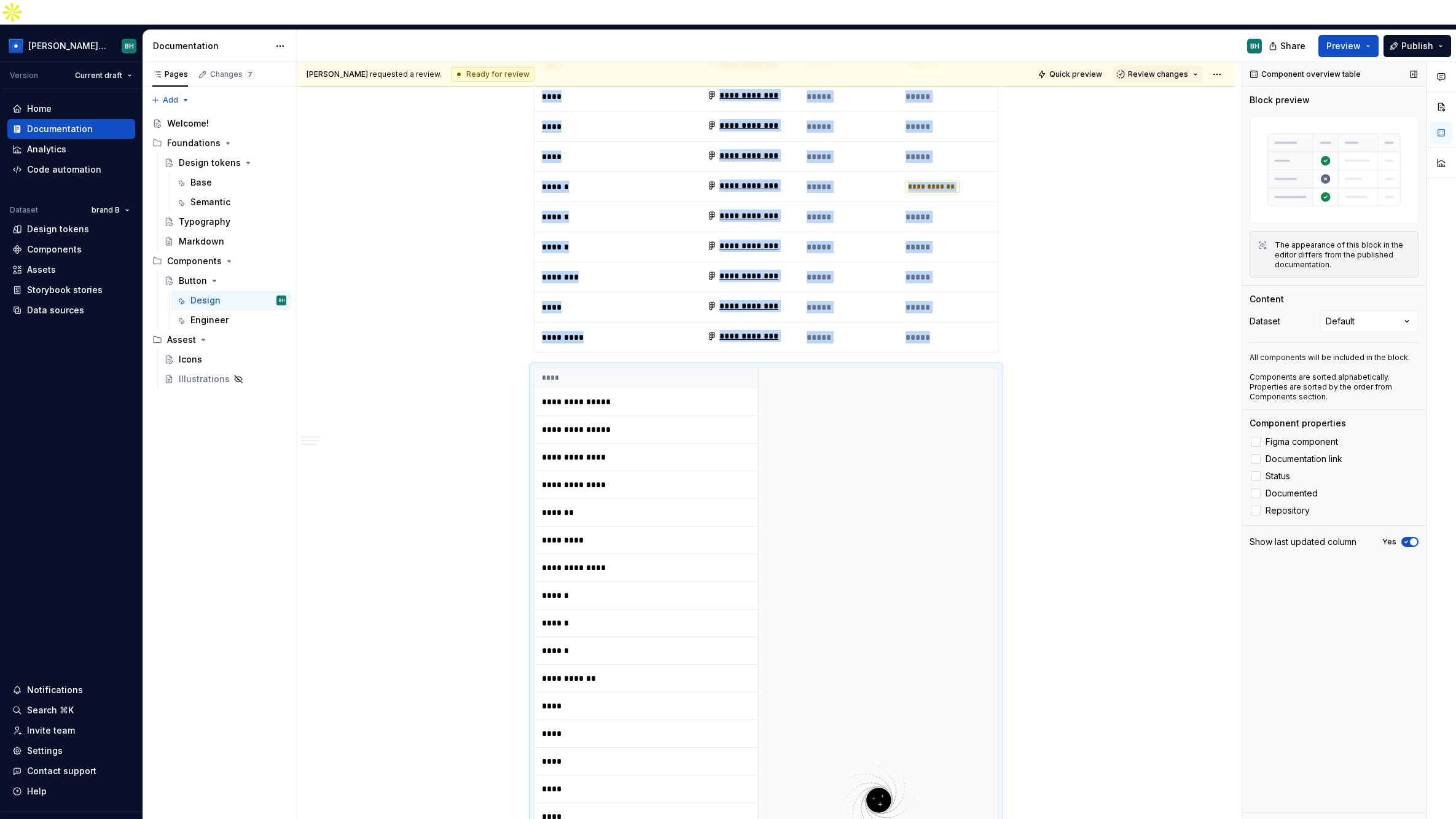
scroll to position [3786, 0]
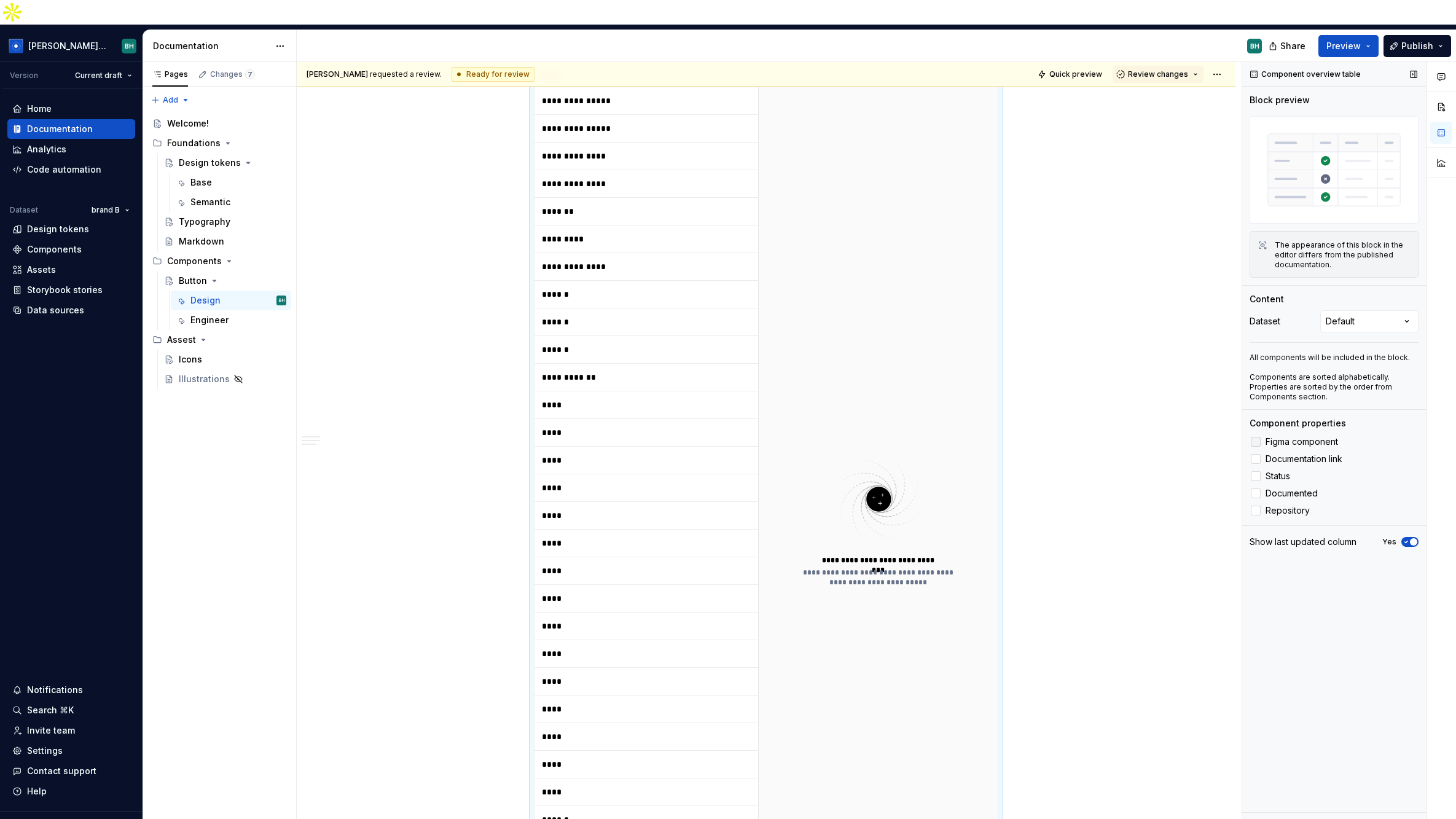
click at [1174, 437] on div at bounding box center [1255, 441] width 10 height 10
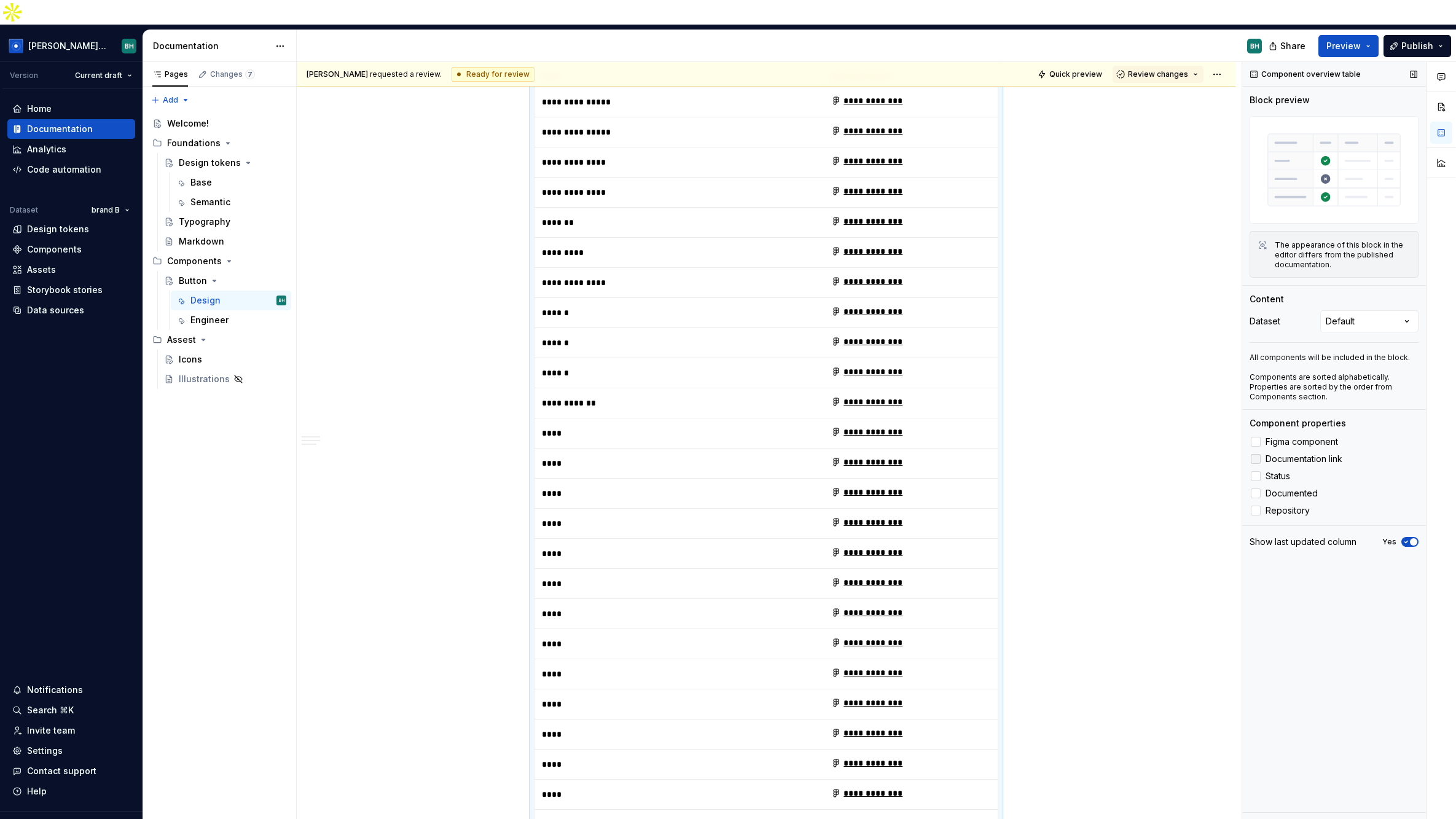
click at [1174, 454] on div at bounding box center [1255, 459] width 10 height 10
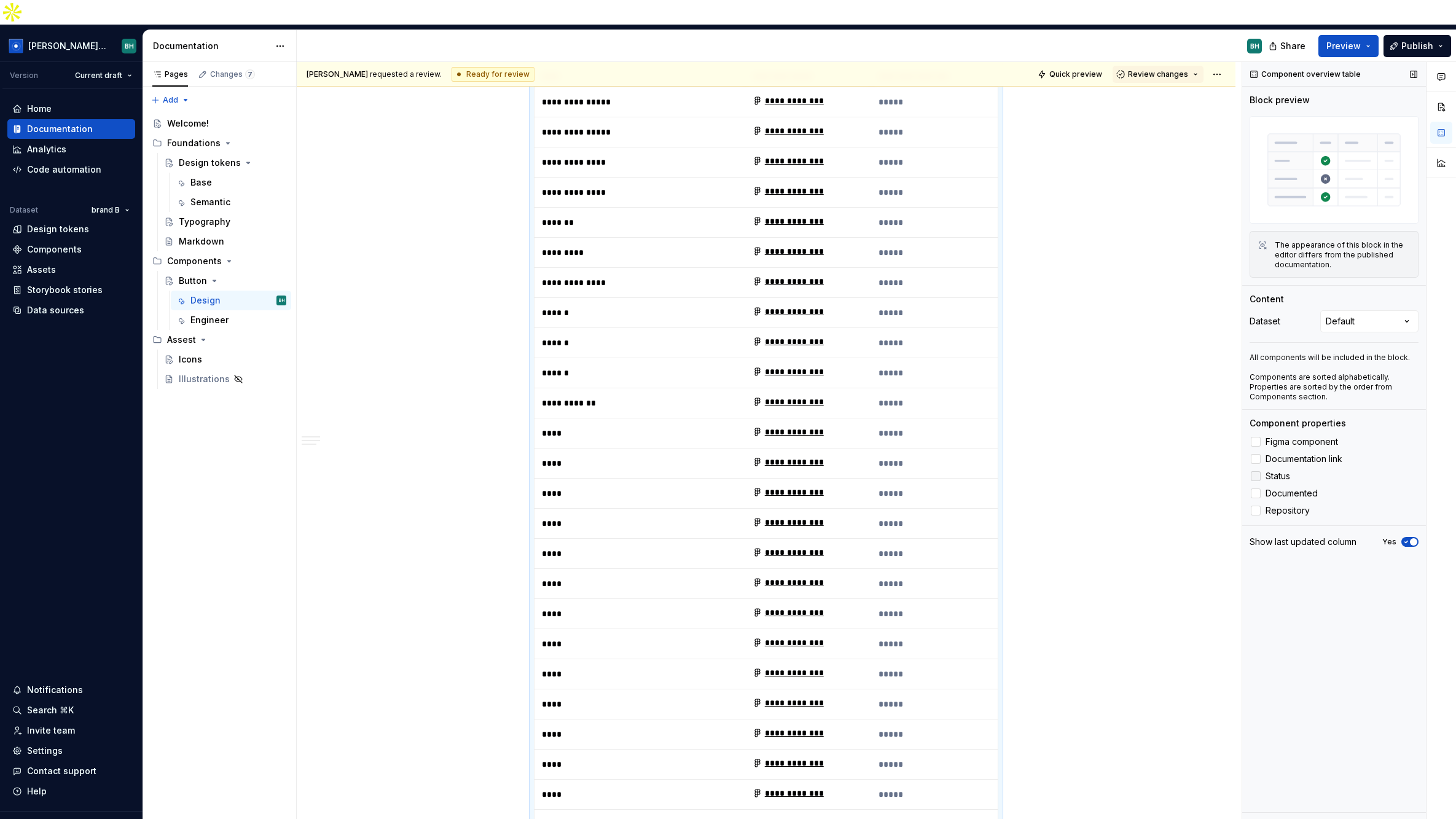
click at [1174, 471] on div at bounding box center [1255, 476] width 10 height 10
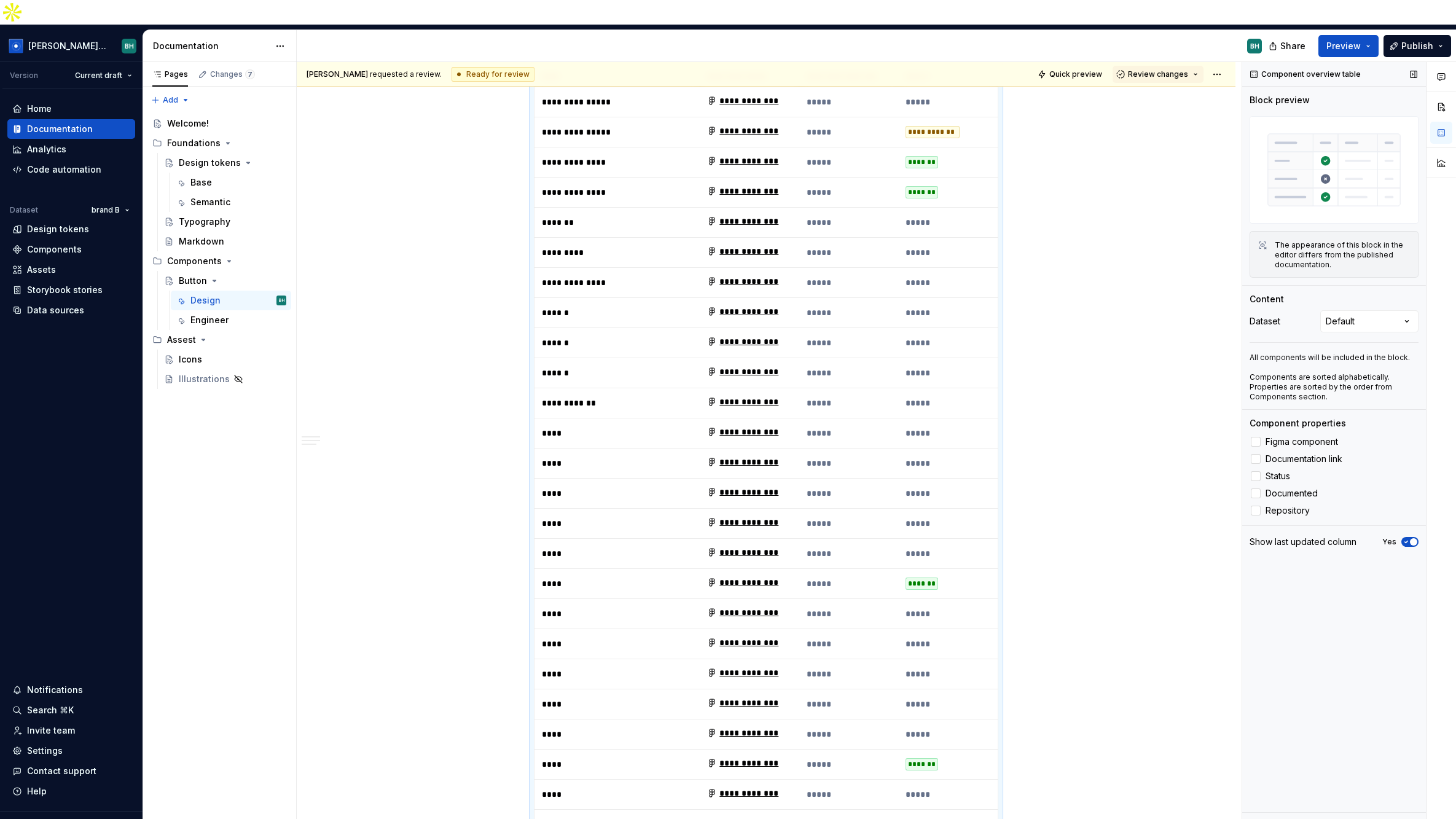
drag, startPoint x: 1257, startPoint y: 467, endPoint x: 1253, endPoint y: 461, distance: 7.2
click at [1174, 489] on div at bounding box center [1255, 493] width 10 height 10
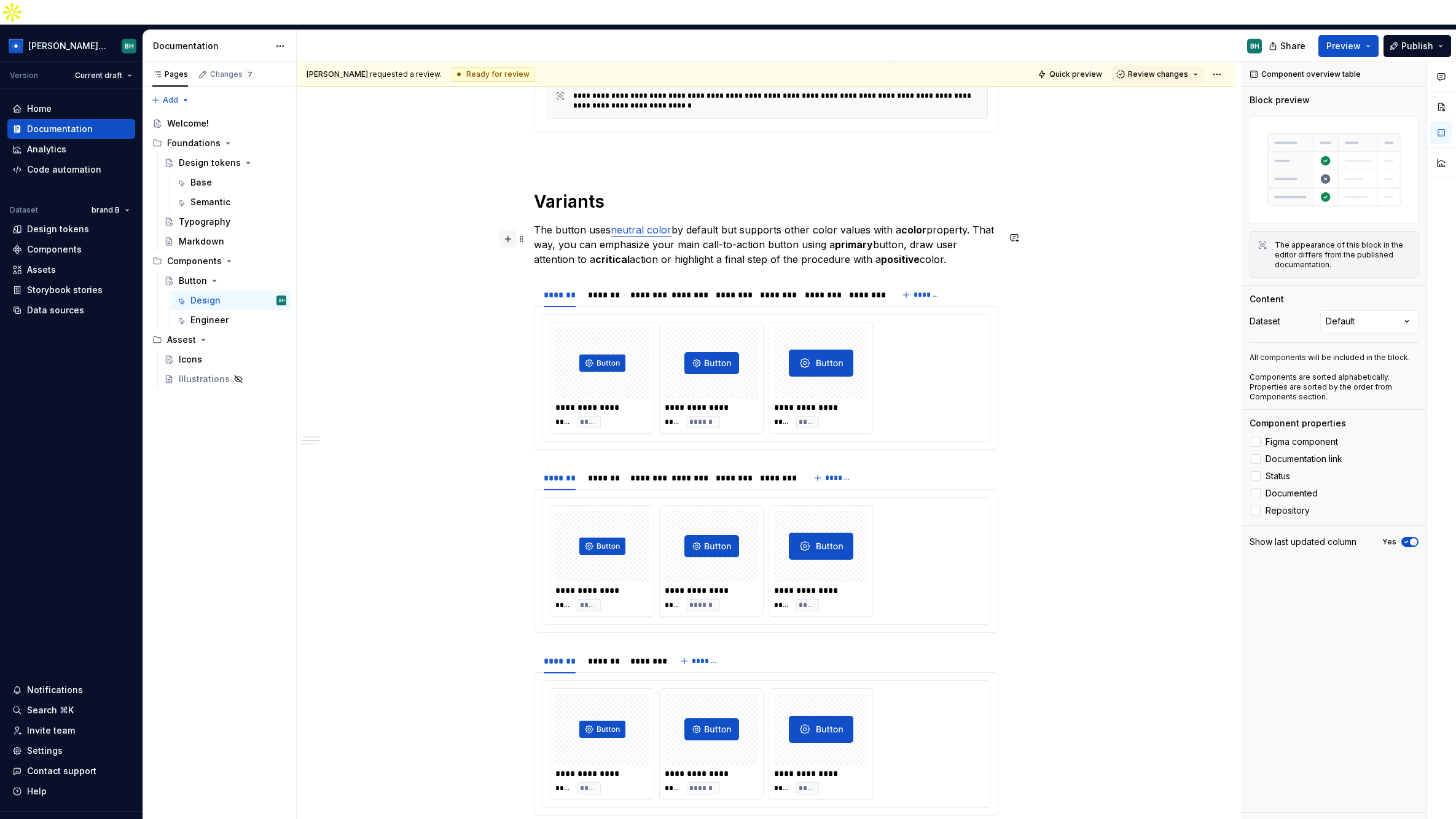
scroll to position [12210, 0]
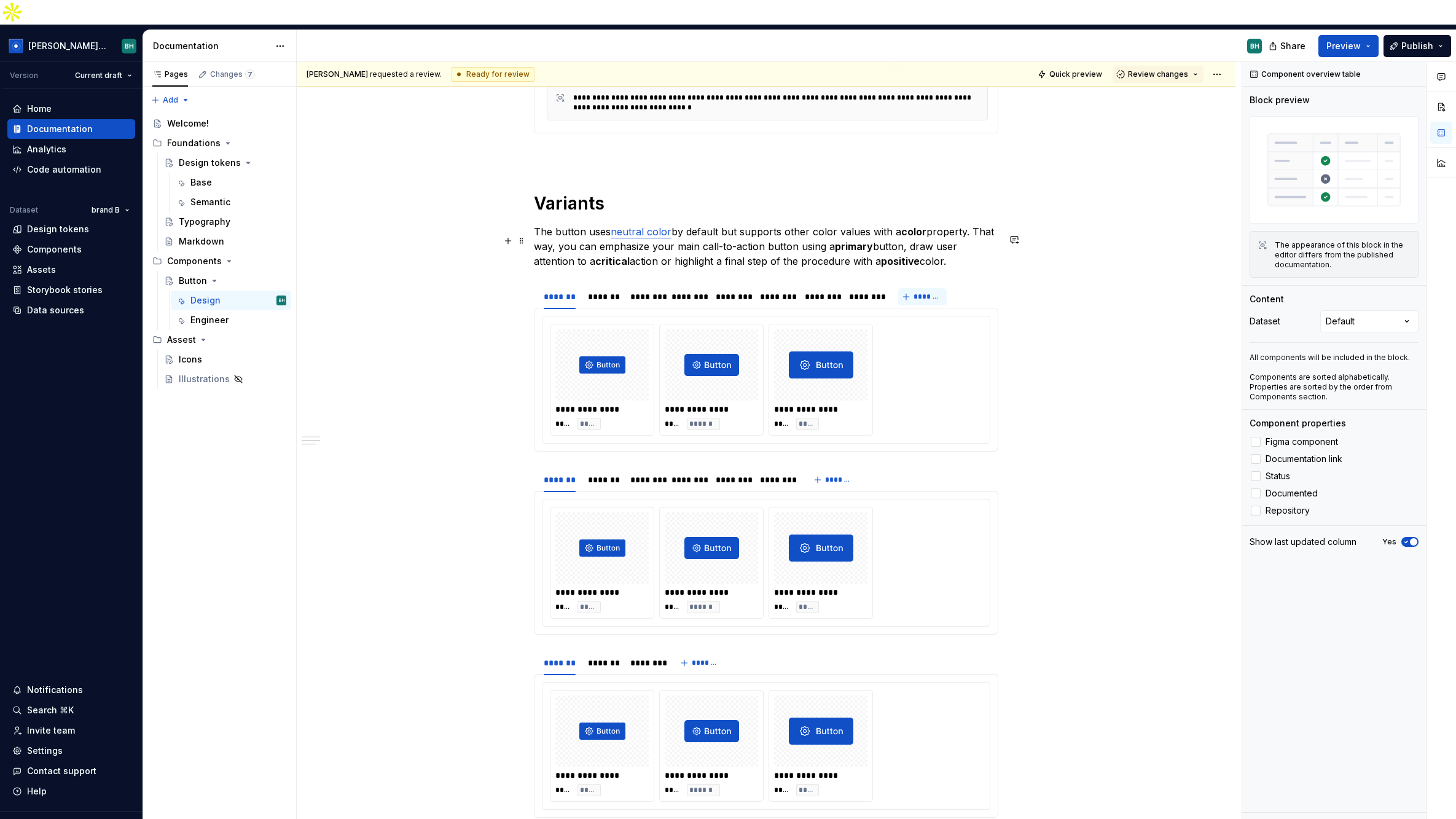
click at [922, 292] on span "*******" at bounding box center [927, 297] width 28 height 10
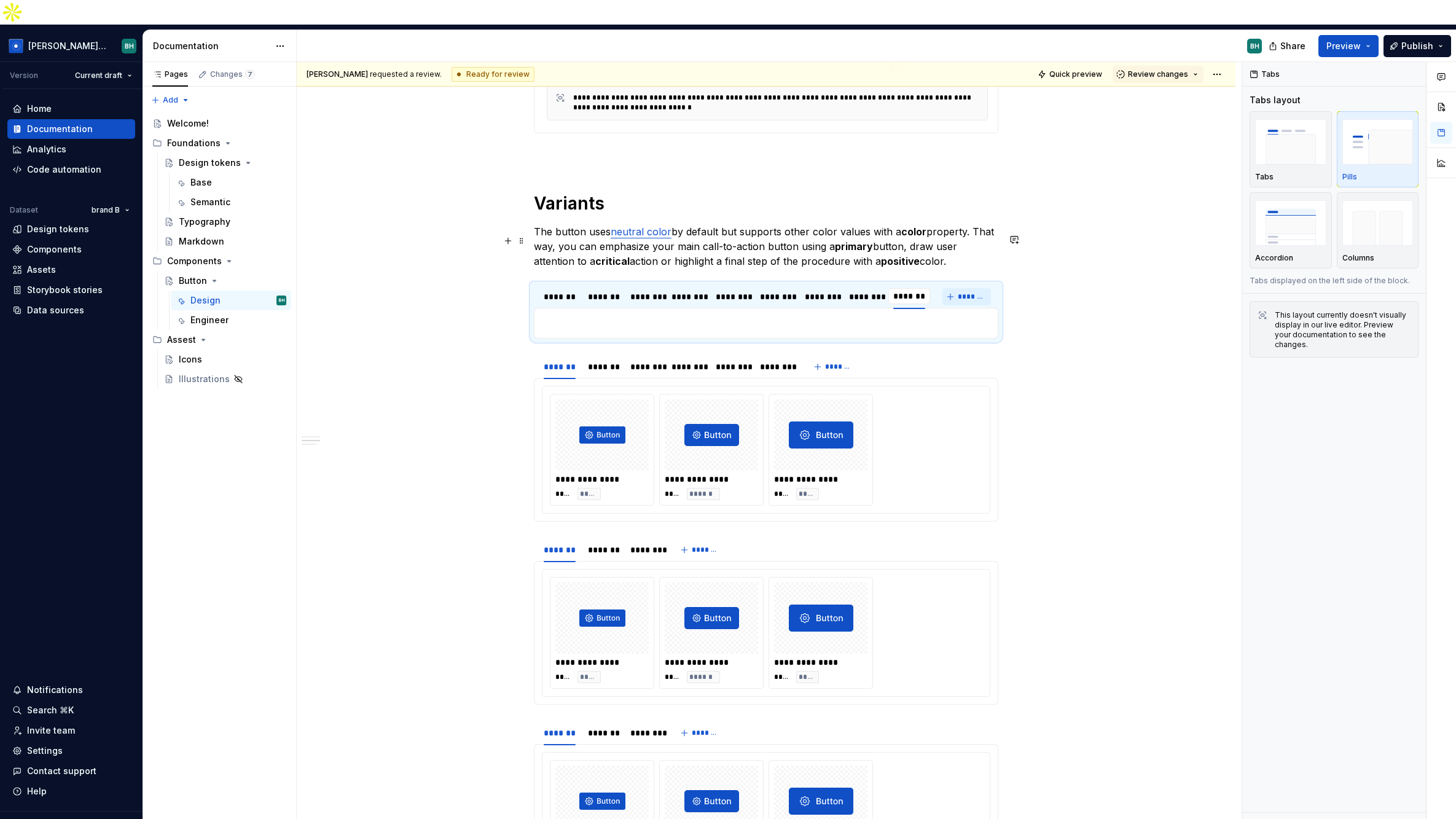
scroll to position [12211, 0]
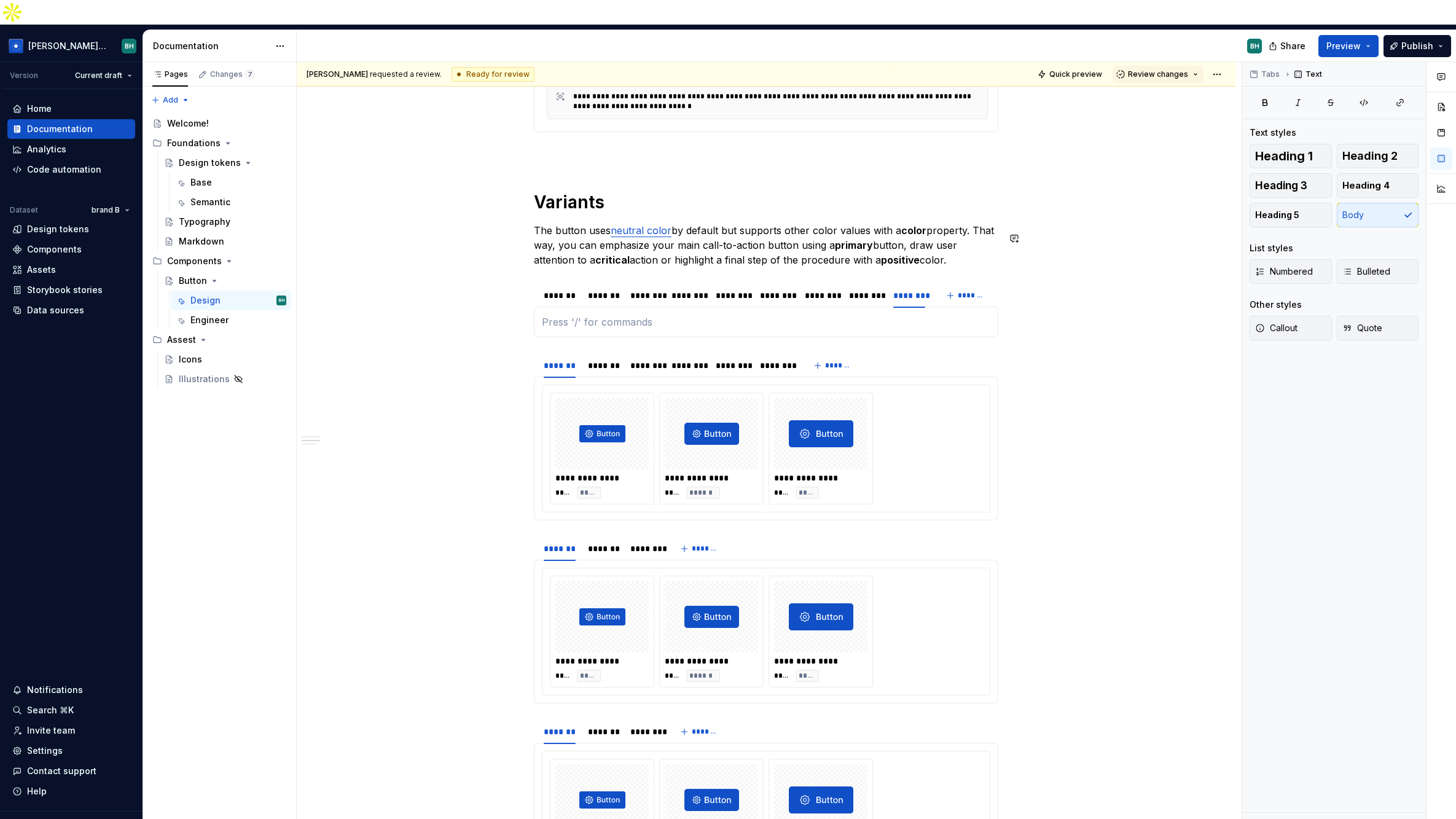
click at [646, 307] on div "**********" at bounding box center [765, 322] width 464 height 30
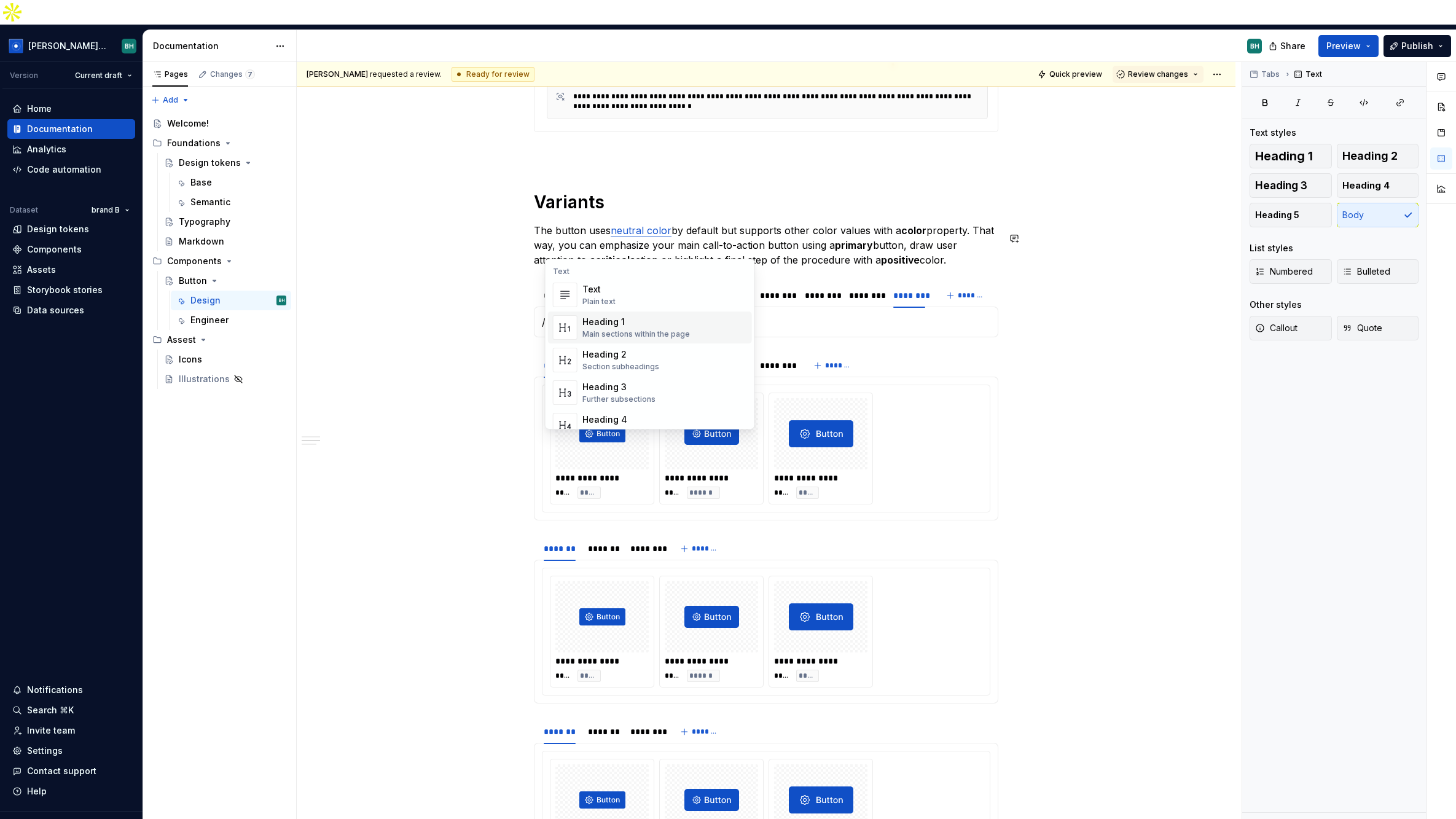
click at [944, 283] on div "******* ******* ******** ******** ******** ******** ******** ******** ******** …" at bounding box center [762, 295] width 457 height 24
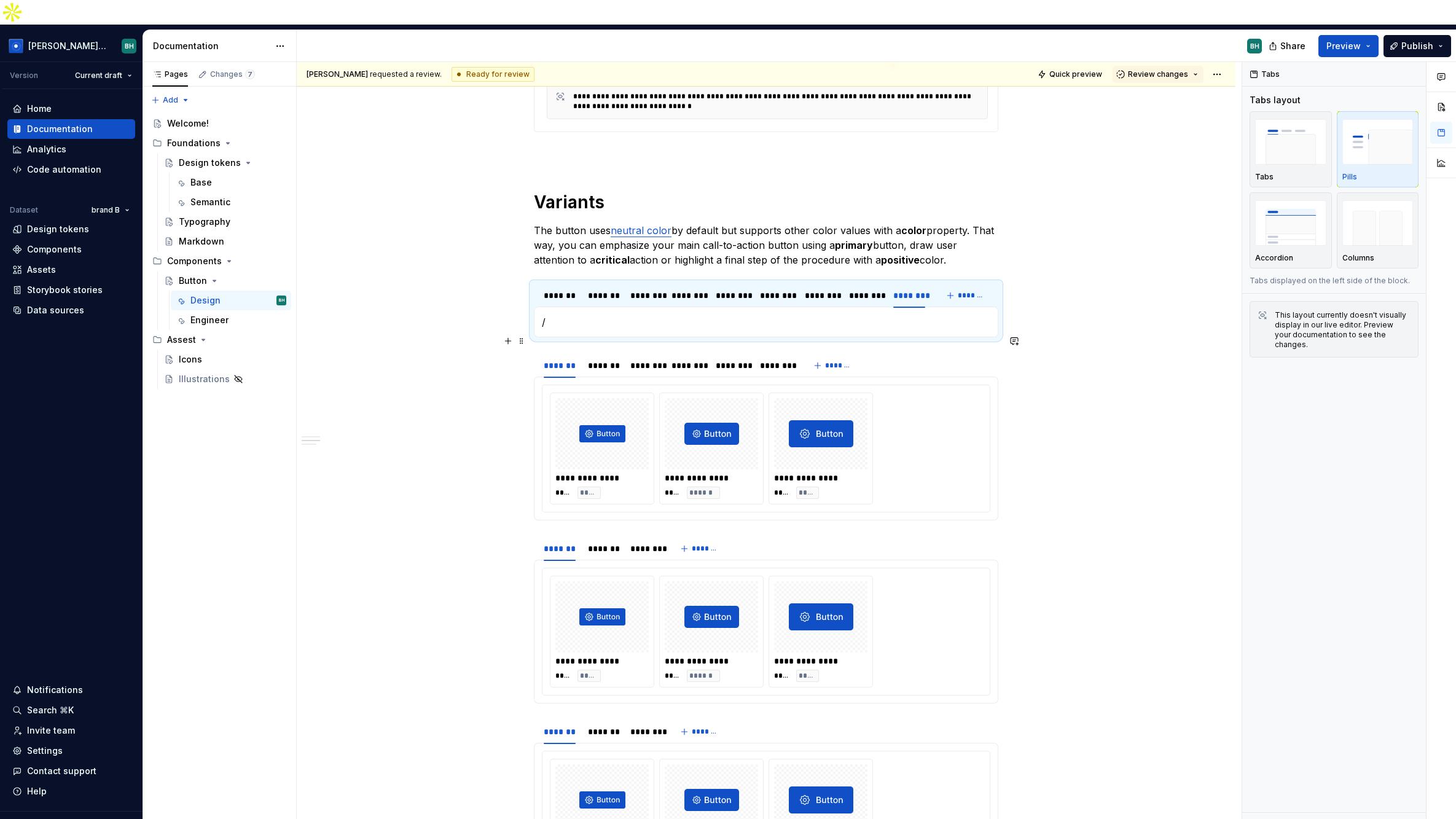
click at [937, 384] on div "**********" at bounding box center [766, 448] width 449 height 128
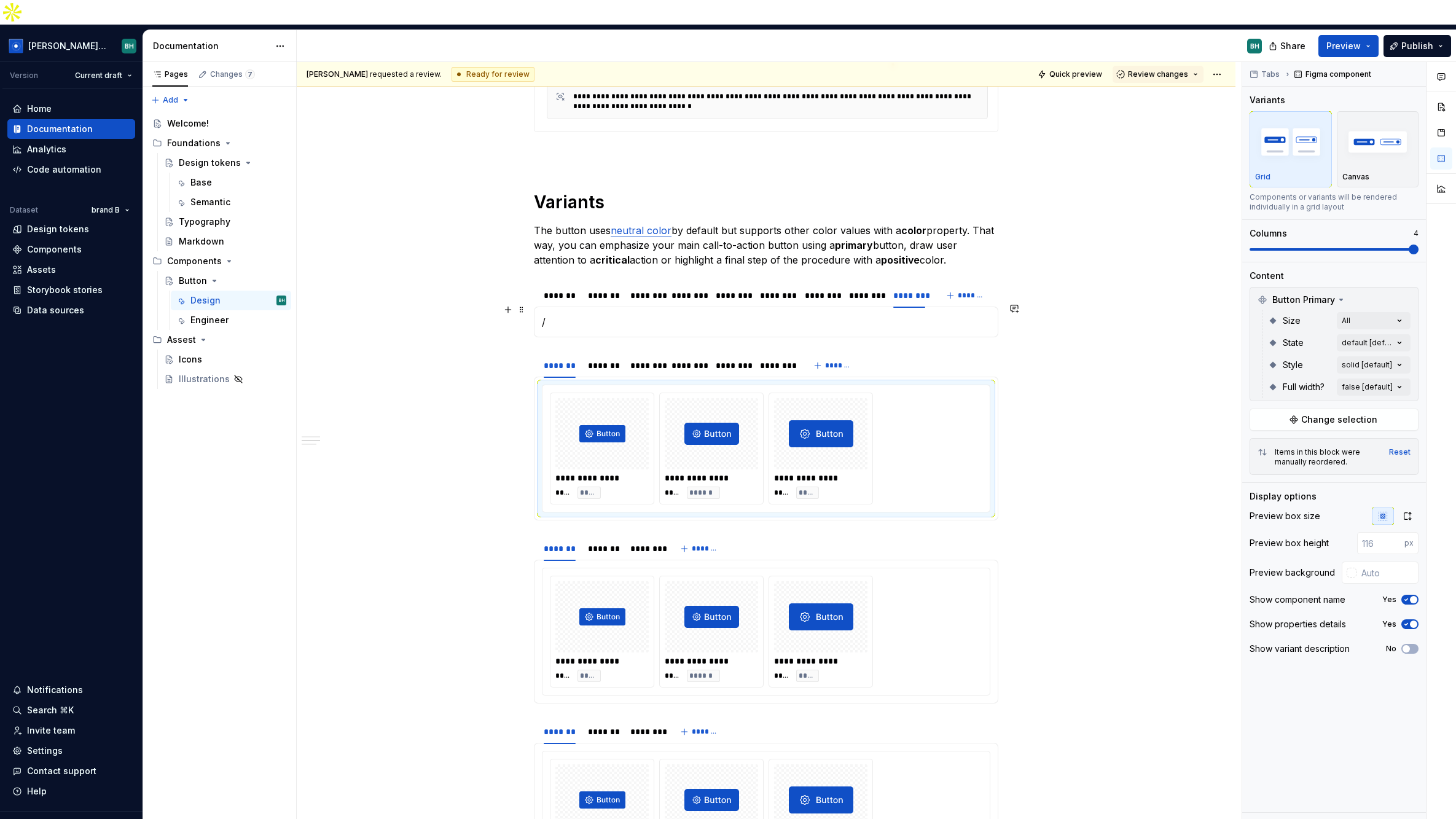
click at [936, 353] on div "******* ******* ******** ******** ******** ******** *******" at bounding box center [765, 366] width 464 height 24
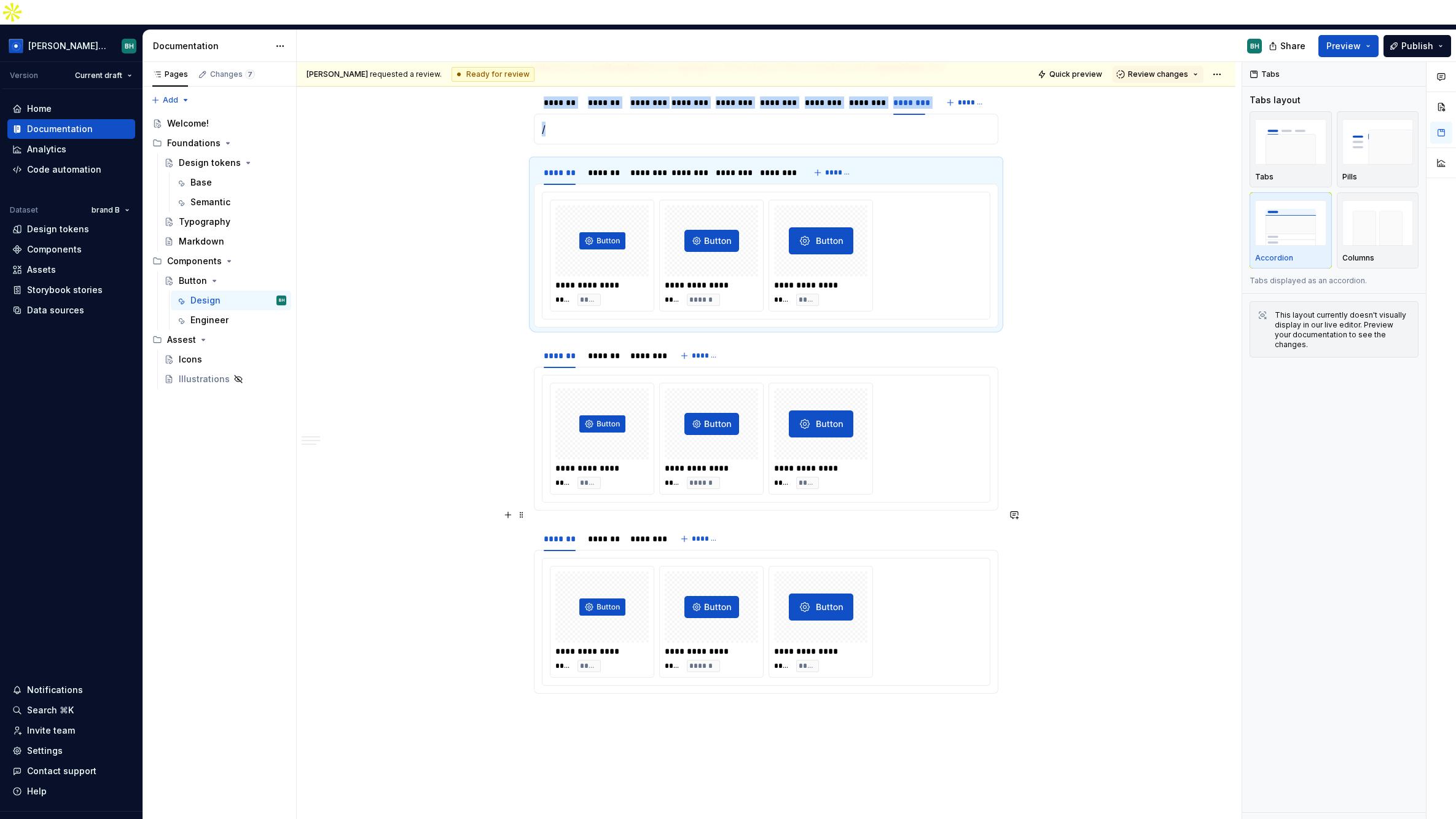
scroll to position [12407, 0]
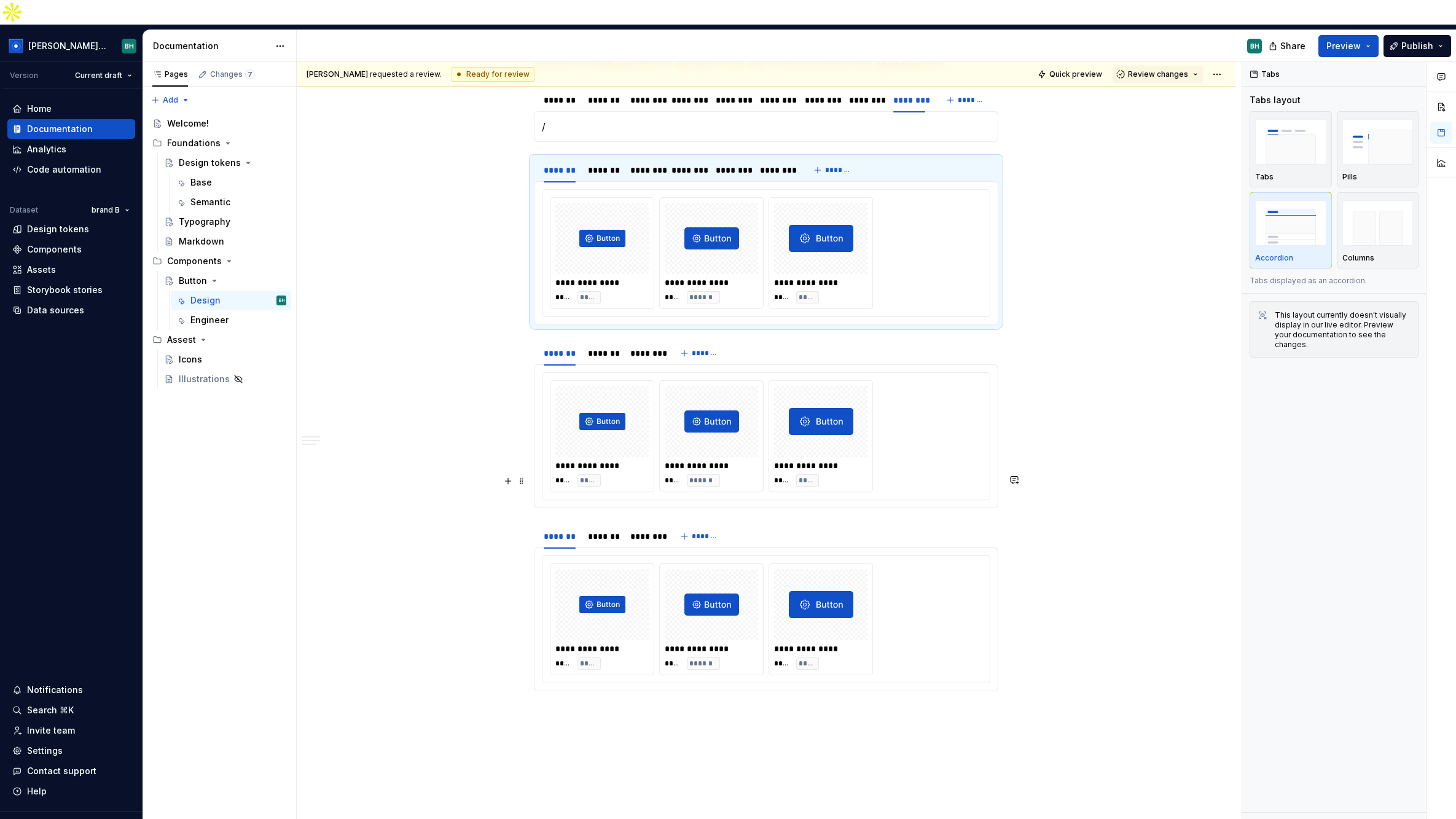
click at [899, 524] on div "******* ******* ******** *******" at bounding box center [765, 537] width 464 height 24
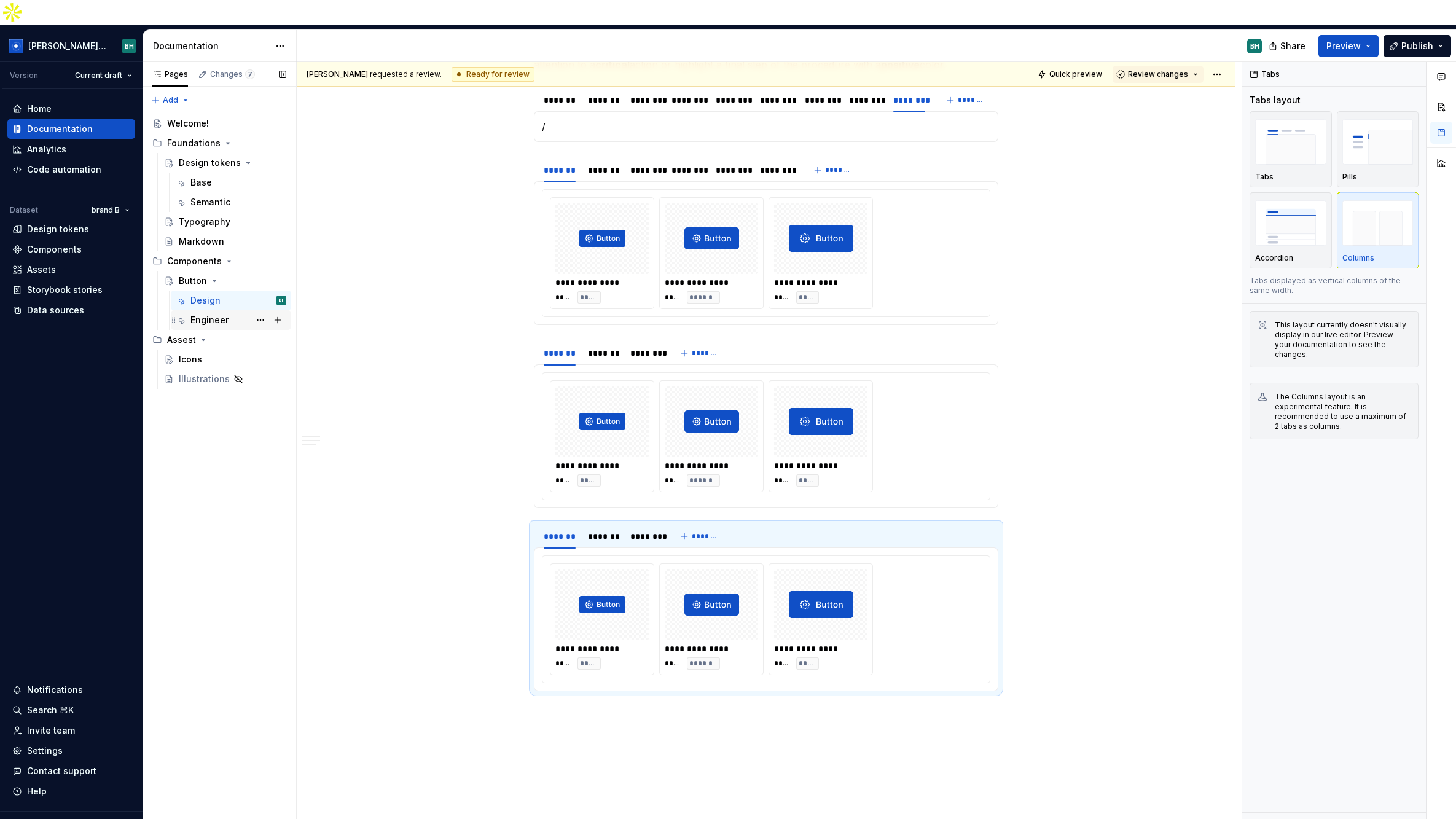
click at [236, 312] on div "Engineer" at bounding box center [239, 320] width 96 height 17
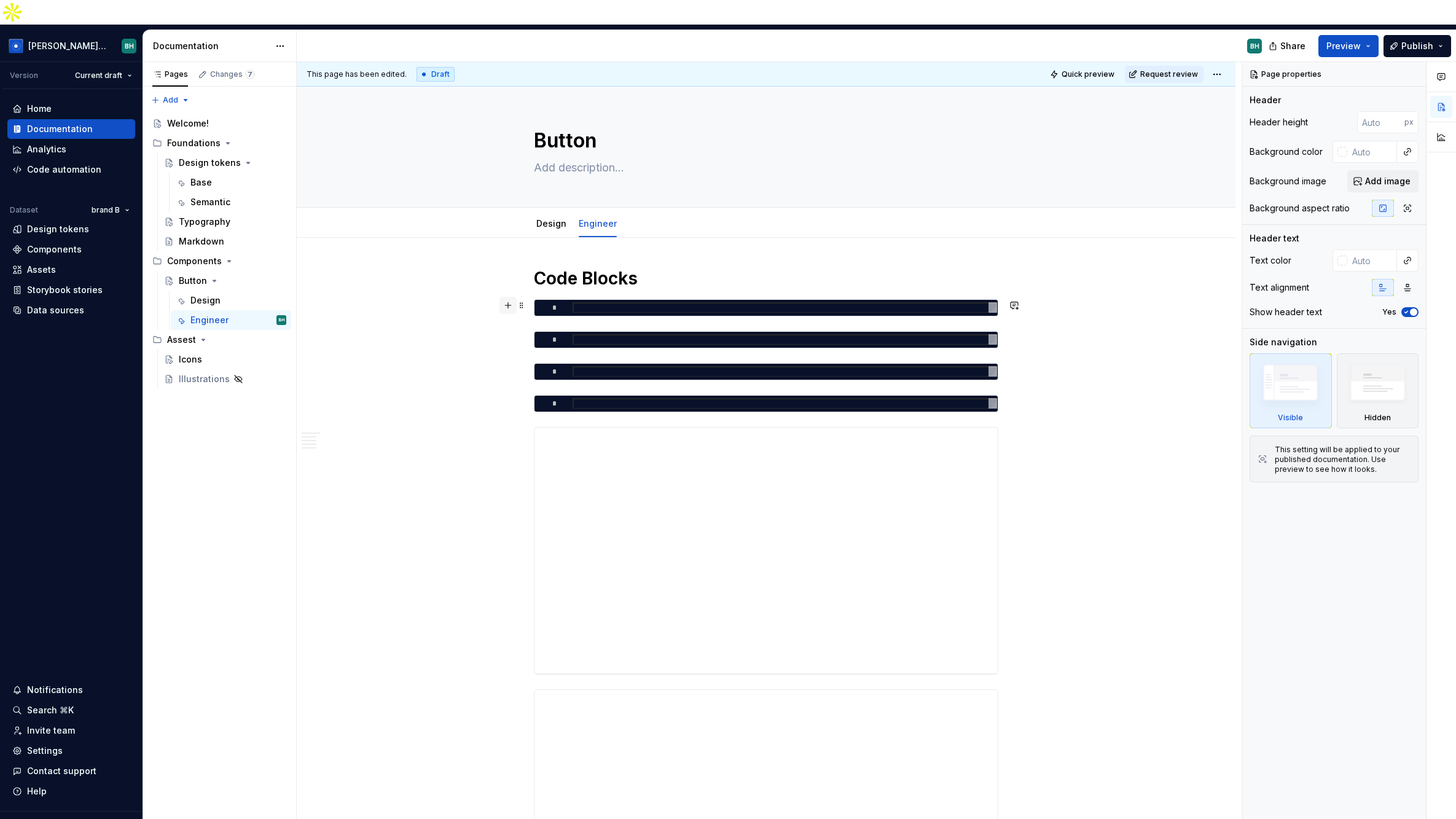
type textarea "*"
click at [505, 297] on button "button" at bounding box center [507, 305] width 17 height 17
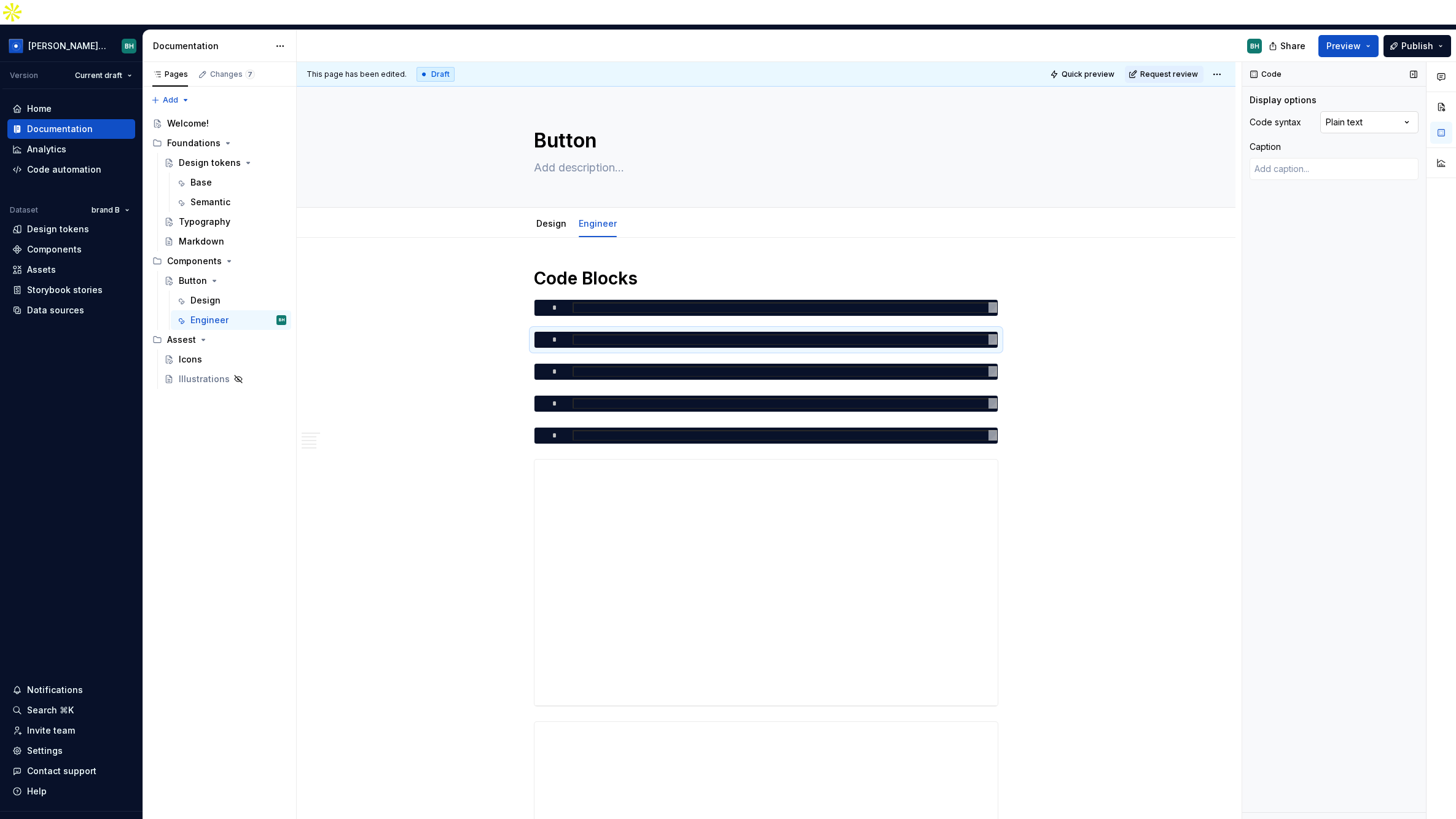
click at [1174, 98] on div "Comments Open comments No comments yet Select ‘Comment’ from the block context …" at bounding box center [1349, 453] width 214 height 782
click at [1049, 300] on html "[PERSON_NAME] Design System BH Version Current draft Home Documentation Analyti…" at bounding box center [728, 410] width 1456 height 819
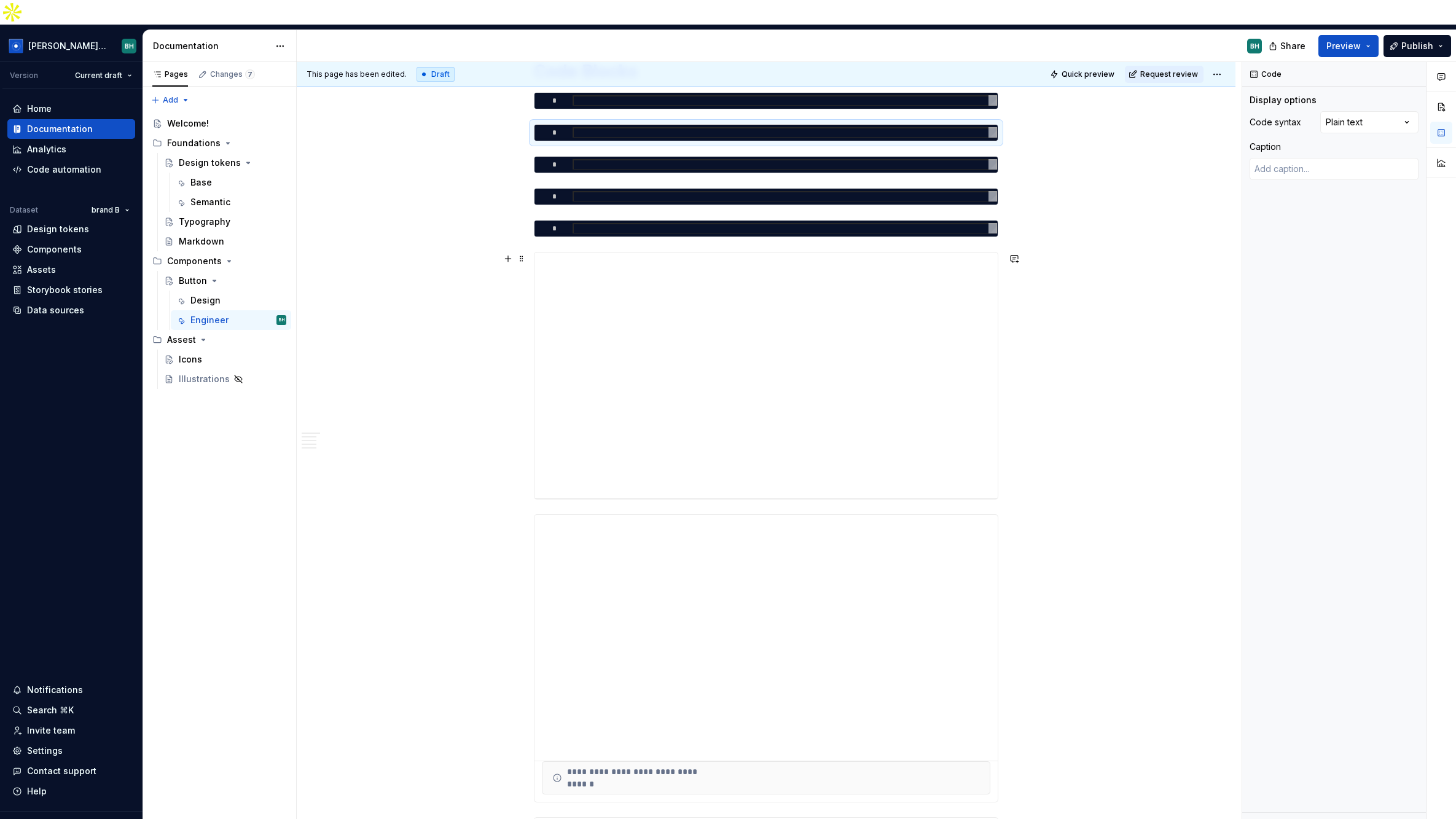
scroll to position [246, 0]
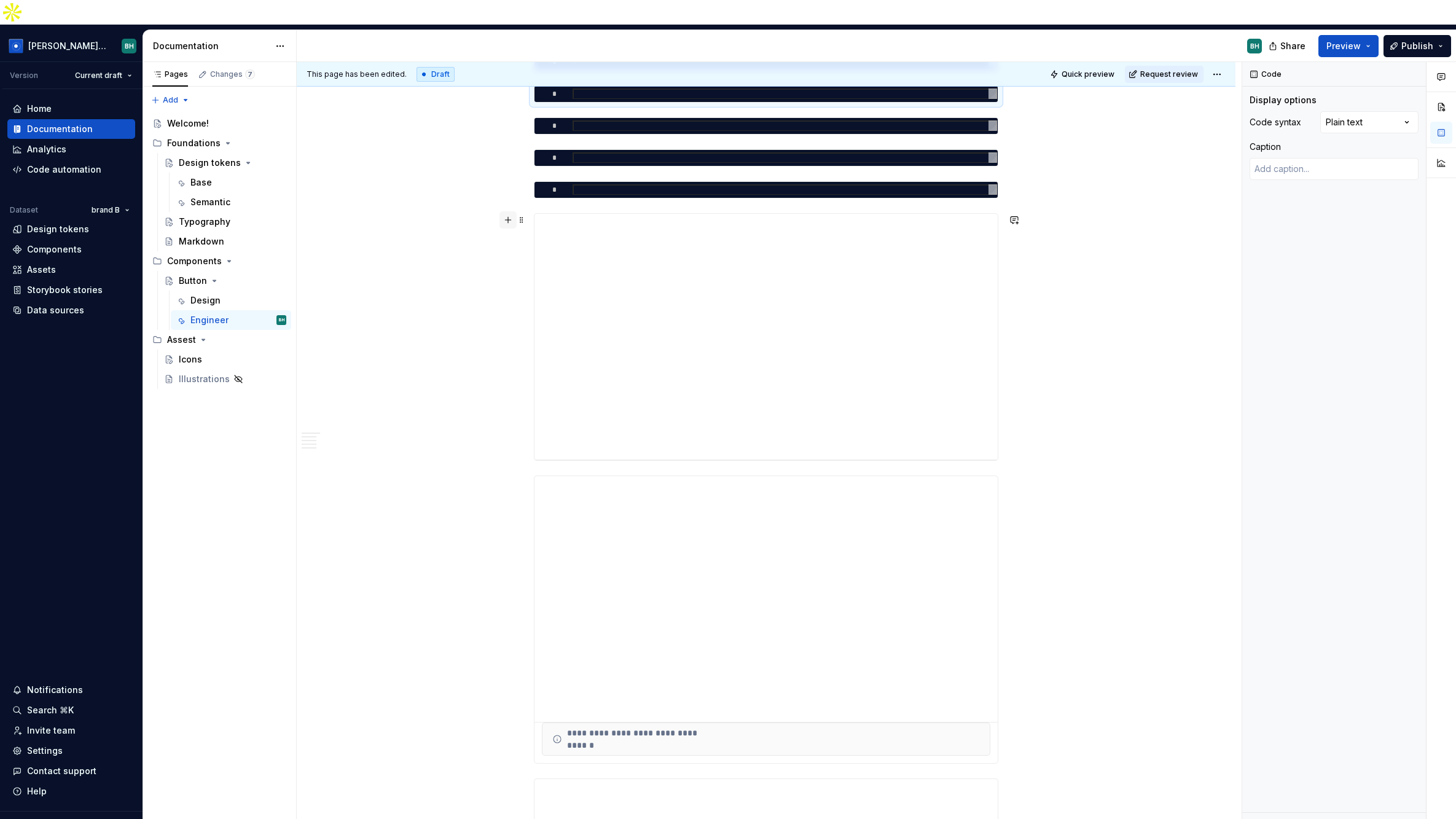
click at [510, 212] on button "button" at bounding box center [507, 220] width 17 height 17
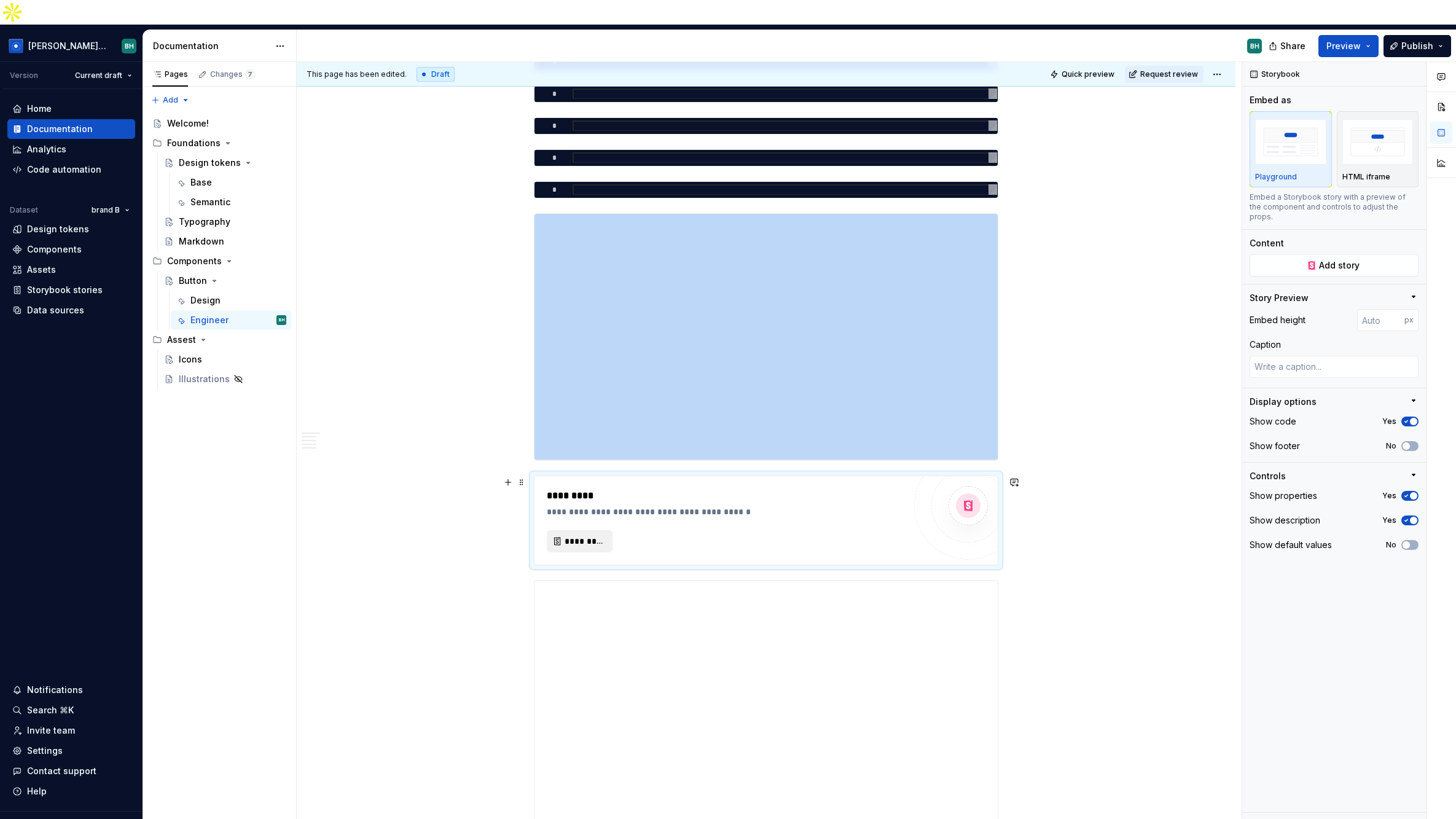
click at [605, 535] on span "*********" at bounding box center [584, 541] width 40 height 12
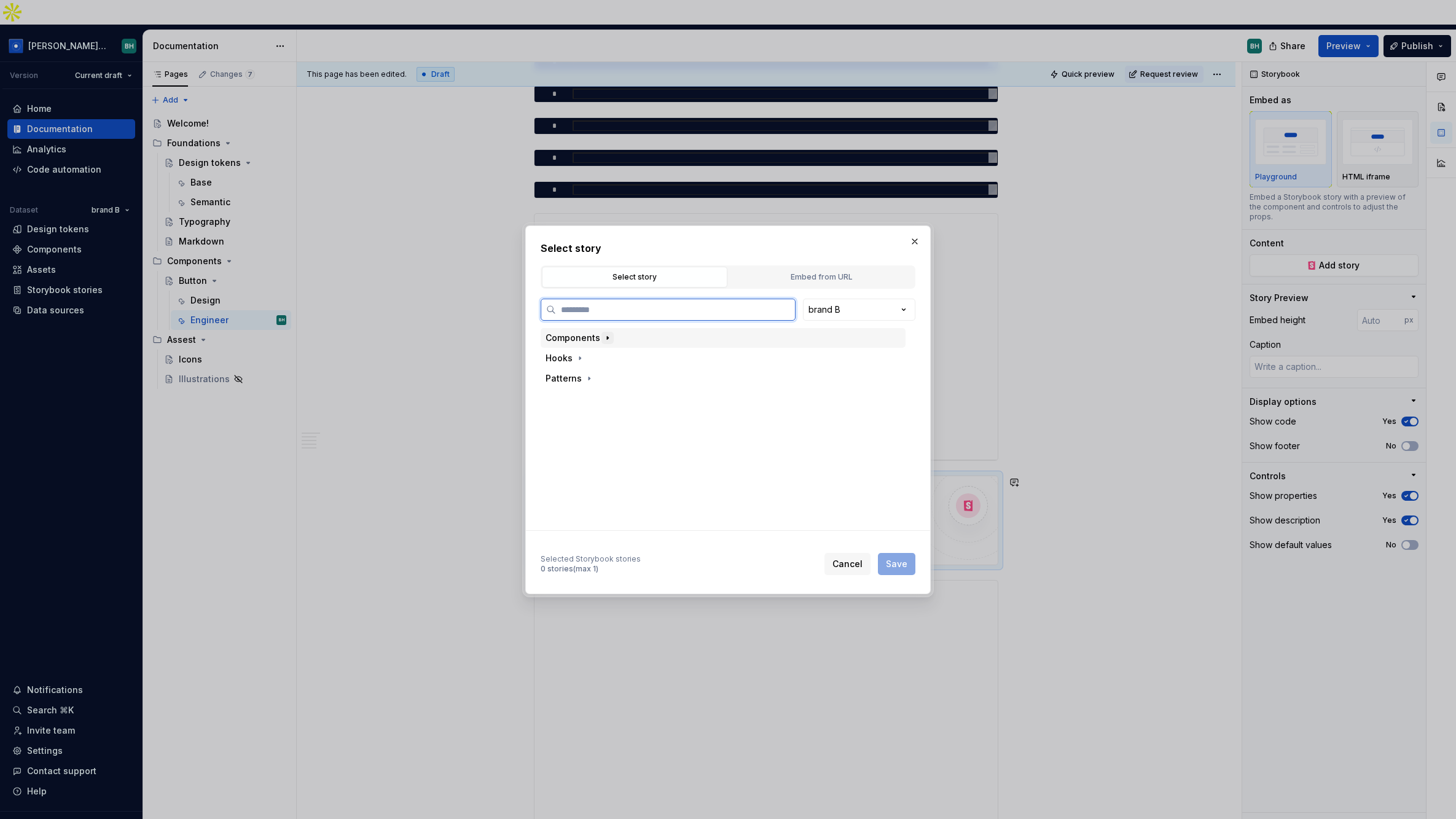
click at [610, 335] on div "Components" at bounding box center [723, 338] width 365 height 20
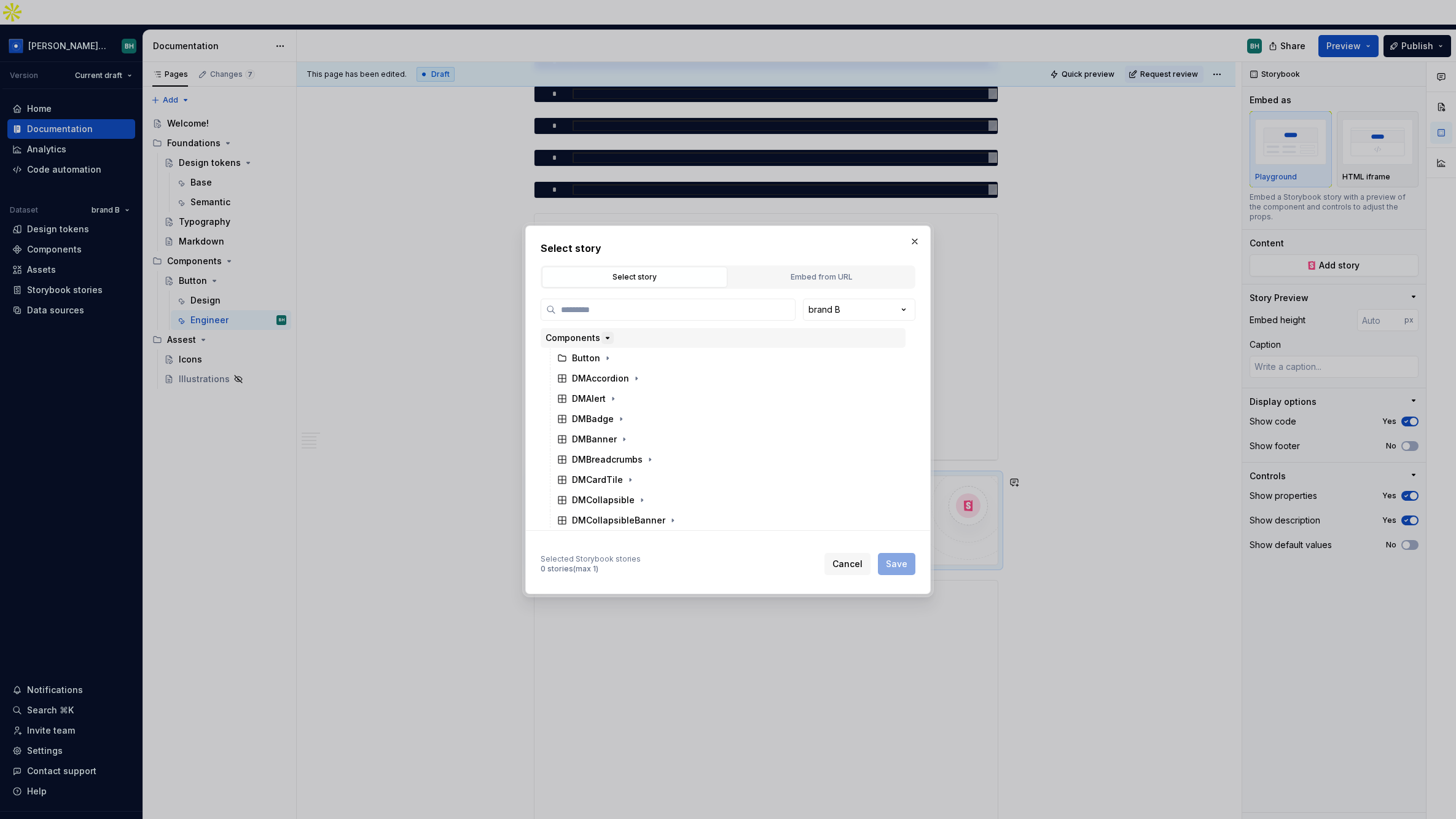
click at [606, 339] on icon "button" at bounding box center [607, 338] width 10 height 10
click at [607, 339] on icon "button" at bounding box center [607, 338] width 10 height 10
click at [622, 443] on icon "button" at bounding box center [624, 439] width 10 height 10
click at [586, 441] on div "DMBanner" at bounding box center [594, 439] width 45 height 12
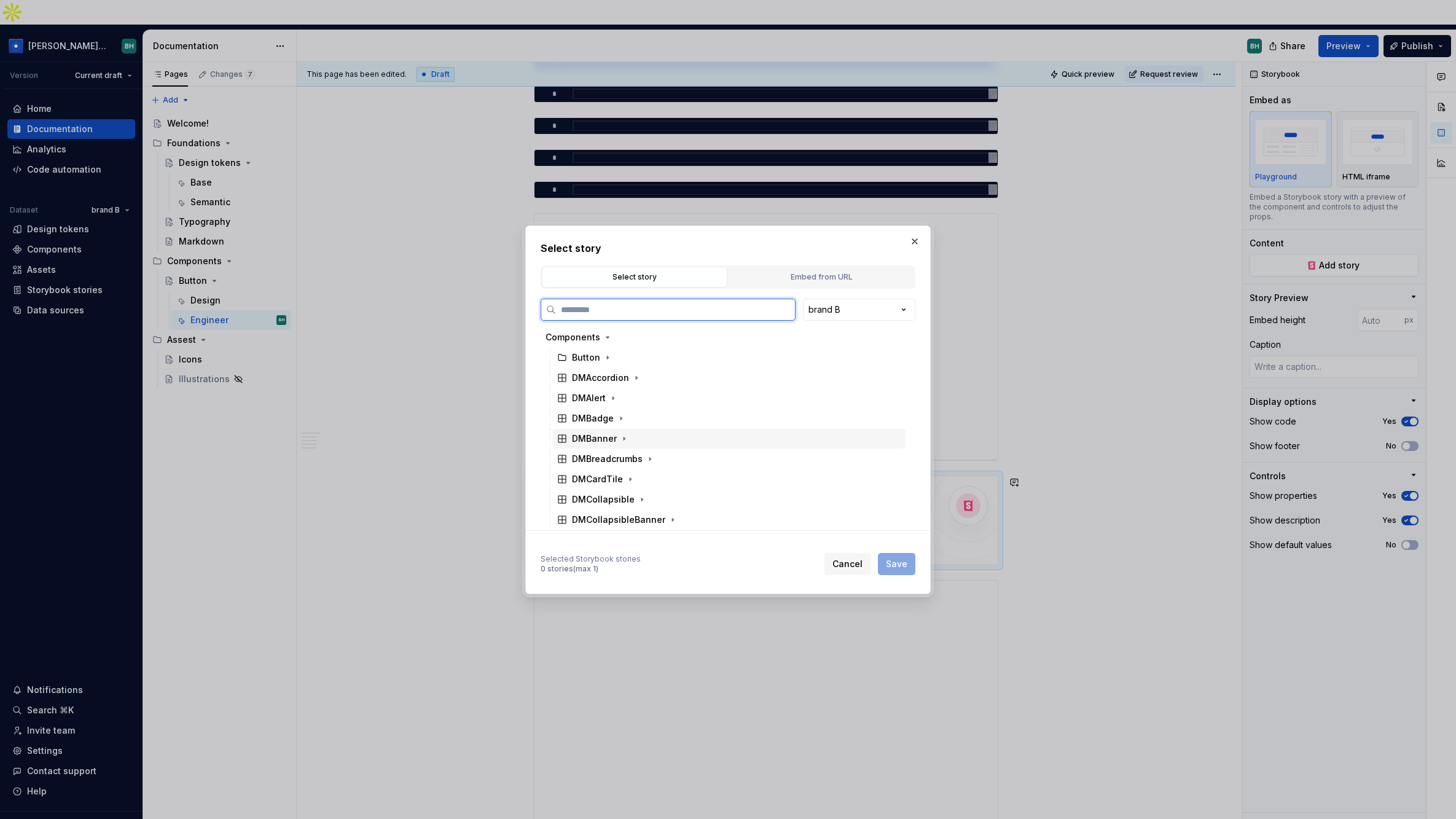
click at [596, 442] on div "DMBanner" at bounding box center [594, 439] width 45 height 12
click at [613, 461] on div "Docs" at bounding box center [735, 459] width 342 height 20
click at [605, 482] on div "Banner" at bounding box center [599, 479] width 30 height 12
click at [905, 560] on span "Save" at bounding box center [897, 564] width 22 height 12
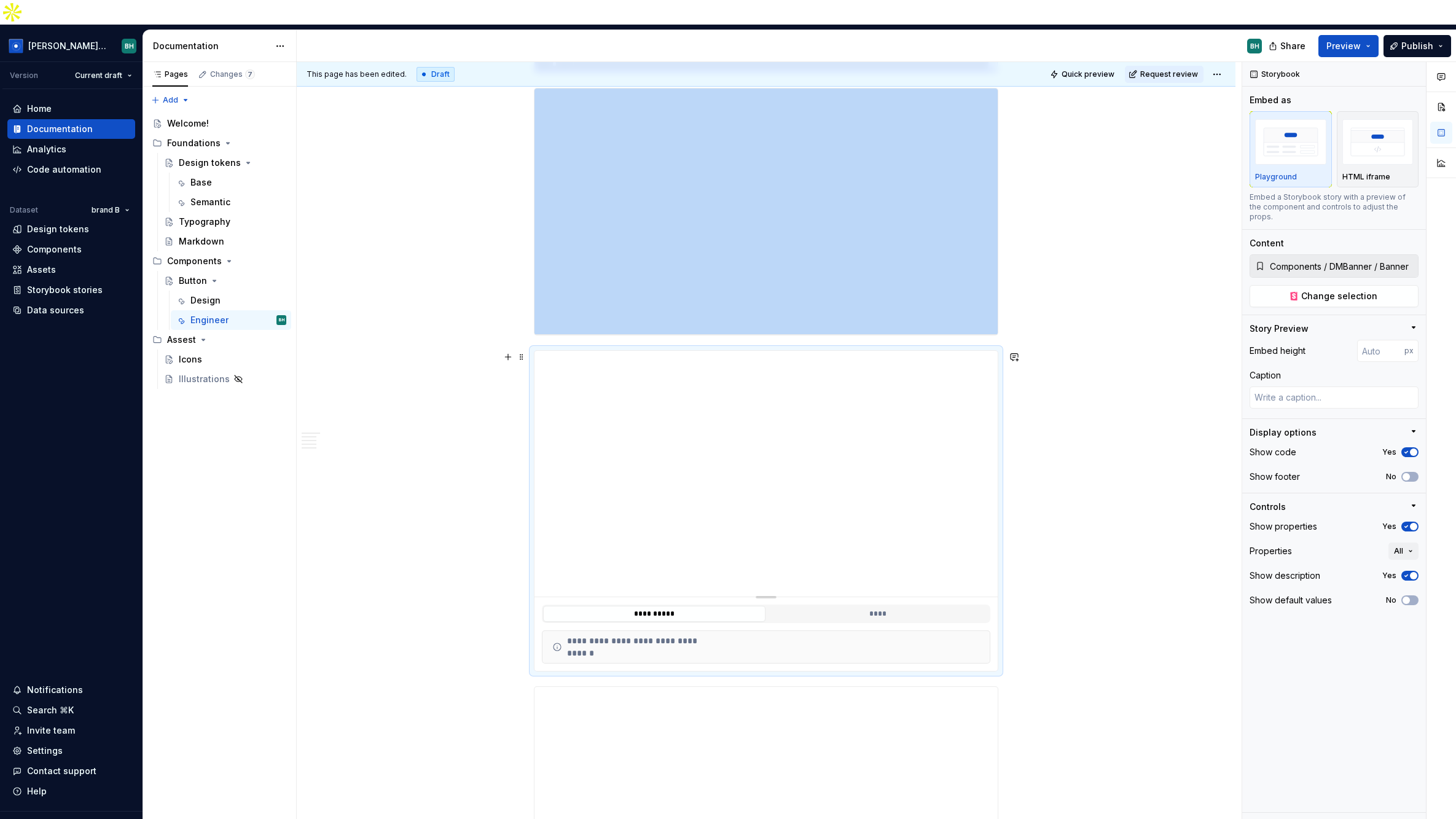
scroll to position [379, 0]
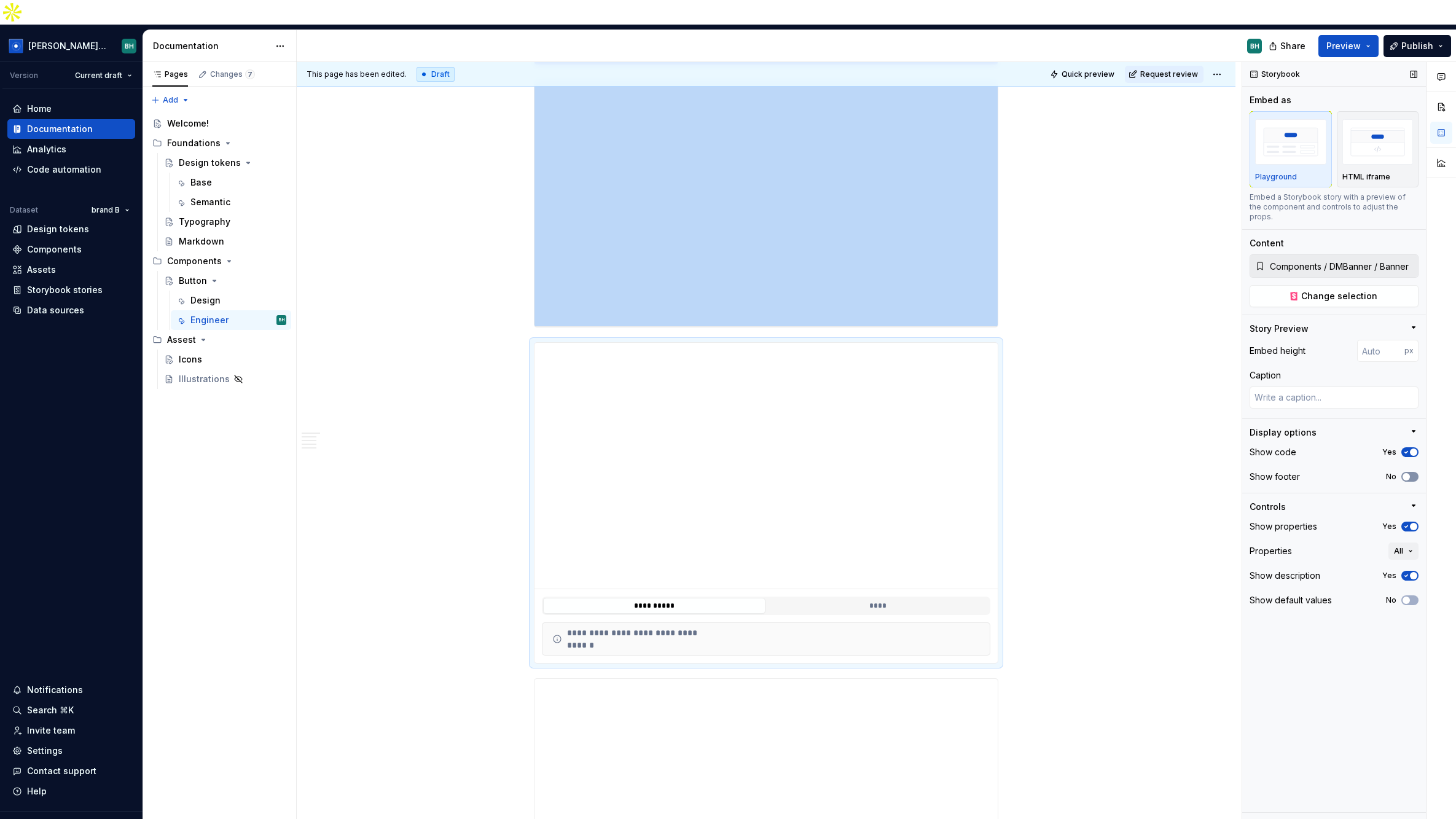
click at [1174, 472] on button "No" at bounding box center [1409, 476] width 17 height 10
click at [1174, 473] on span "button" at bounding box center [1413, 476] width 7 height 7
click at [1174, 543] on button "All" at bounding box center [1403, 551] width 30 height 17
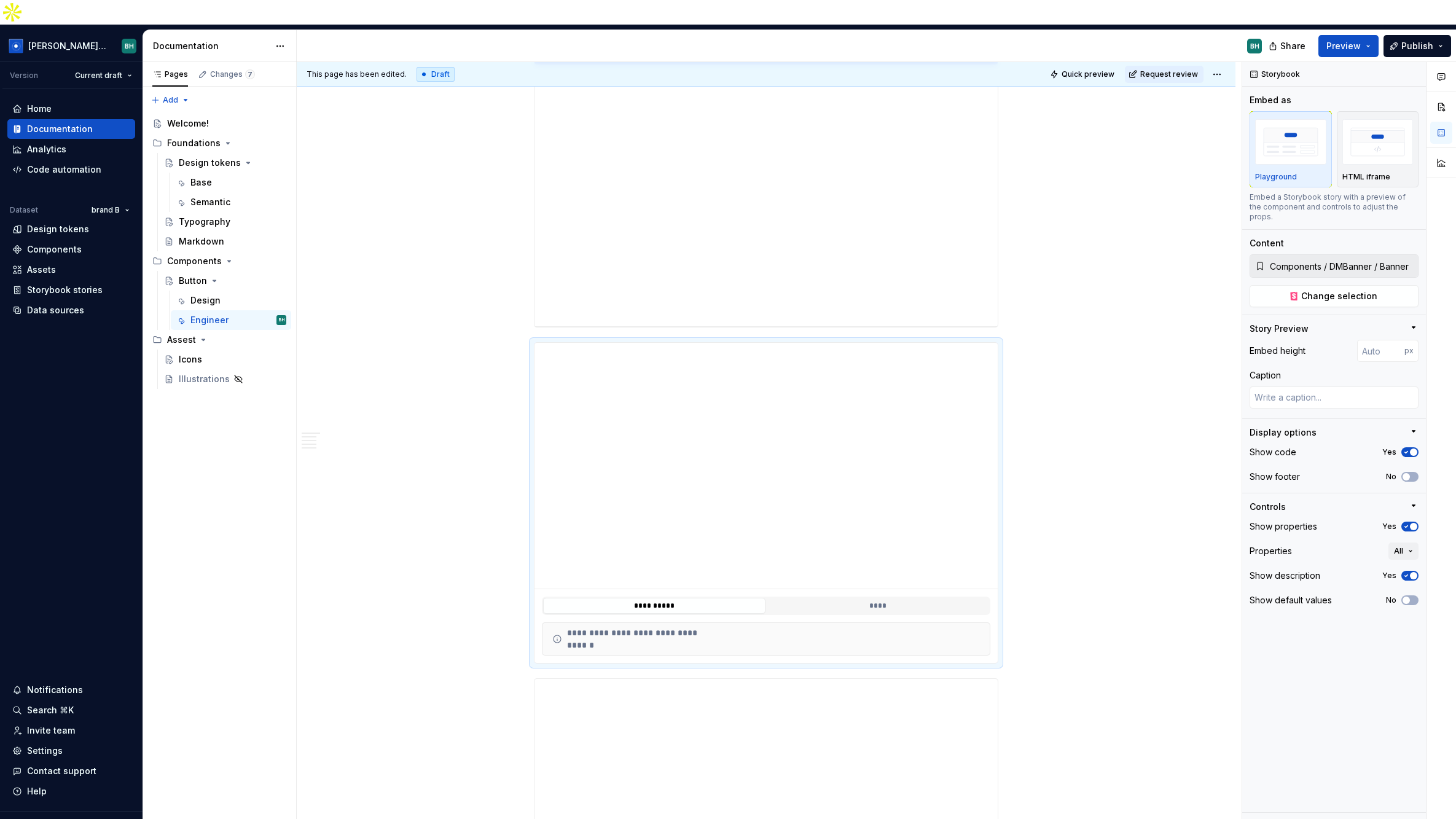
click at [1174, 523] on div at bounding box center [1441, 453] width 30 height 782
click at [1174, 572] on span "button" at bounding box center [1413, 575] width 7 height 7
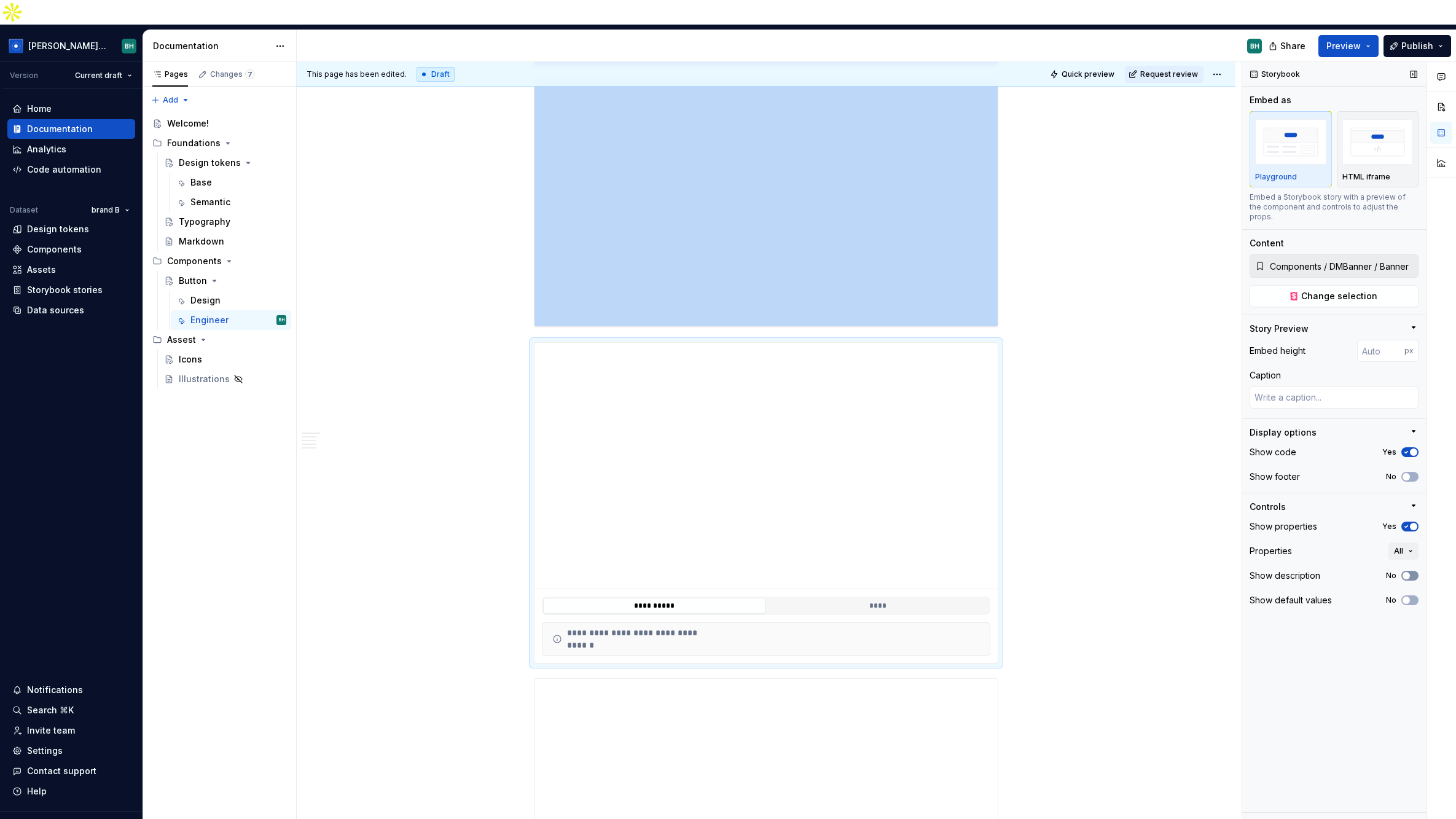
click at [1174, 572] on span "button" at bounding box center [1406, 575] width 7 height 7
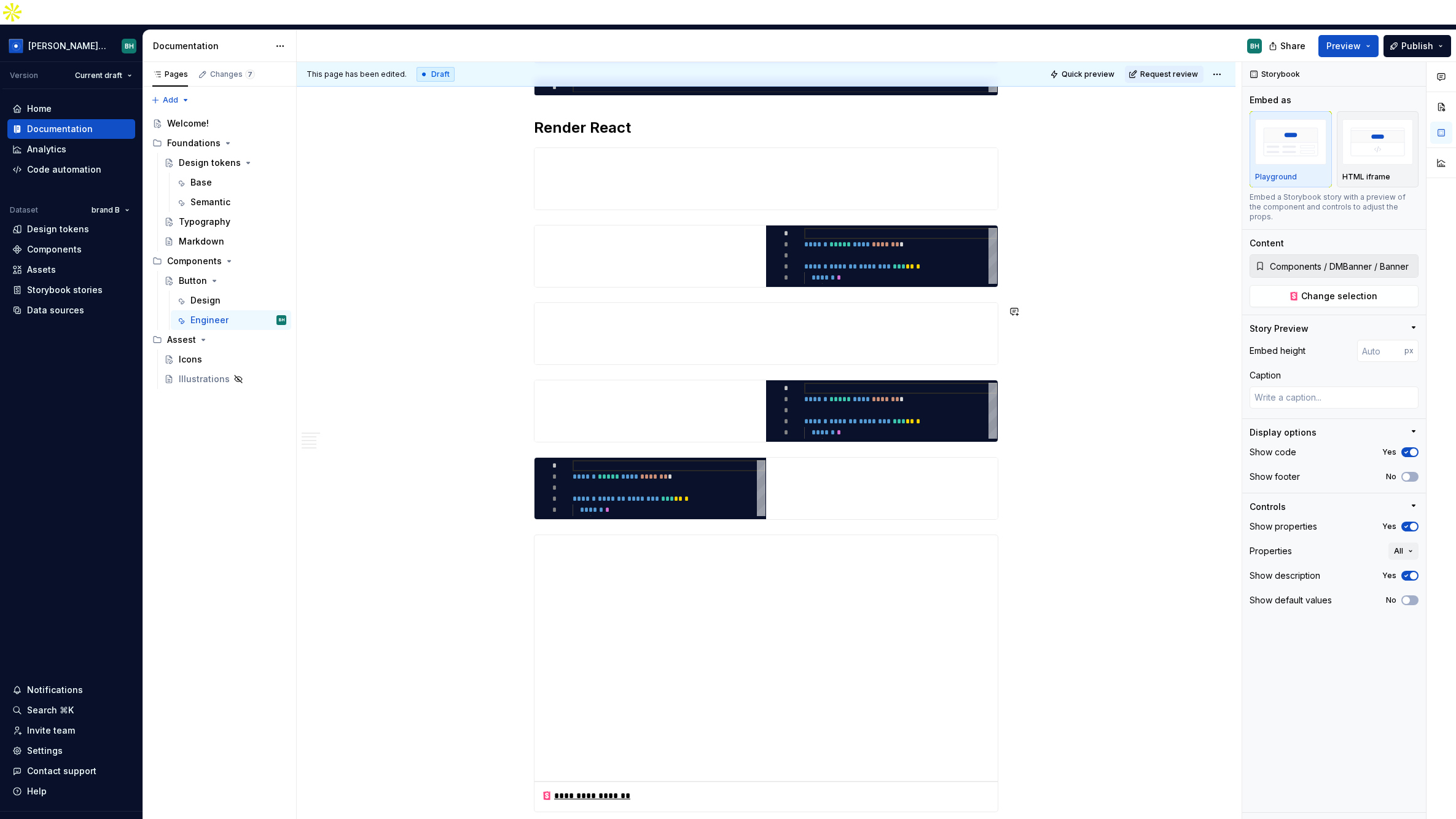
scroll to position [2303, 0]
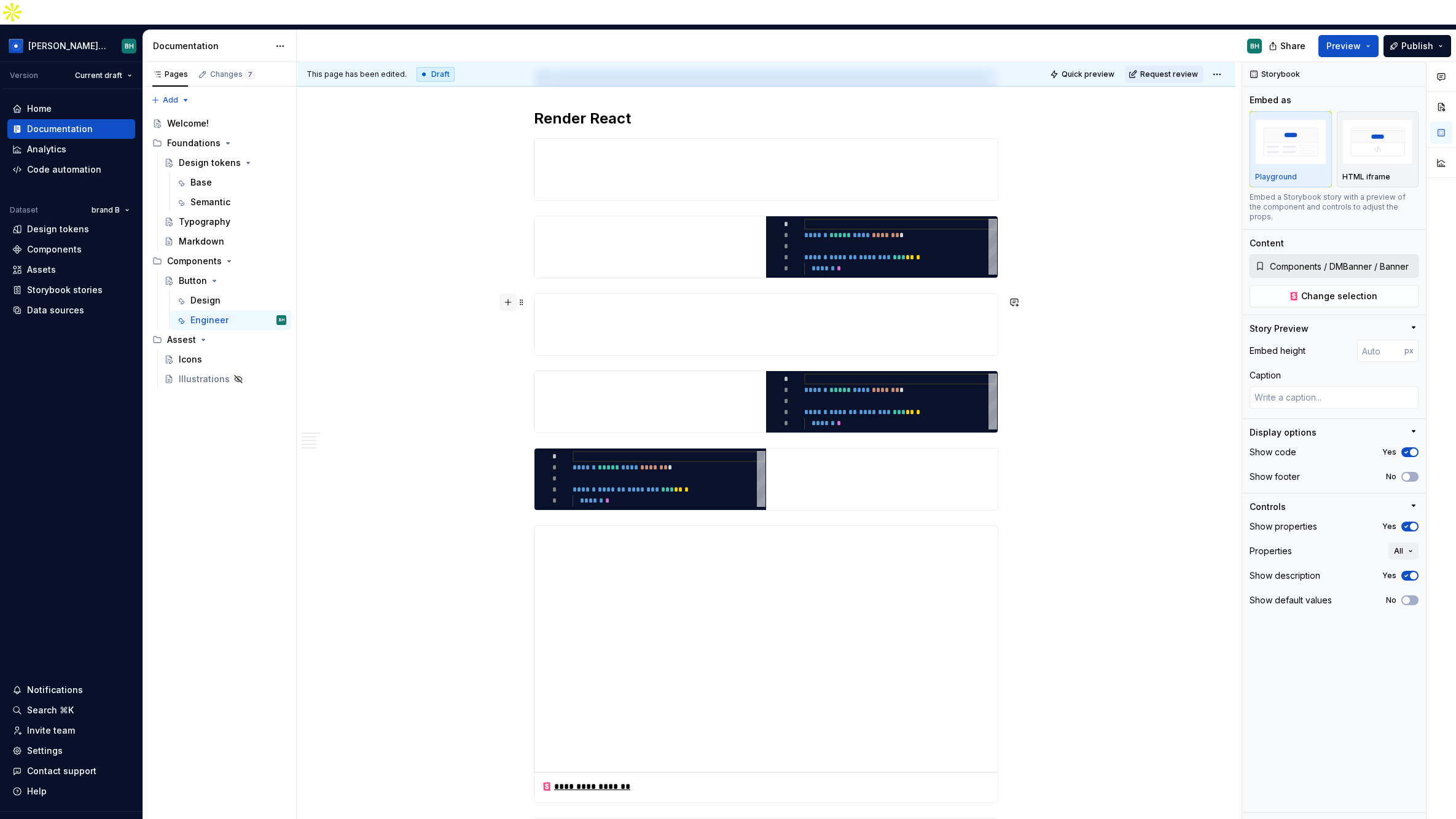
click at [511, 294] on button "button" at bounding box center [507, 302] width 17 height 17
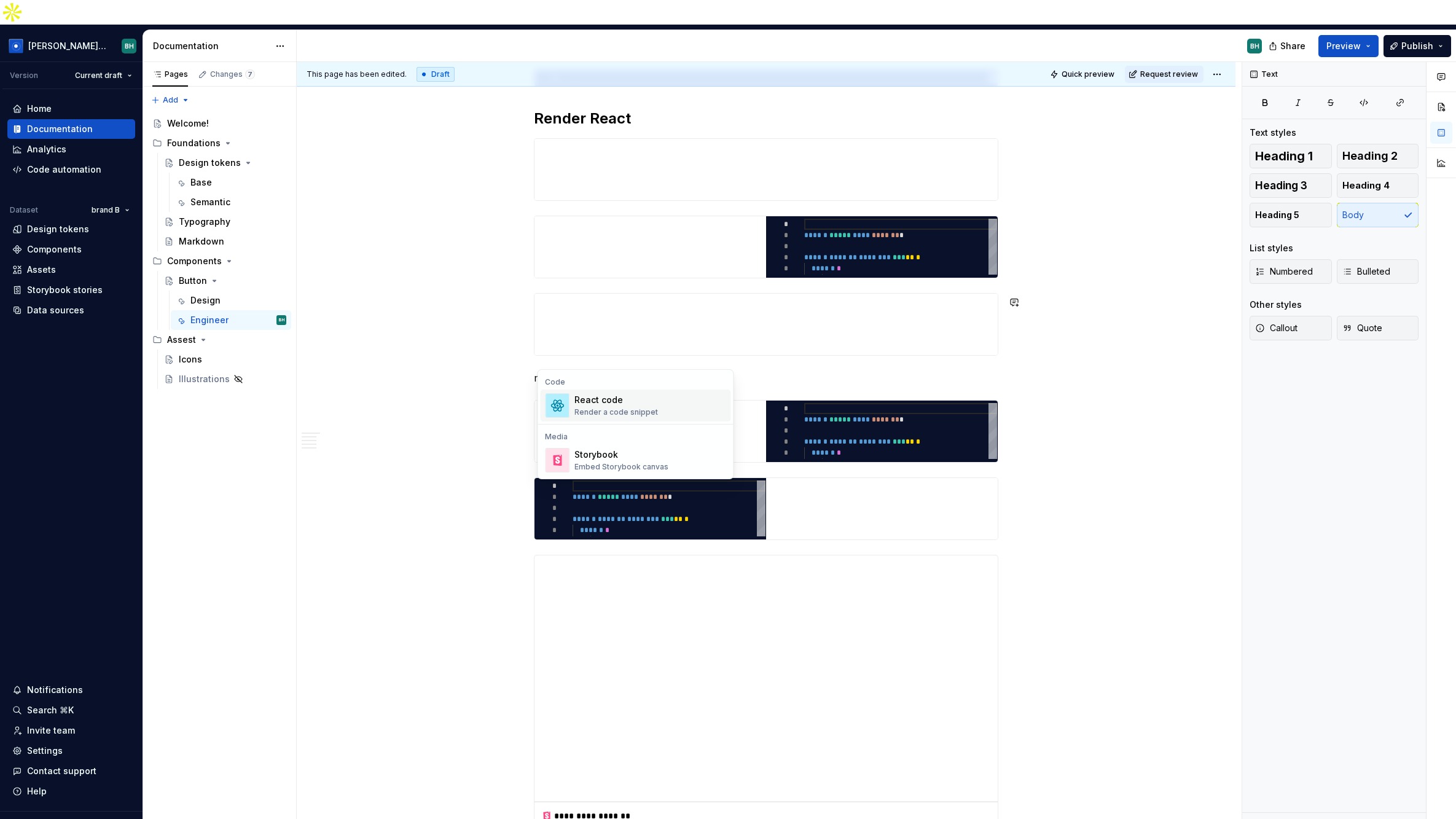
click at [615, 416] on div "Render a code snippet" at bounding box center [616, 412] width 84 height 10
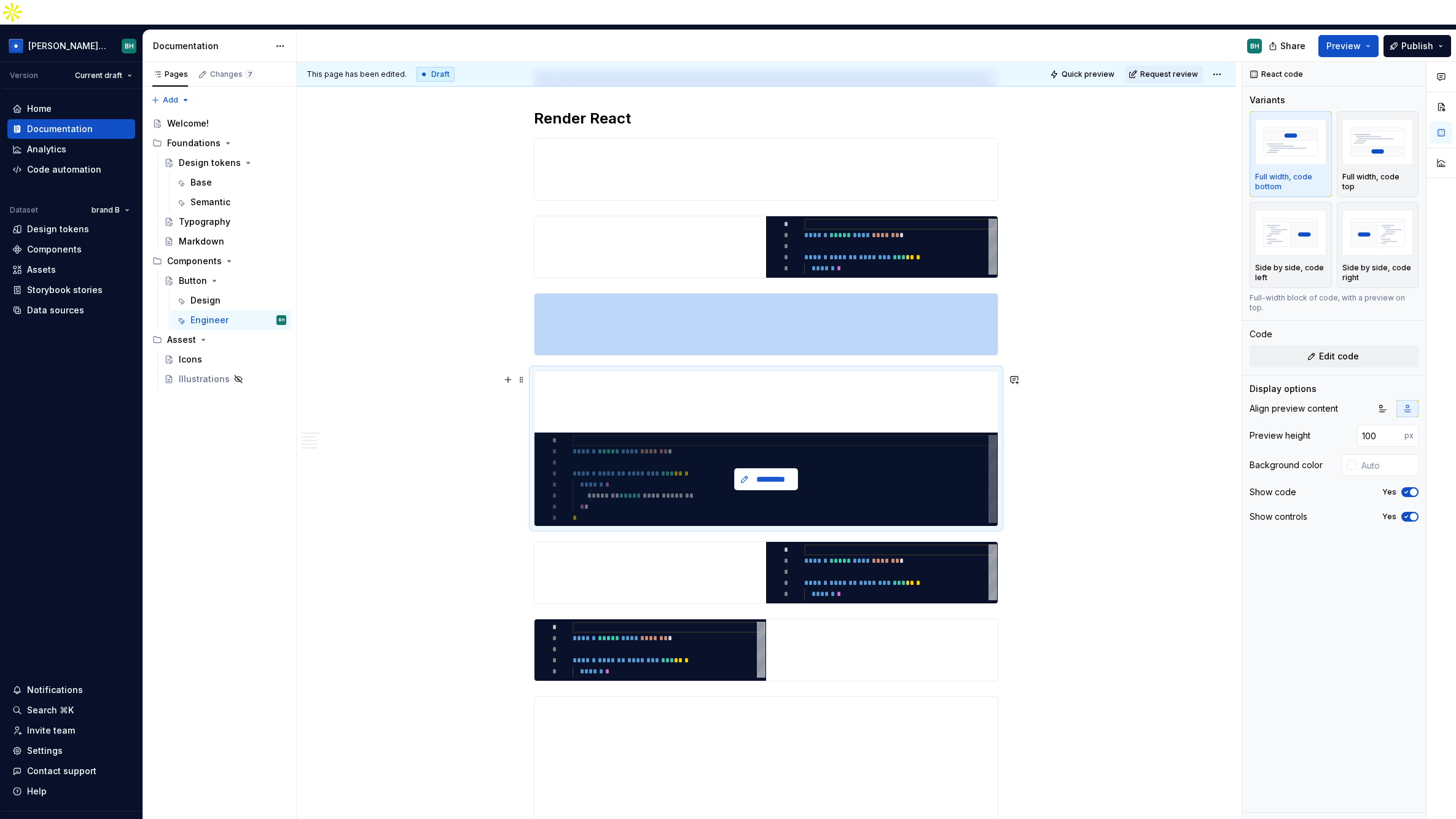
click at [757, 473] on span "*********" at bounding box center [771, 479] width 38 height 12
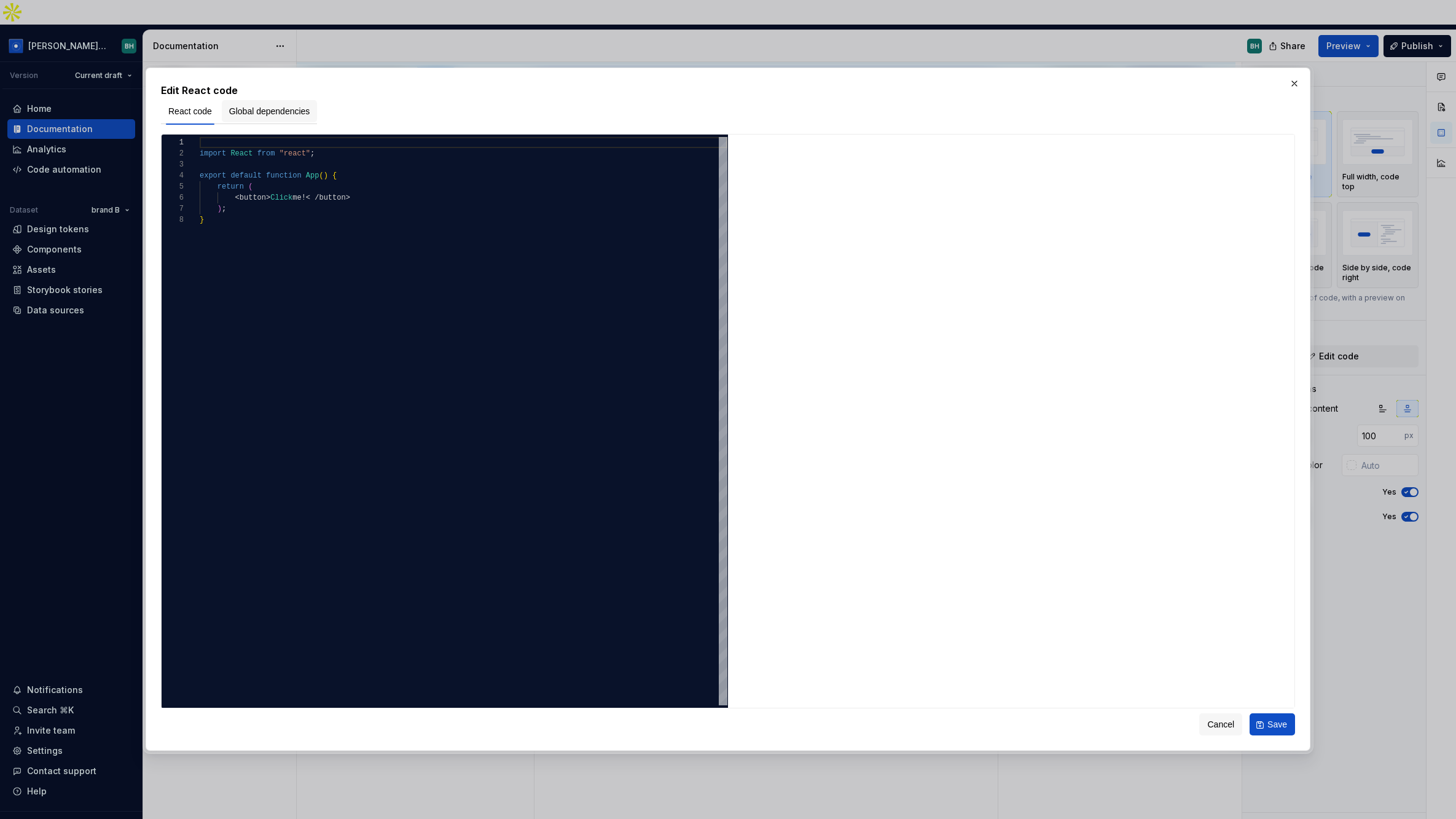
click at [273, 118] on span "Global dependencies" at bounding box center [270, 111] width 81 height 12
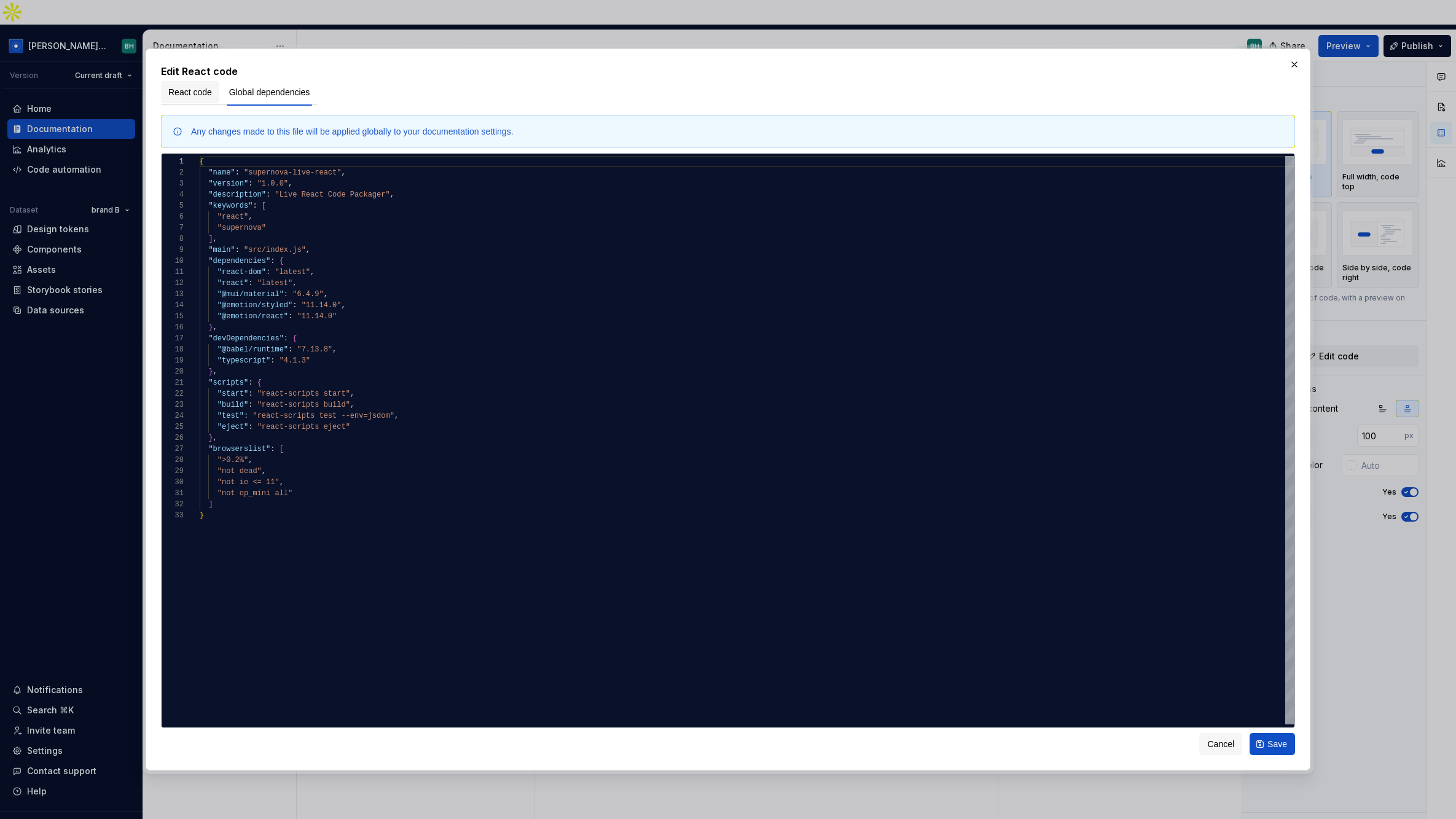
type textarea "*"
click at [202, 93] on span "React code" at bounding box center [190, 92] width 44 height 12
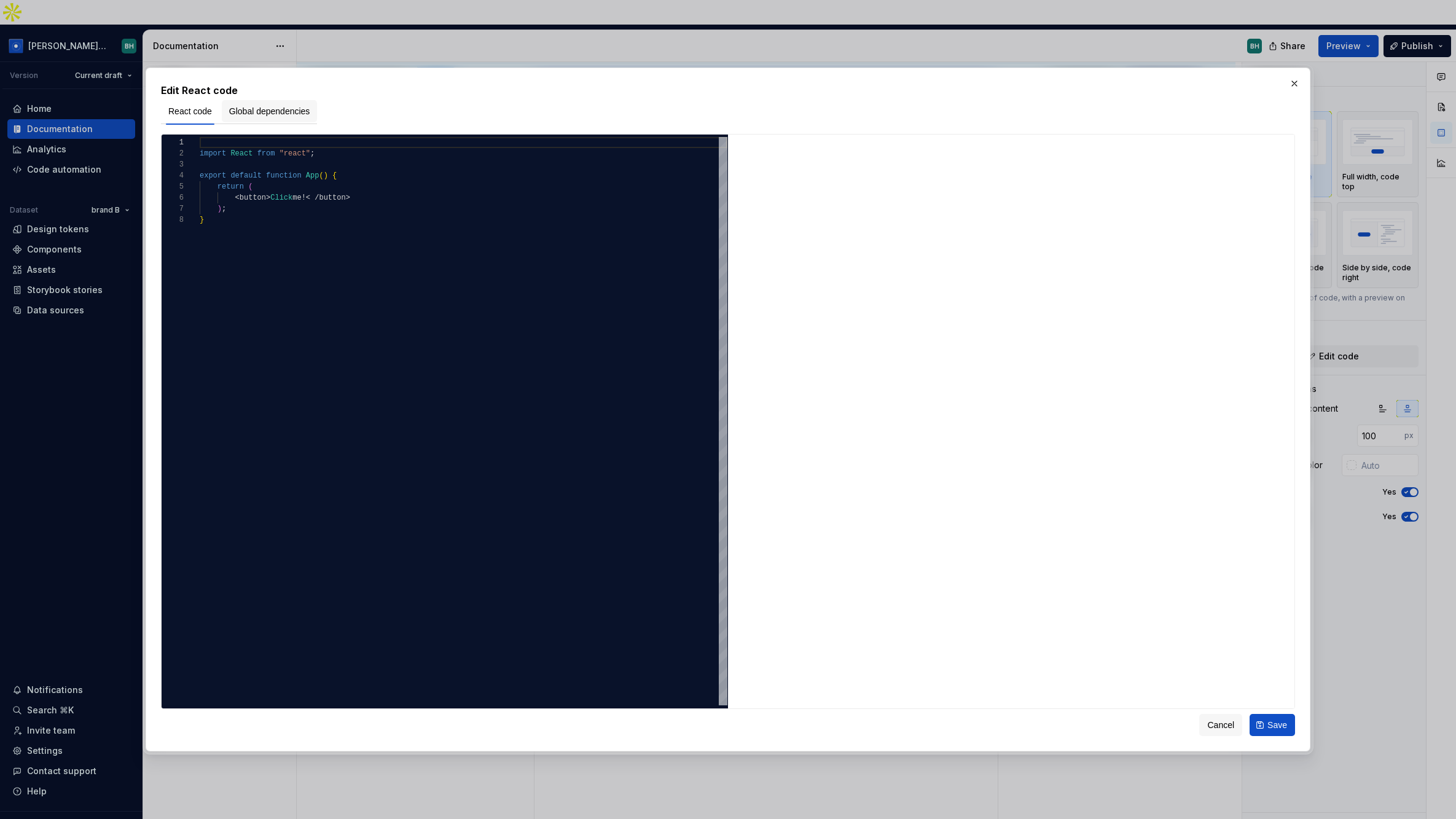
click at [270, 111] on span "Global dependencies" at bounding box center [270, 111] width 81 height 12
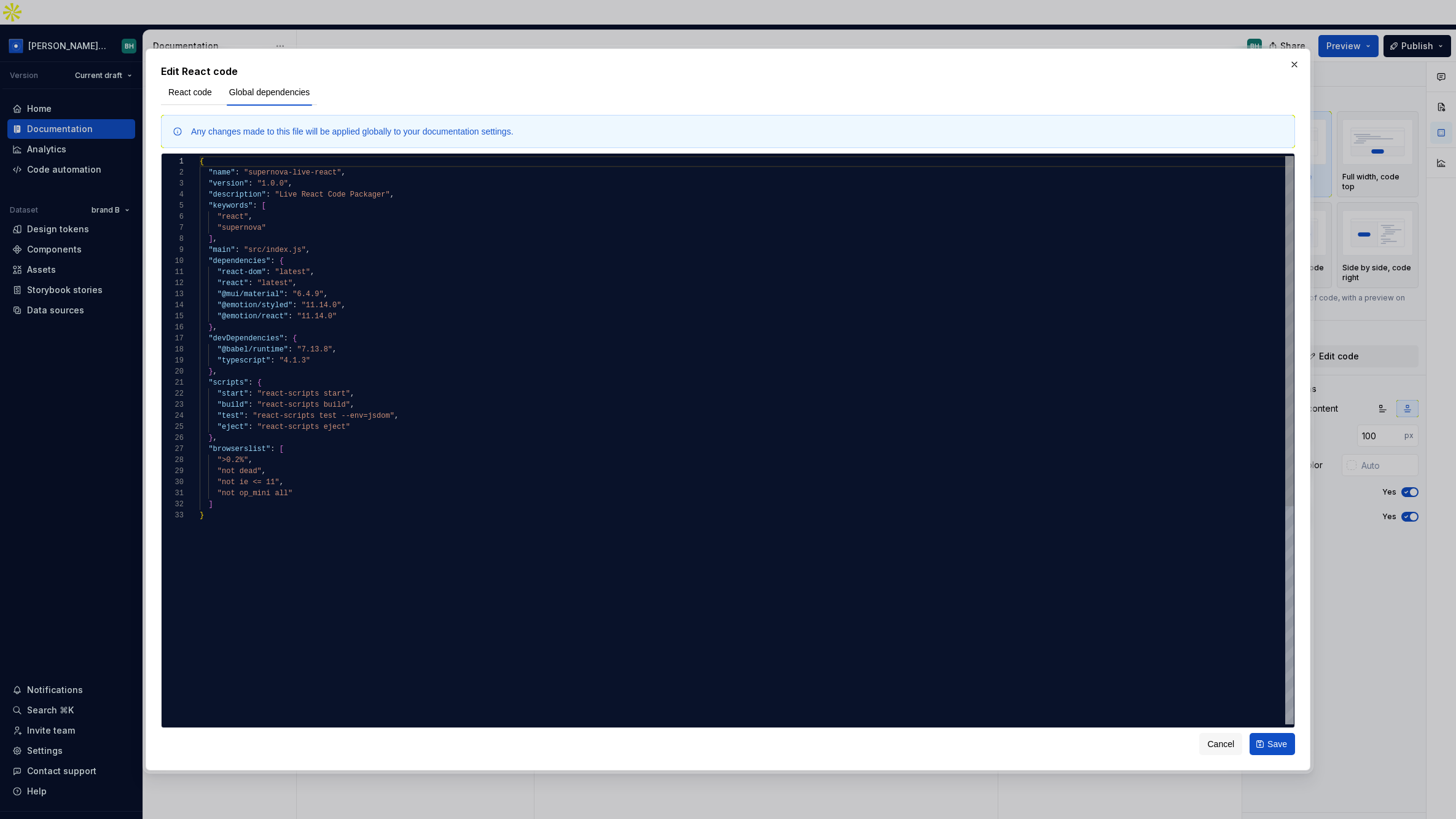
type textarea "**********"
click at [351, 519] on div "{ "name" : "supernova-live-react" , "version" : "1.0.0" , "description" : "Live…" at bounding box center [746, 617] width 1094 height 922
click at [1174, 64] on button "button" at bounding box center [1294, 64] width 17 height 17
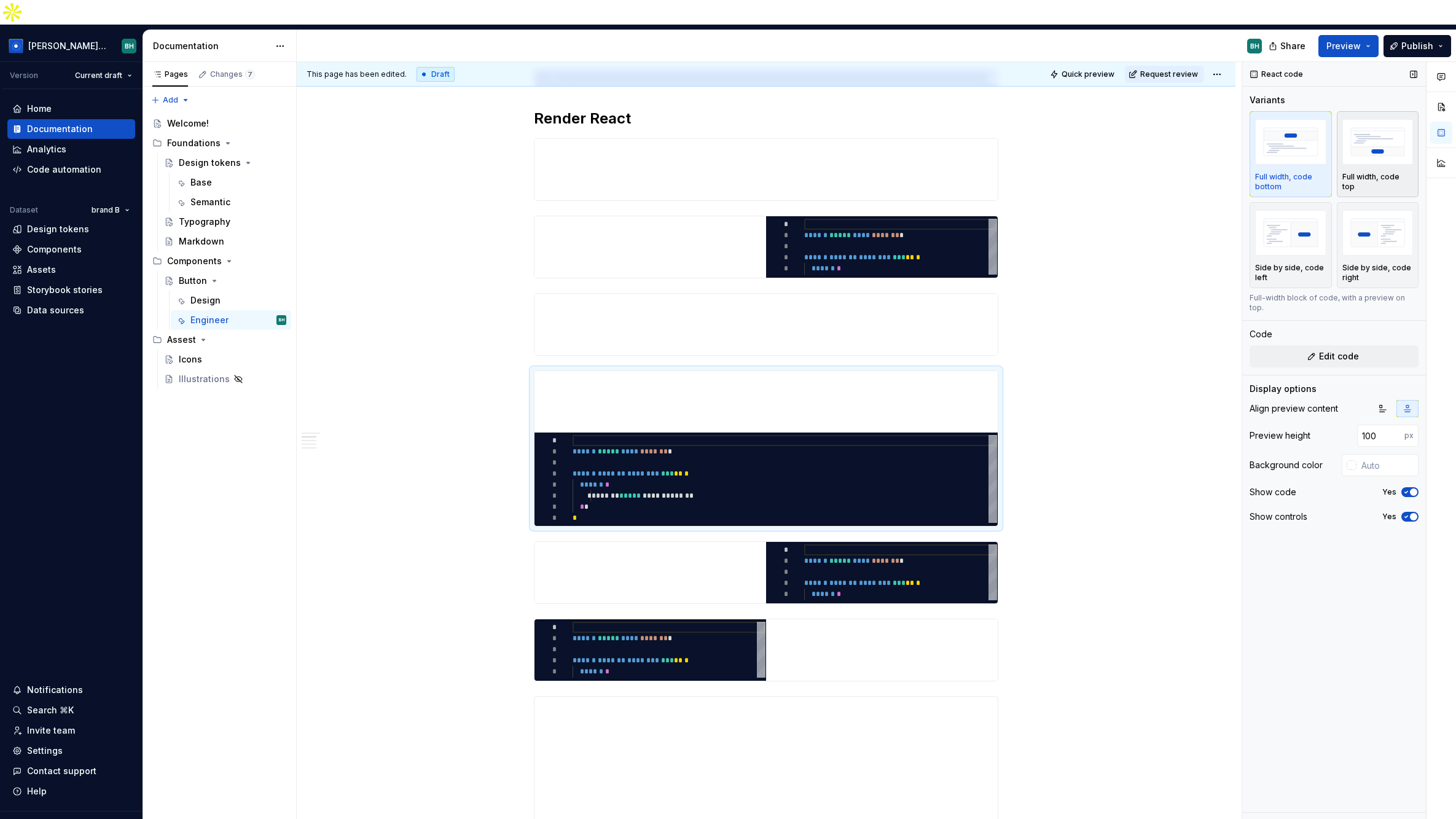
click at [1174, 133] on img "button" at bounding box center [1378, 141] width 71 height 45
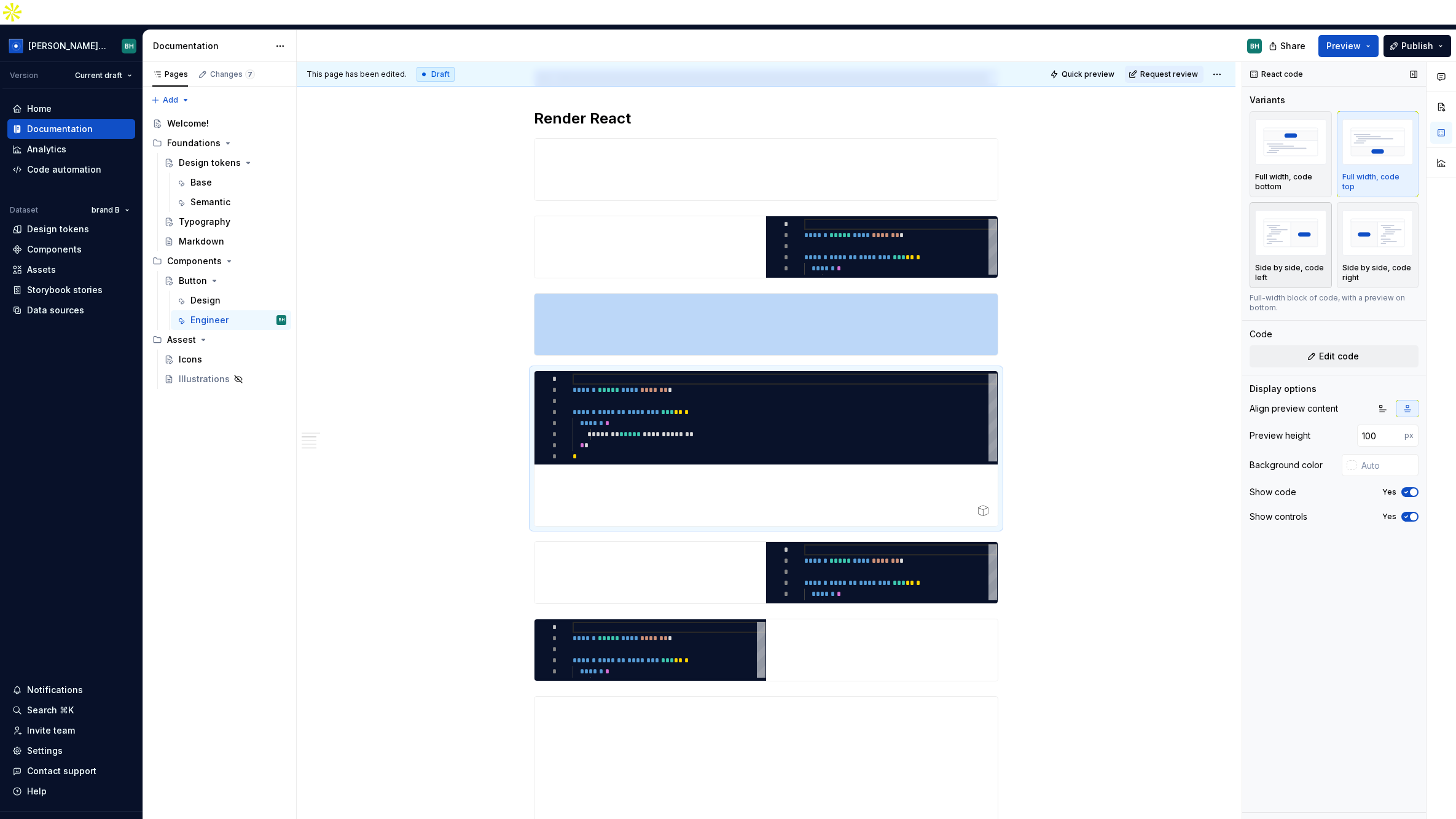
drag, startPoint x: 1278, startPoint y: 237, endPoint x: 1326, endPoint y: 228, distance: 48.8
click at [1174, 232] on div "Side by side, code left" at bounding box center [1290, 245] width 71 height 75
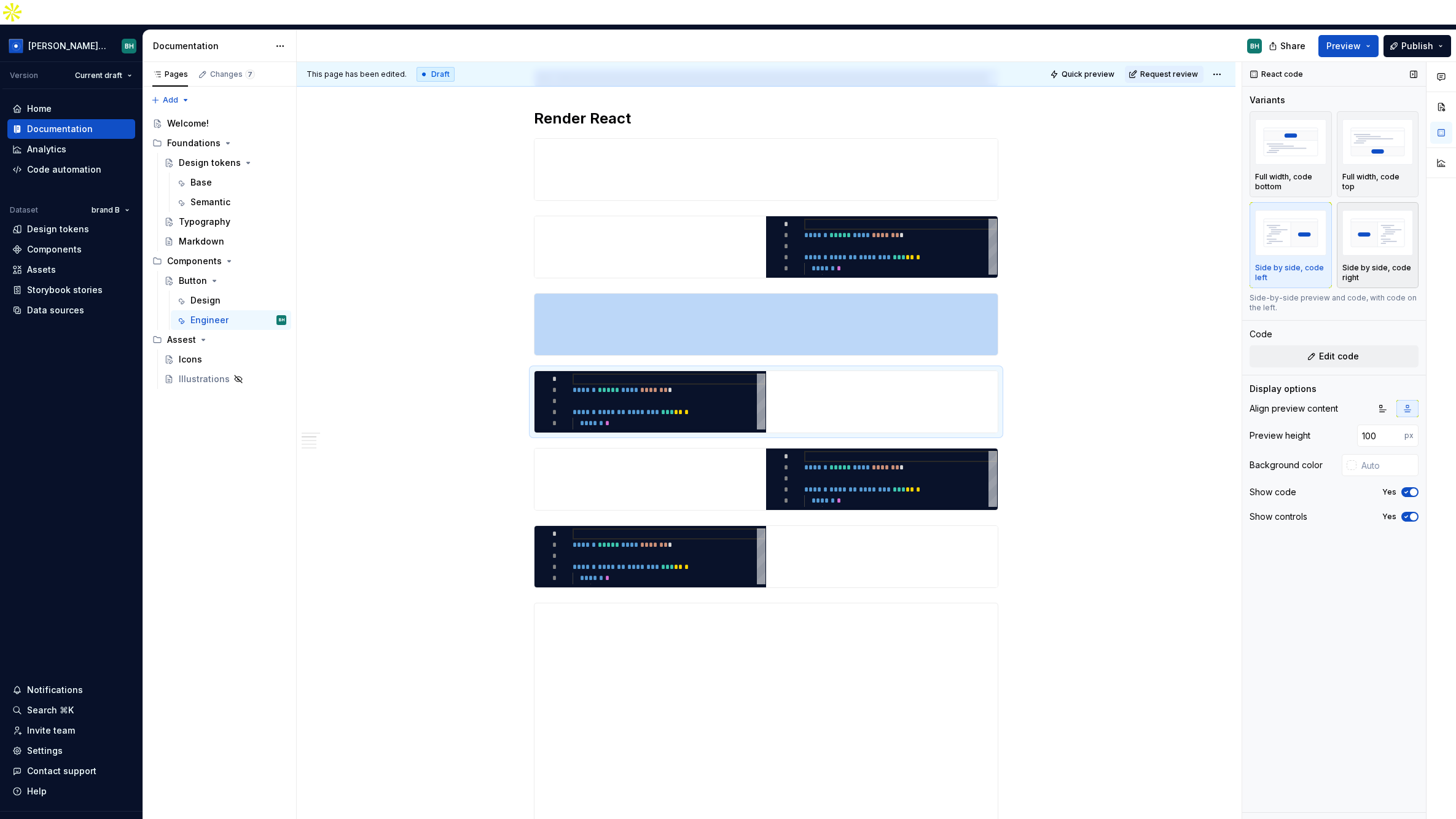
click at [1174, 234] on div "Side by side, code right" at bounding box center [1378, 245] width 71 height 75
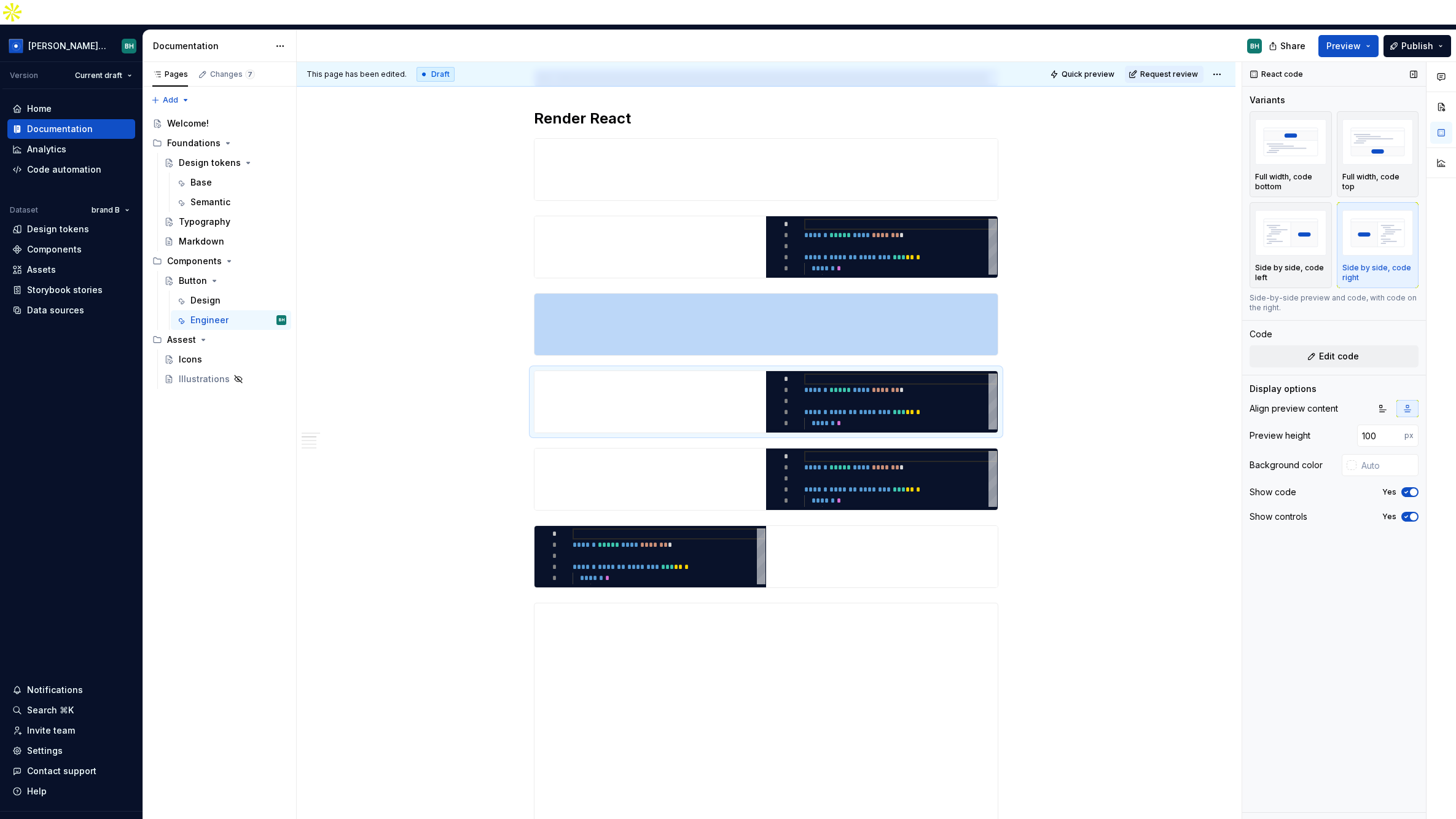
click at [1174, 489] on span "button" at bounding box center [1413, 492] width 7 height 7
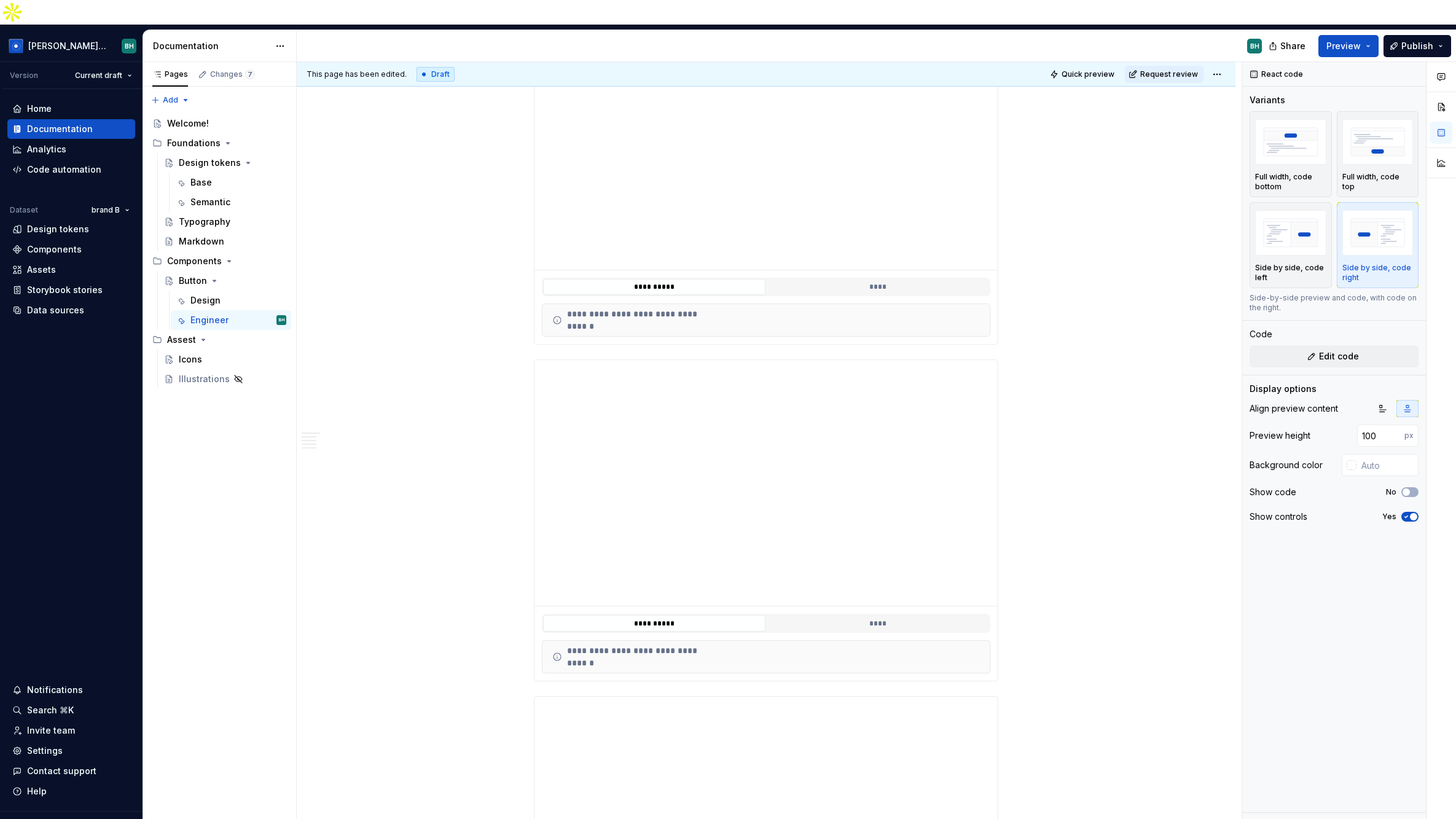
scroll to position [4215, 0]
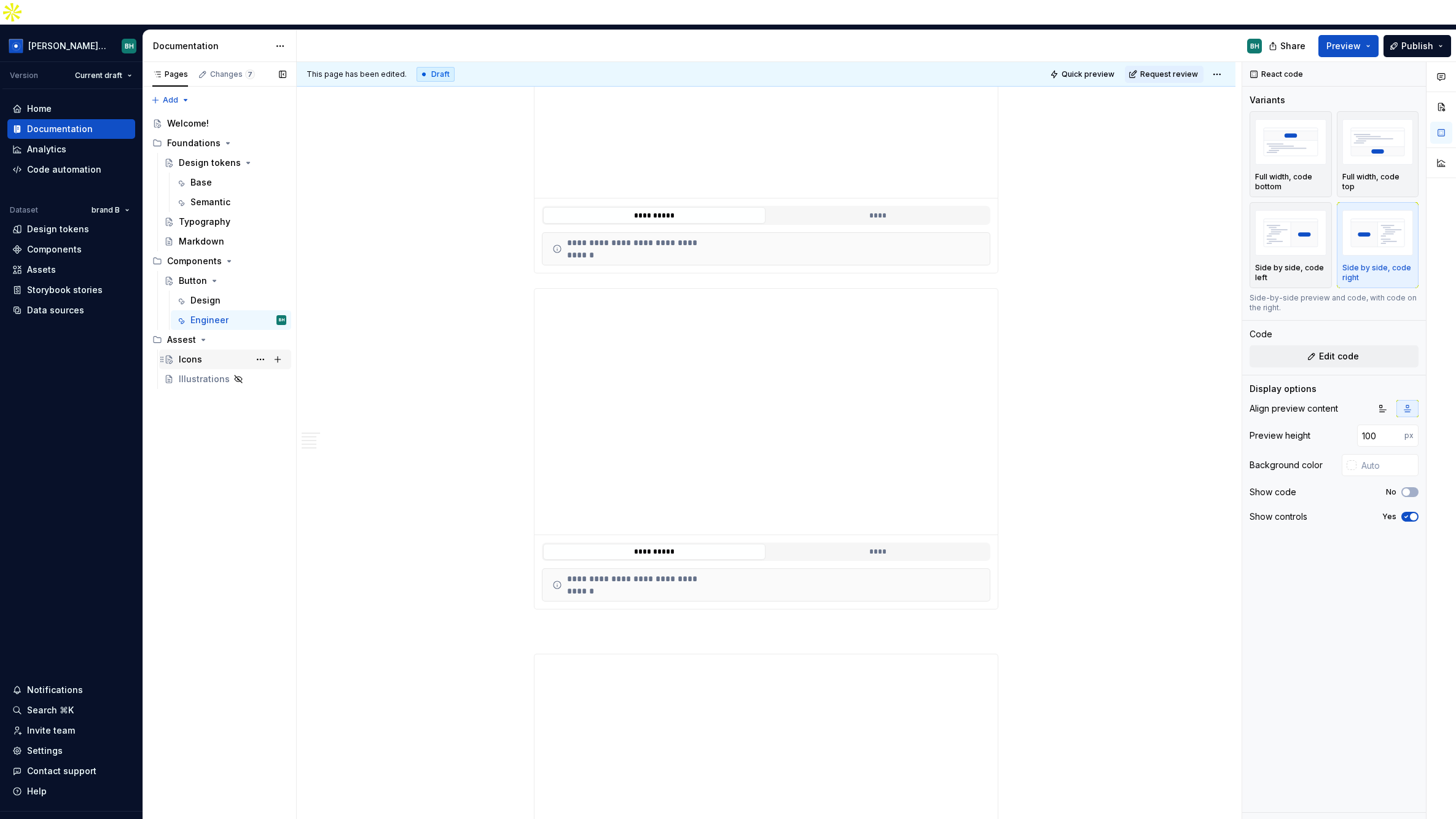
click at [241, 351] on div "Icons" at bounding box center [232, 359] width 107 height 17
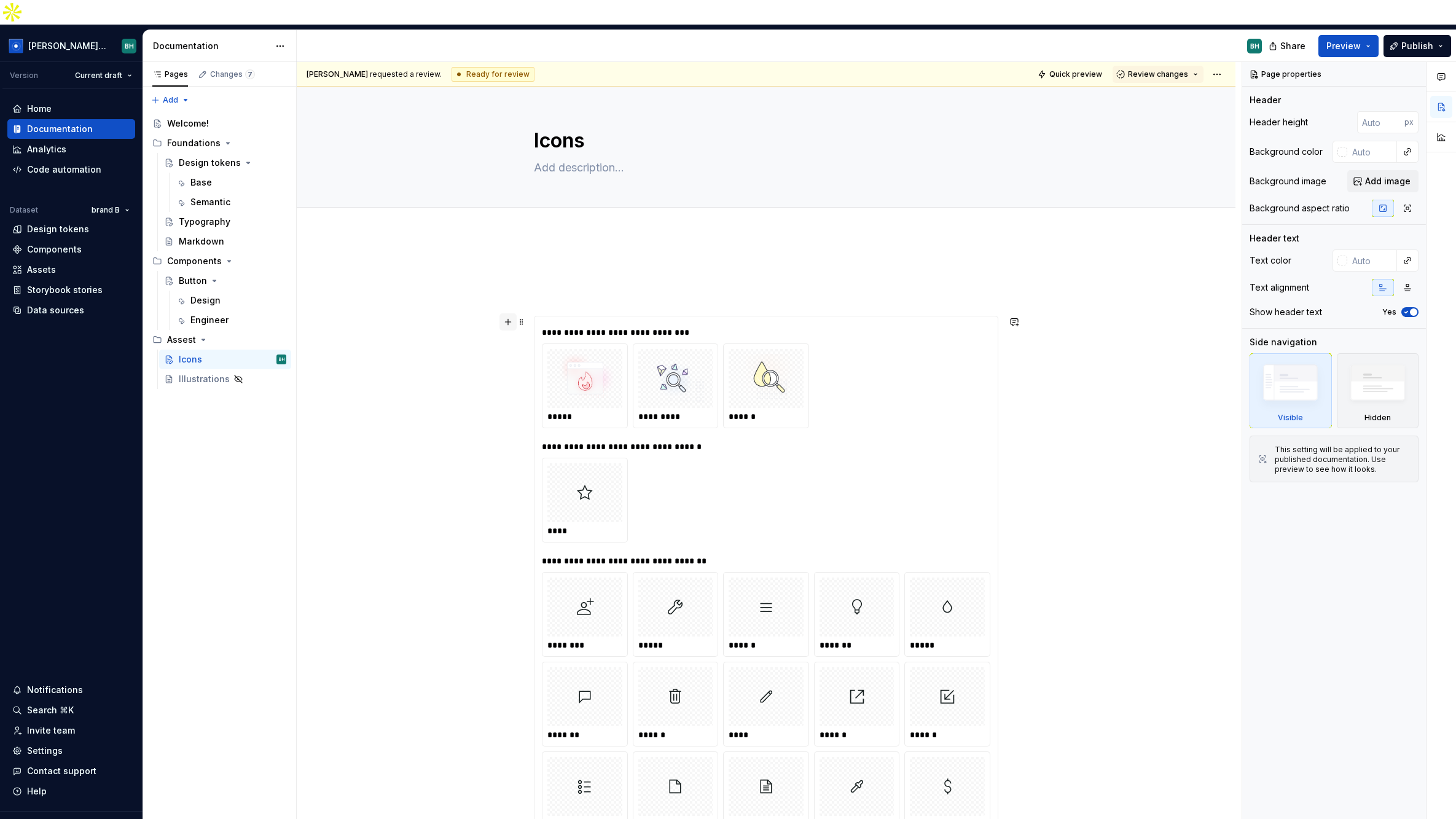
type textarea "*"
click at [510, 314] on button "button" at bounding box center [507, 322] width 17 height 17
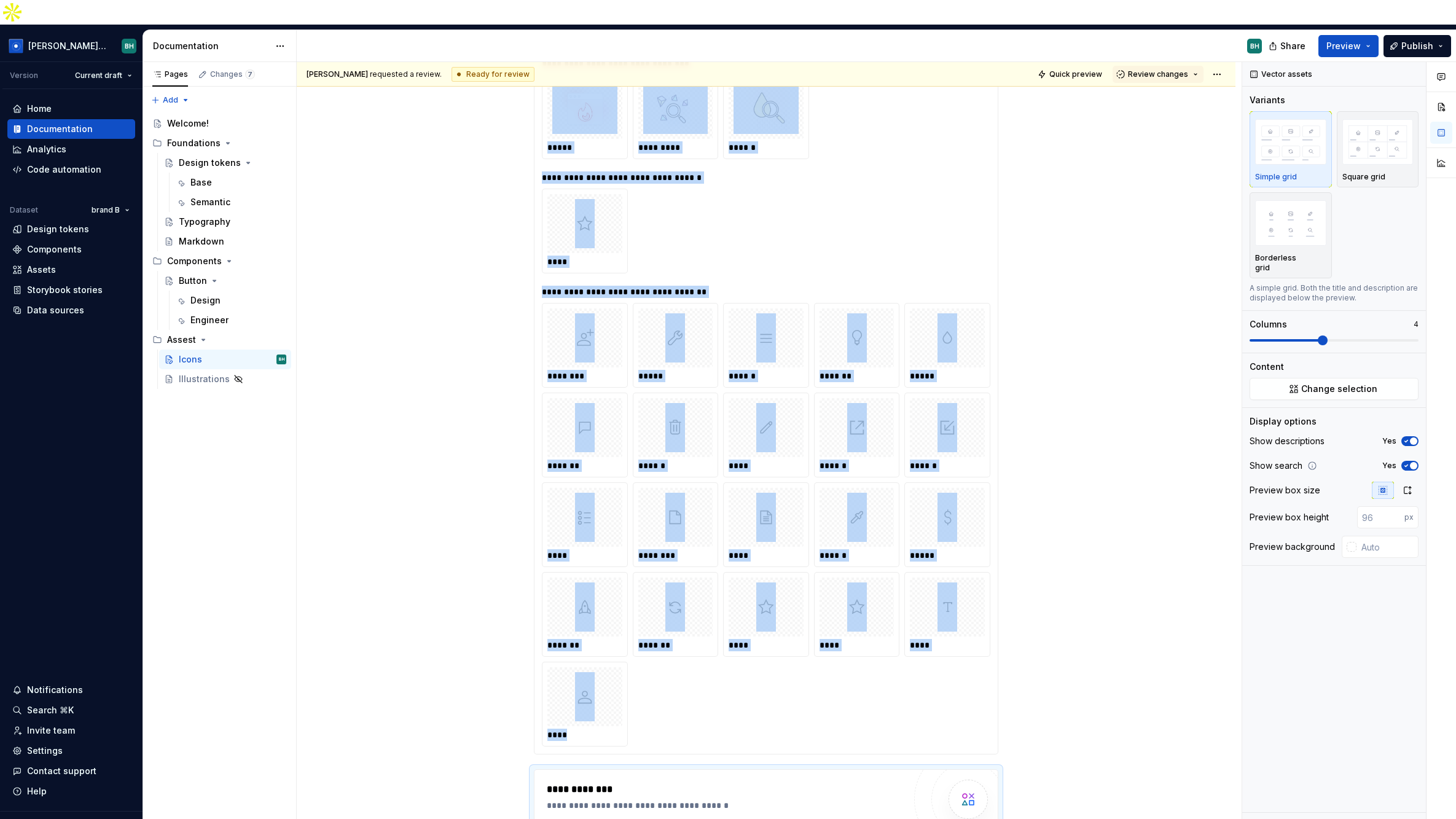
scroll to position [273, 0]
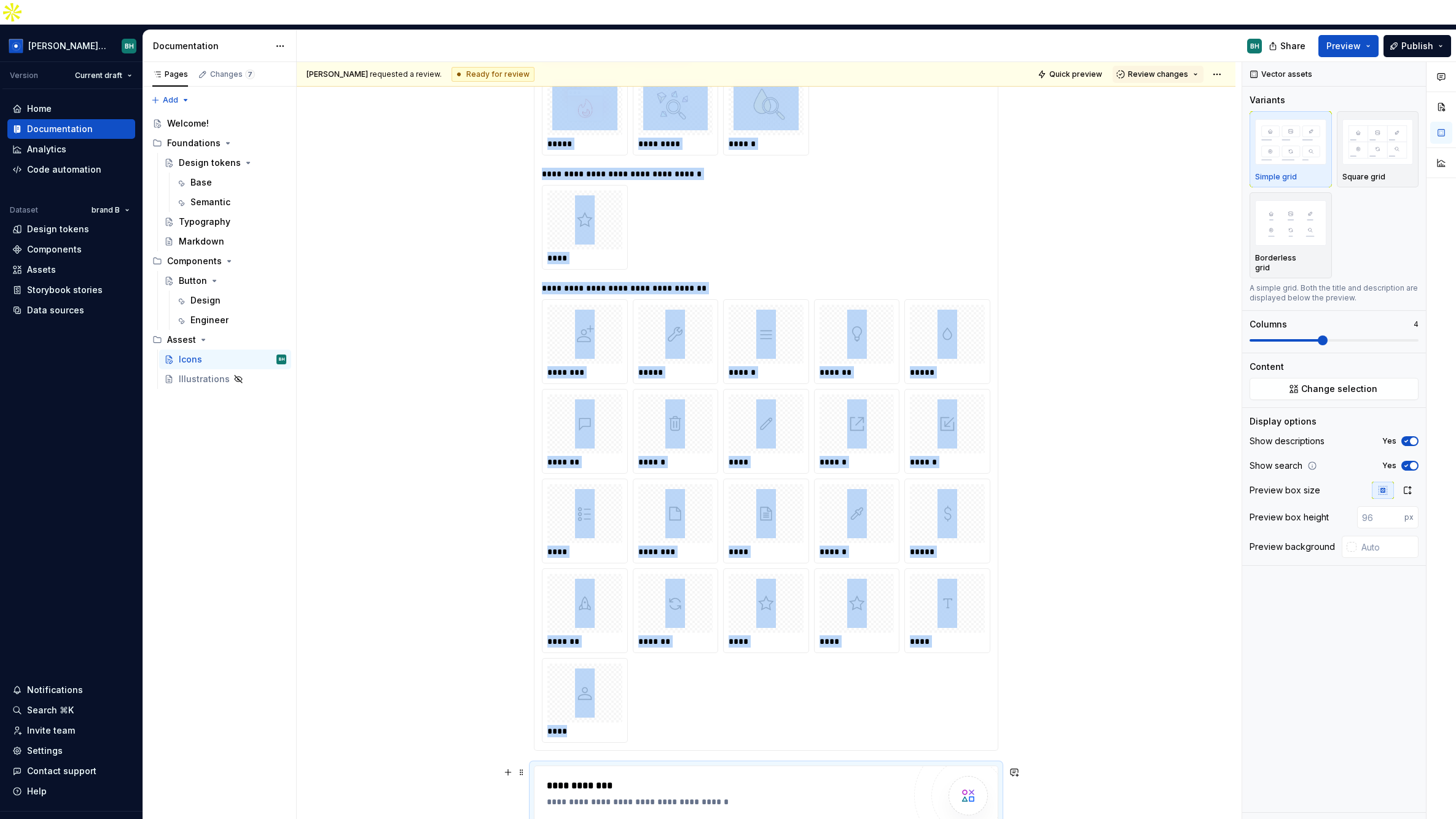
click at [614, 825] on span "**********" at bounding box center [592, 831] width 55 height 12
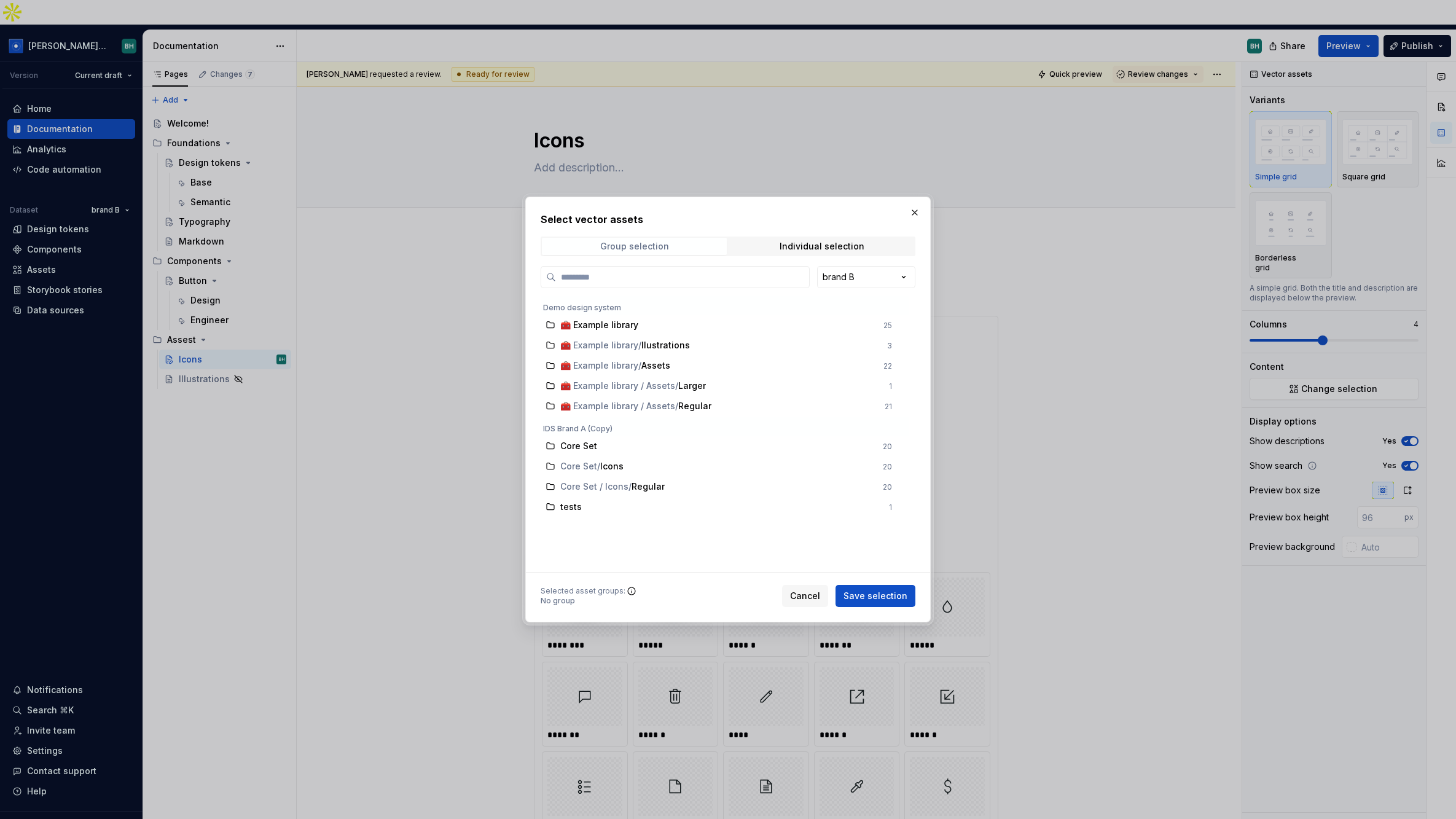
scroll to position [273, 0]
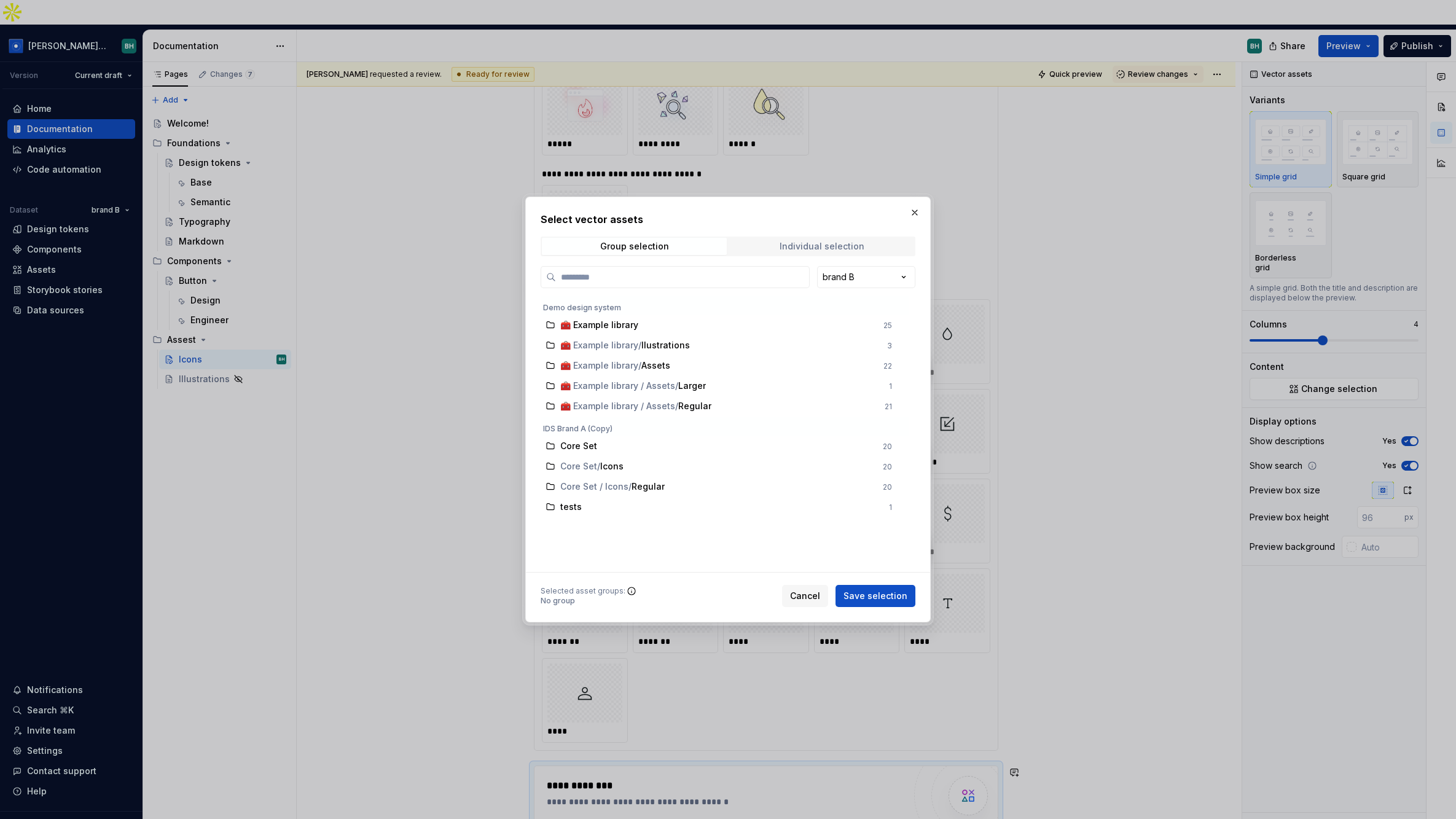
click at [784, 243] on div "Individual selection" at bounding box center [822, 246] width 84 height 10
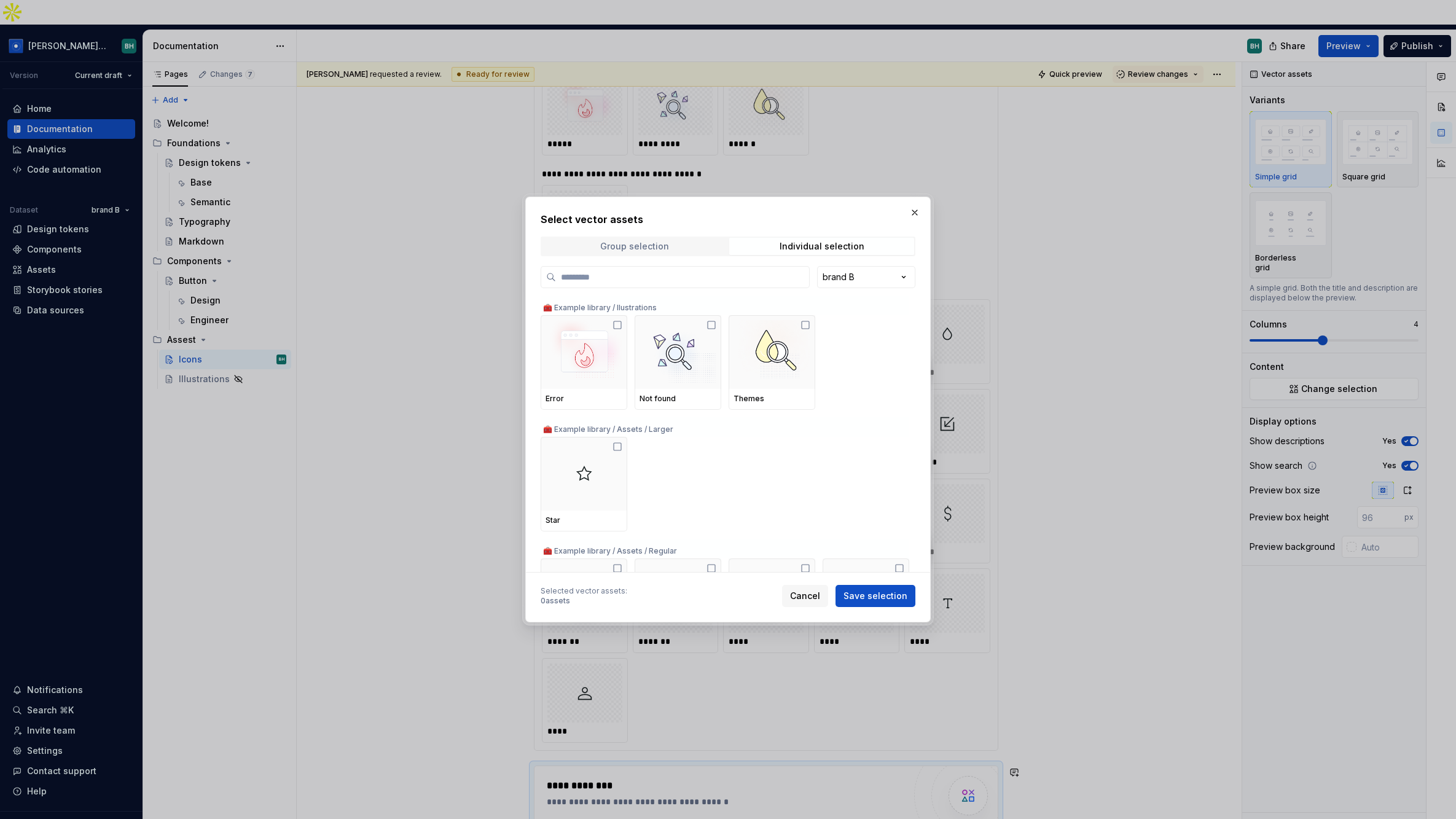
click at [693, 243] on span "Group selection" at bounding box center [634, 246] width 185 height 17
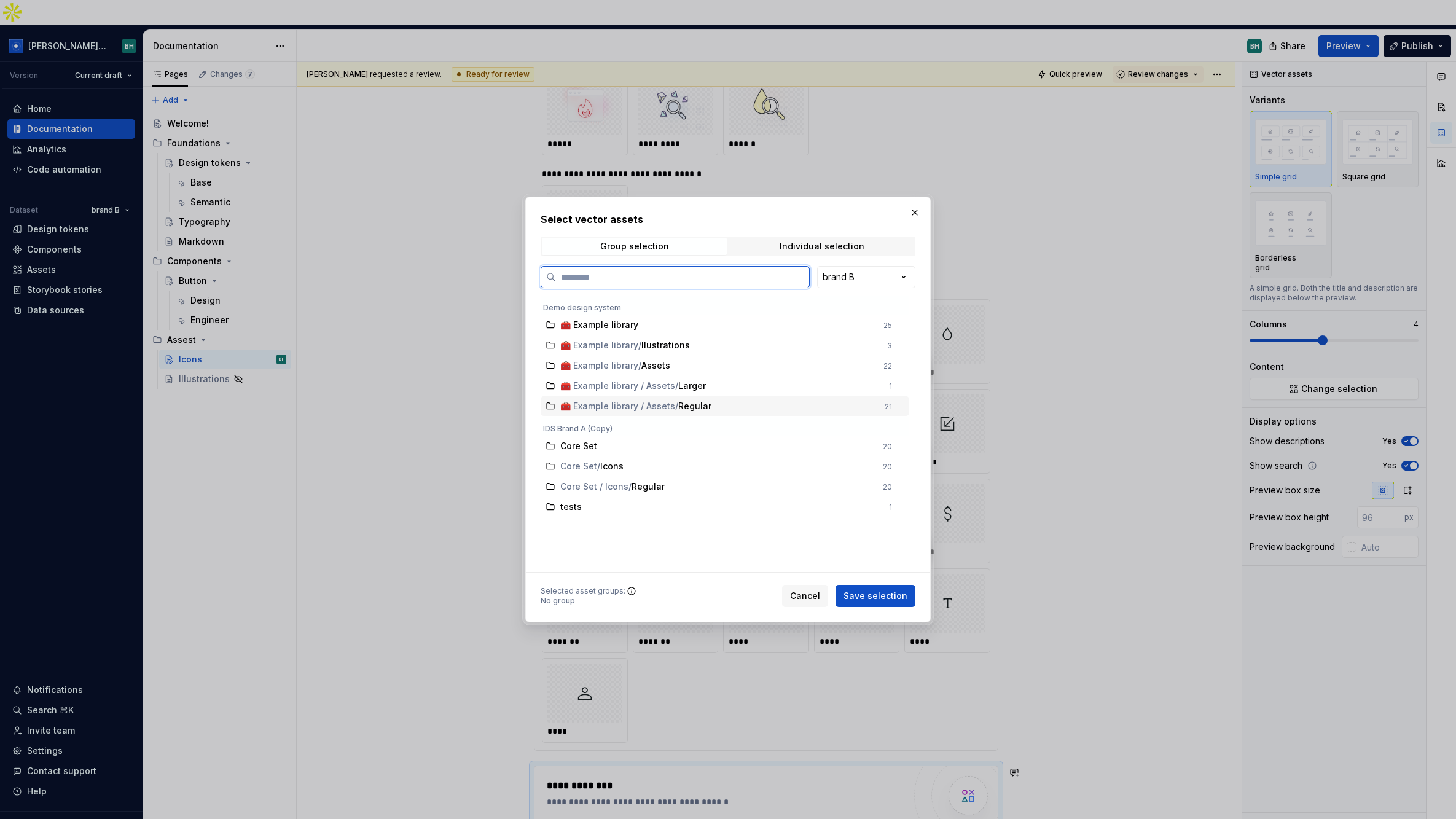
drag, startPoint x: 802, startPoint y: 401, endPoint x: 831, endPoint y: 424, distance: 37.0
click at [802, 401] on div "🧰 Example library / Assets / Regular" at bounding box center [718, 406] width 317 height 12
click at [894, 592] on span "Save selection" at bounding box center [875, 596] width 64 height 12
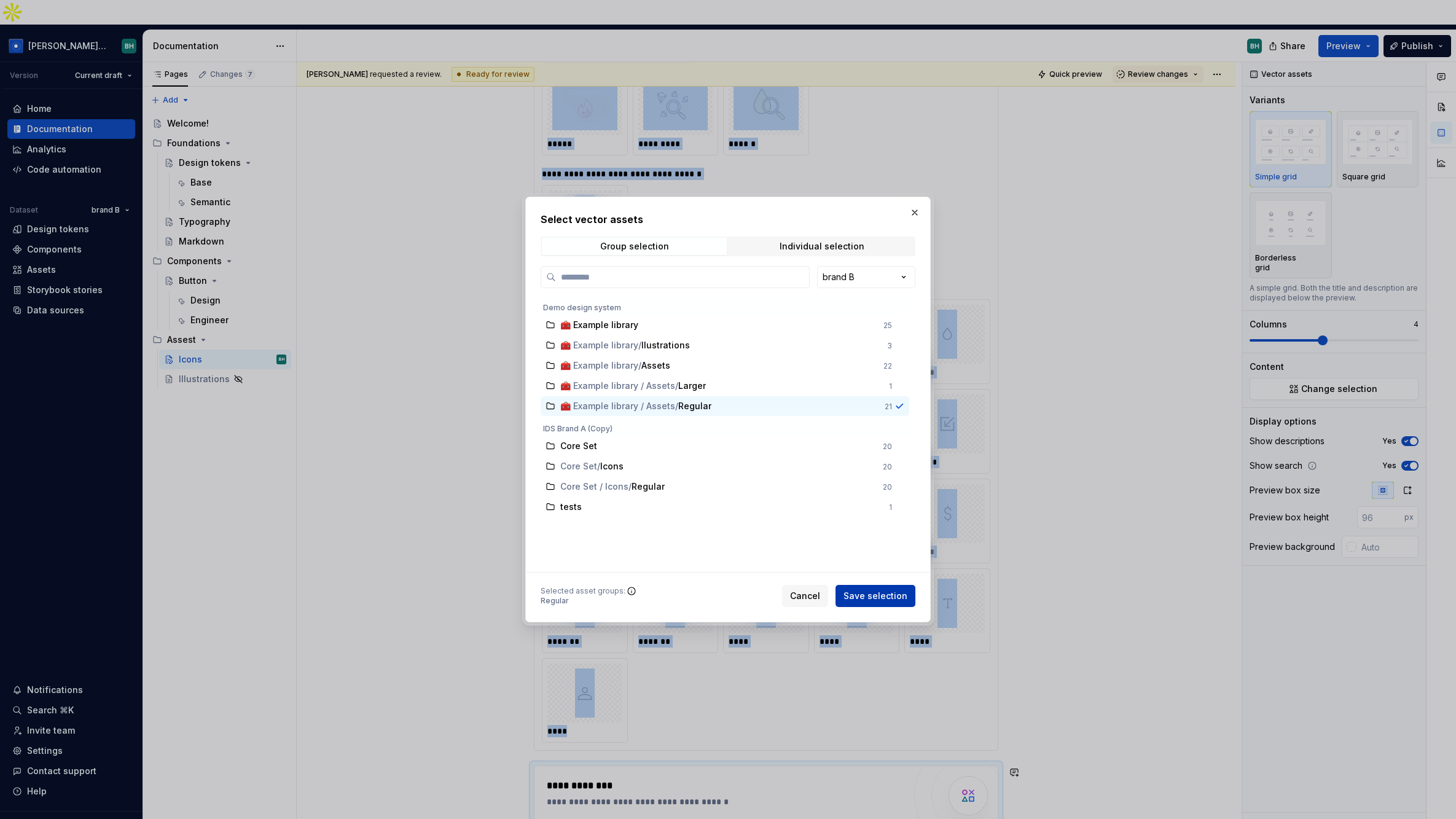
scroll to position [764, 0]
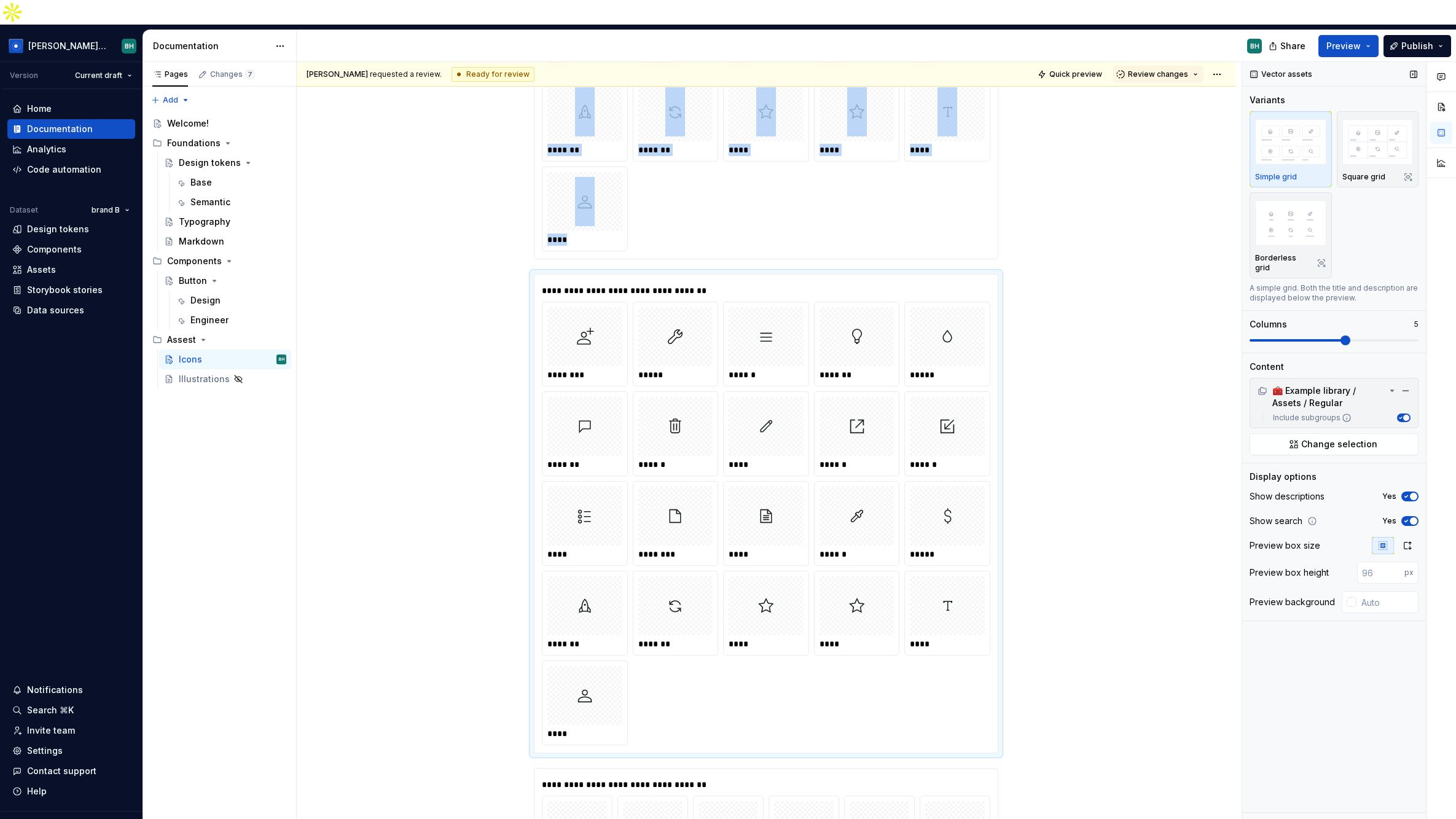
click at [1350, 335] on span at bounding box center [1345, 340] width 10 height 10
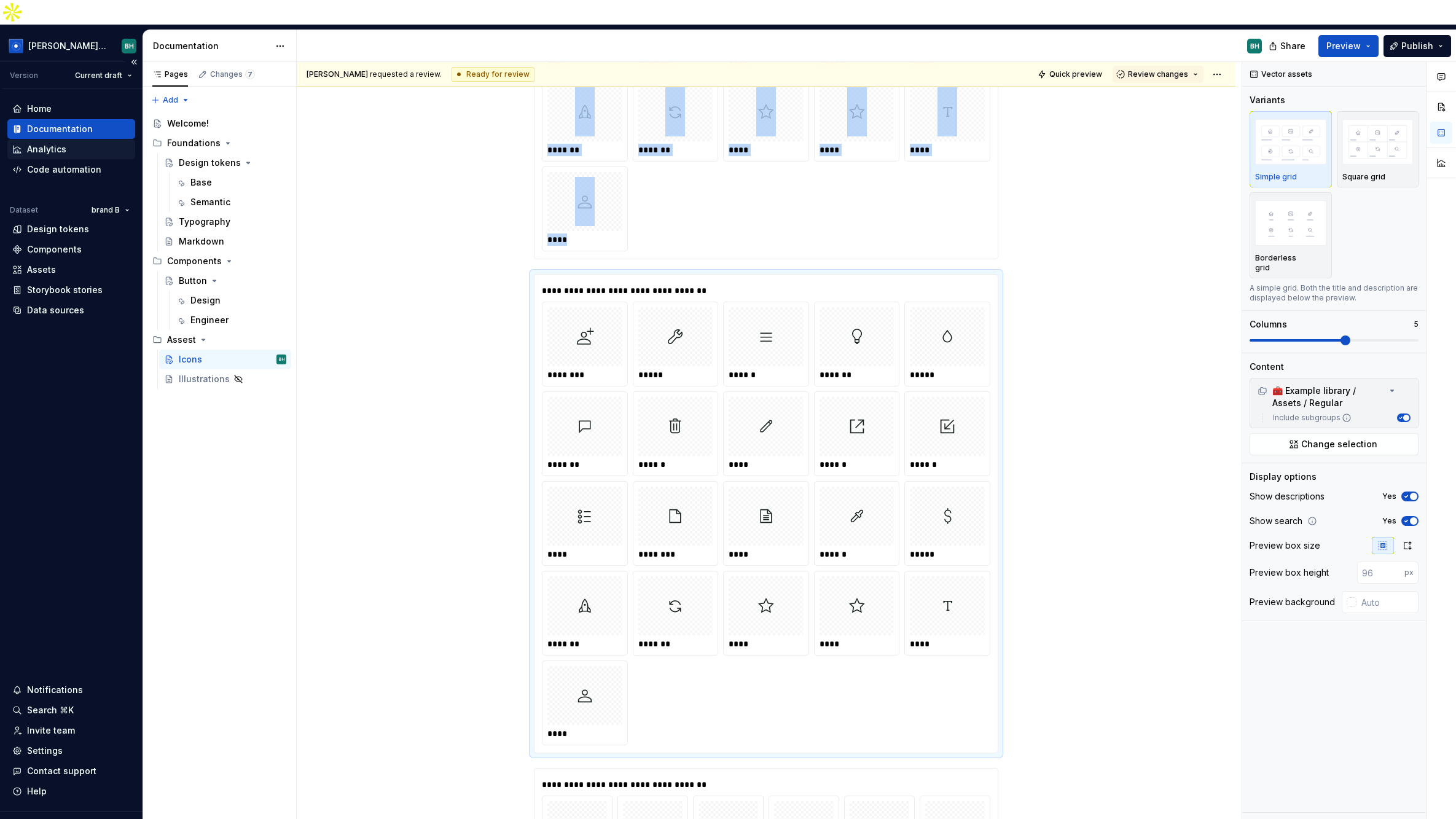
click at [76, 143] on div "Analytics" at bounding box center [71, 149] width 118 height 12
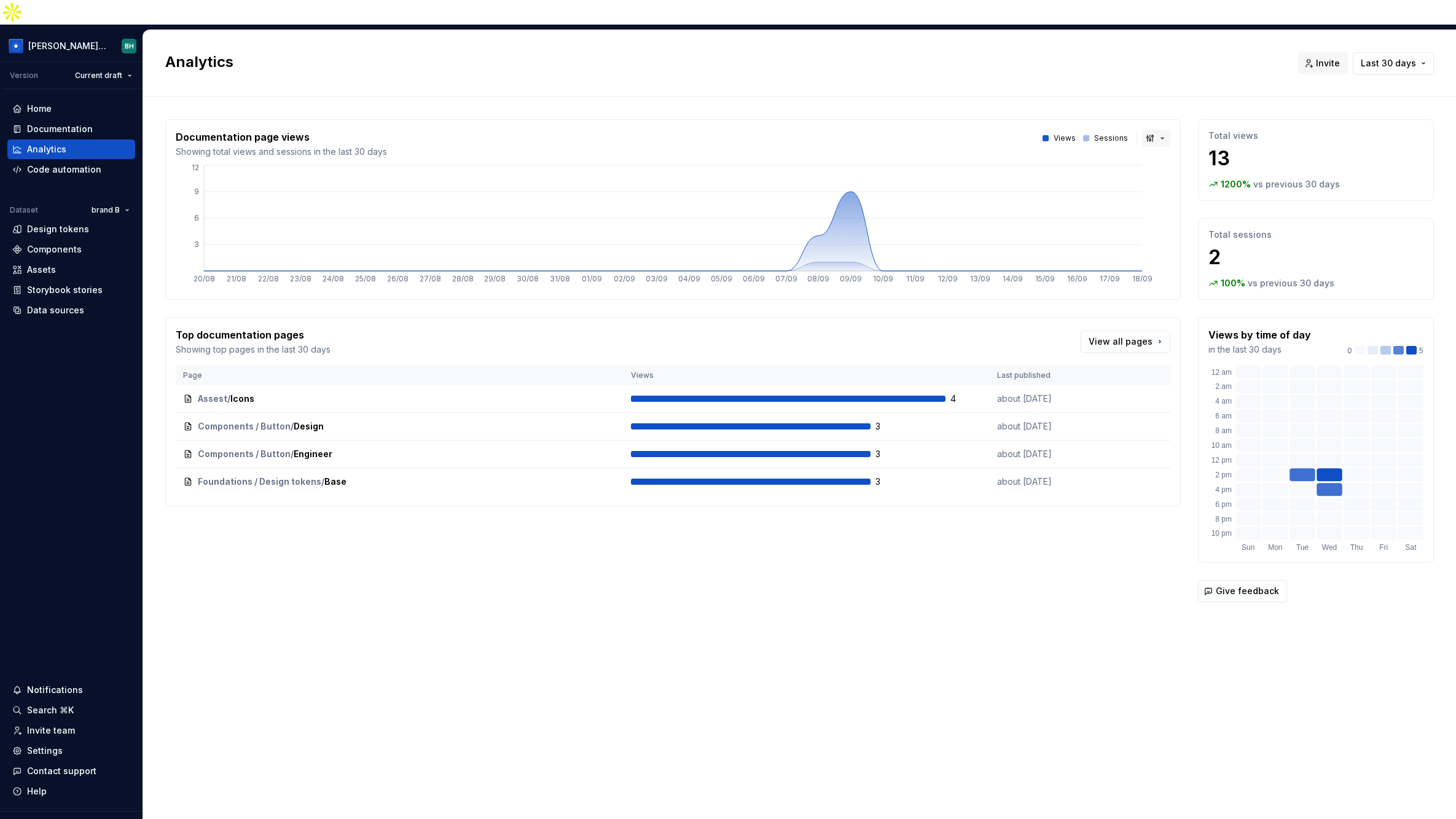
click at [1157, 130] on button "button" at bounding box center [1156, 138] width 28 height 17
click at [1184, 34] on html "Brandon Design System BH Version Current draft Home Documentation Analytics Cod…" at bounding box center [728, 410] width 1456 height 819
click at [1413, 57] on span "Last 30 days" at bounding box center [1388, 64] width 55 height 12
drag, startPoint x: 1130, startPoint y: 38, endPoint x: 1137, endPoint y: 34, distance: 8.1
click at [1130, 37] on html "Brandon Design System BH Version Current draft Home Documentation Analytics Cod…" at bounding box center [728, 410] width 1456 height 819
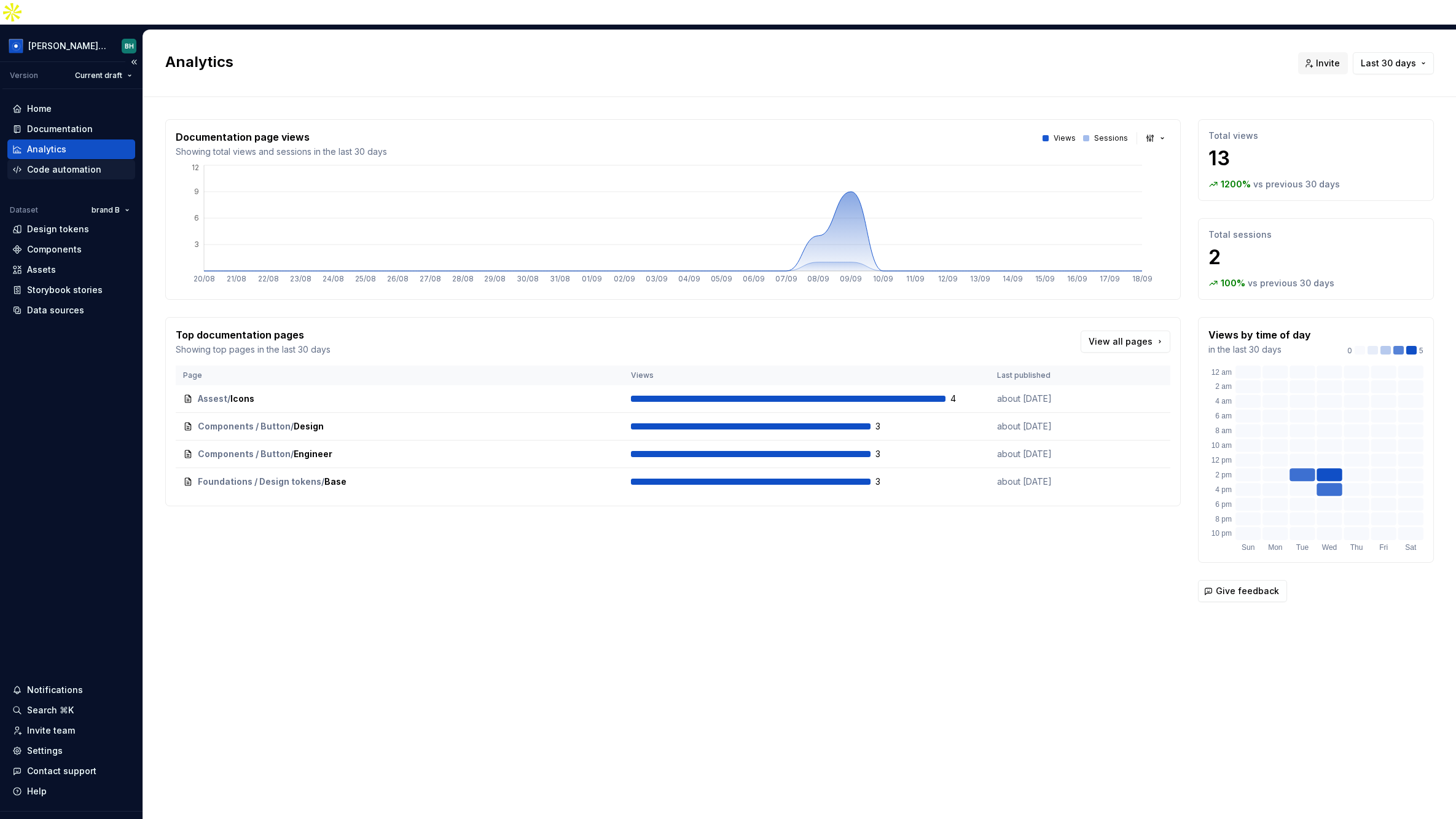
click at [91, 164] on div "Code automation" at bounding box center [64, 170] width 74 height 12
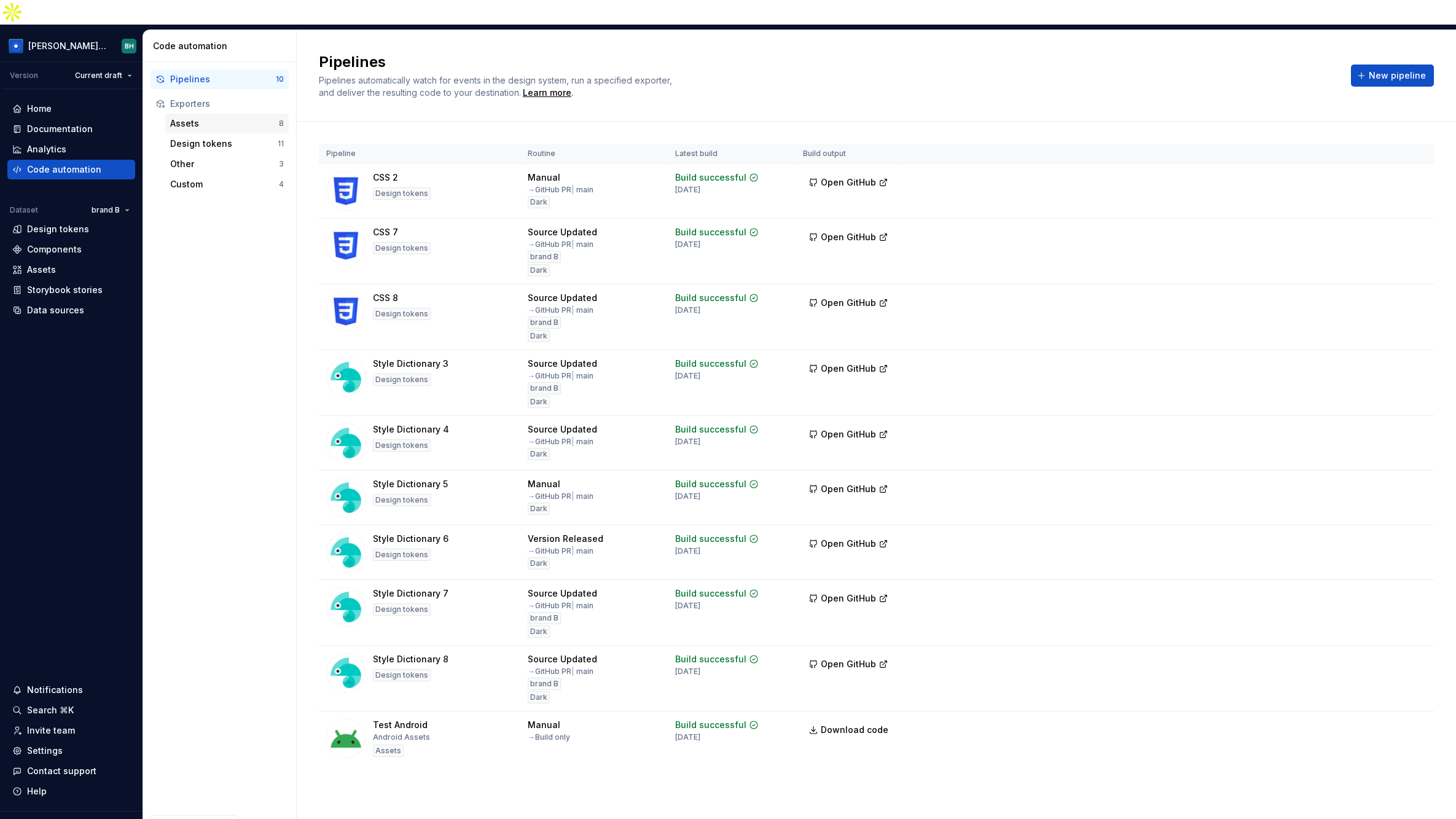
click at [240, 118] on div "Assets" at bounding box center [224, 124] width 109 height 12
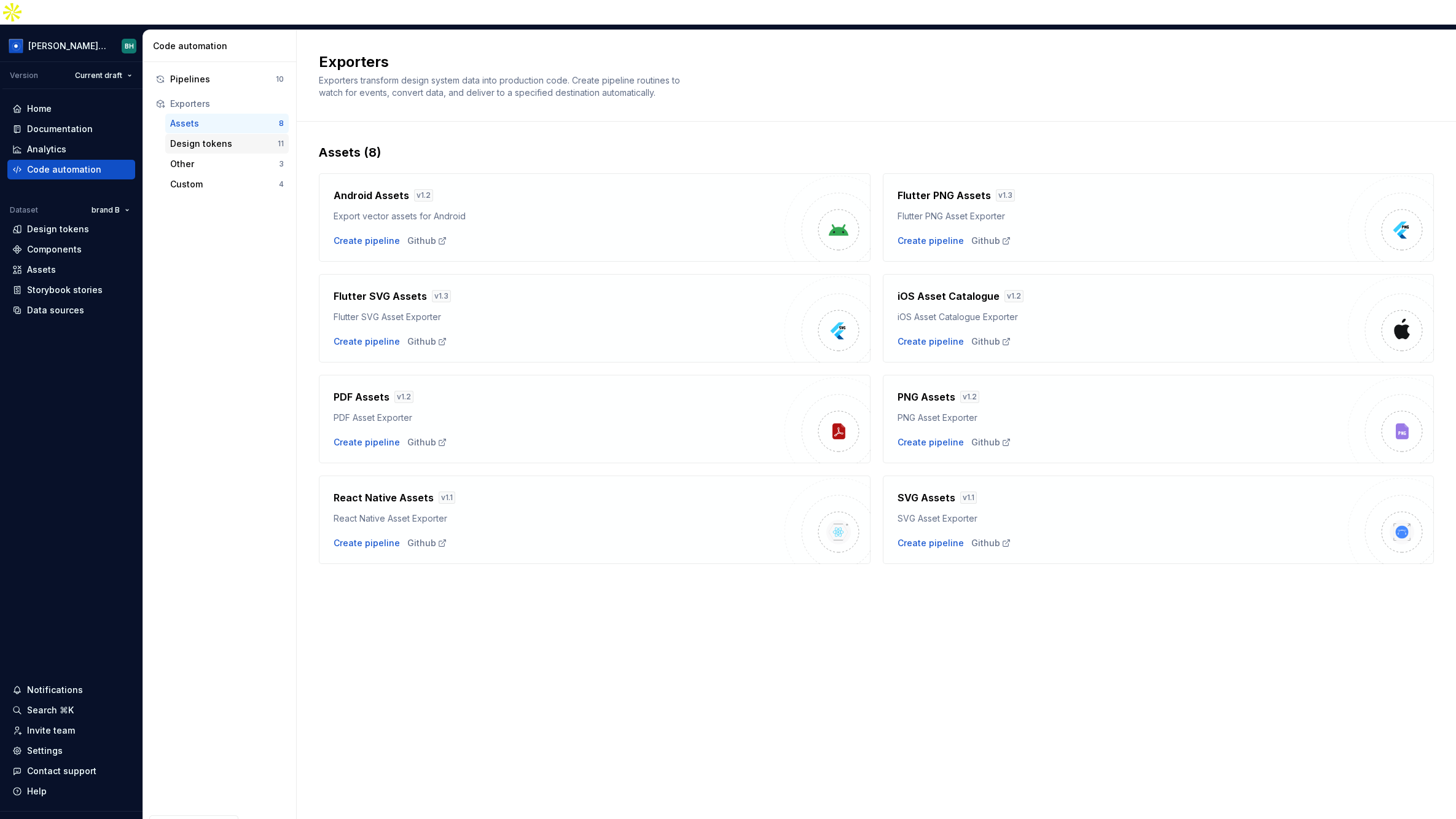
click at [253, 138] on div "Design tokens" at bounding box center [224, 144] width 107 height 12
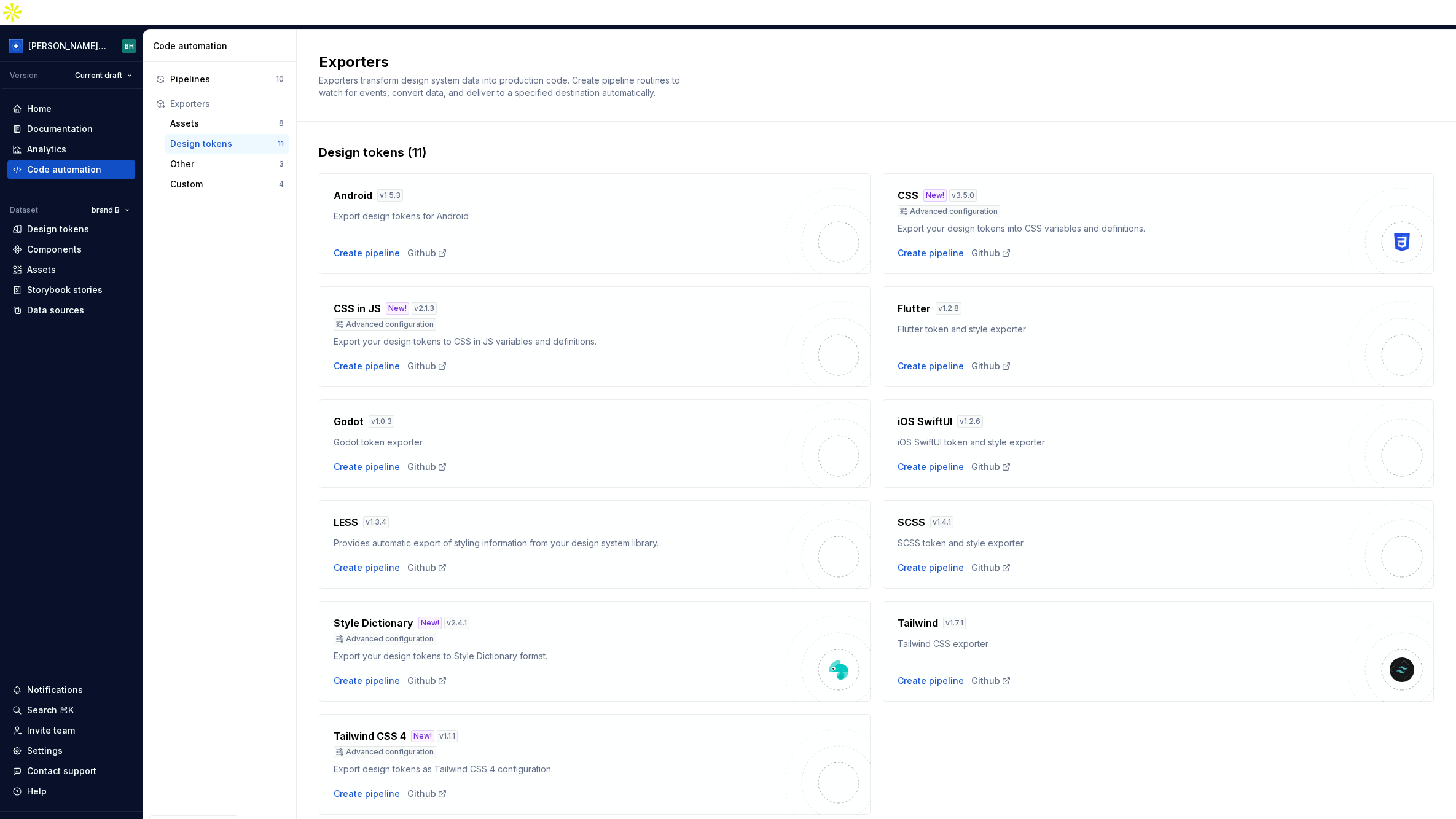
scroll to position [17, 0]
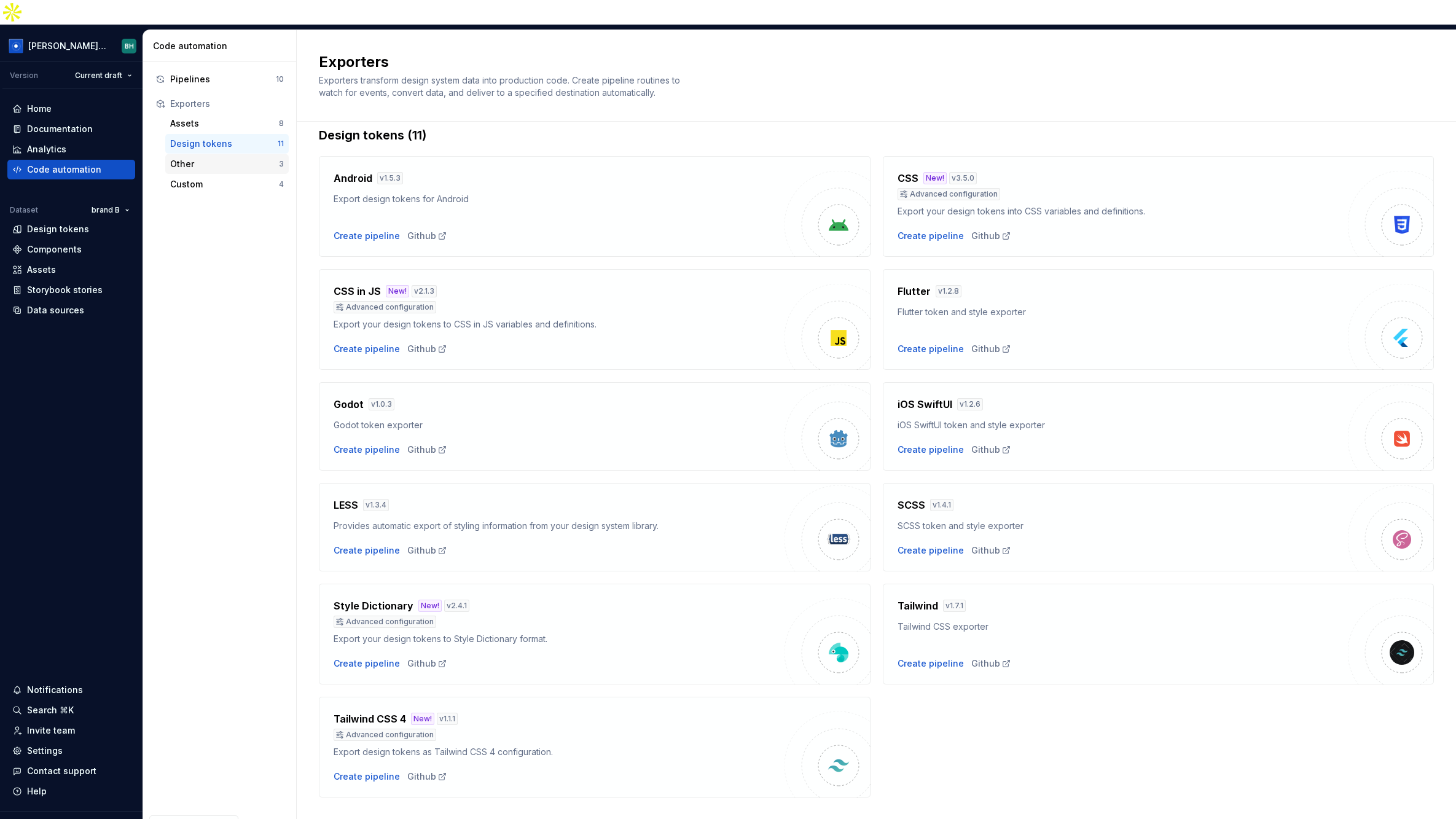
click at [215, 158] on div "Other" at bounding box center [224, 164] width 109 height 12
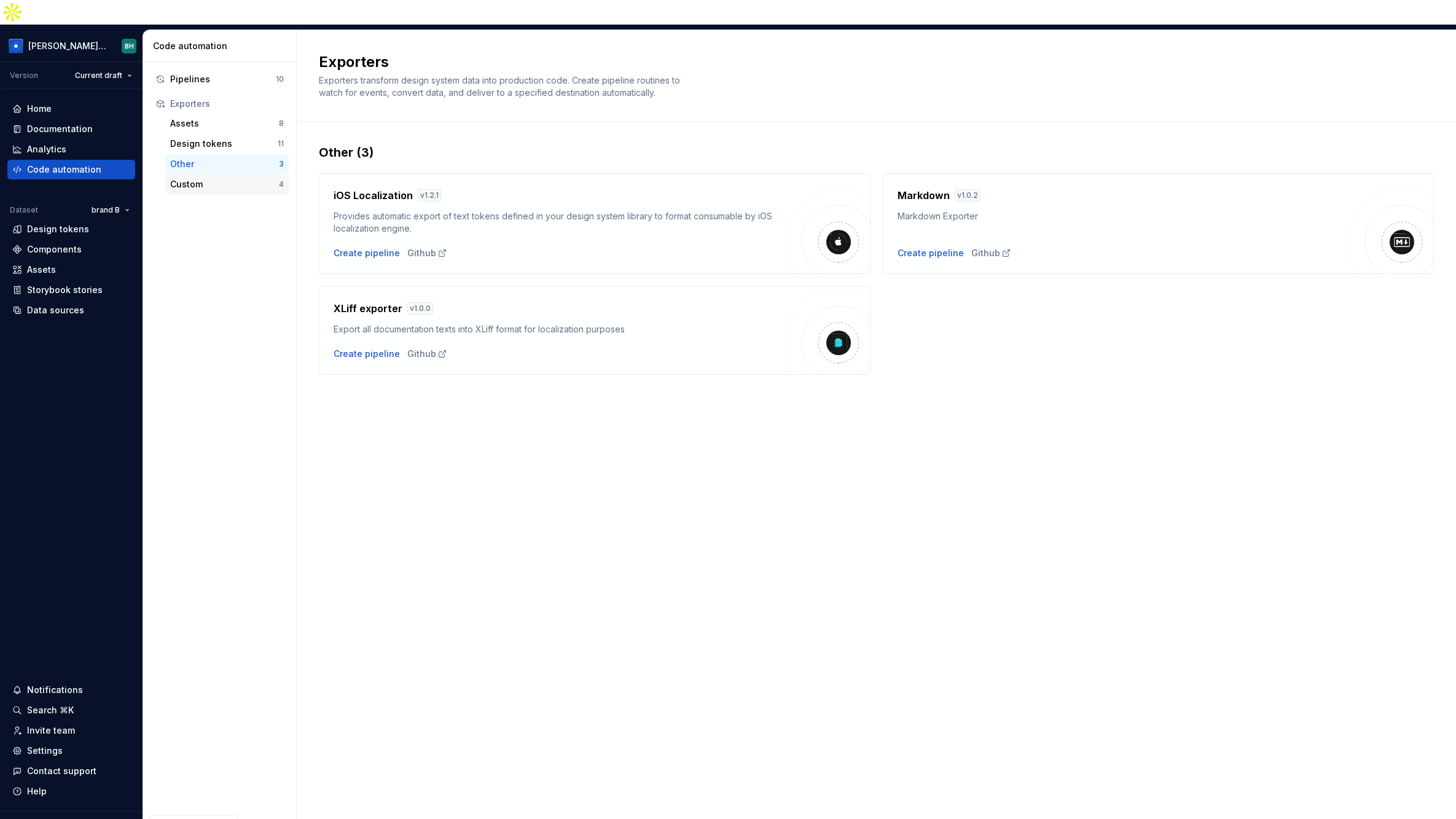
click at [247, 178] on div "Custom" at bounding box center [224, 184] width 109 height 12
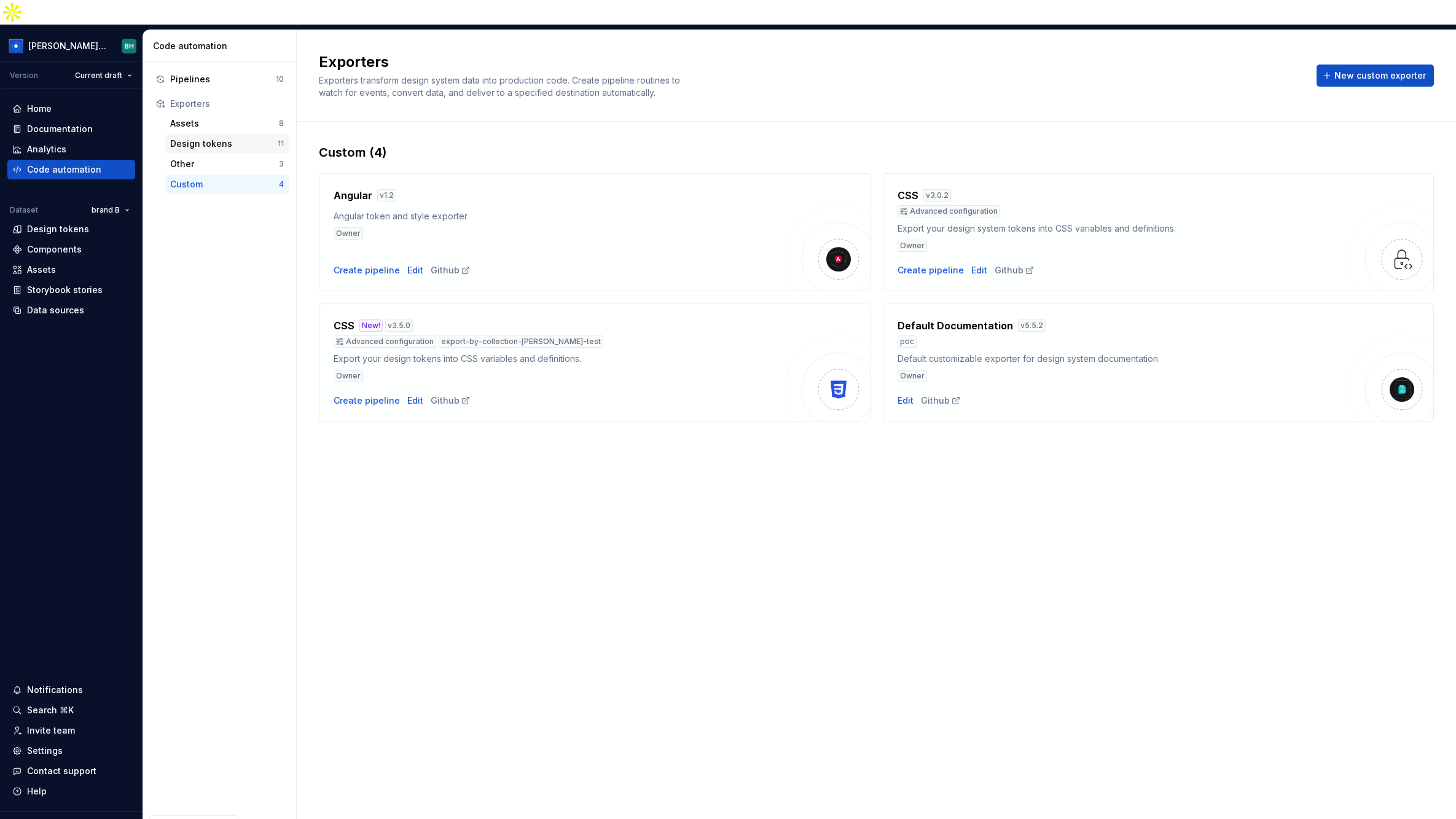
click at [251, 138] on div "Design tokens" at bounding box center [224, 144] width 107 height 12
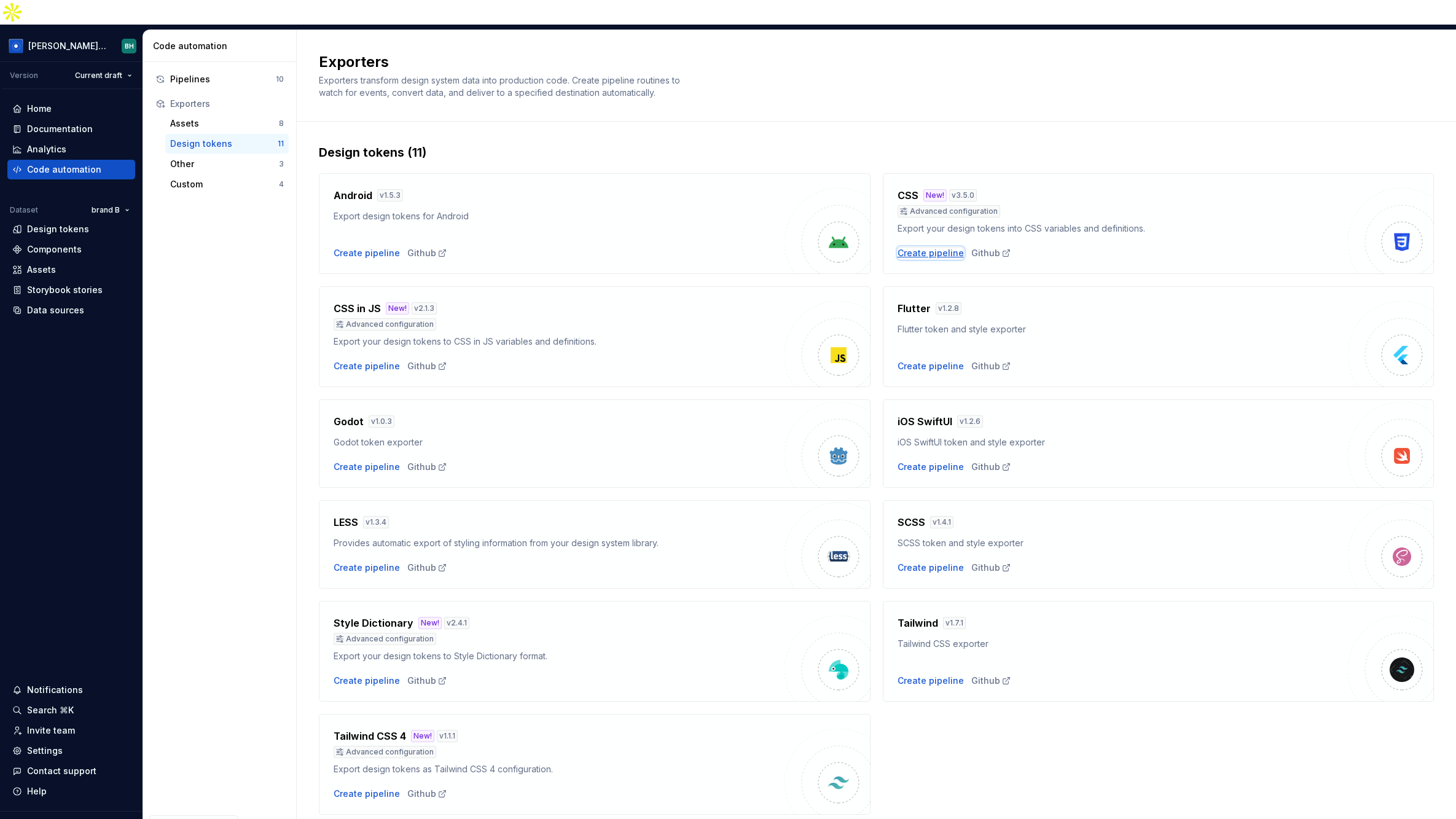
click at [918, 247] on div "Create pipeline" at bounding box center [930, 253] width 66 height 12
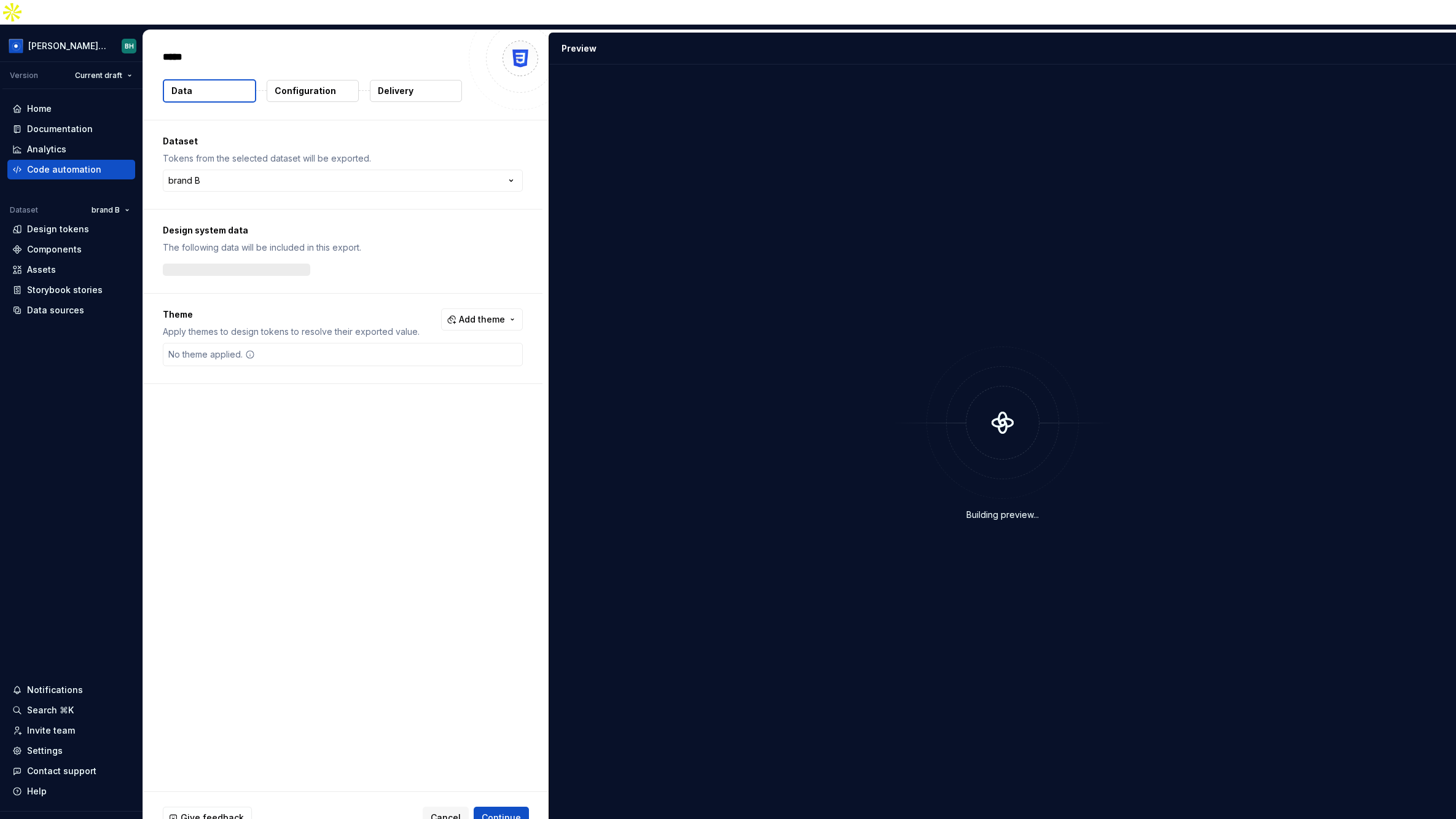
type textarea "*"
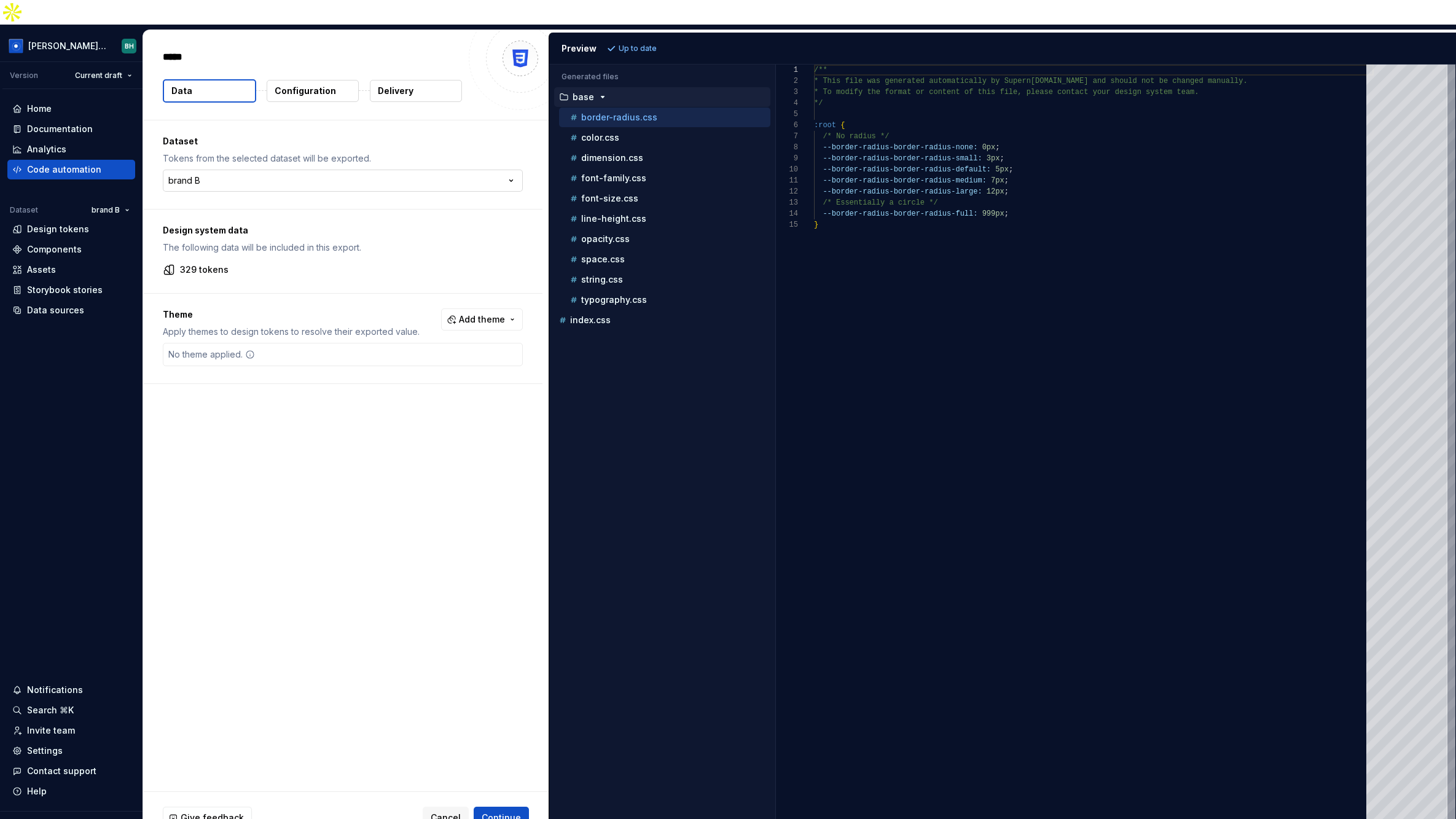
click at [265, 157] on html "Brandon Design System BH Version Current draft Home Documentation Analytics Cod…" at bounding box center [728, 410] width 1456 height 819
click at [320, 117] on html "Brandon Design System BH Version Current draft Home Documentation Analytics Cod…" at bounding box center [728, 410] width 1456 height 819
click at [480, 314] on span "Add theme" at bounding box center [482, 320] width 46 height 12
click at [394, 362] on div "Suggestions" at bounding box center [394, 364] width 10 height 10
drag, startPoint x: 450, startPoint y: 527, endPoint x: 459, endPoint y: 526, distance: 9.1
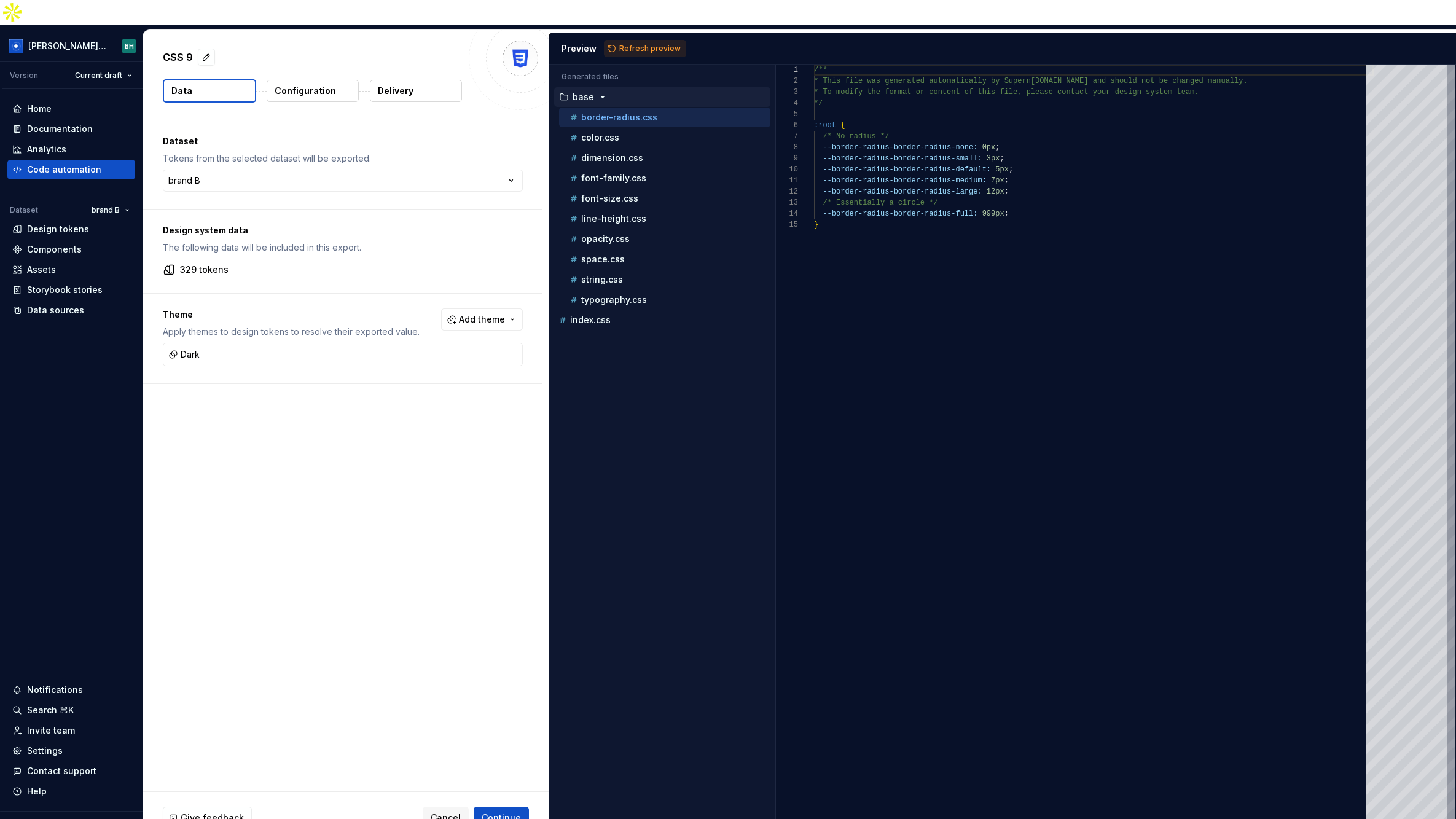
click at [450, 527] on html "Brandon Design System BH Version Current draft Home Documentation Analytics Cod…" at bounding box center [728, 410] width 1456 height 819
click at [644, 44] on span "Refresh preview" at bounding box center [649, 49] width 61 height 10
click at [299, 84] on p "Configuration" at bounding box center [305, 91] width 61 height 12
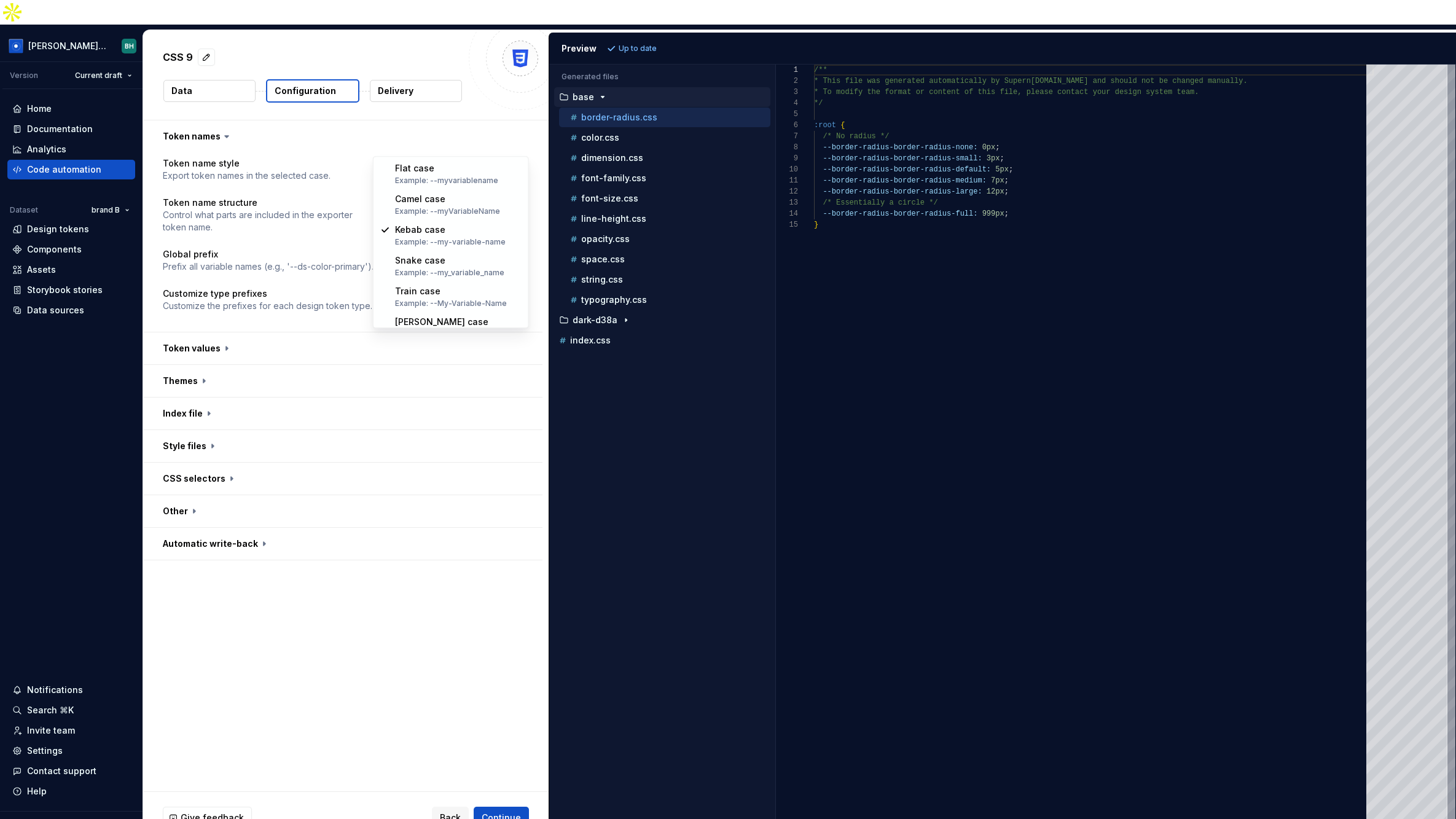
click at [457, 147] on html "**********" at bounding box center [728, 410] width 1456 height 819
select select "********"
click at [626, 44] on span "Refresh preview" at bounding box center [649, 49] width 61 height 10
click at [268, 332] on button "button" at bounding box center [343, 348] width 399 height 32
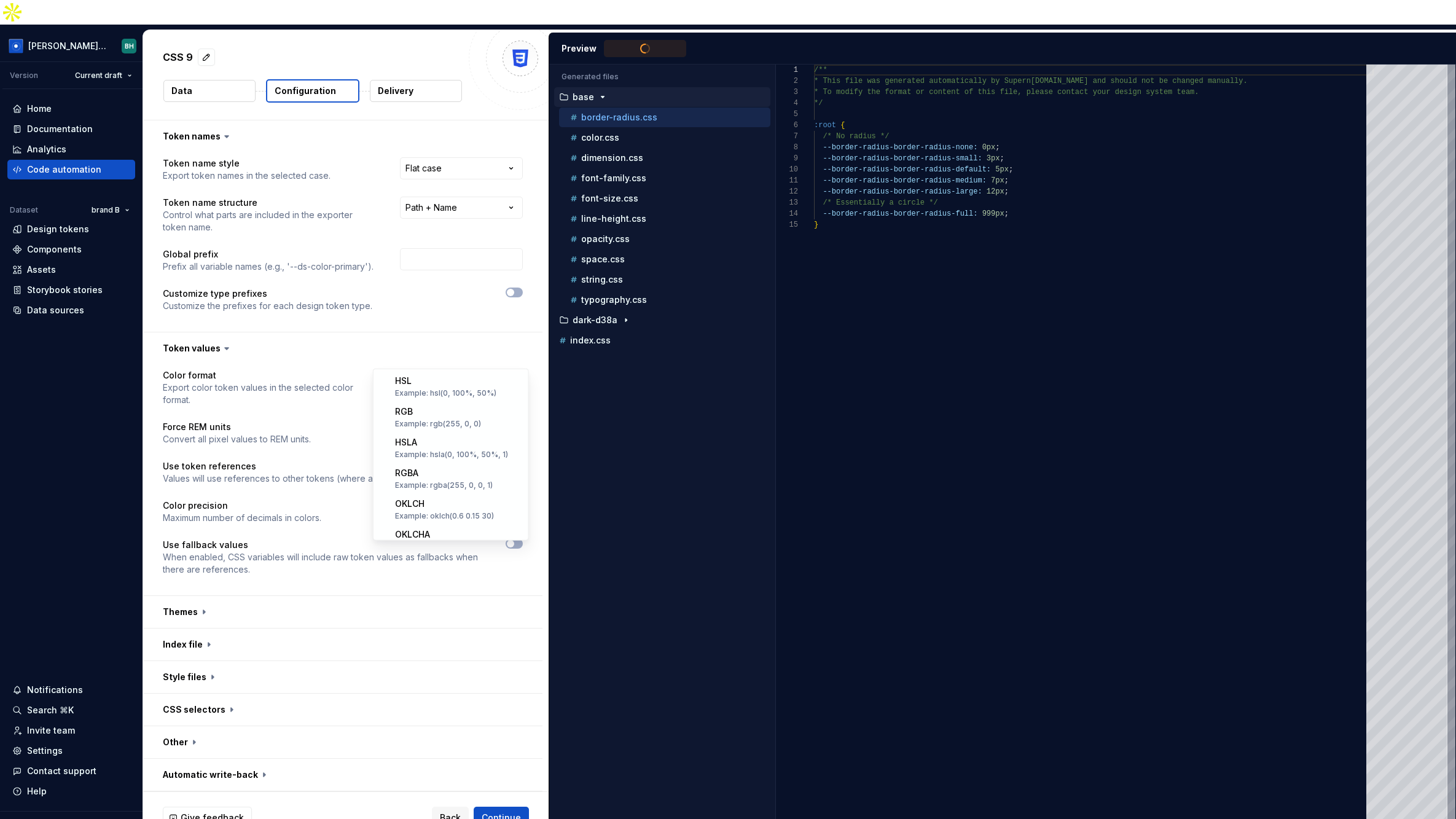
click at [447, 358] on html "**********" at bounding box center [728, 410] width 1456 height 819
type textarea "**********"
click at [355, 301] on html "**********" at bounding box center [728, 410] width 1456 height 819
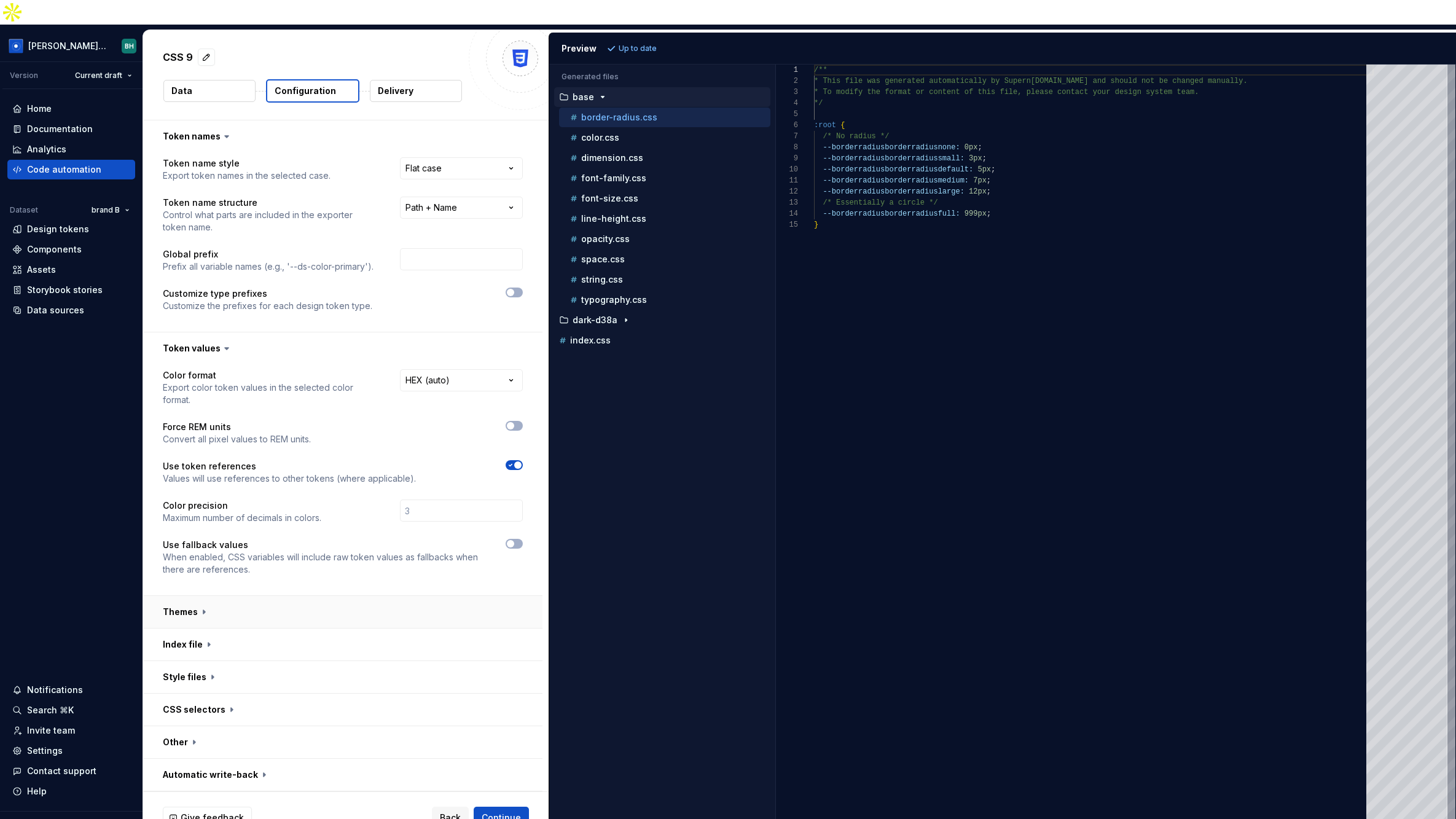
click at [237, 596] on button "button" at bounding box center [343, 612] width 399 height 32
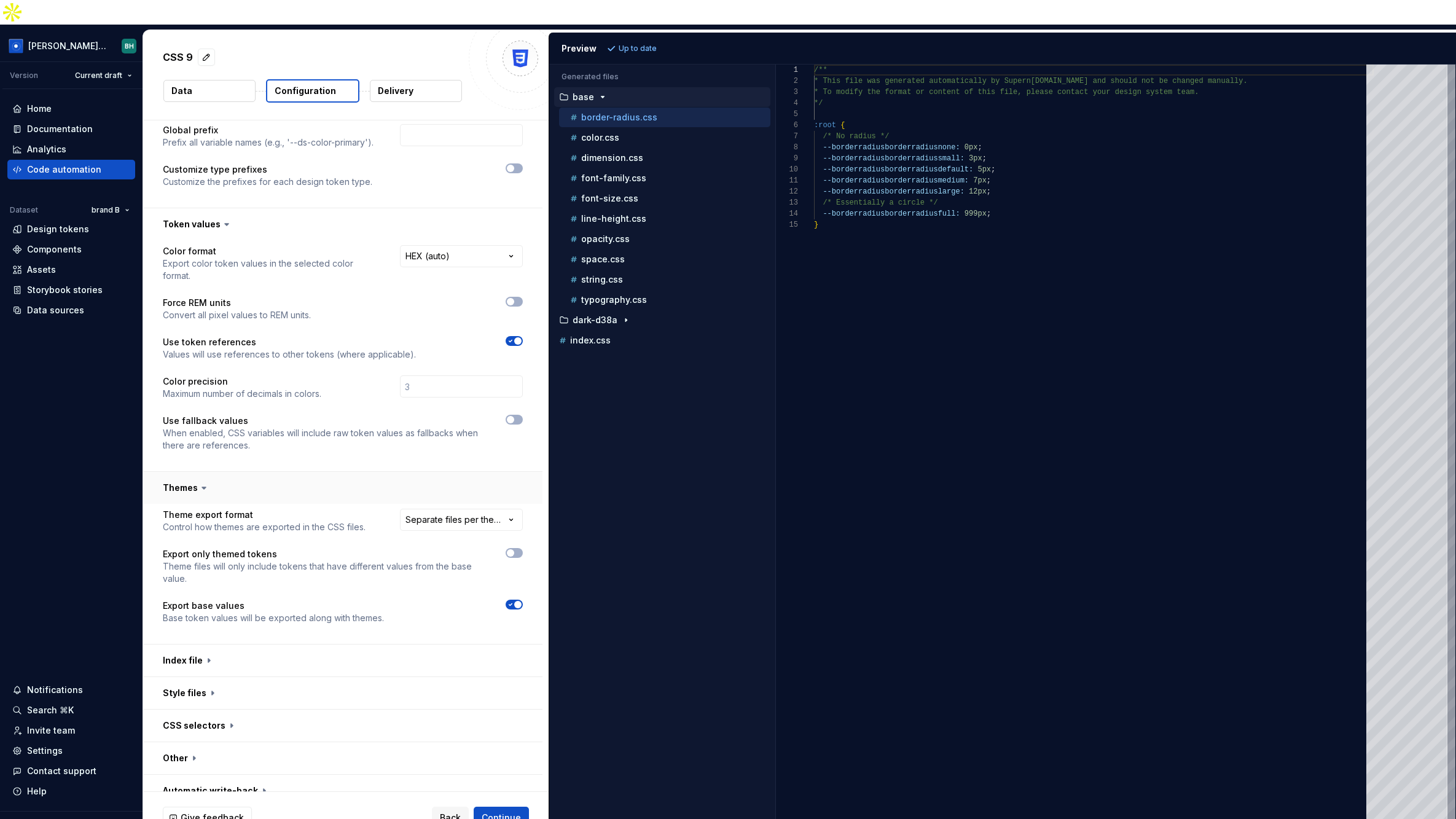
scroll to position [125, 0]
click at [262, 644] on button "button" at bounding box center [343, 660] width 399 height 32
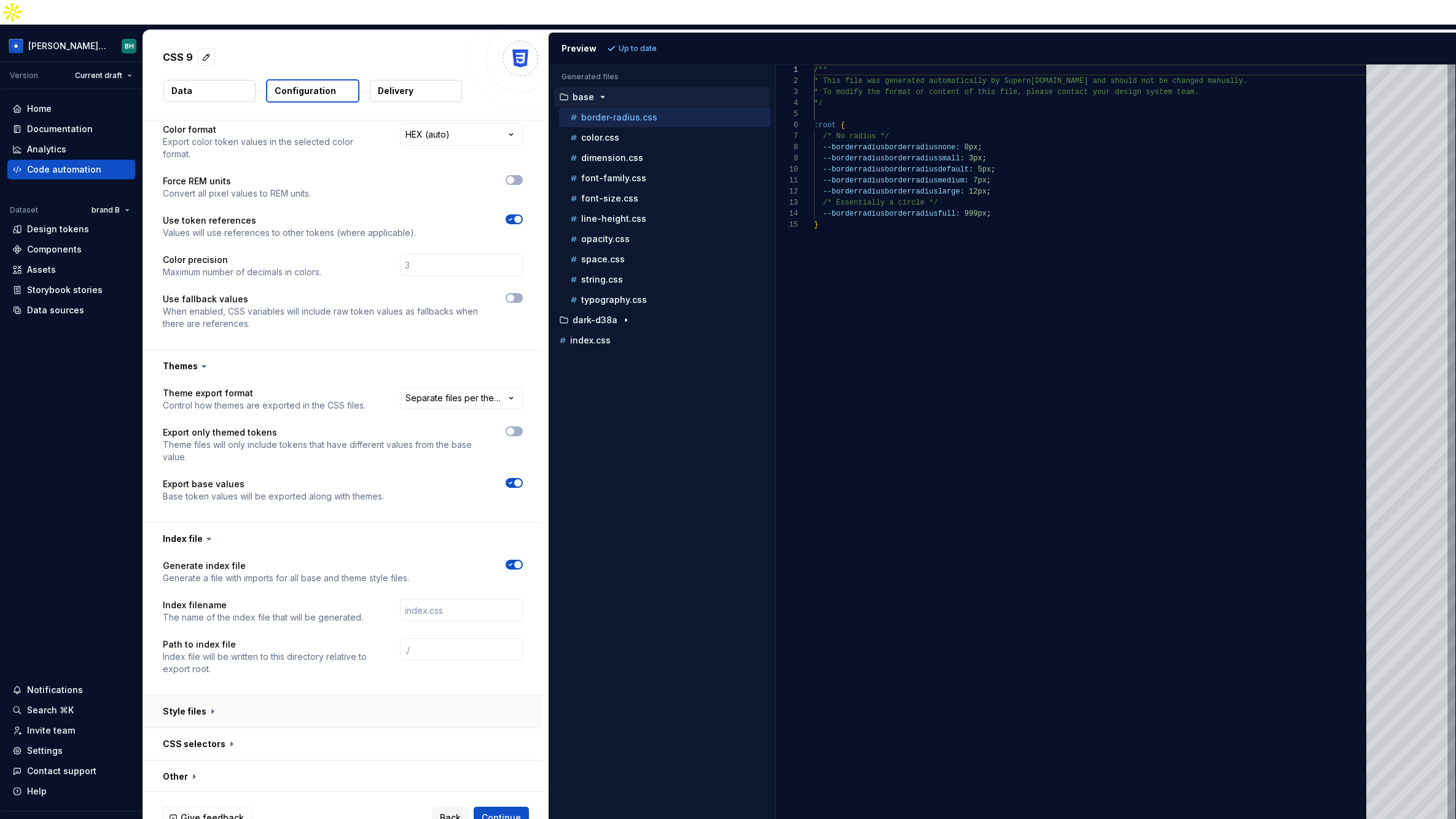
click at [251, 695] on button "button" at bounding box center [343, 711] width 399 height 32
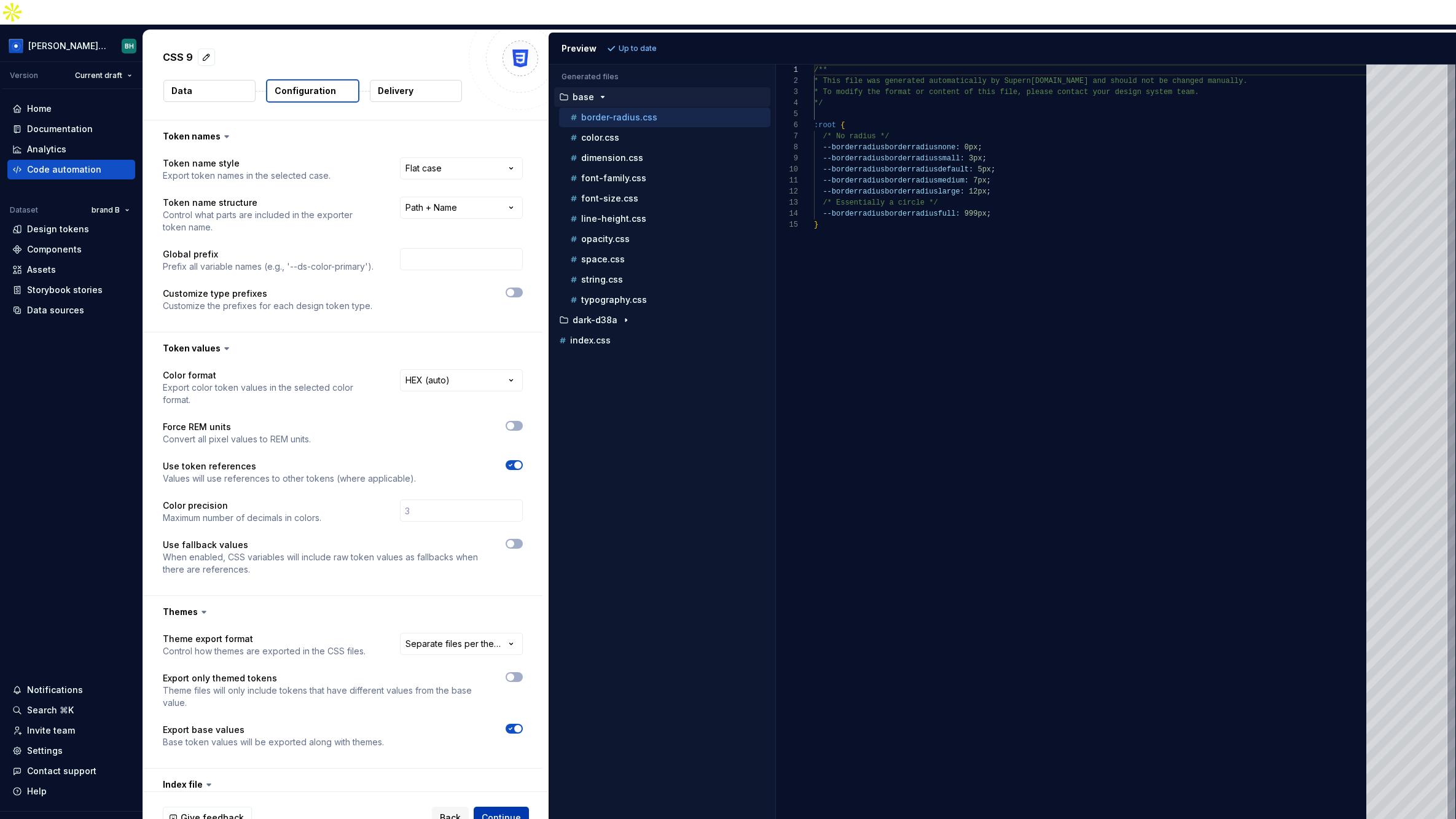
click at [498, 812] on span "Continue" at bounding box center [501, 818] width 39 height 12
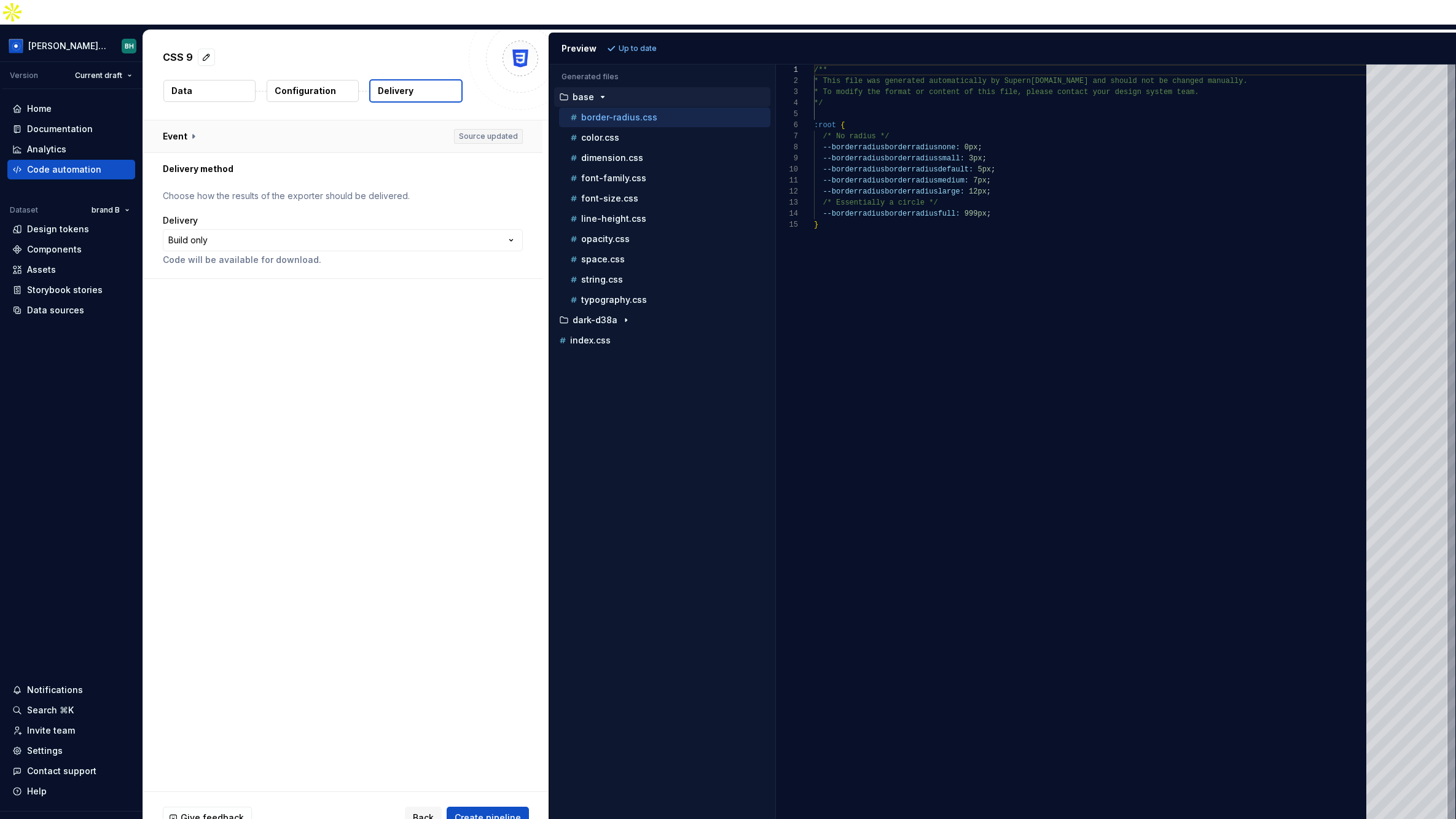
click at [208, 122] on button "button" at bounding box center [343, 136] width 399 height 32
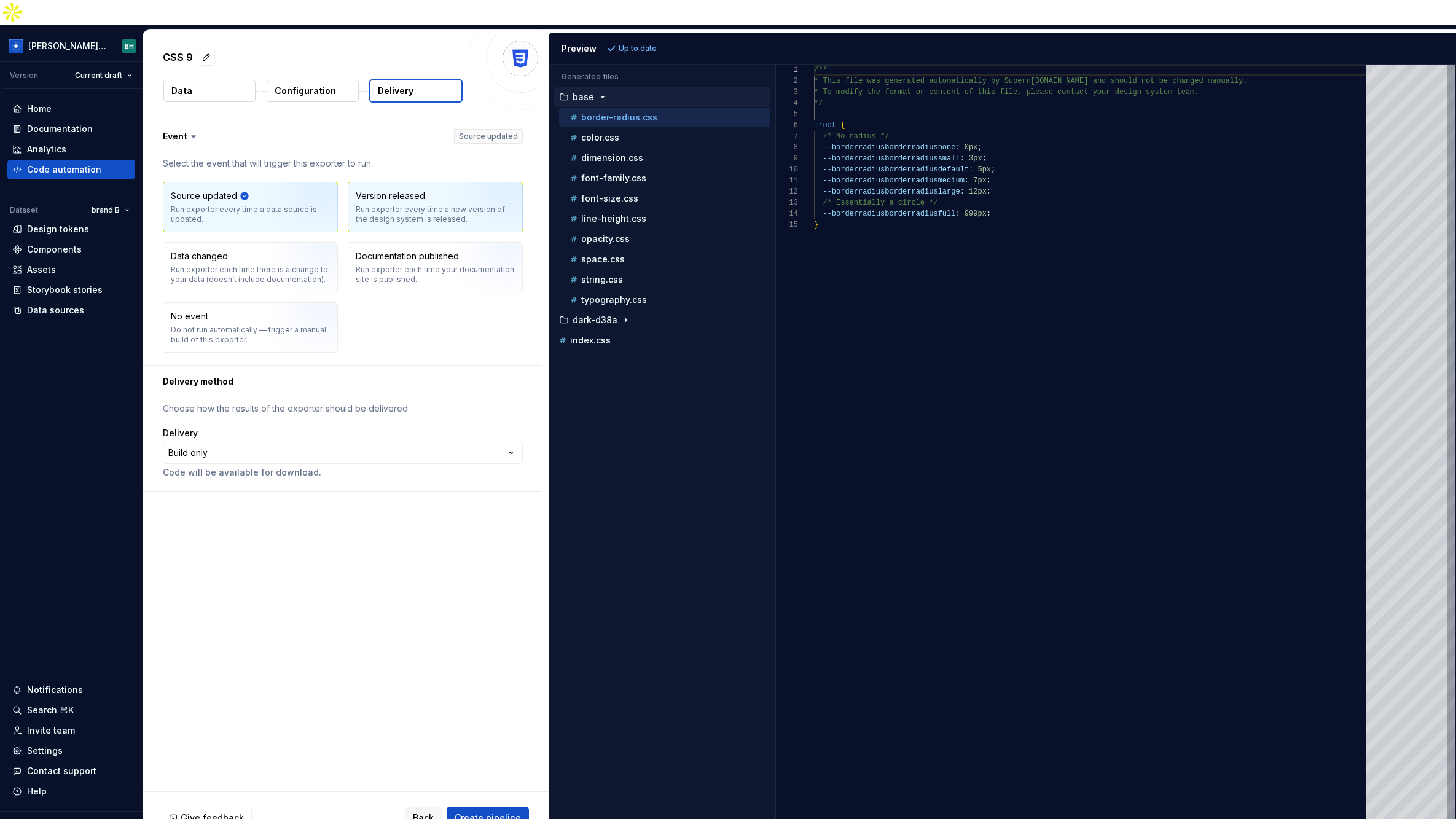
click at [455, 205] on div "Run exporter every time a new version of the design system is released." at bounding box center [434, 214] width 159 height 20
click at [462, 241] on img "button" at bounding box center [493, 272] width 78 height 82
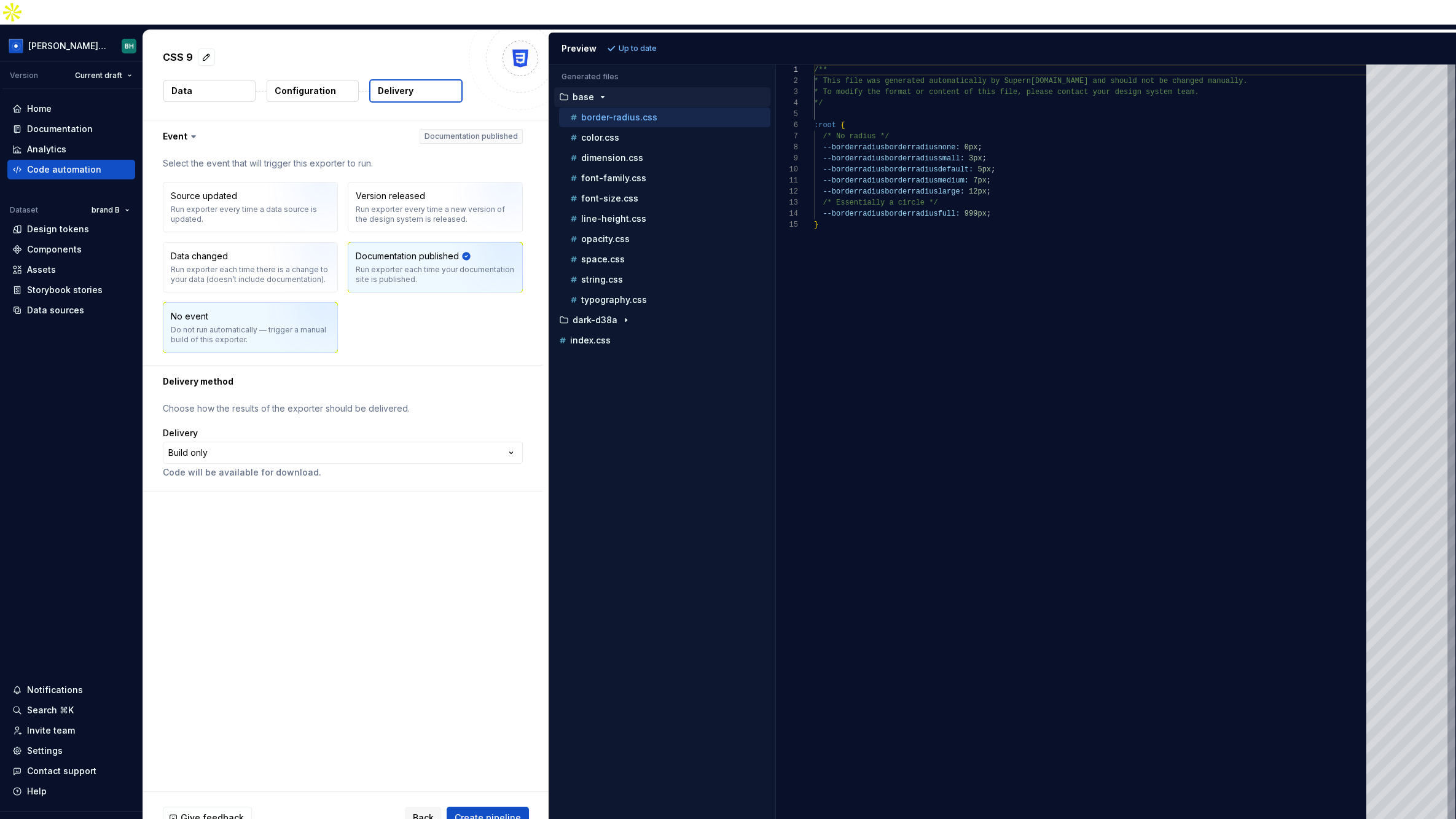
click at [234, 310] on div "No event Do not run automatically — trigger a manual build of this exporter." at bounding box center [250, 327] width 159 height 34
click at [257, 205] on div "Run exporter every time a data source is updated." at bounding box center [250, 214] width 159 height 20
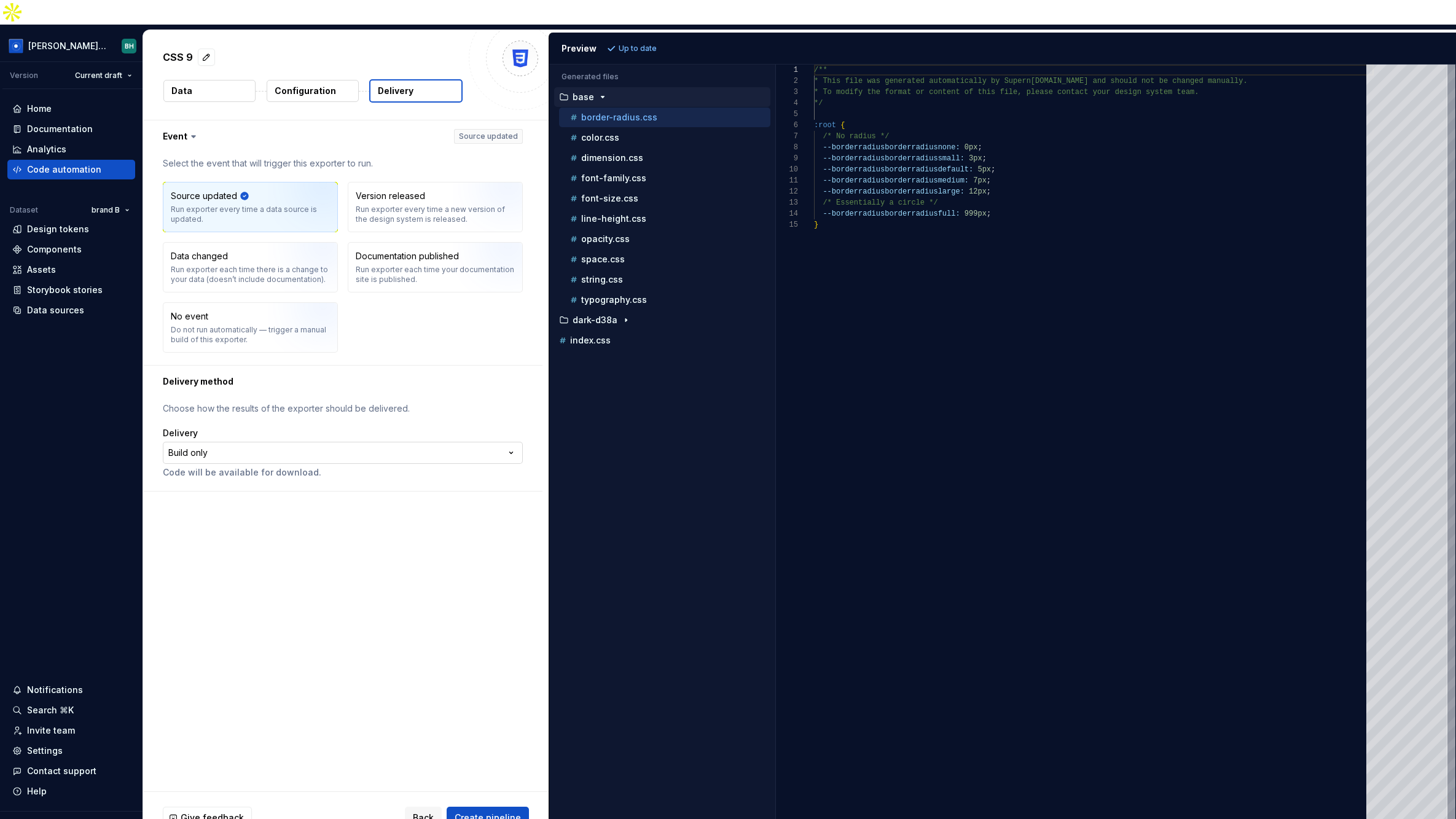
click at [225, 423] on html "**********" at bounding box center [728, 410] width 1456 height 819
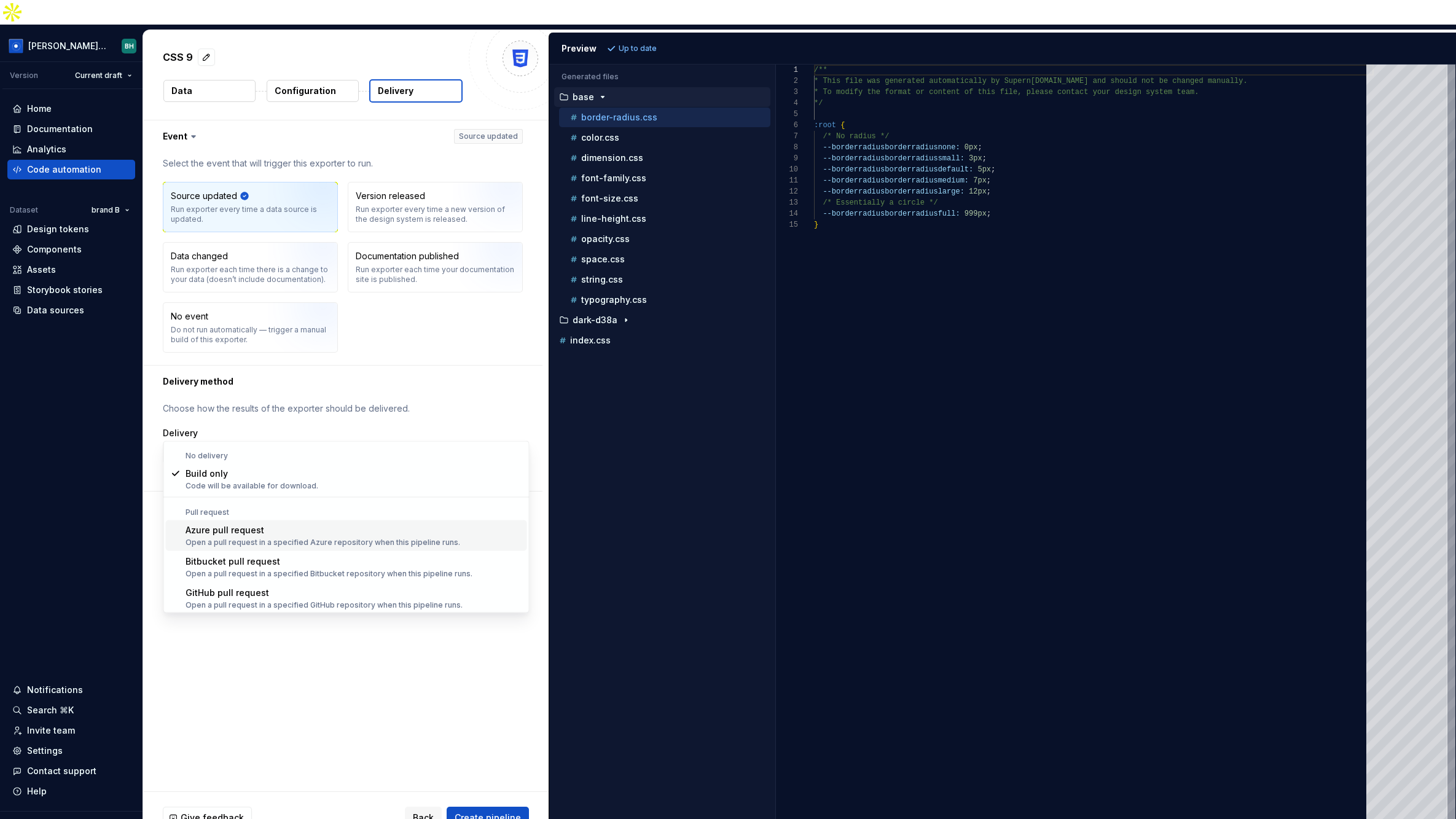
scroll to position [34, 0]
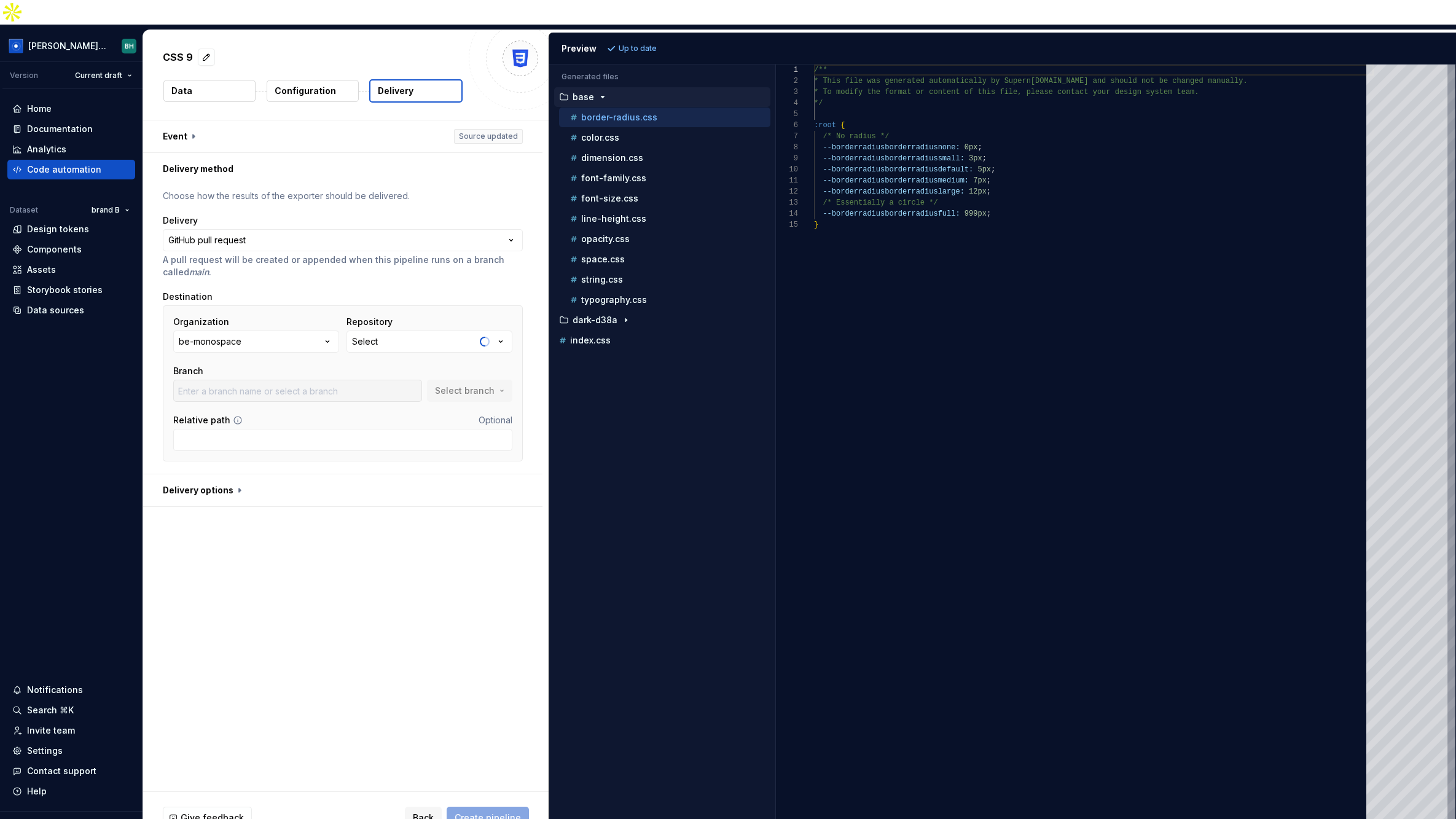
click at [281, 330] on button "be-monospace" at bounding box center [255, 341] width 166 height 22
click at [426, 330] on button "Select" at bounding box center [429, 341] width 166 height 22
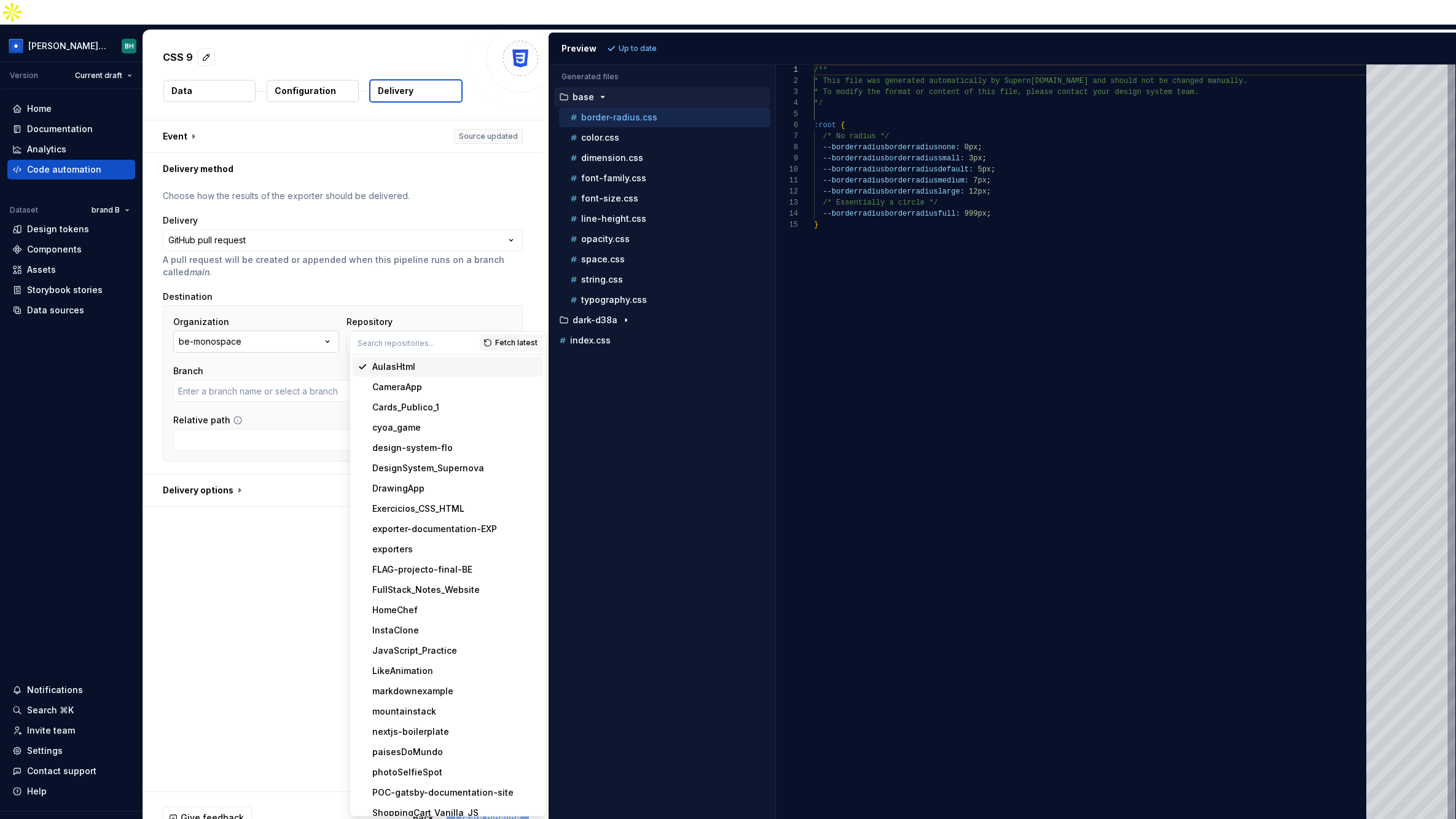
click at [286, 330] on button "be-monospace" at bounding box center [255, 341] width 166 height 22
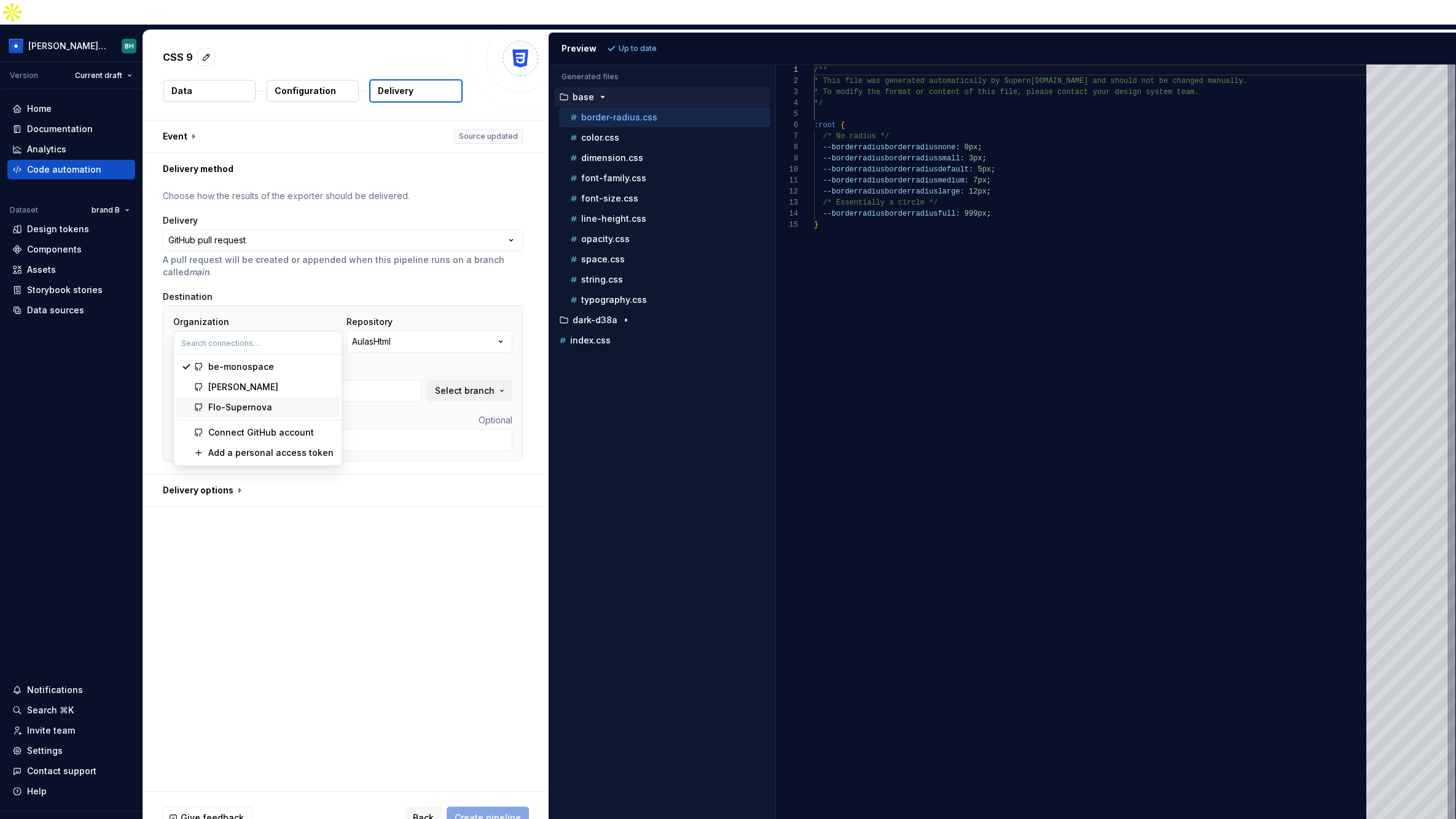
type input "main"
drag, startPoint x: 295, startPoint y: 389, endPoint x: 330, endPoint y: 371, distance: 39.4
click at [295, 389] on div "brandonsupernova" at bounding box center [271, 387] width 126 height 12
click at [406, 330] on button "Select" at bounding box center [429, 341] width 166 height 22
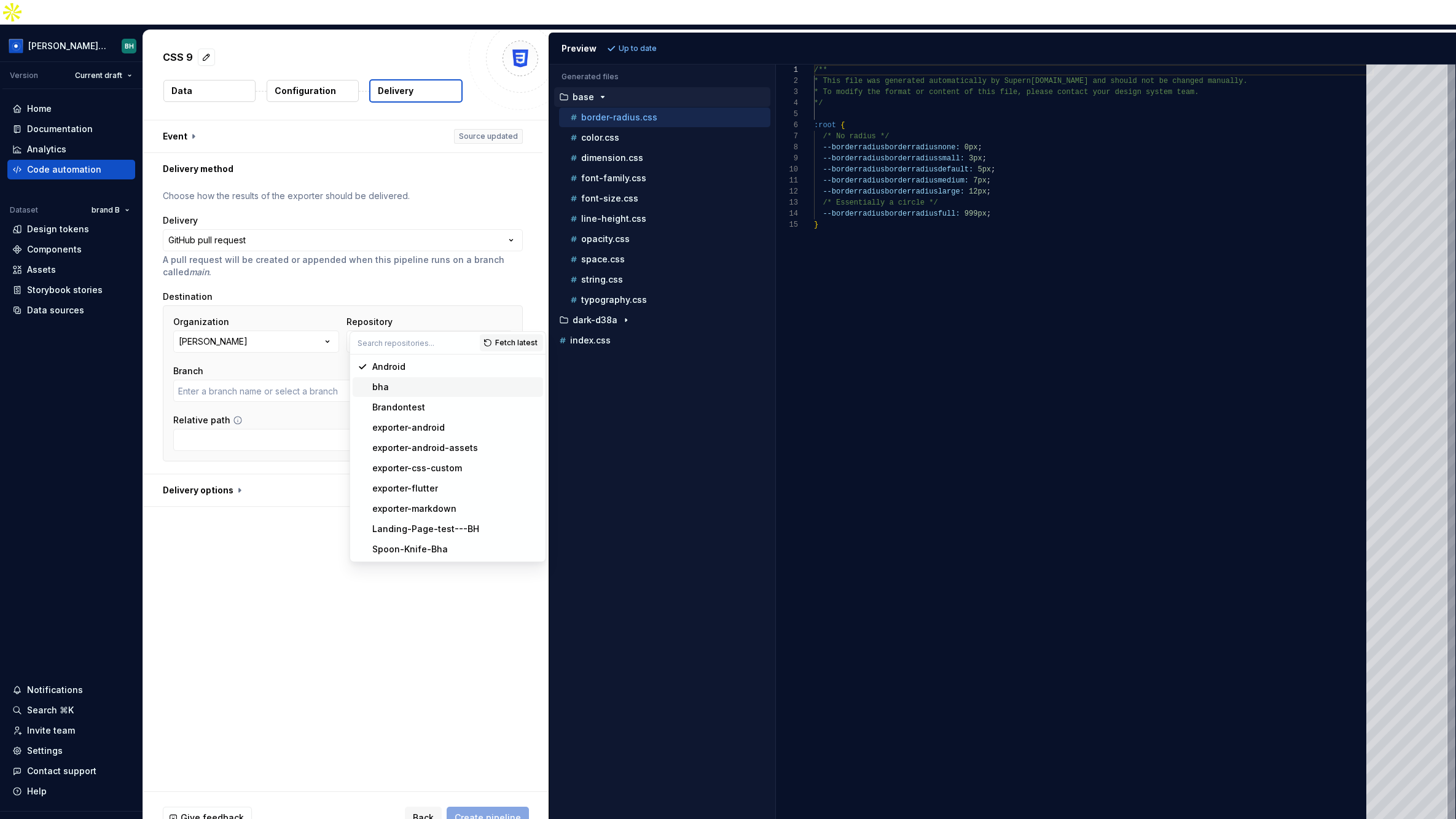
click at [398, 386] on div "bha" at bounding box center [455, 387] width 166 height 12
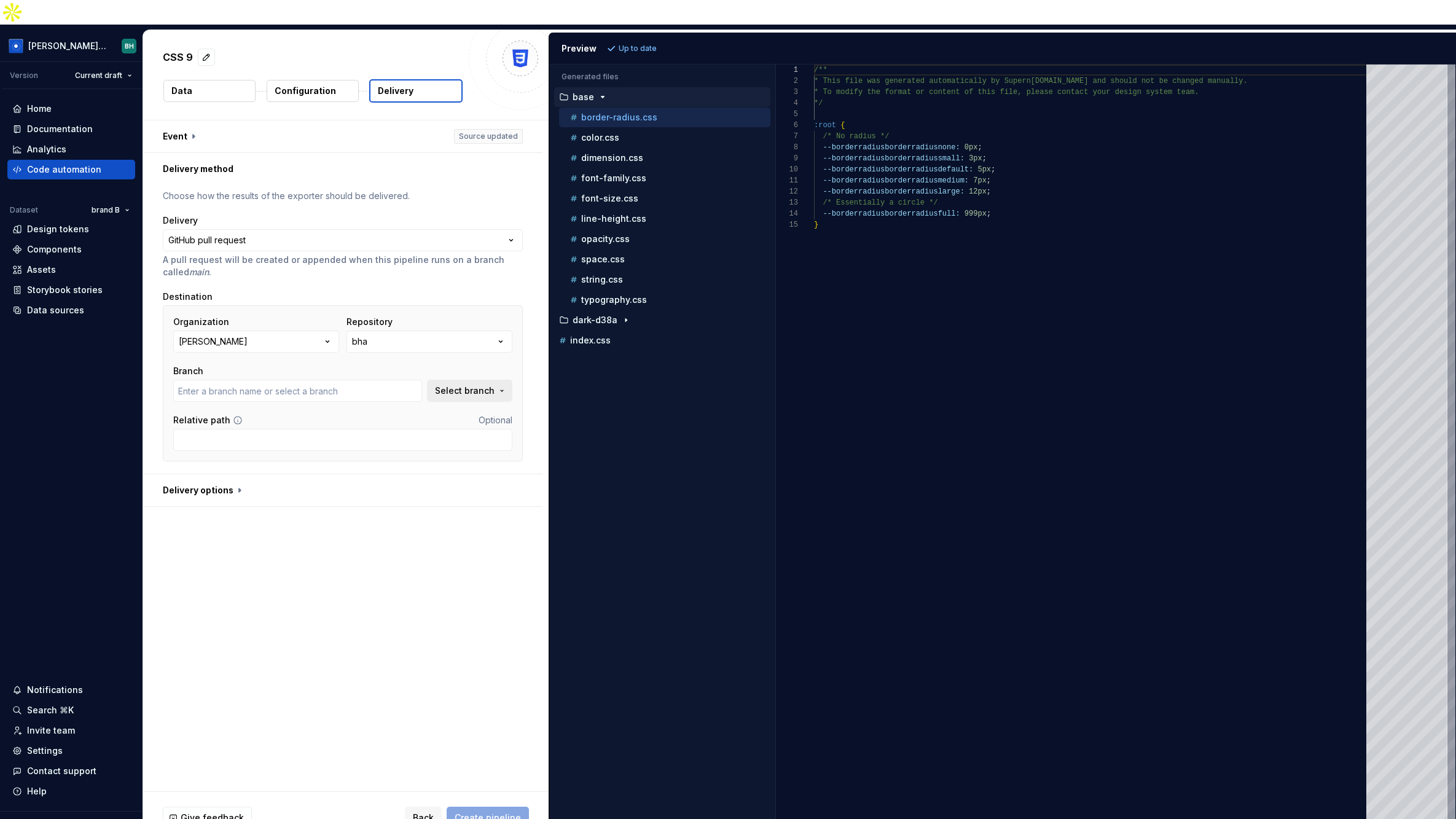
click at [495, 384] on span "Select branch" at bounding box center [465, 391] width 59 height 12
type input "main"
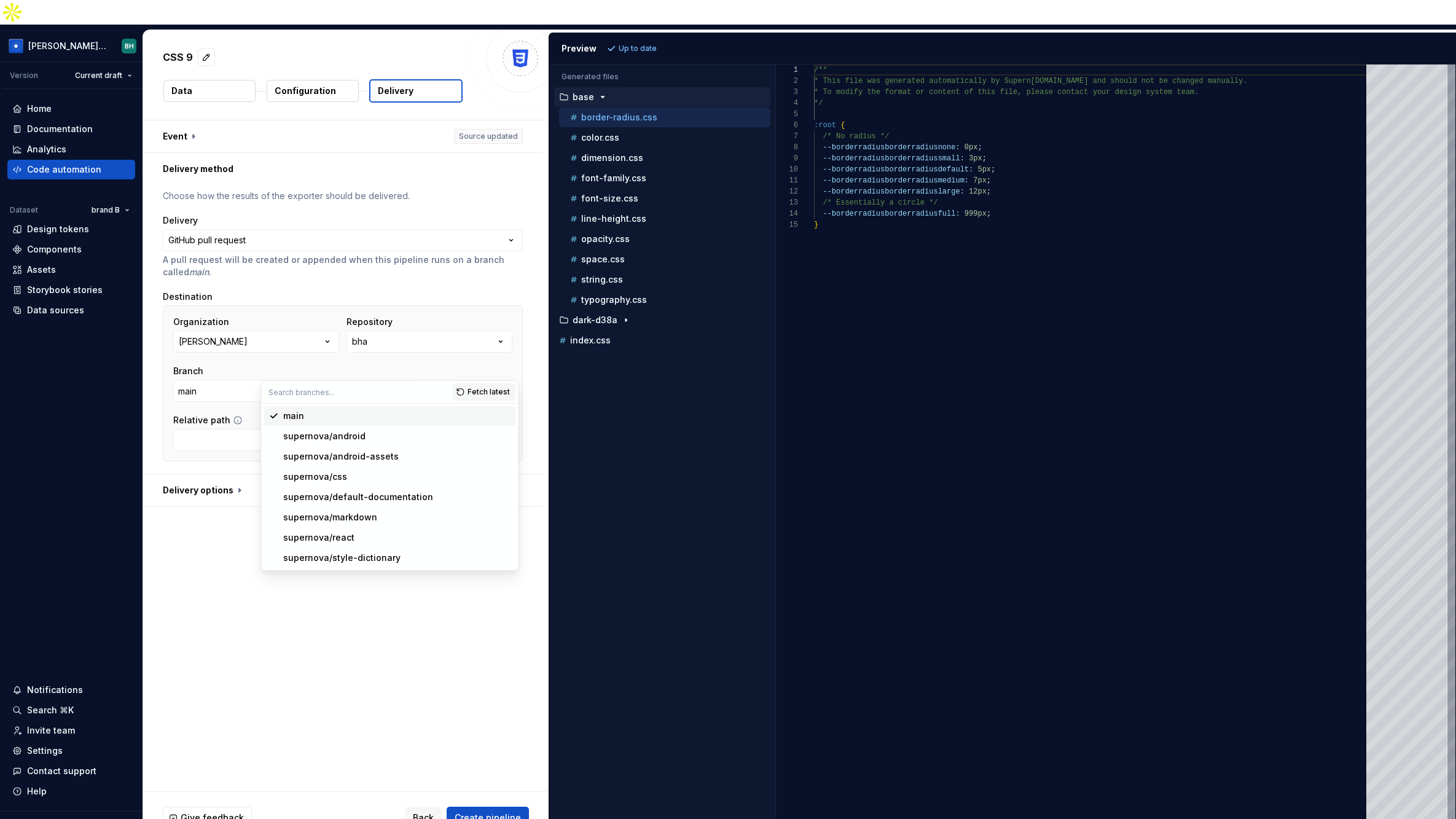
click at [335, 416] on div "main" at bounding box center [397, 416] width 227 height 12
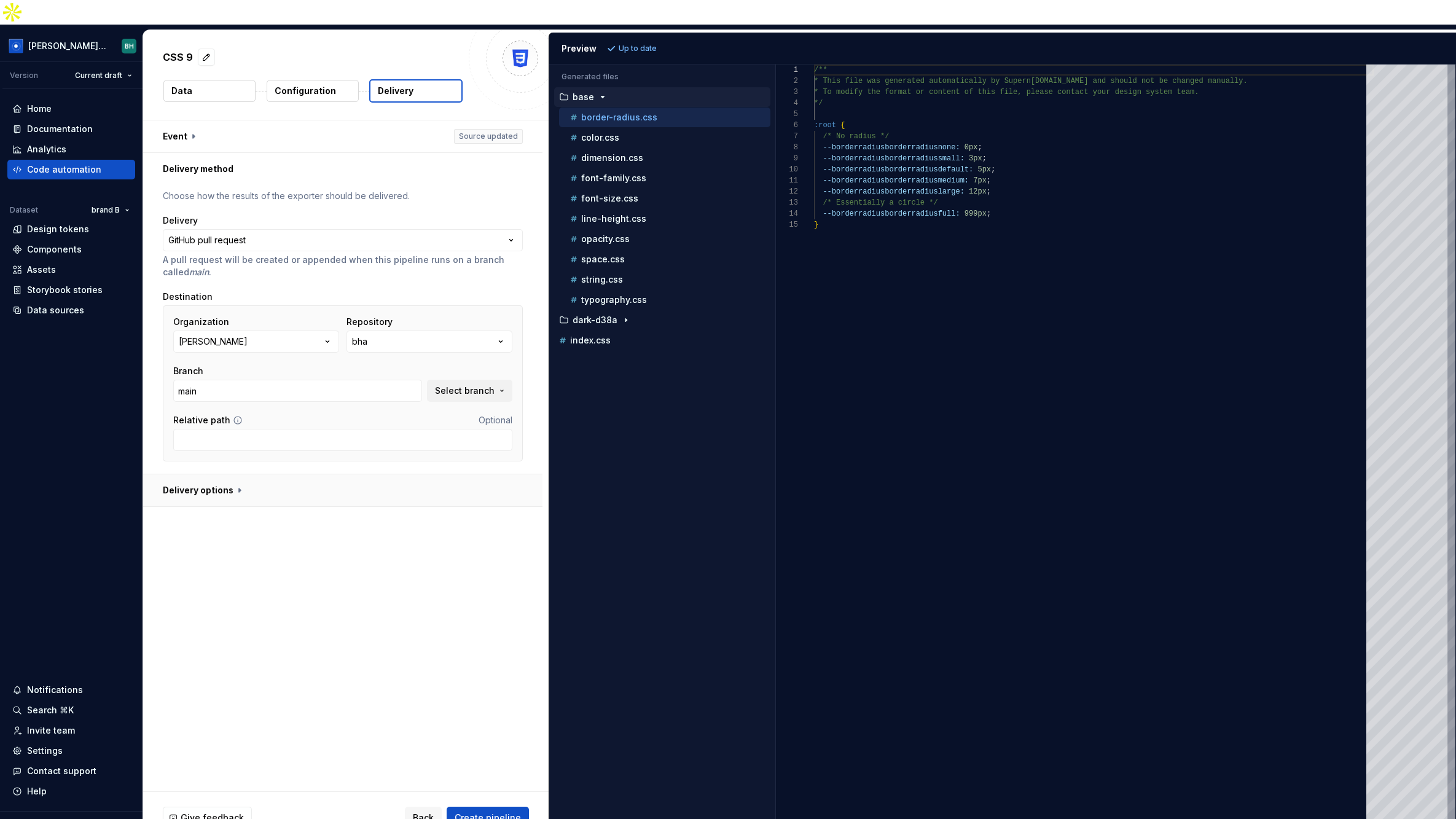
click at [261, 474] on button "button" at bounding box center [343, 490] width 399 height 32
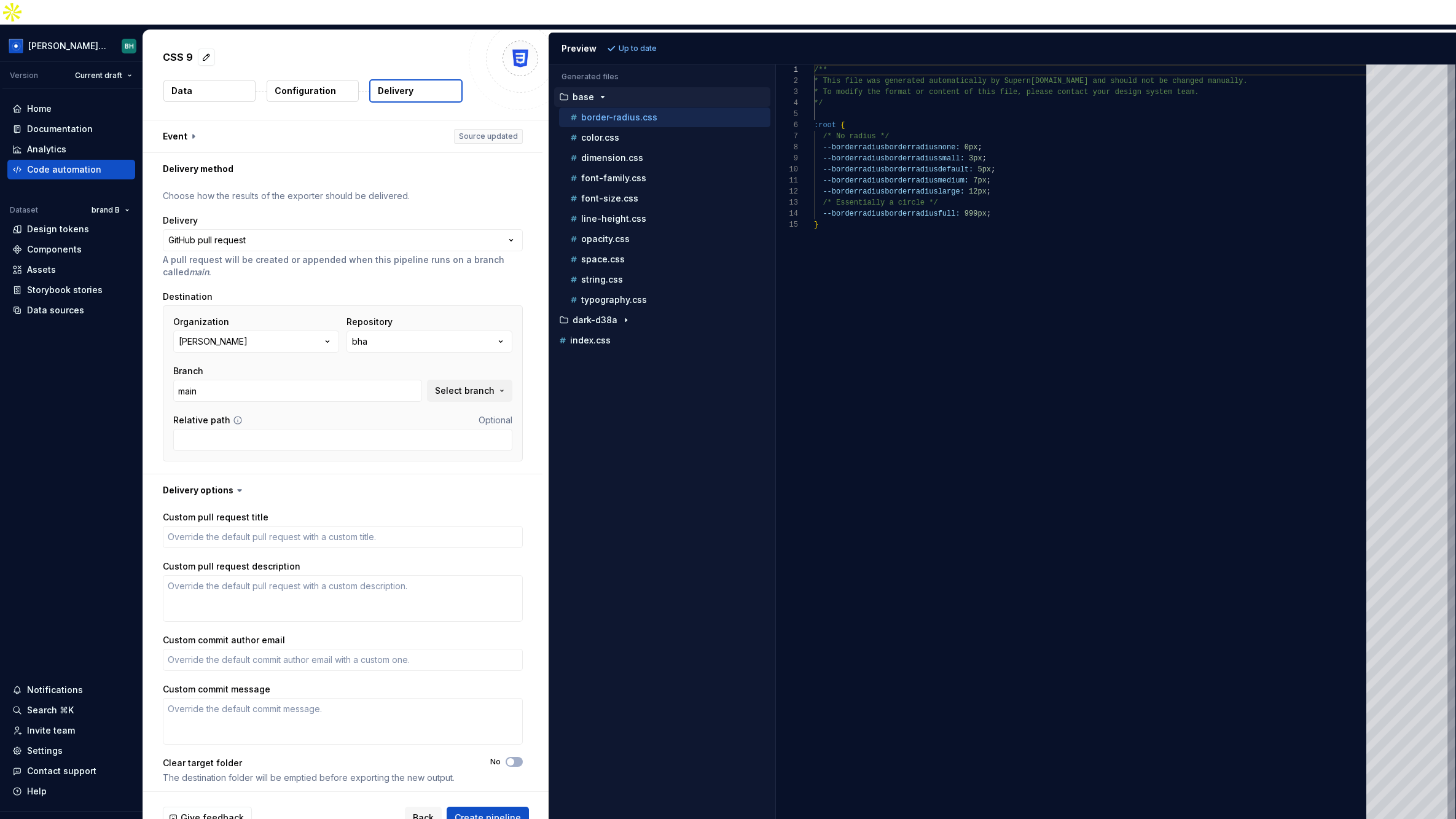
scroll to position [5, 0]
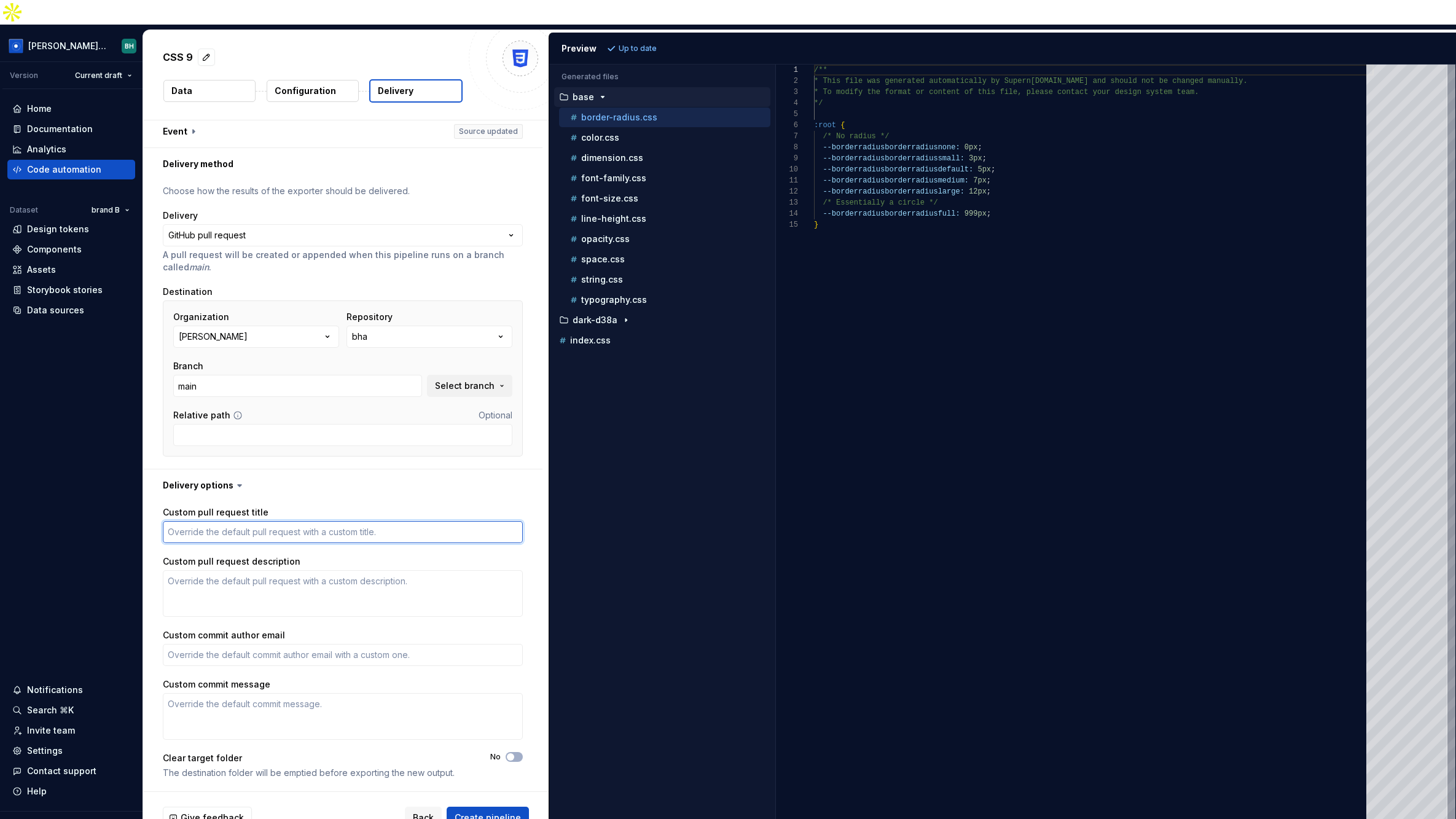
click at [288, 521] on textarea "Custom pull request title" at bounding box center [343, 532] width 360 height 22
click at [485, 812] on span "Create pipeline" at bounding box center [488, 818] width 66 height 12
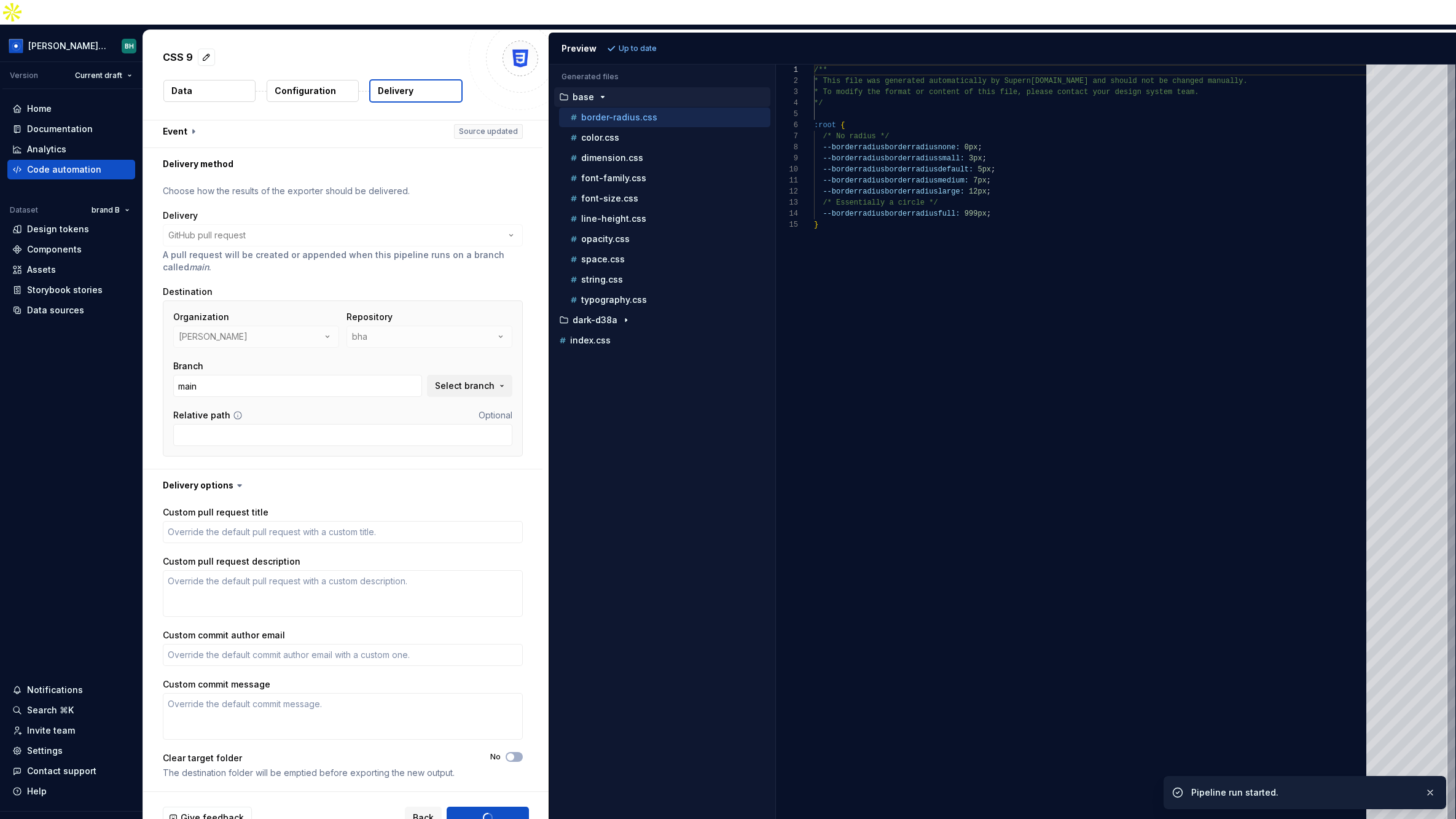
type textarea "*"
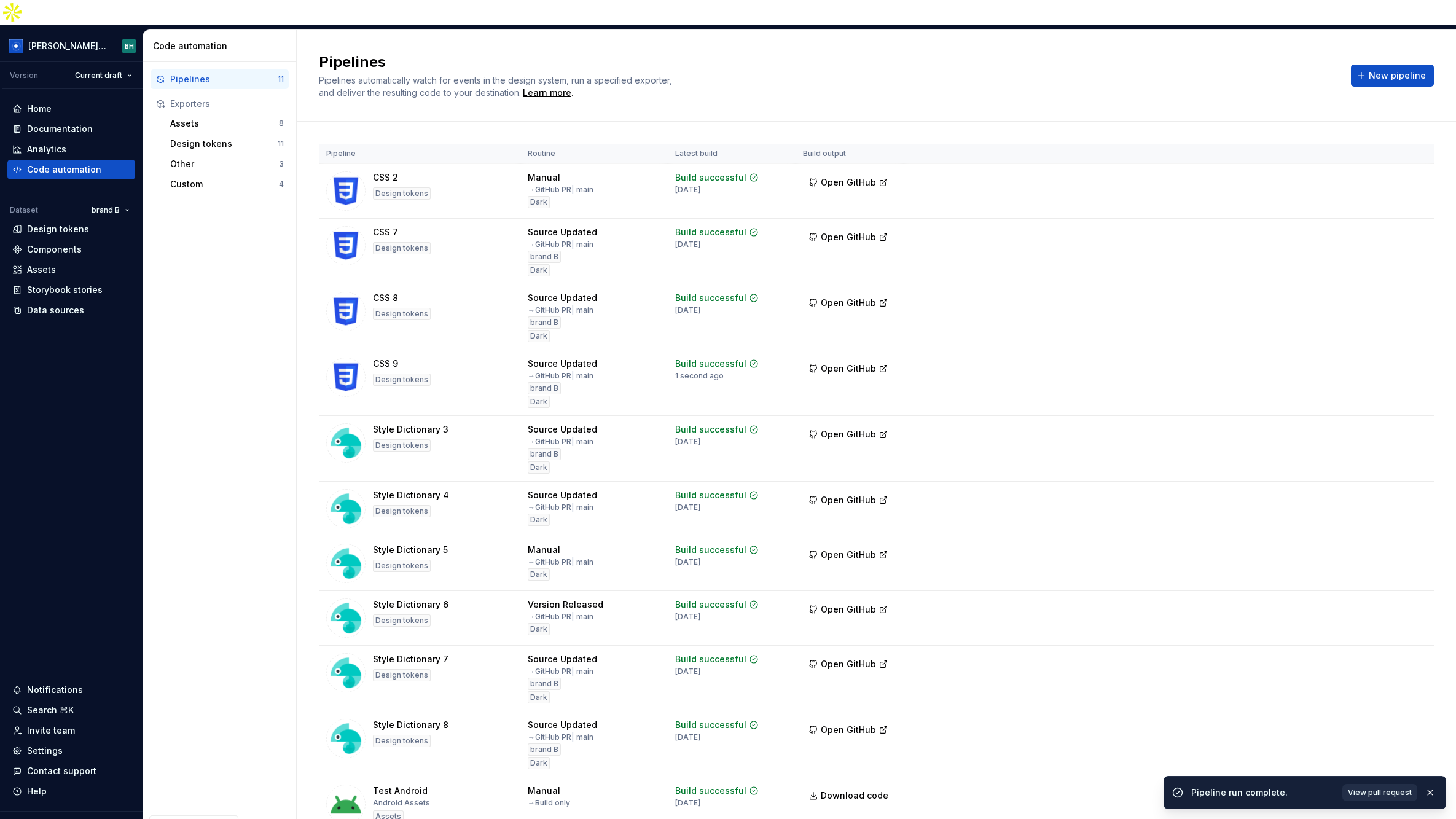
click at [1376, 799] on link "View pull request" at bounding box center [1380, 792] width 75 height 17
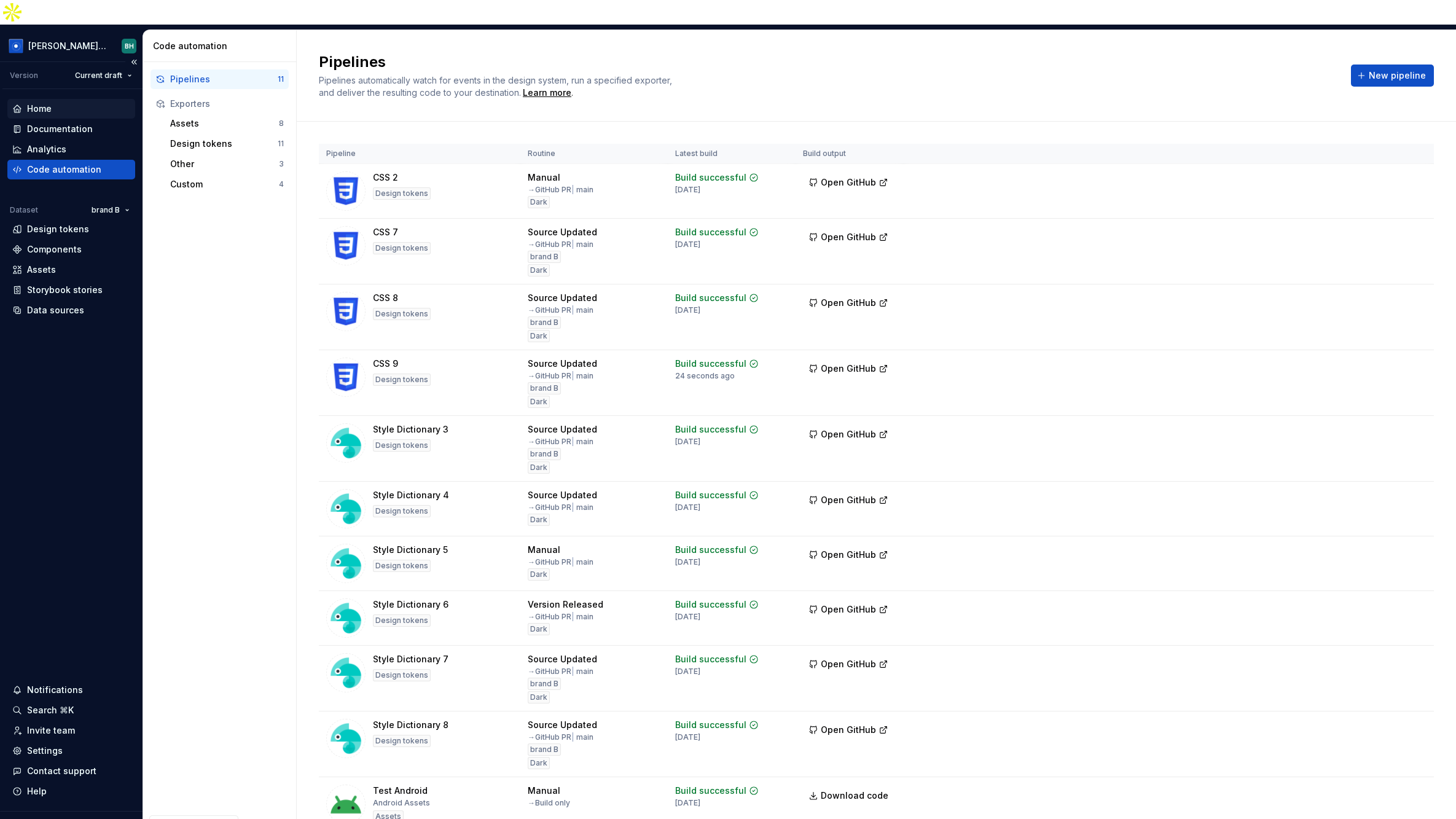
click at [55, 103] on div "Home" at bounding box center [71, 109] width 118 height 12
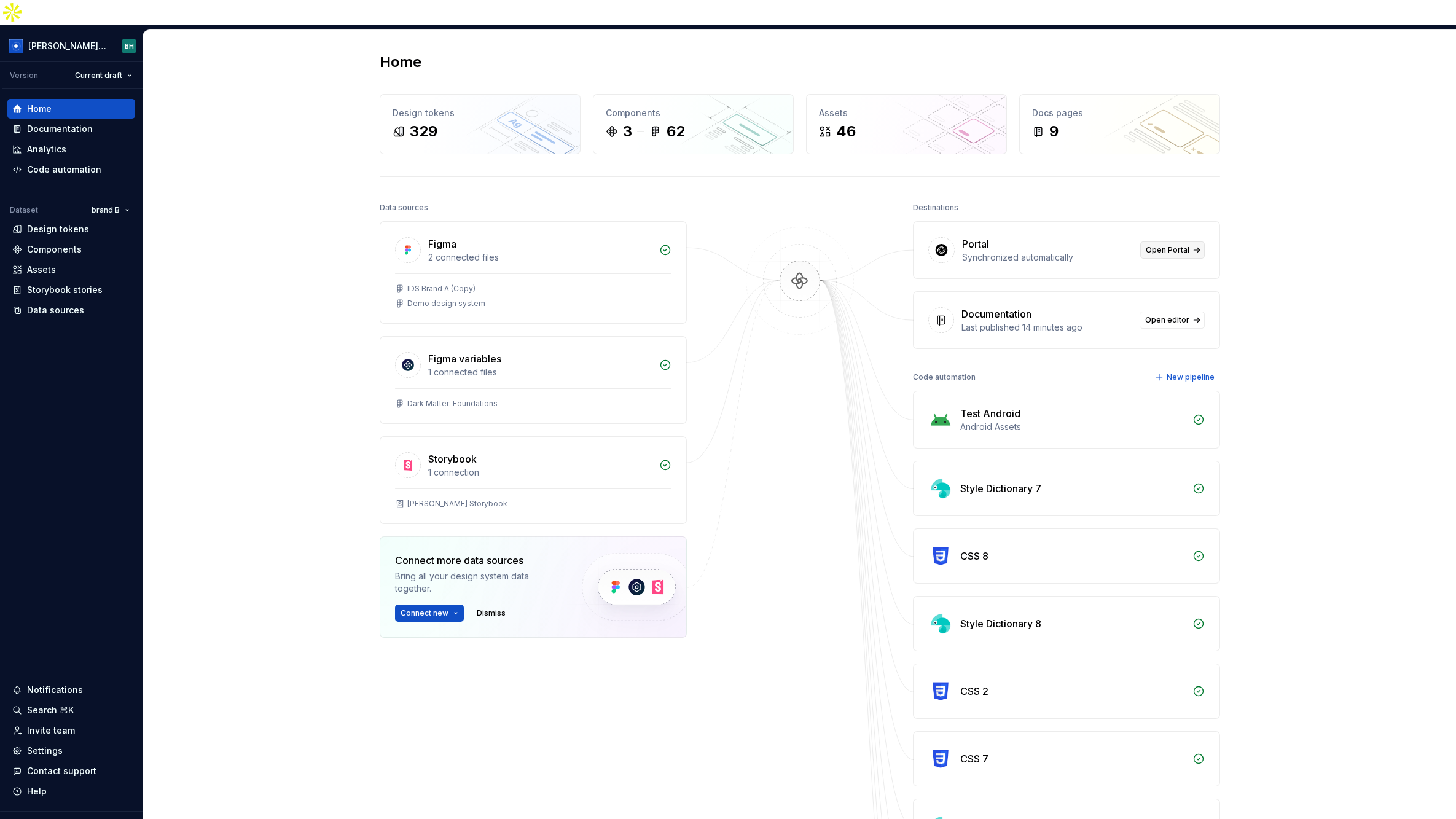
click at [1180, 245] on span "Open Portal" at bounding box center [1168, 250] width 44 height 10
click at [89, 164] on div "Code automation" at bounding box center [64, 170] width 74 height 12
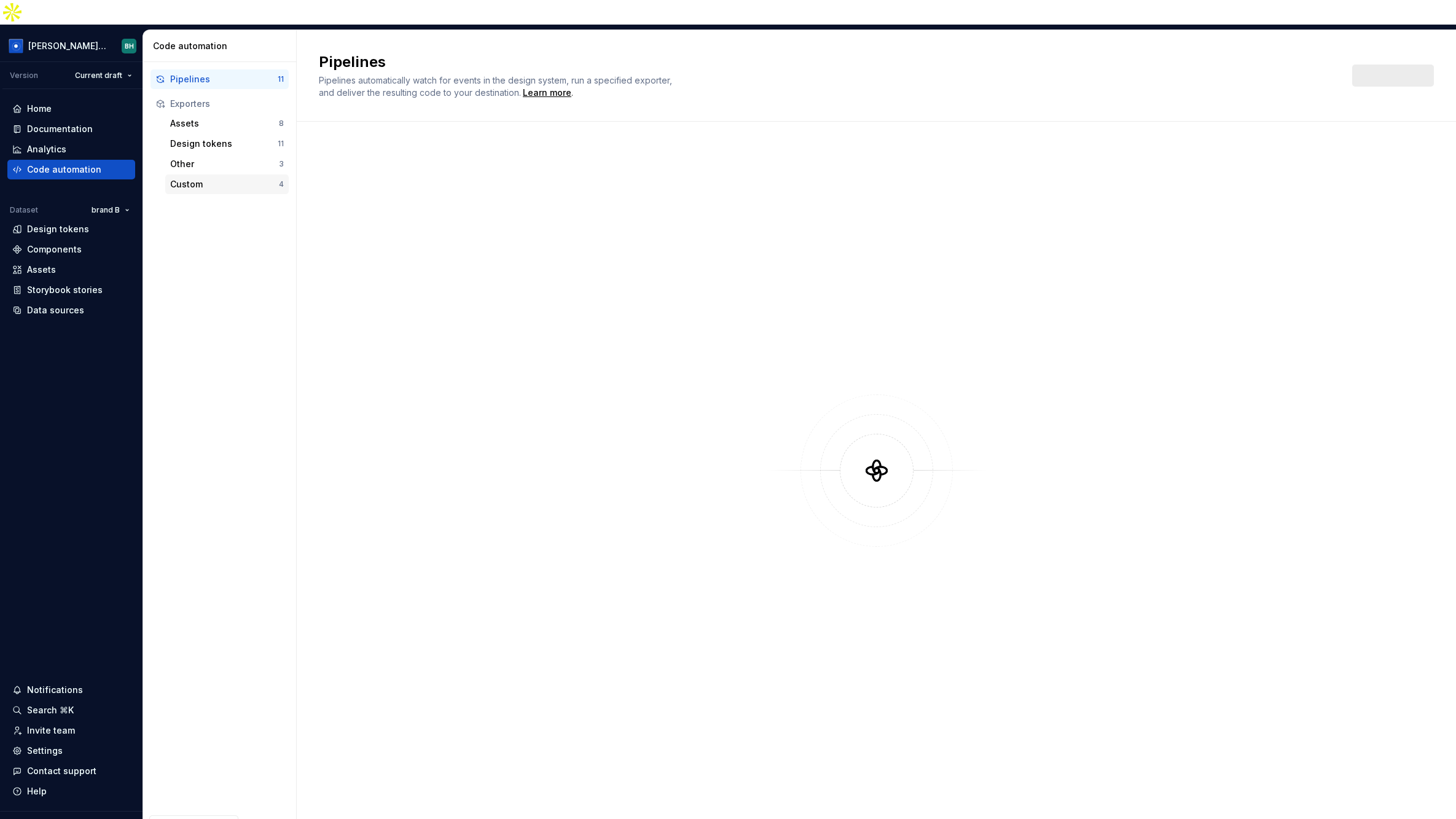
click at [226, 178] on div "Custom" at bounding box center [224, 184] width 109 height 12
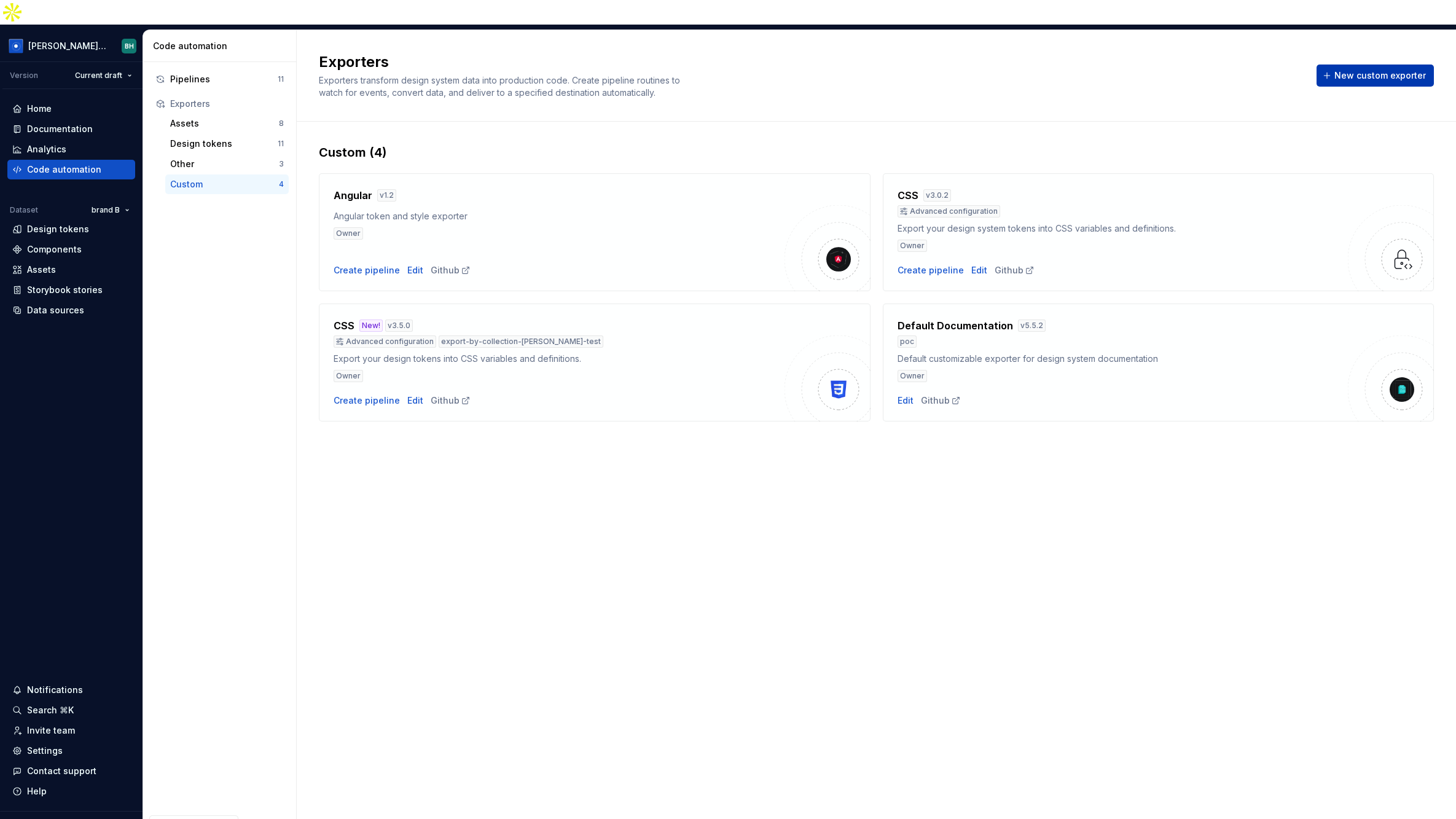
click at [1390, 70] on span "New custom exporter" at bounding box center [1380, 76] width 91 height 12
click at [82, 243] on div "Components" at bounding box center [71, 249] width 118 height 12
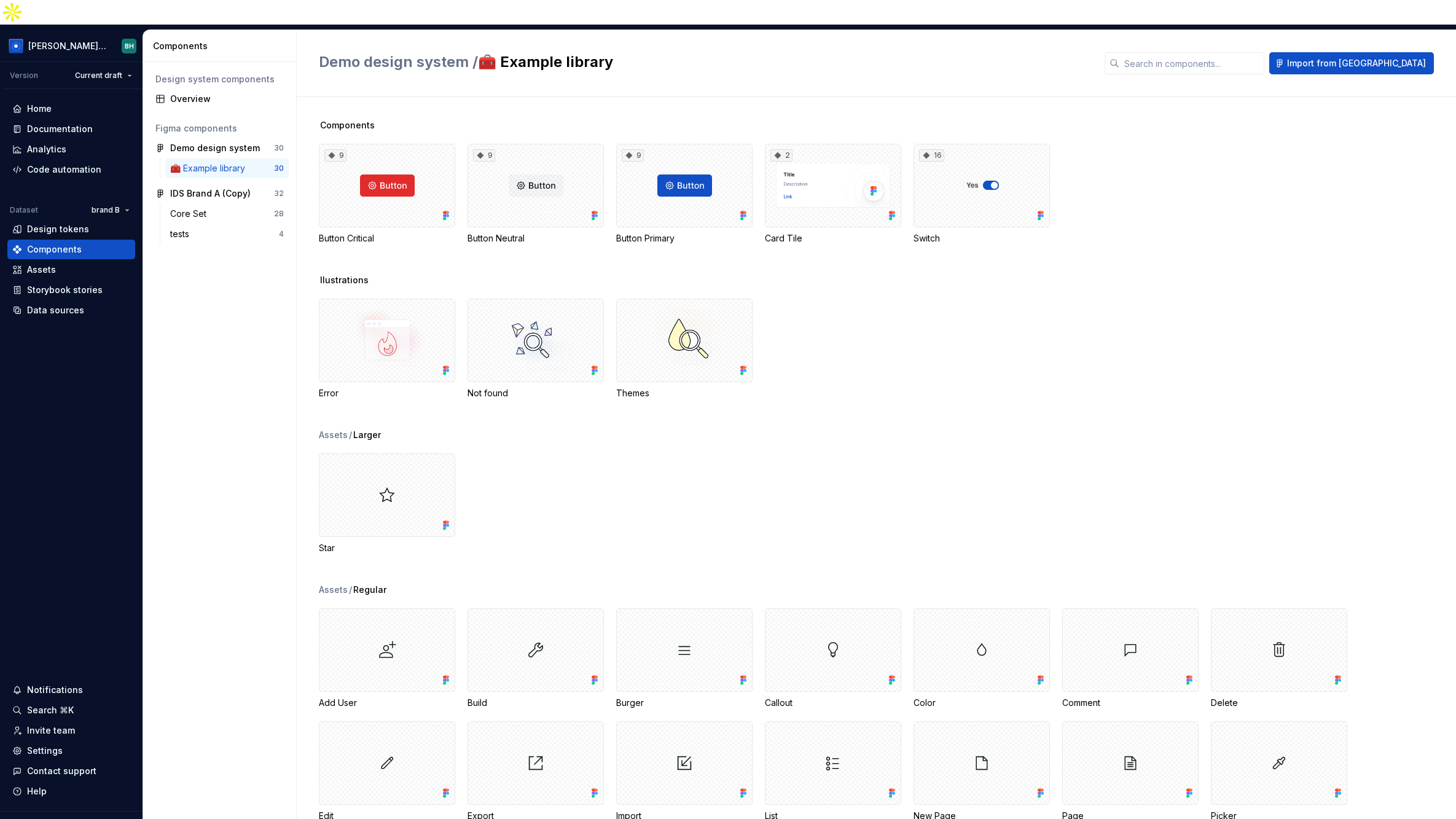
click at [666, 69] on div "Demo design system / 🧰 Example library Import from Figma" at bounding box center [876, 64] width 1159 height 67
click at [103, 724] on div "Invite team" at bounding box center [71, 730] width 118 height 12
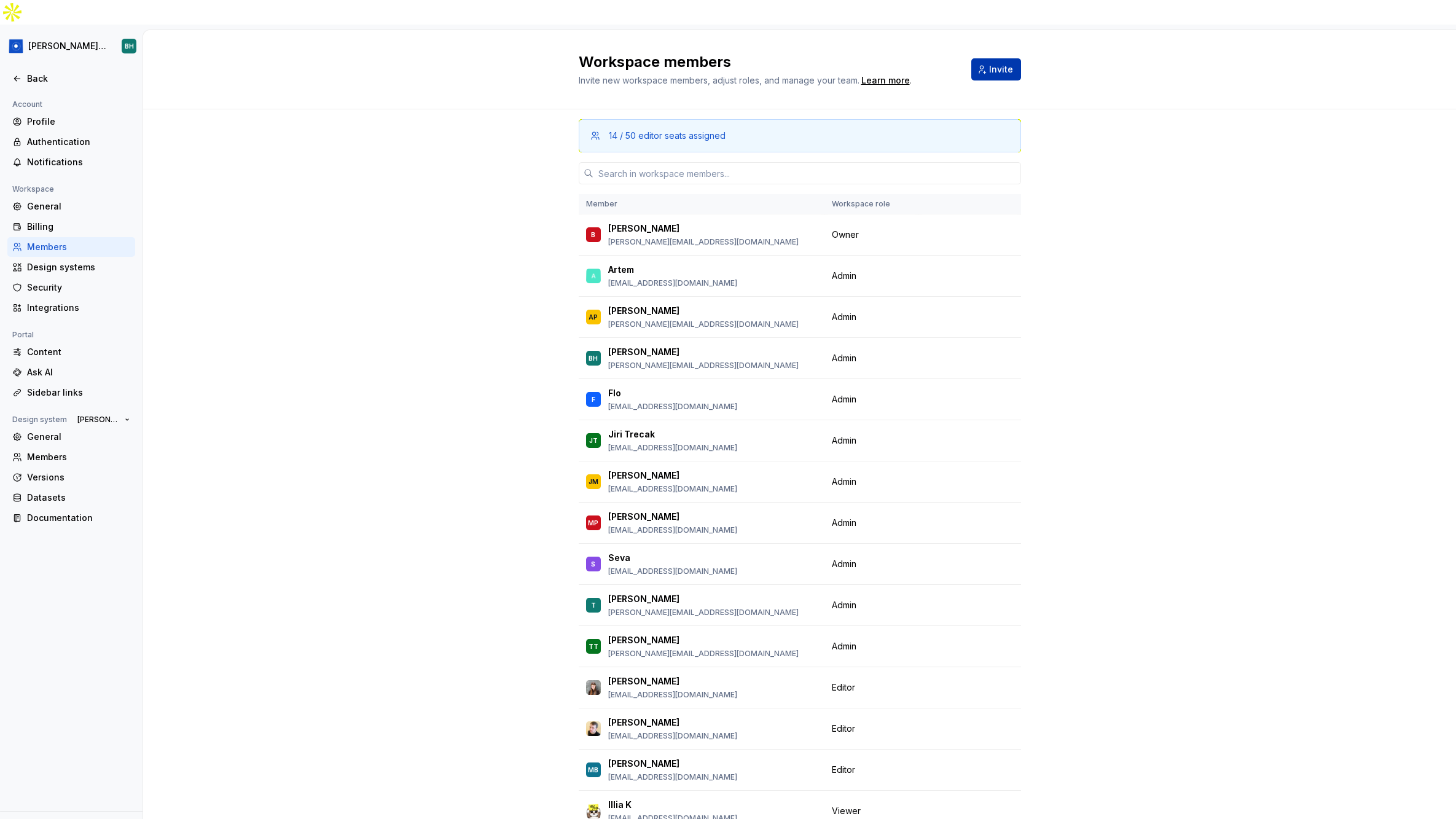
click at [1003, 64] on span "Invite" at bounding box center [1001, 70] width 24 height 12
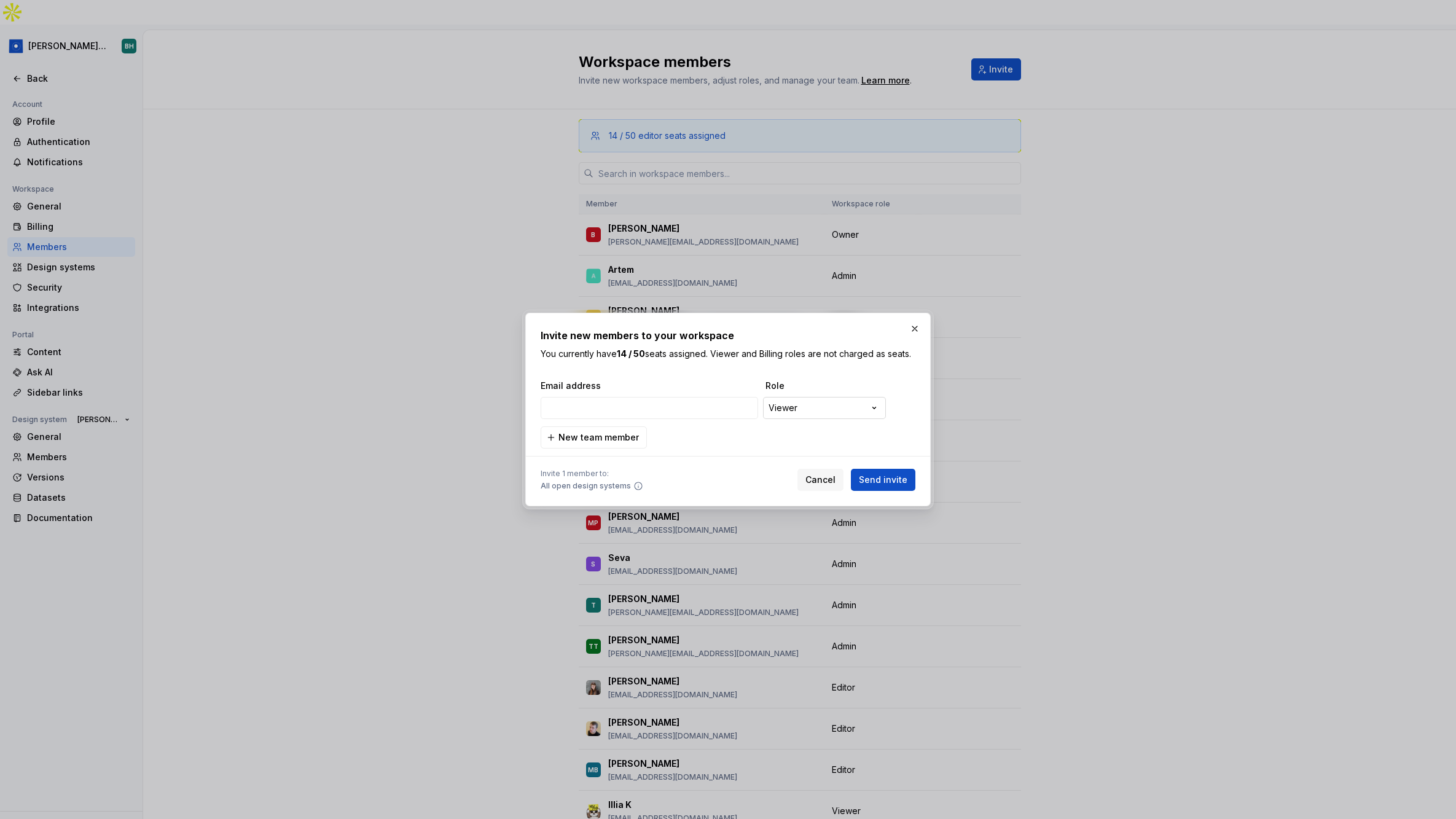
click at [814, 410] on div "**********" at bounding box center [728, 410] width 1456 height 819
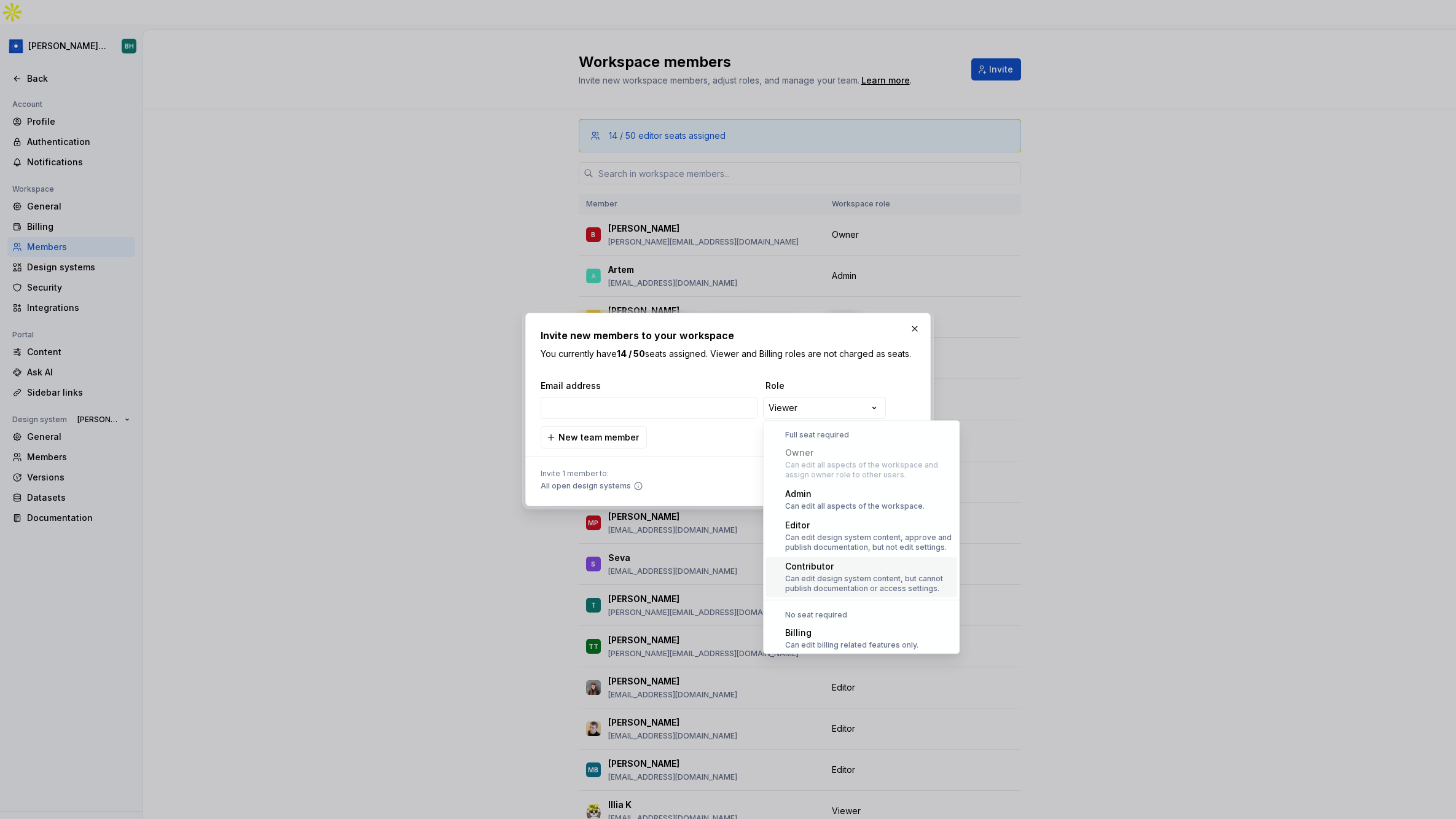
scroll to position [33, 0]
drag, startPoint x: 1113, startPoint y: 391, endPoint x: 1105, endPoint y: 395, distance: 8.9
click at [1113, 391] on div at bounding box center [728, 410] width 1456 height 819
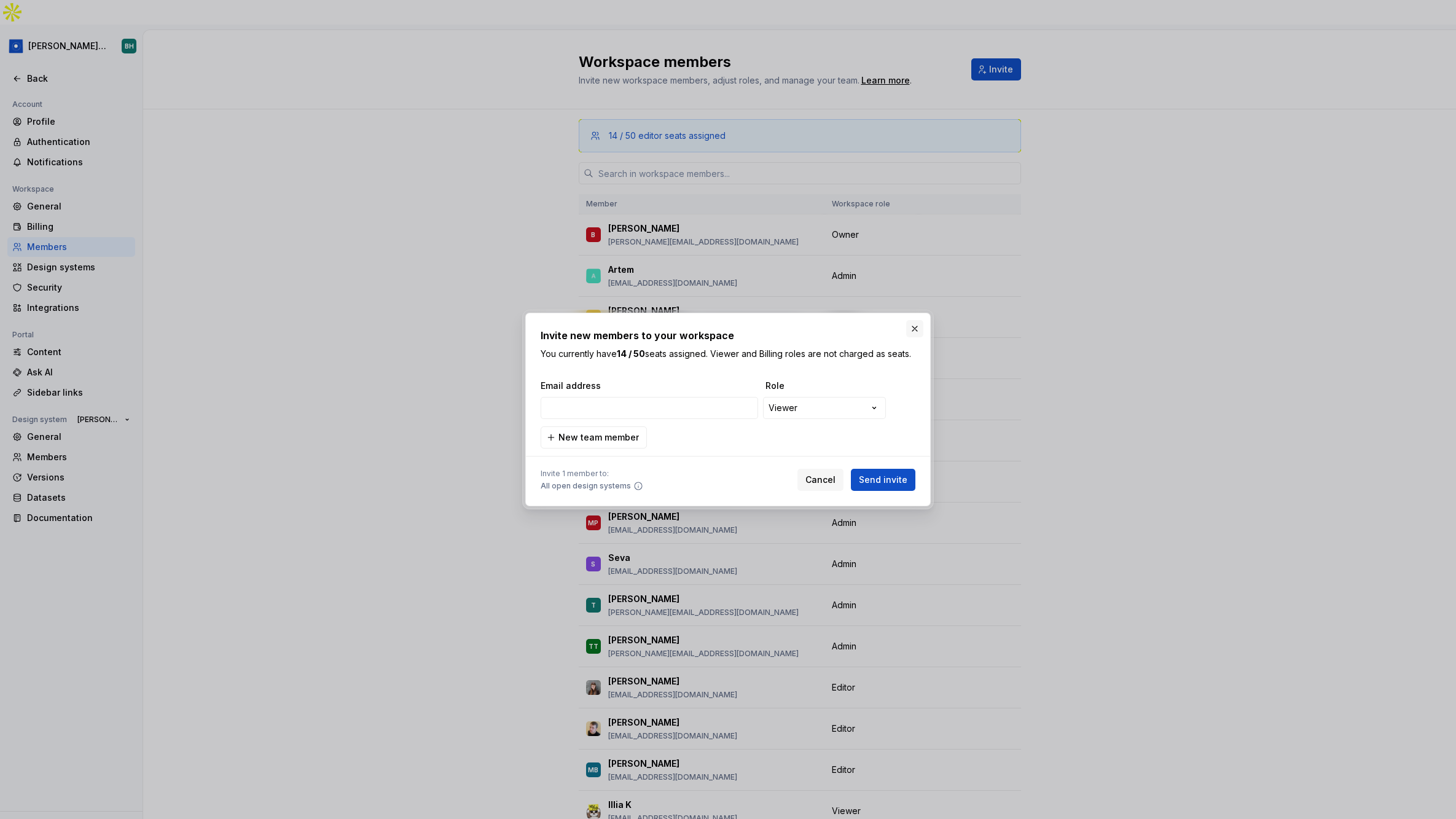
click at [917, 329] on button "button" at bounding box center [914, 328] width 17 height 17
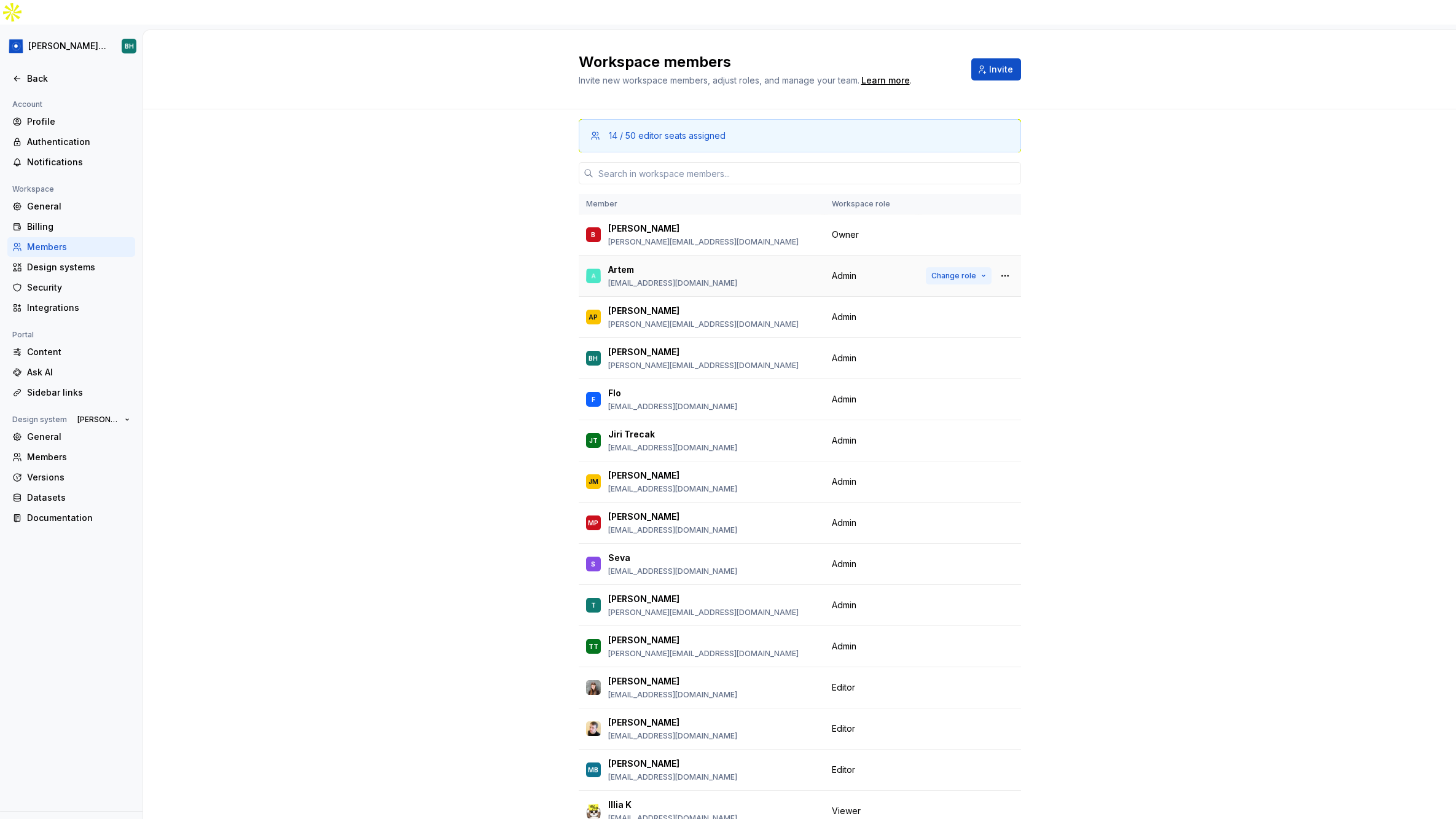
click at [948, 271] on span "Change role" at bounding box center [953, 276] width 45 height 10
click at [1164, 392] on div "14 / 50 editor seats assigned Member Workspace role B Beatriz beatriz@supernova…" at bounding box center [799, 493] width 1313 height 768
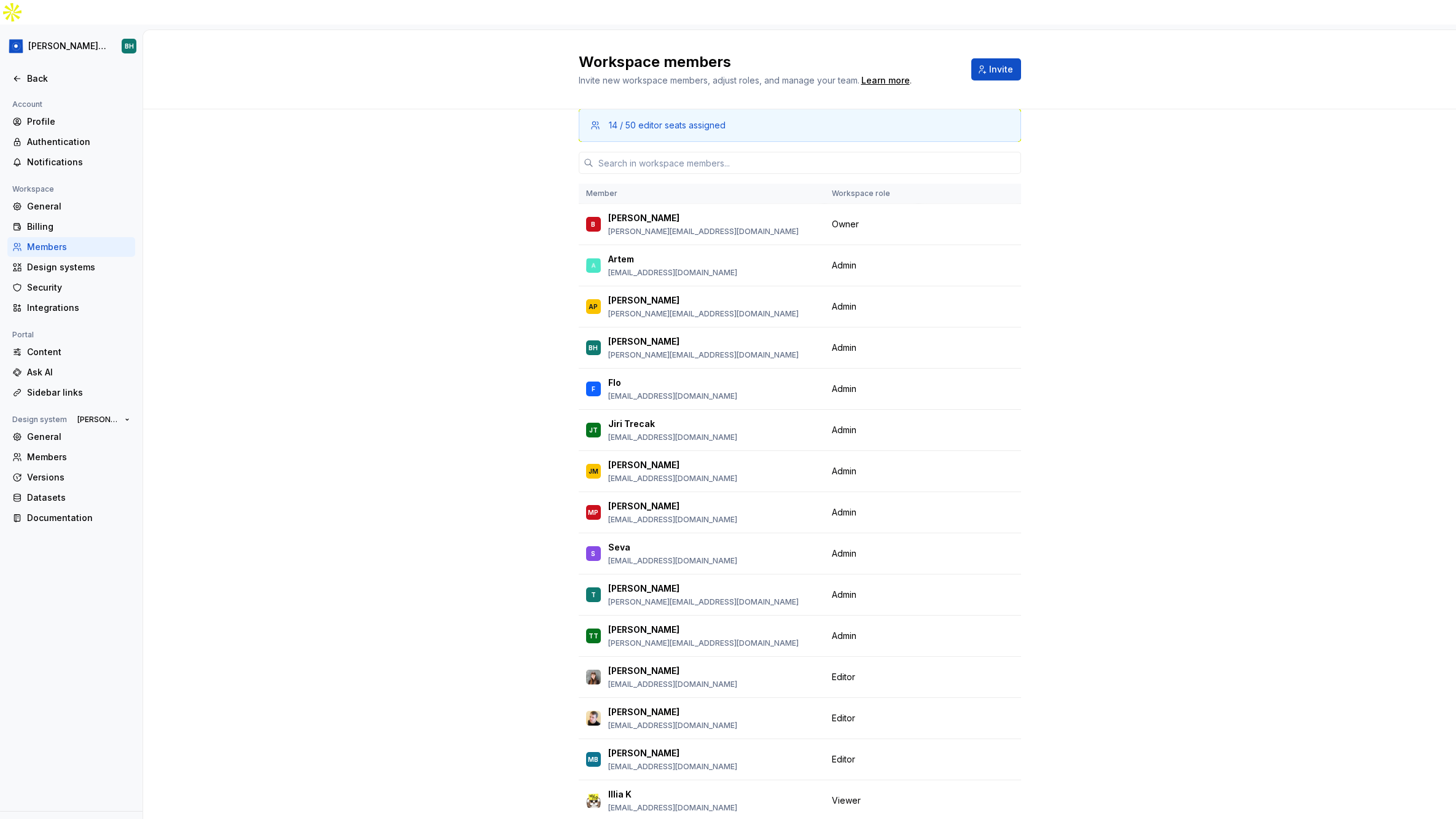
scroll to position [0, 0]
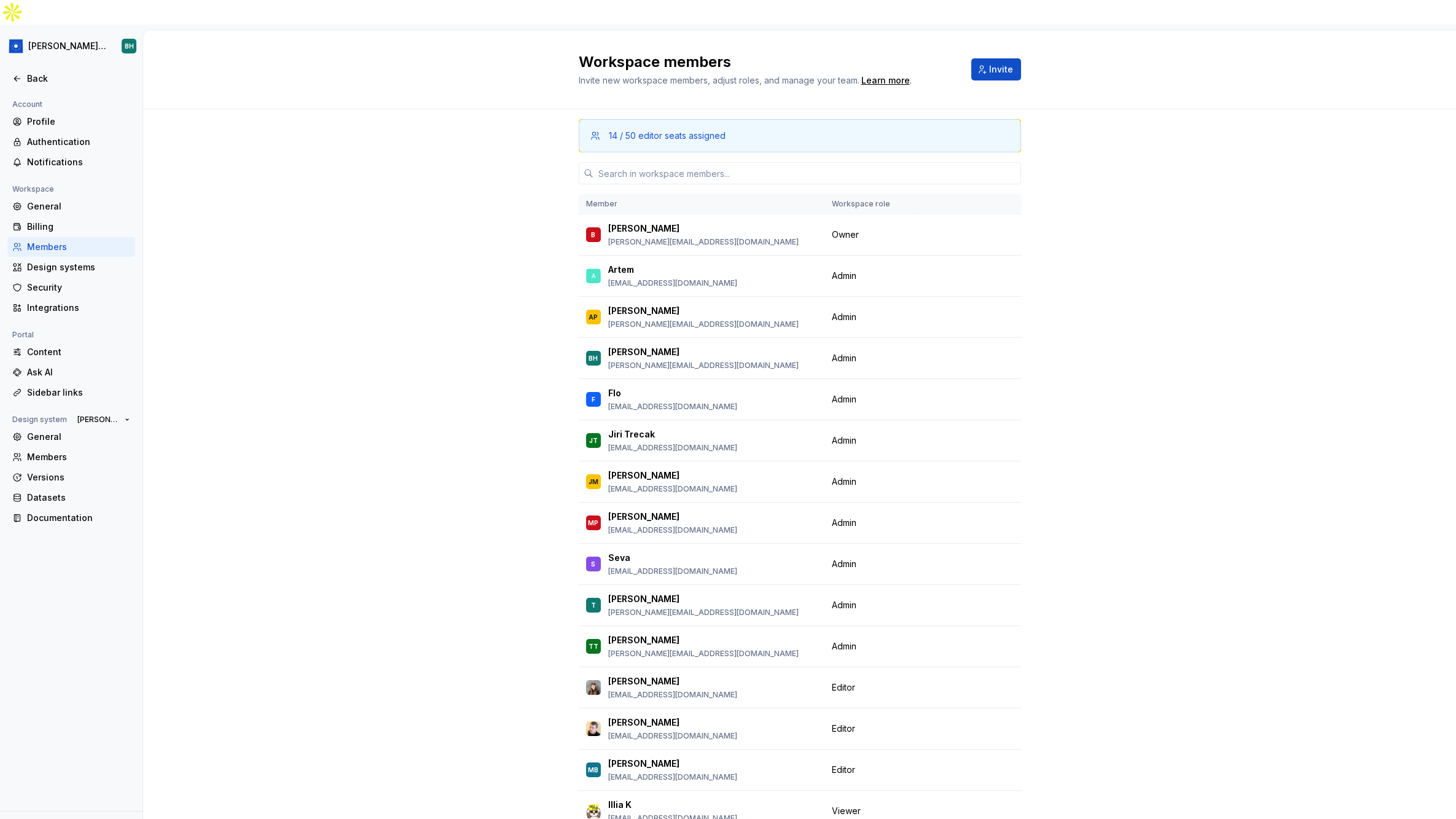
click at [241, 109] on div "14 / 50 editor seats assigned Member Workspace role B Beatriz beatriz@supernova…" at bounding box center [799, 493] width 1313 height 768
click at [311, 109] on div "14 / 50 editor seats assigned Member Workspace role B Beatriz beatriz@supernova…" at bounding box center [799, 493] width 1313 height 768
click at [37, 72] on div "Back" at bounding box center [78, 78] width 103 height 12
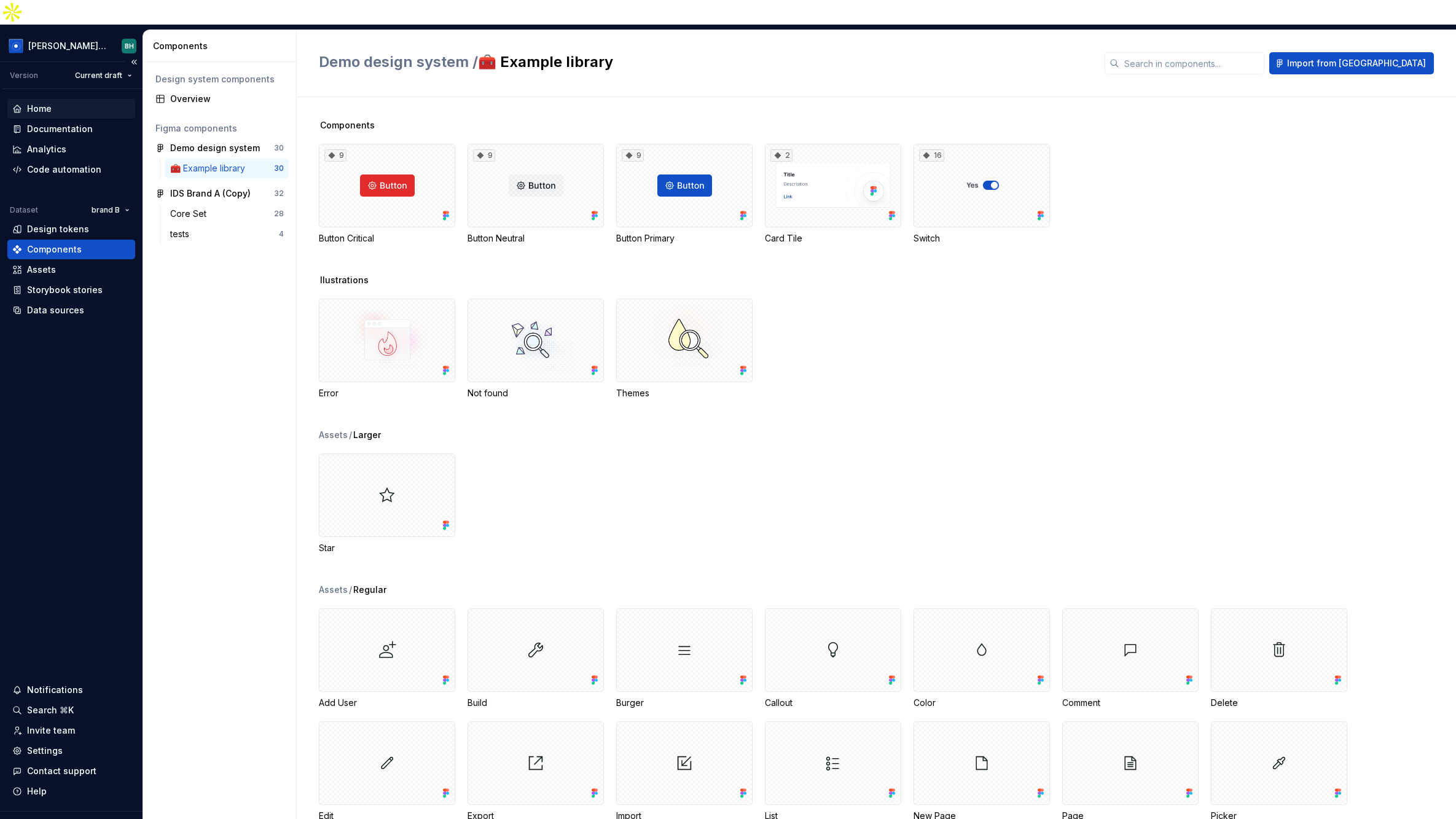
click at [63, 103] on div "Home" at bounding box center [71, 109] width 118 height 12
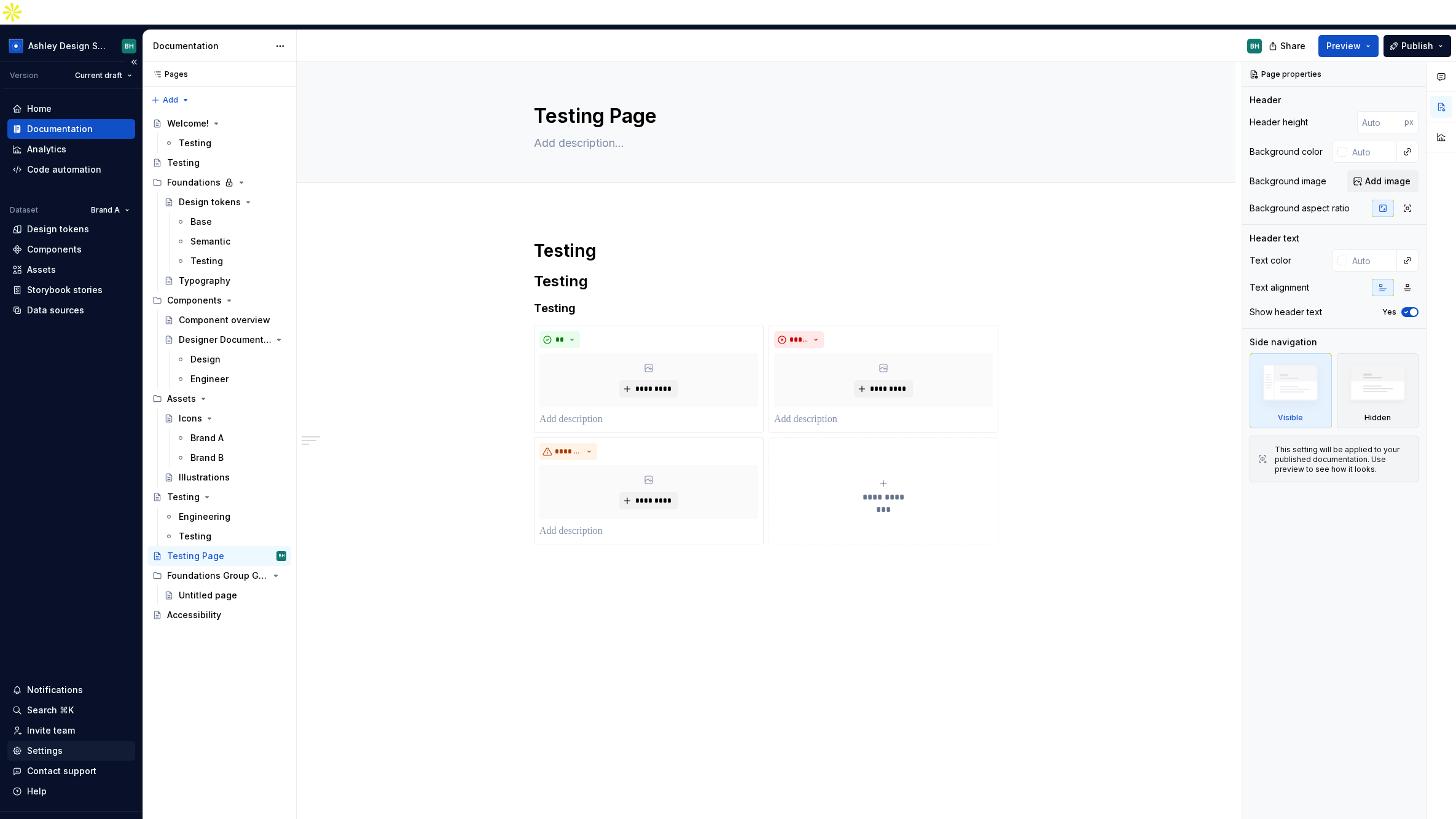
click at [62, 745] on div "Settings" at bounding box center [71, 751] width 118 height 12
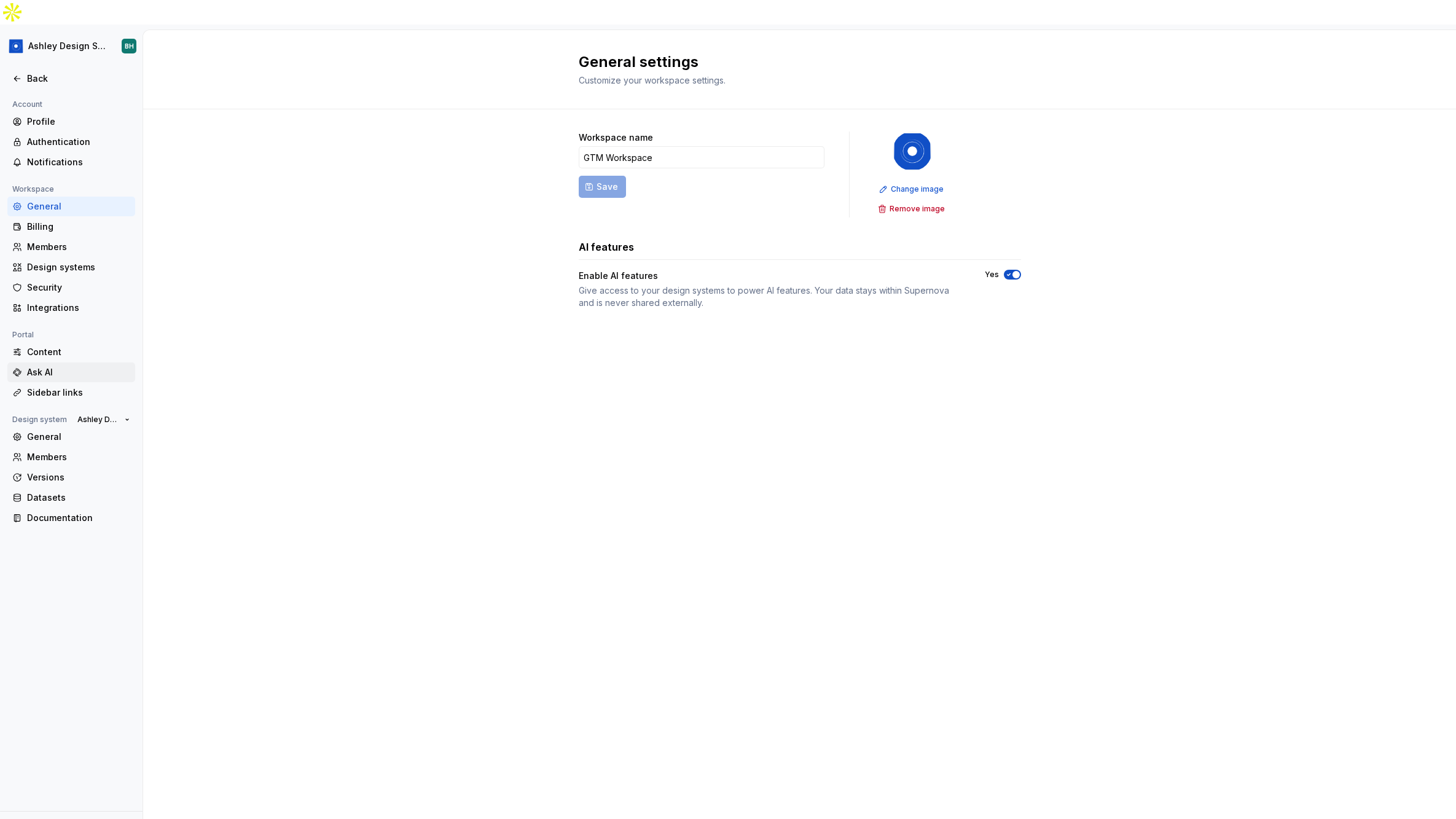
click at [45, 366] on div "Ask AI" at bounding box center [78, 372] width 103 height 12
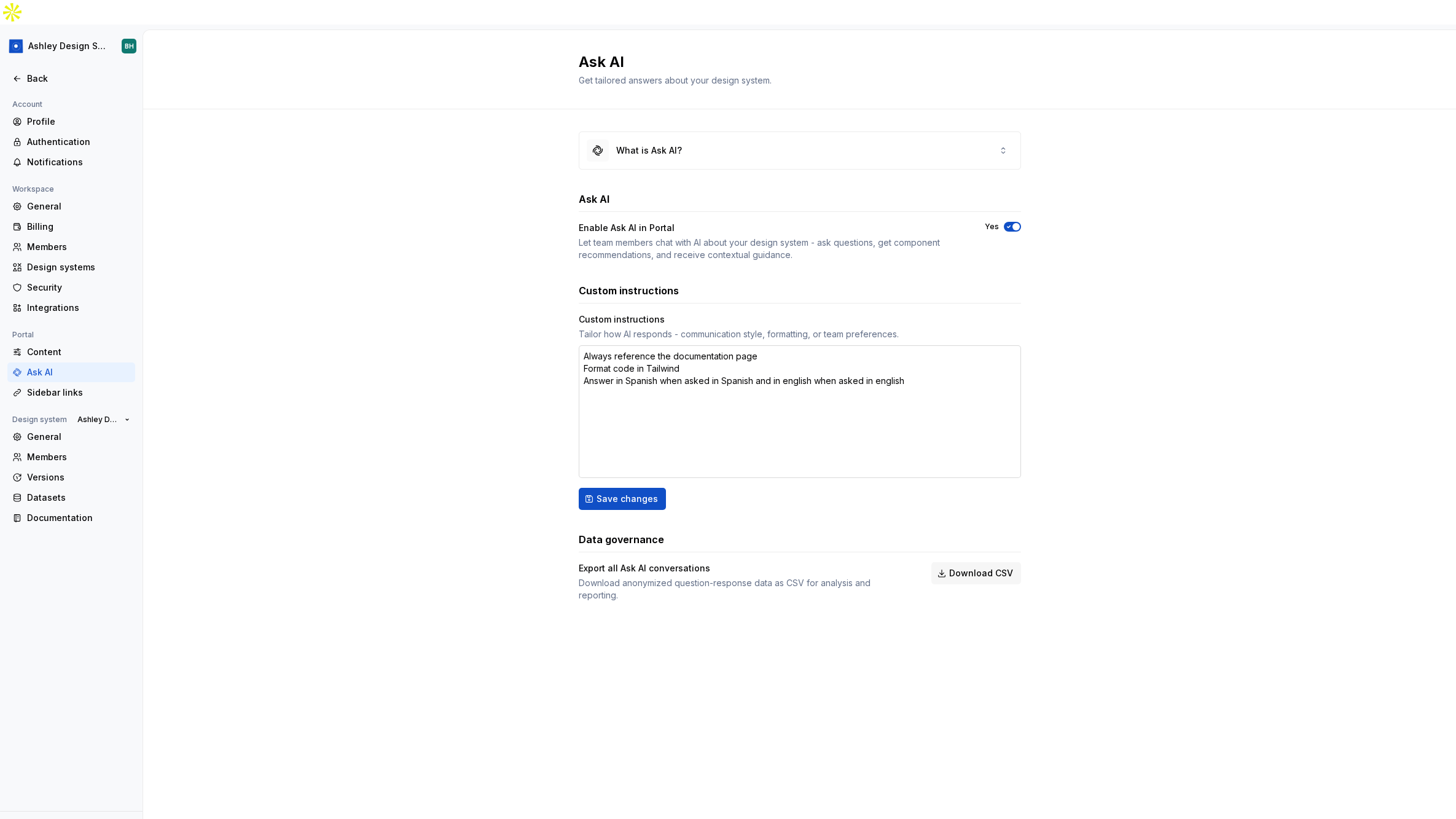
click at [905, 359] on textarea "Always reference the documentation page Format code in Tailwind Answer in Spani…" at bounding box center [799, 412] width 443 height 132
click at [645, 359] on textarea "Always reference the documentation page Format code in Tailwind Answer in Spani…" at bounding box center [799, 412] width 443 height 132
type textarea "*"
click at [62, 346] on div "Content" at bounding box center [78, 352] width 103 height 12
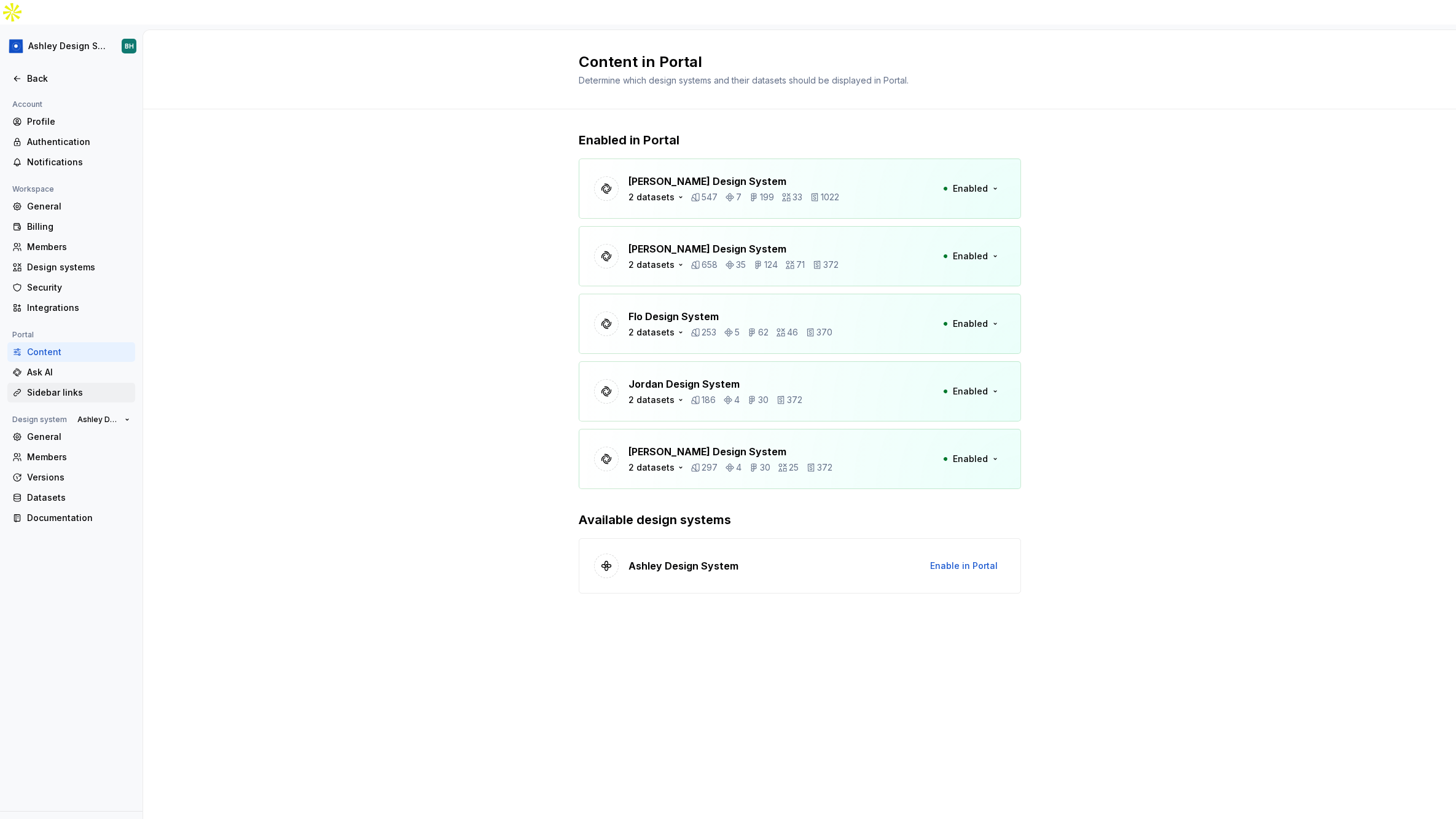
click at [82, 387] on div "Sidebar links" at bounding box center [78, 393] width 103 height 12
